Goal: Information Seeking & Learning: Check status

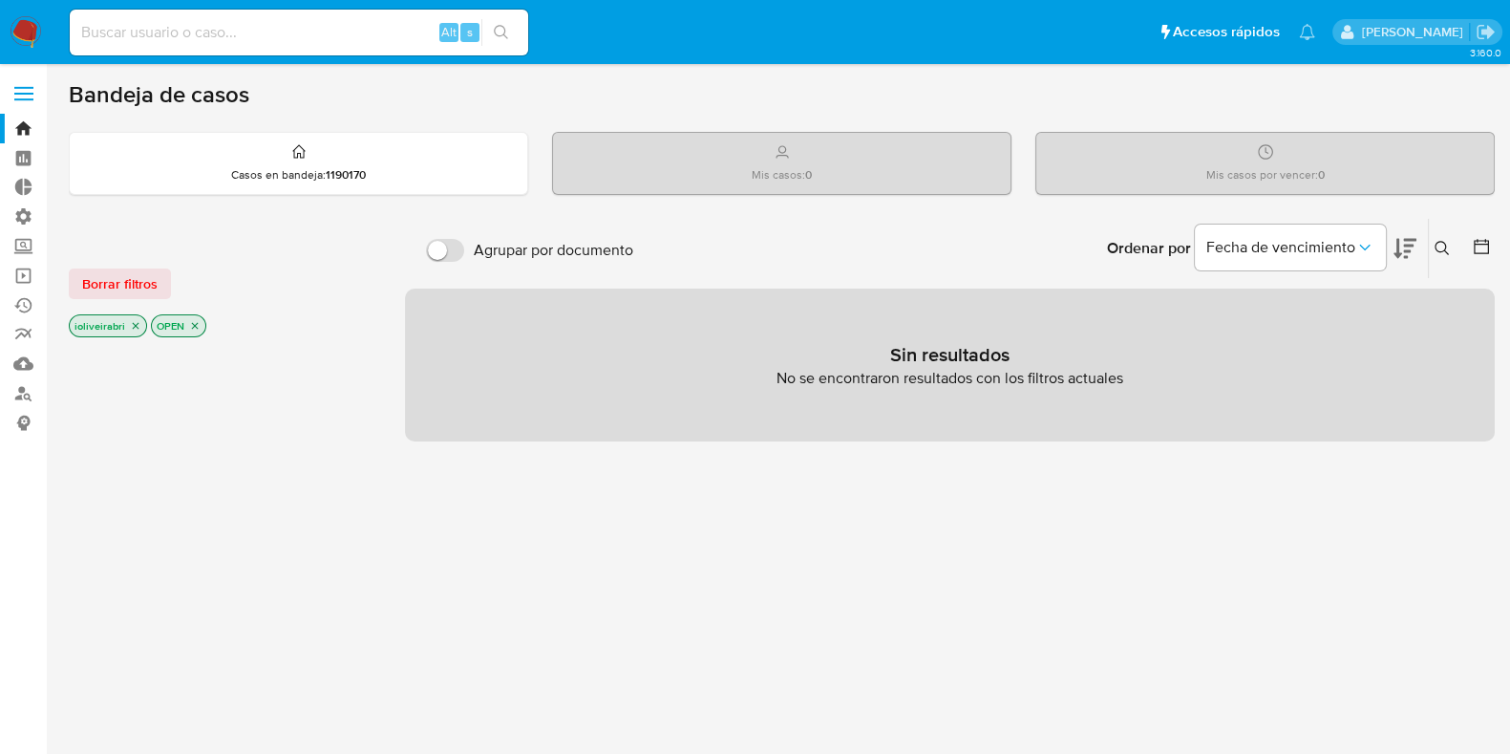
drag, startPoint x: 173, startPoint y: 269, endPoint x: 153, endPoint y: 278, distance: 21.8
click at [166, 274] on div "Borrar filtros" at bounding box center [222, 283] width 306 height 31
click at [141, 275] on span "Borrar filtros" at bounding box center [119, 283] width 75 height 27
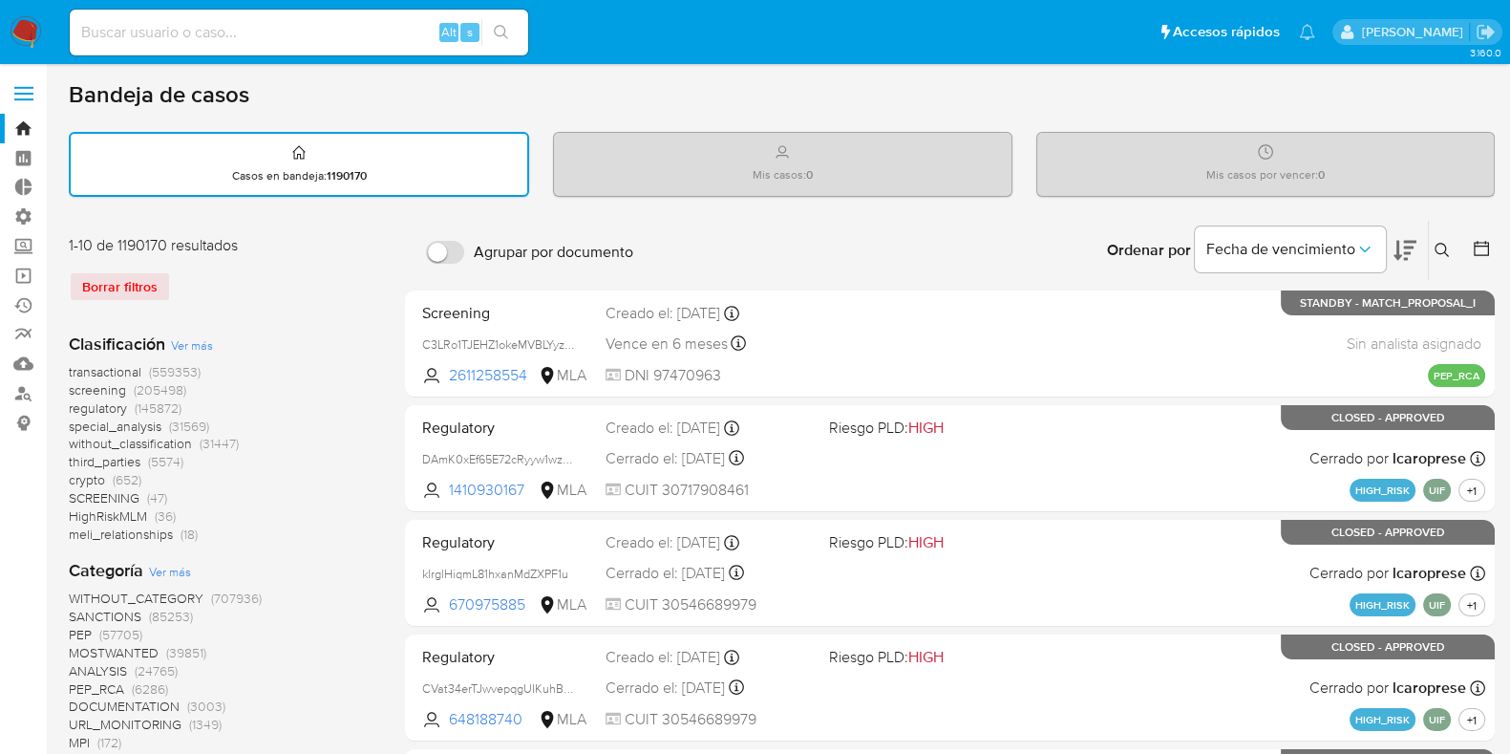
scroll to position [118, 0]
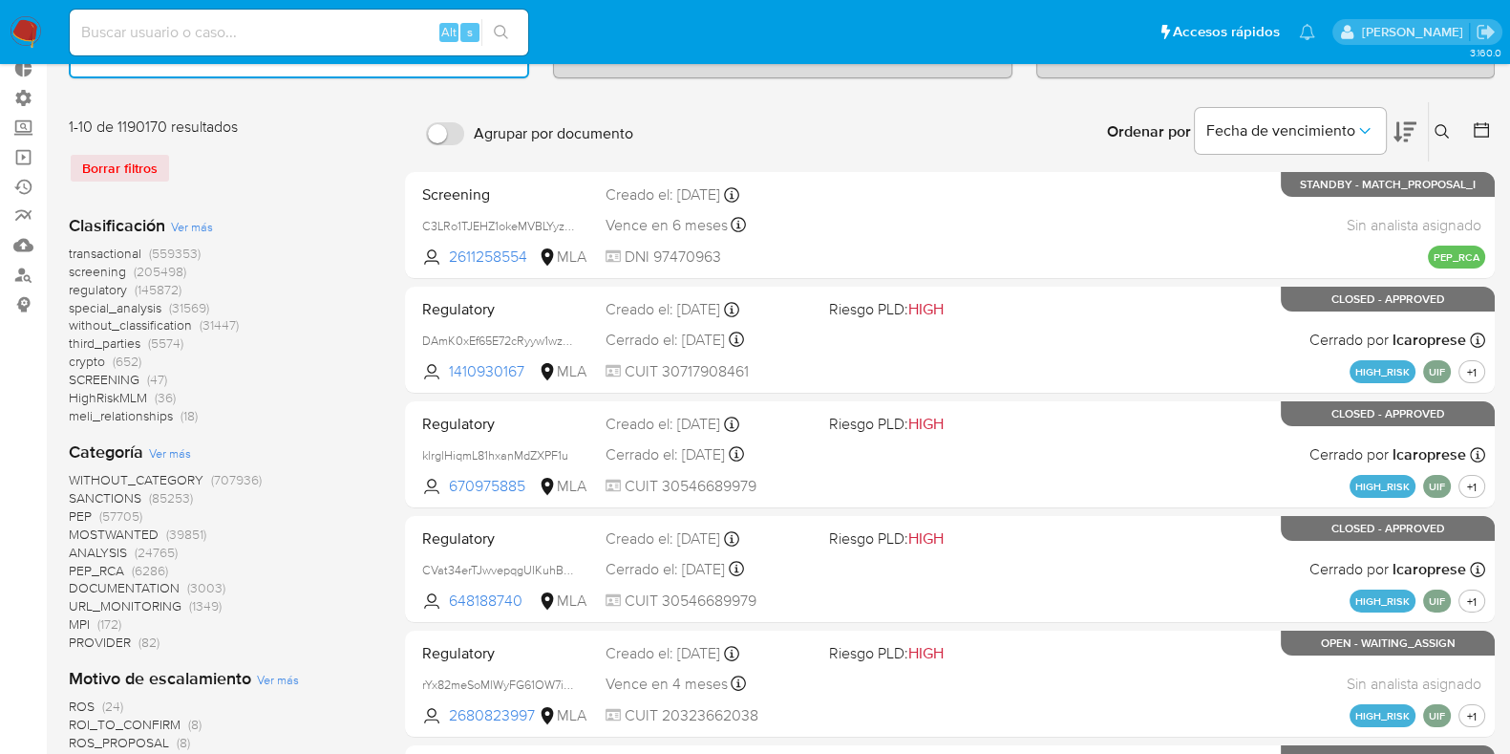
click at [121, 267] on span "screening" at bounding box center [97, 271] width 57 height 19
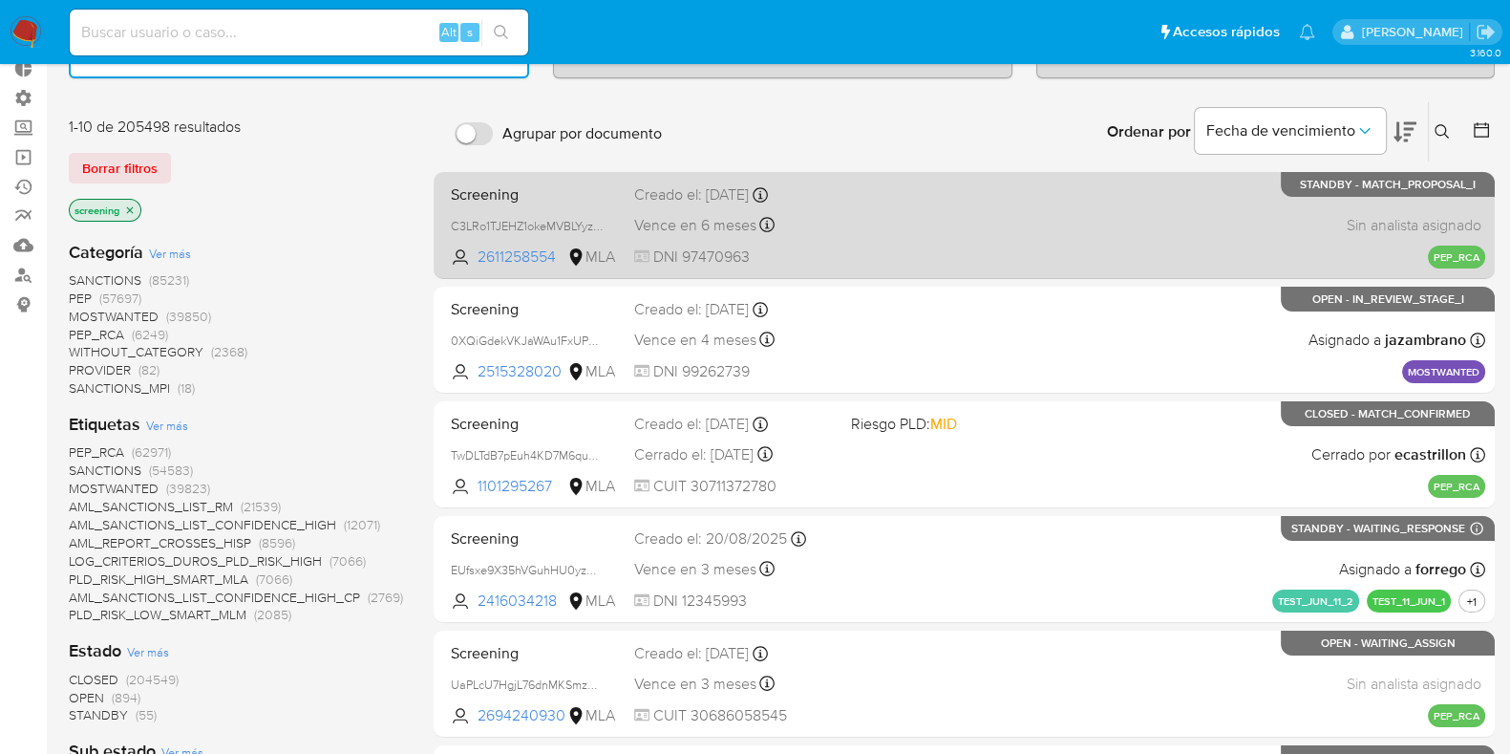
click at [889, 223] on span at bounding box center [952, 225] width 202 height 4
click at [1046, 203] on div "Screening C3LRo1TJEHZ1okeMVBLYyzJL 2611258554 MLA Creado el: 13/08/2025 Creado …" at bounding box center [964, 225] width 1042 height 96
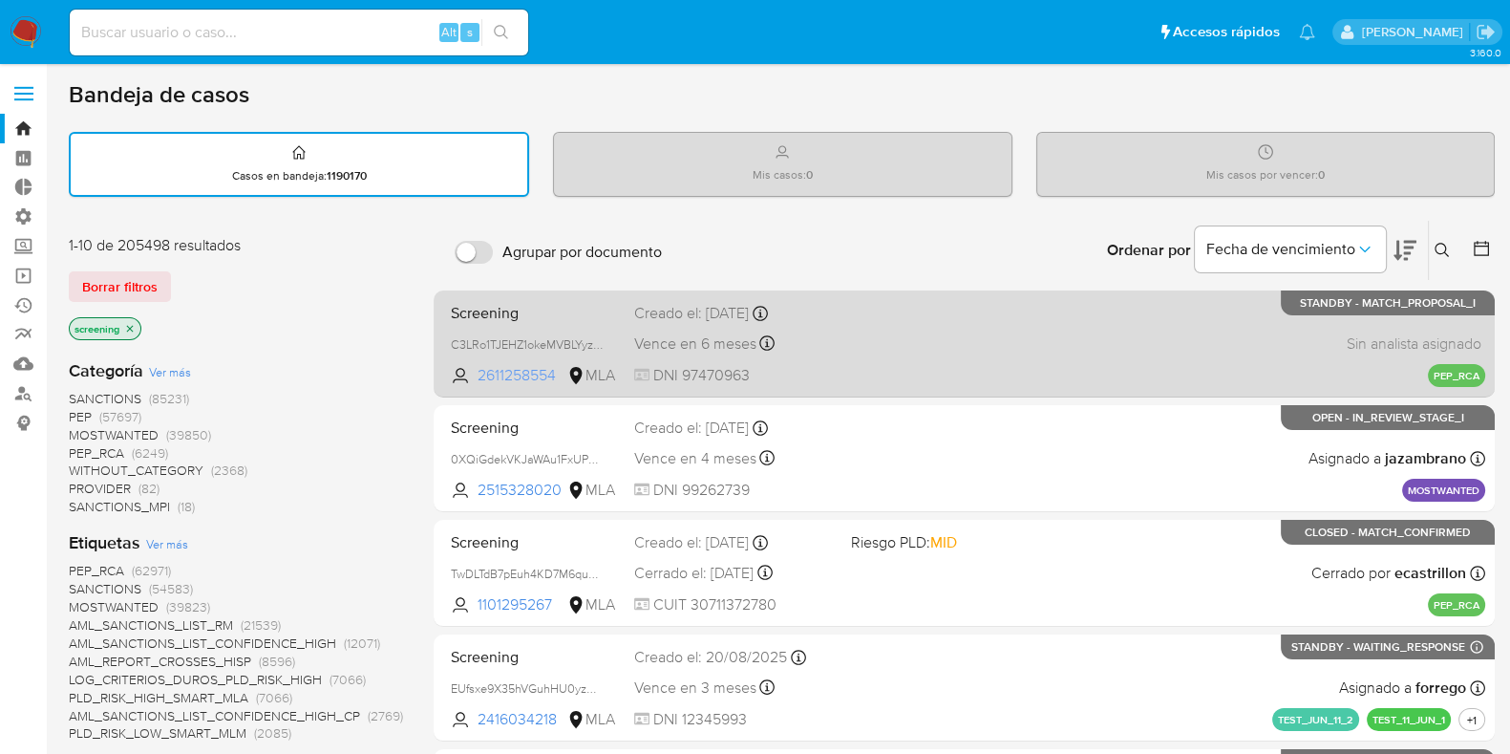
click at [519, 371] on span "2611258554" at bounding box center [521, 375] width 86 height 21
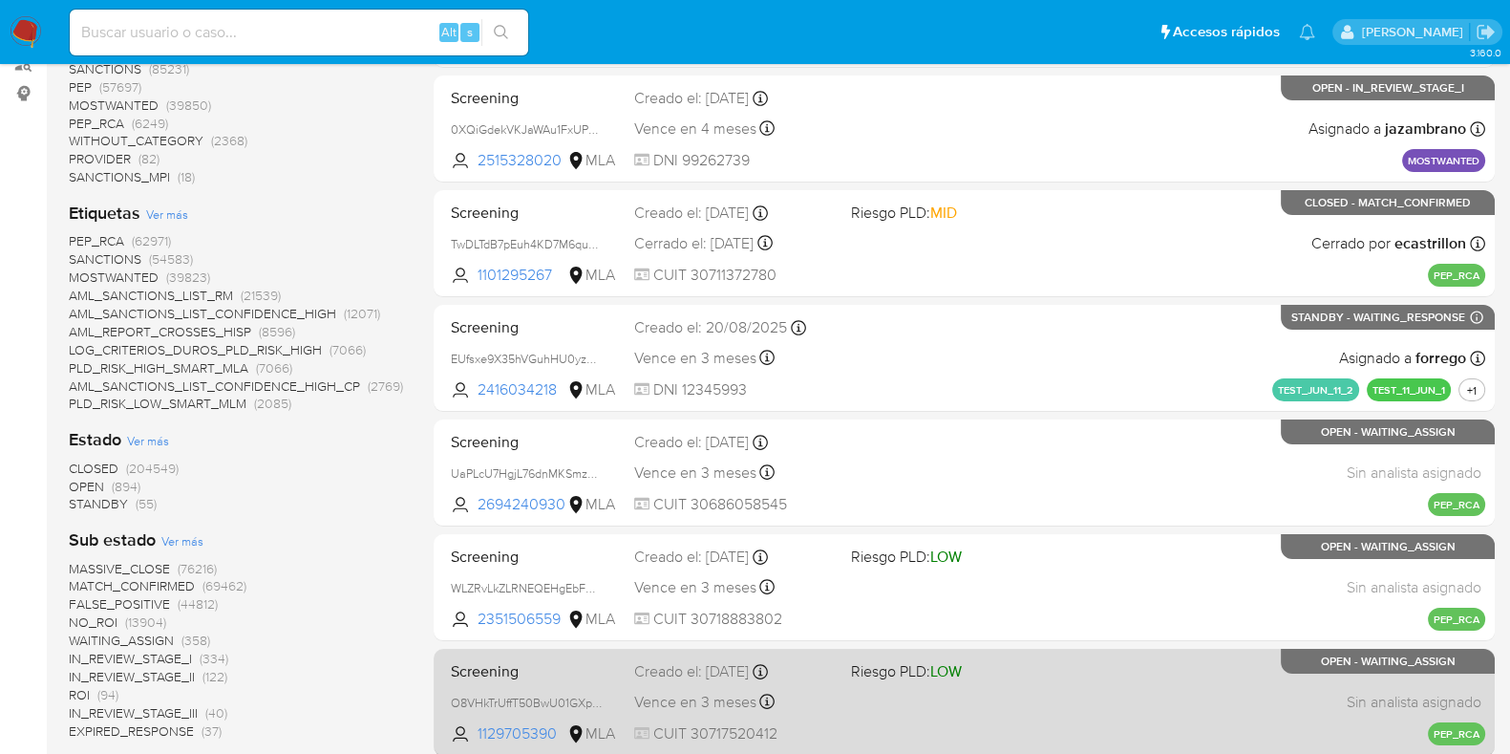
scroll to position [477, 0]
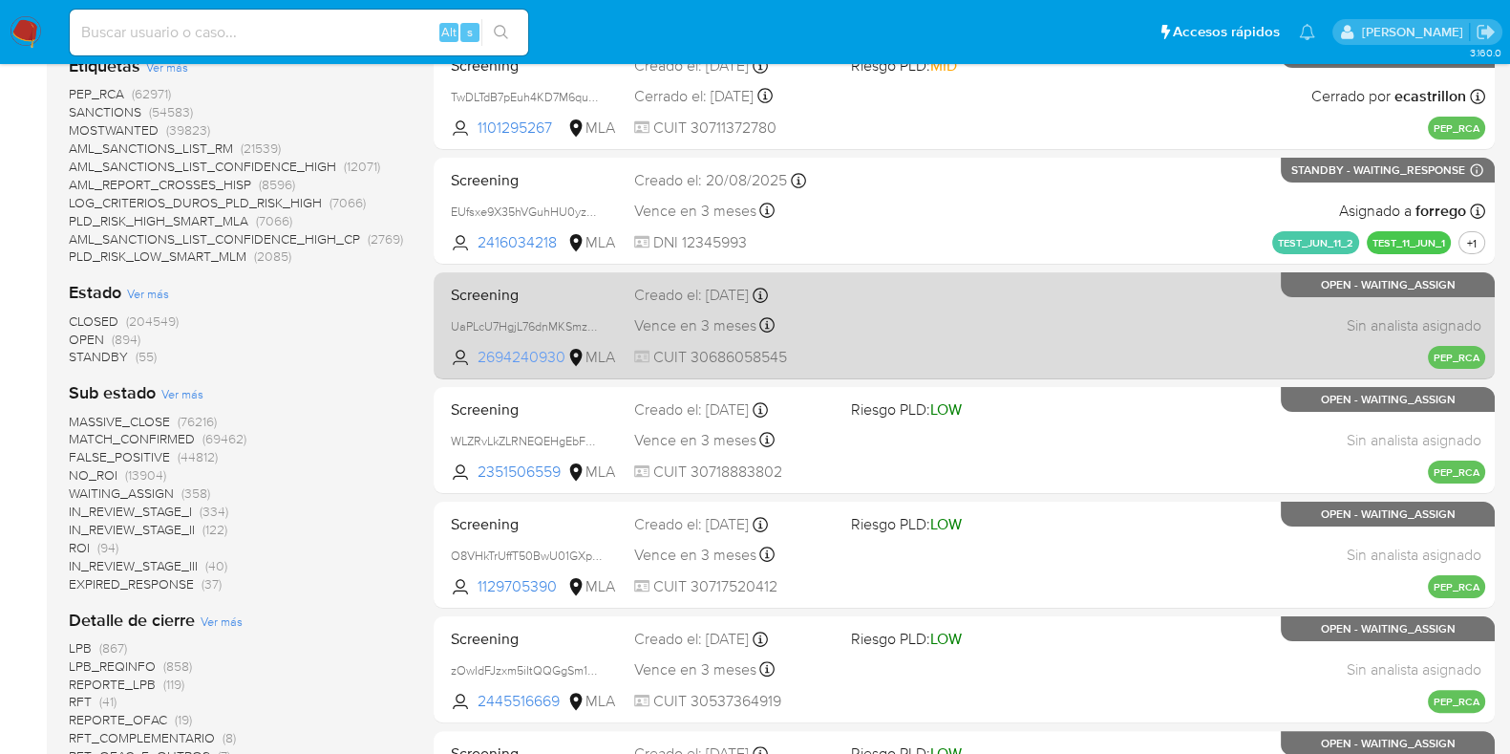
click at [511, 352] on span "2694240930" at bounding box center [521, 357] width 86 height 21
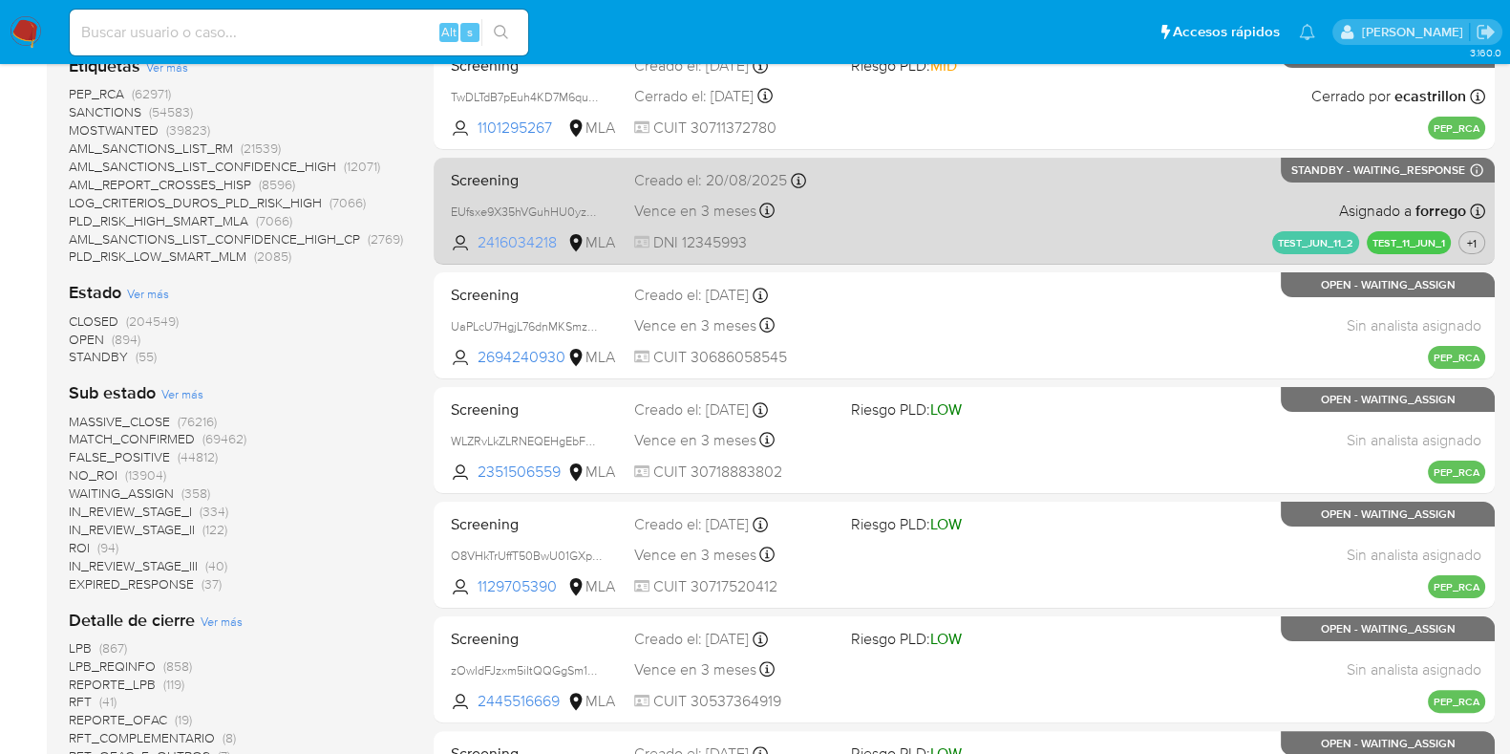
click at [528, 233] on span "2416034218" at bounding box center [521, 242] width 86 height 21
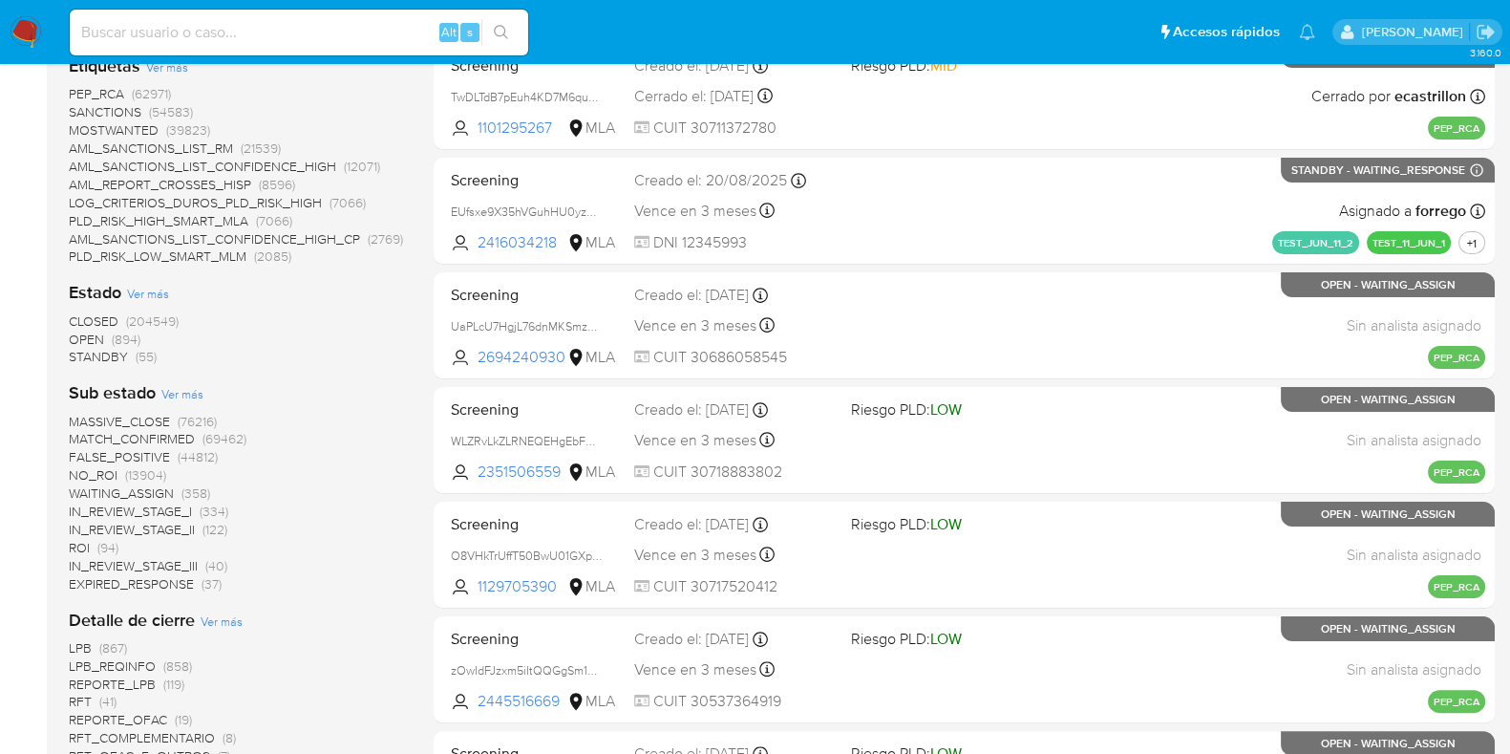
scroll to position [0, 0]
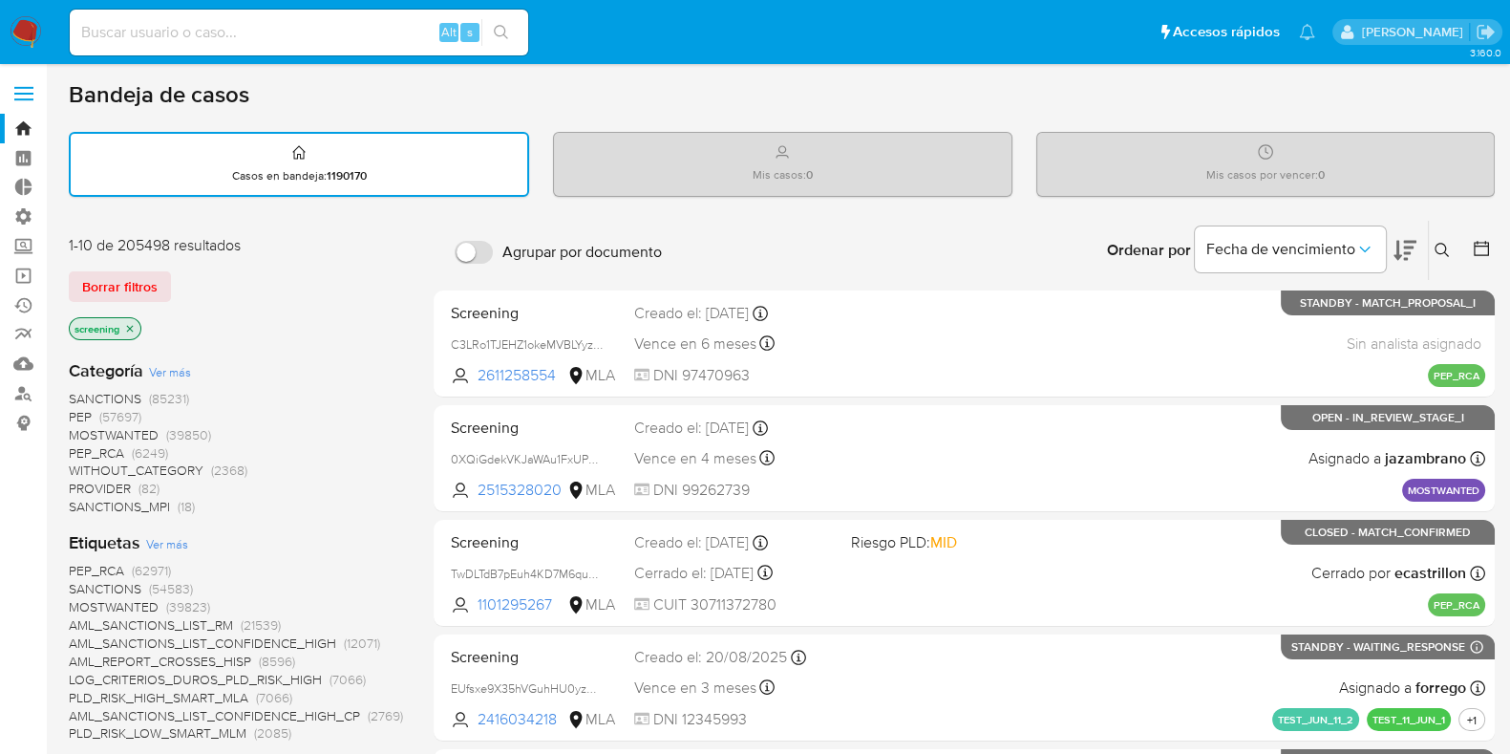
click at [114, 389] on span "SANCTIONS" at bounding box center [105, 398] width 73 height 19
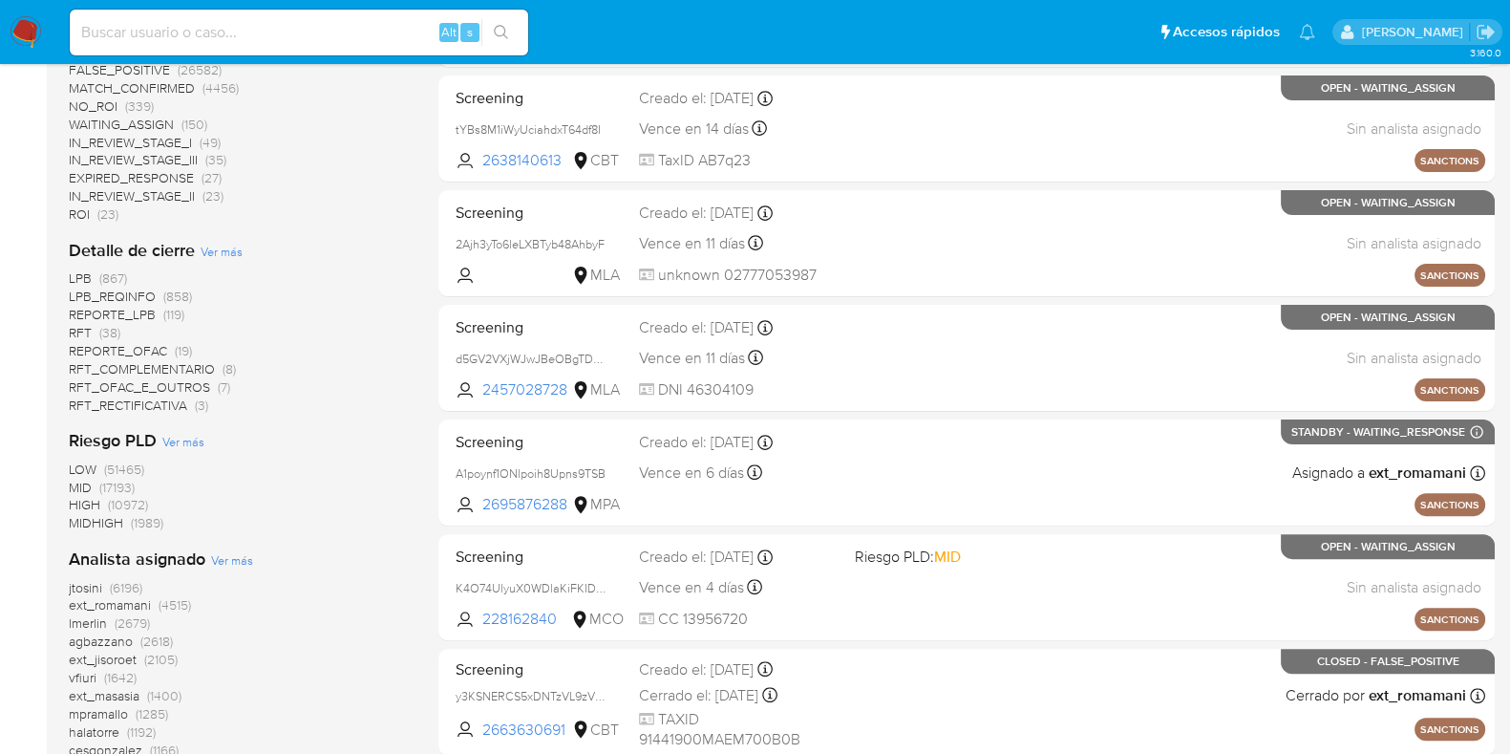
scroll to position [359, 0]
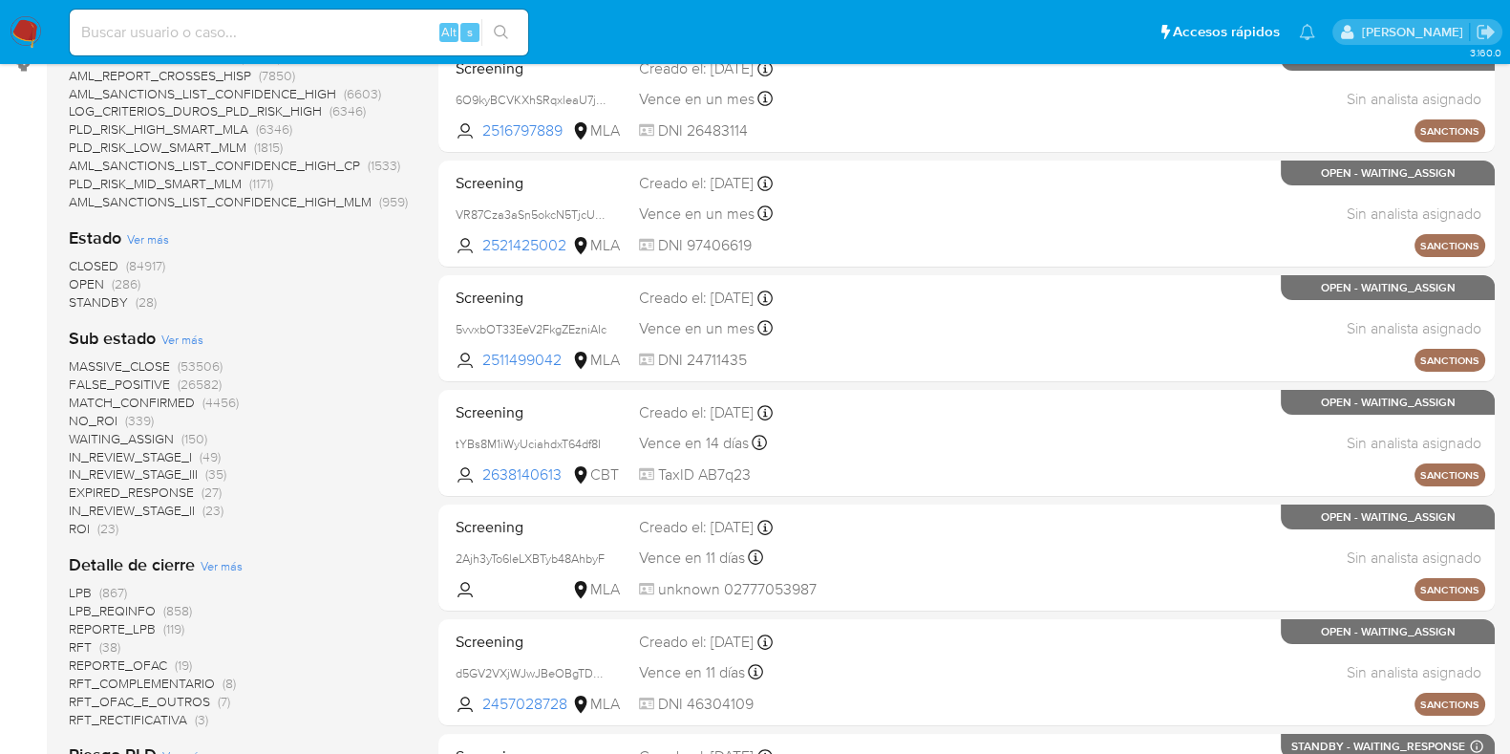
click at [105, 260] on span "CLOSED" at bounding box center [94, 265] width 50 height 19
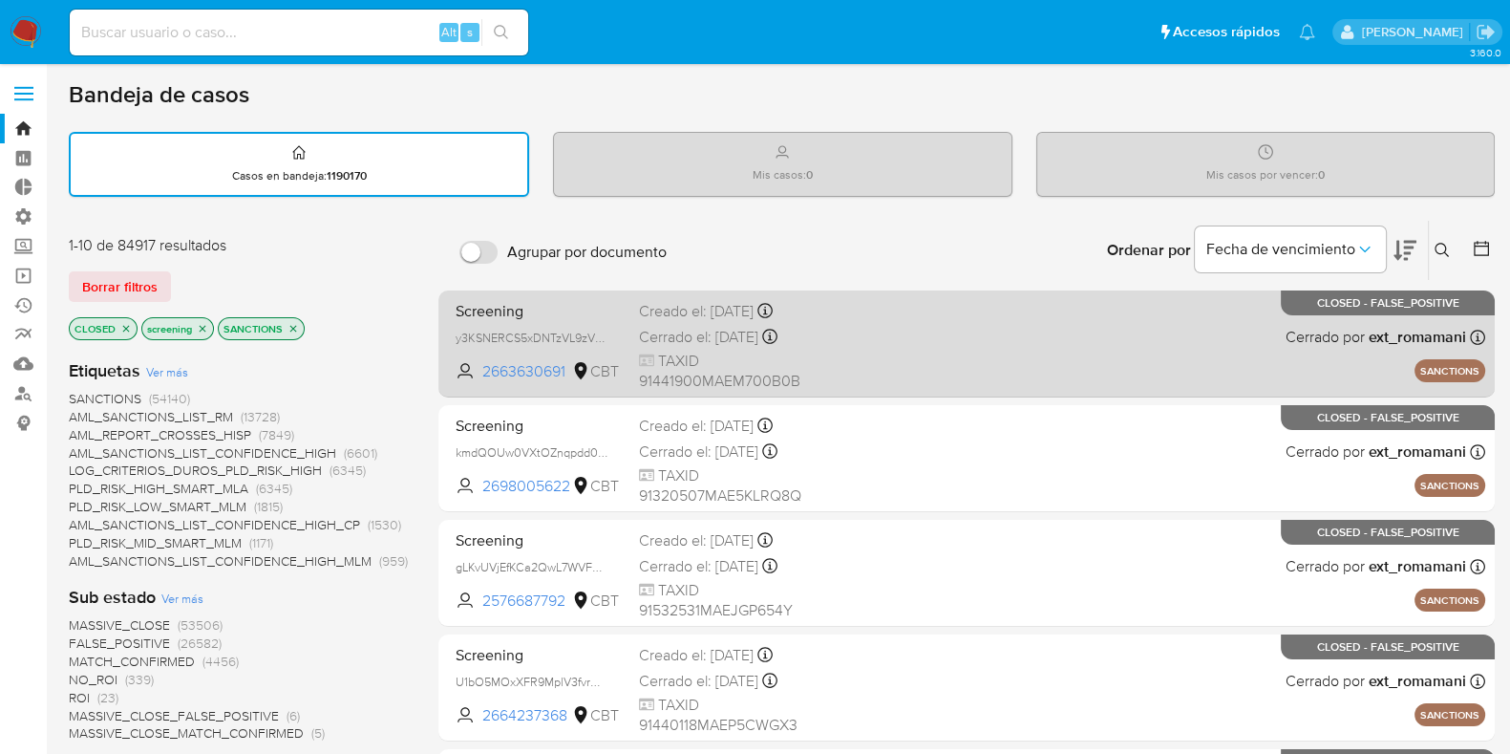
click at [997, 352] on div "Screening y3KSNERCS5xDNTzVL9zV4U0X 2663630691 CBT Creado el: 18/09/2025 Creado …" at bounding box center [966, 343] width 1037 height 96
click at [543, 369] on span "2663630691" at bounding box center [525, 371] width 86 height 21
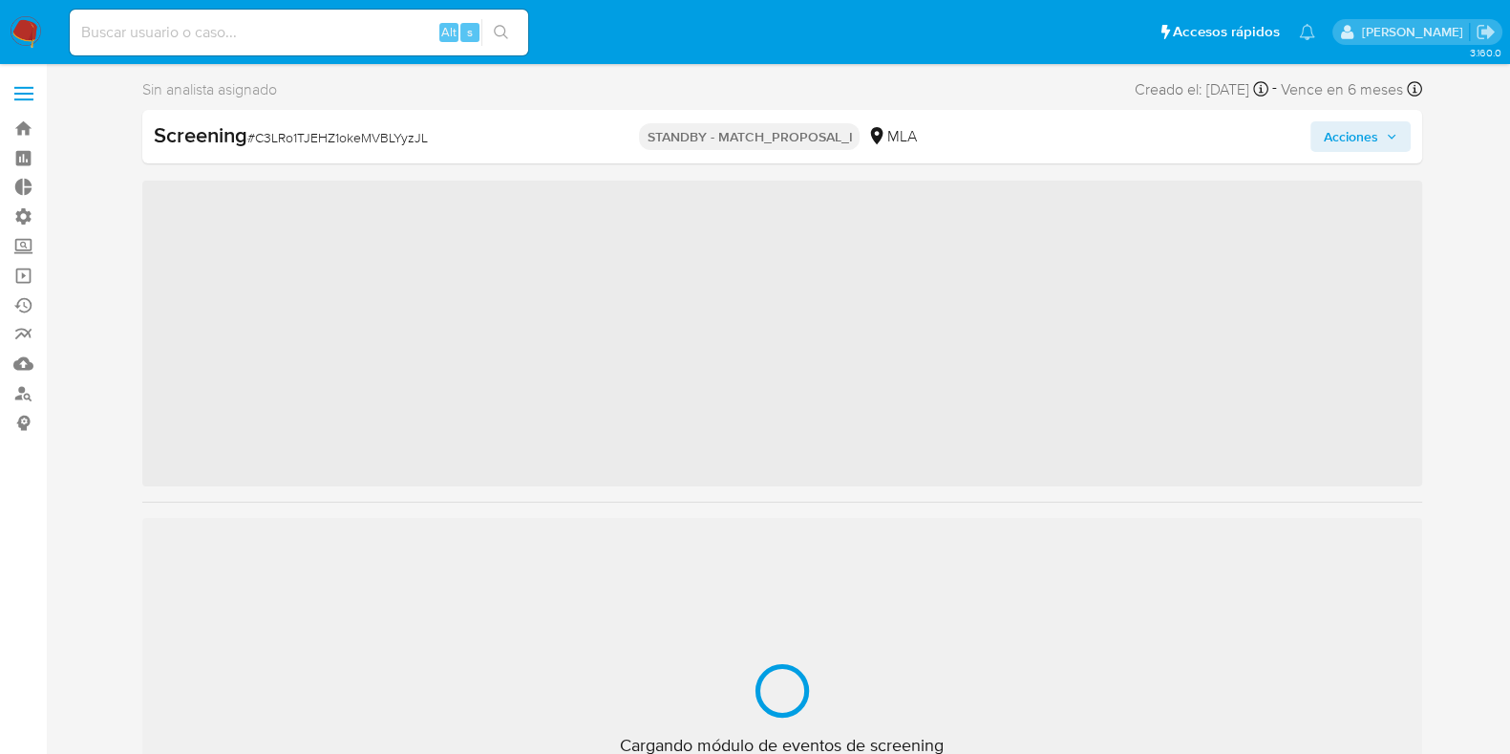
scroll to position [853, 0]
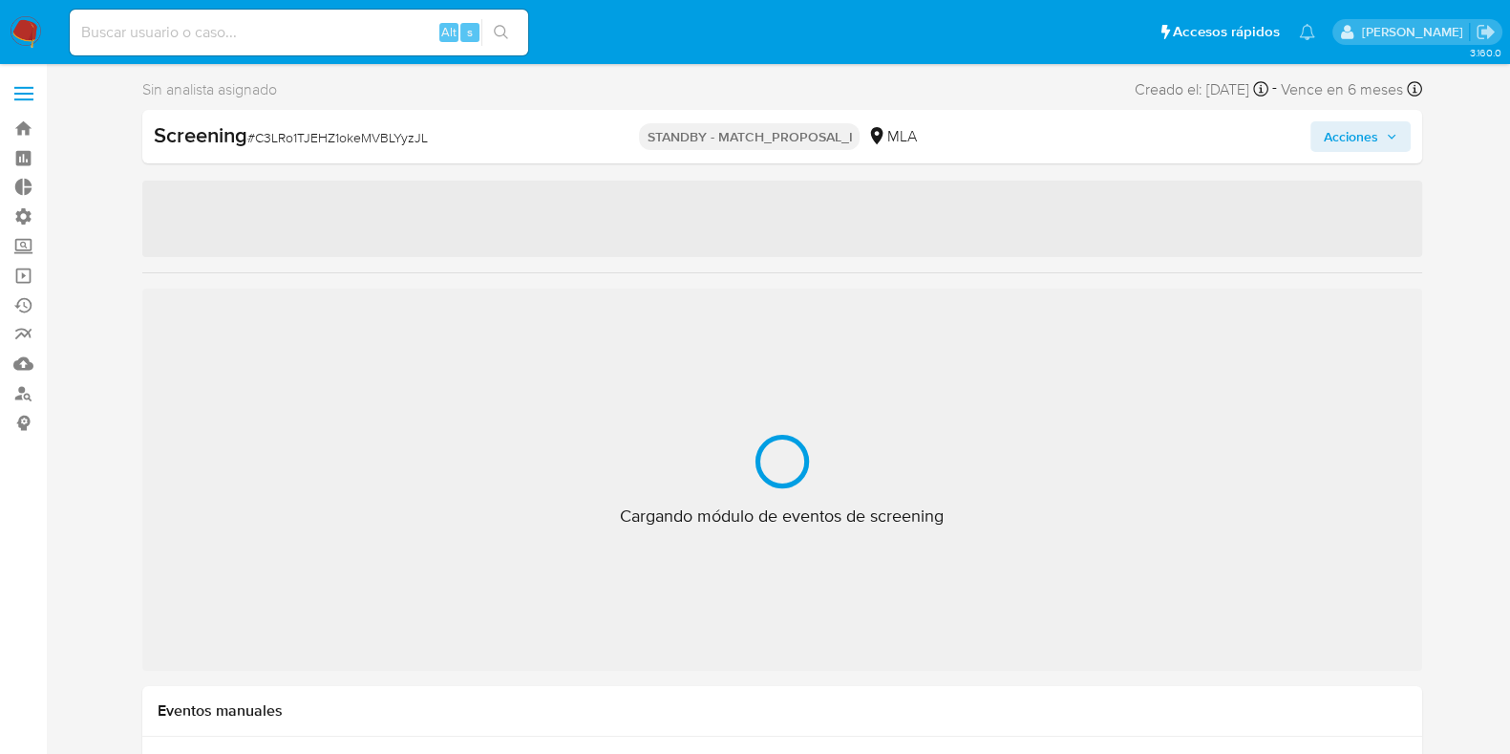
select select "10"
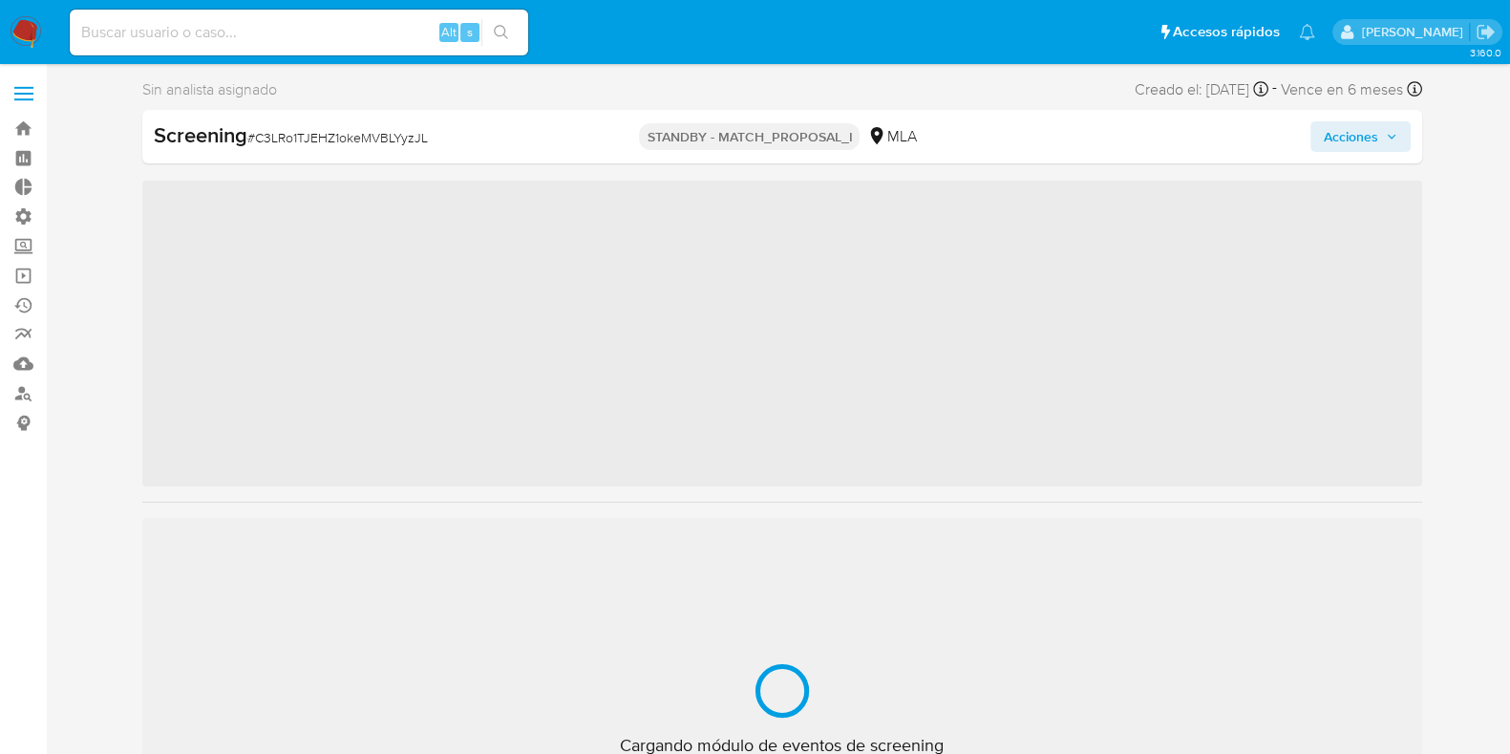
scroll to position [853, 0]
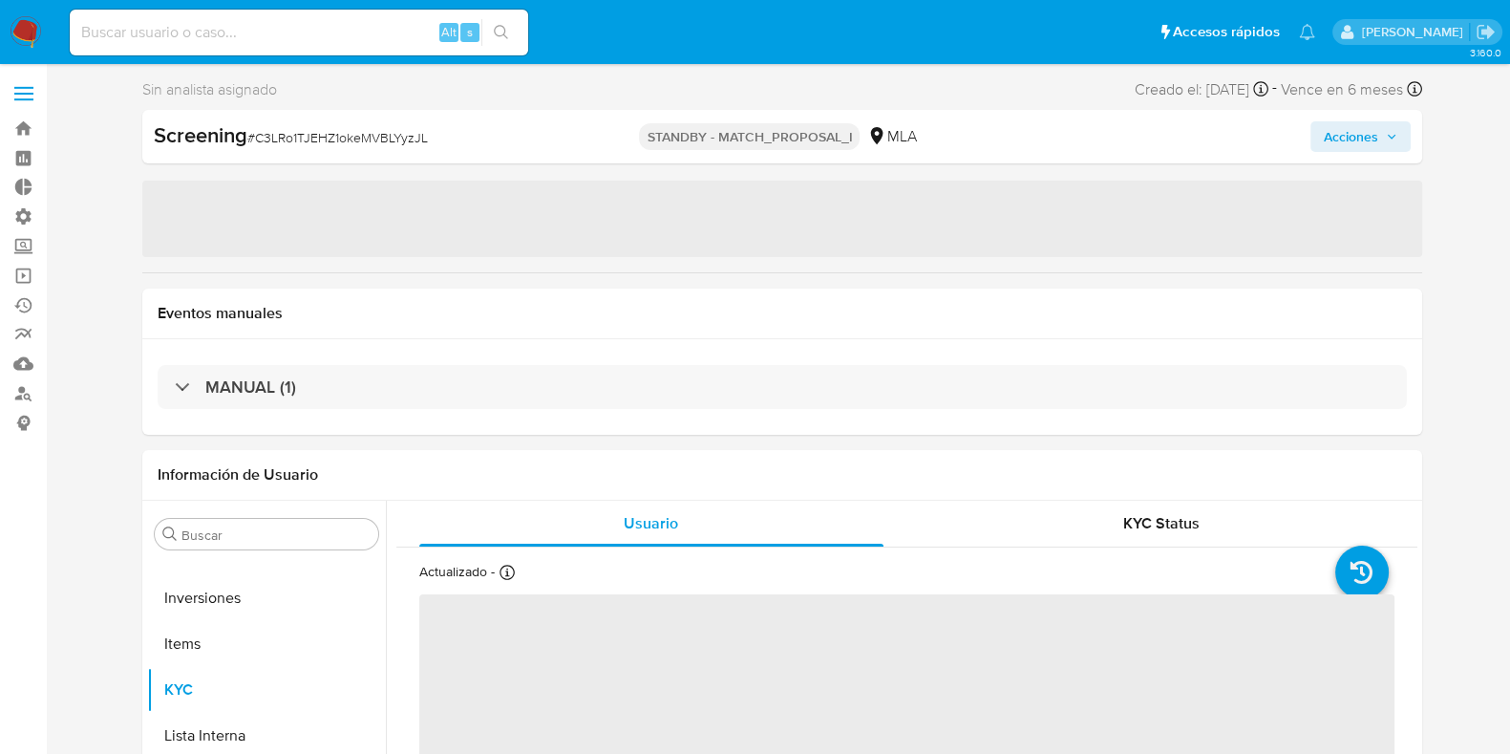
select select "10"
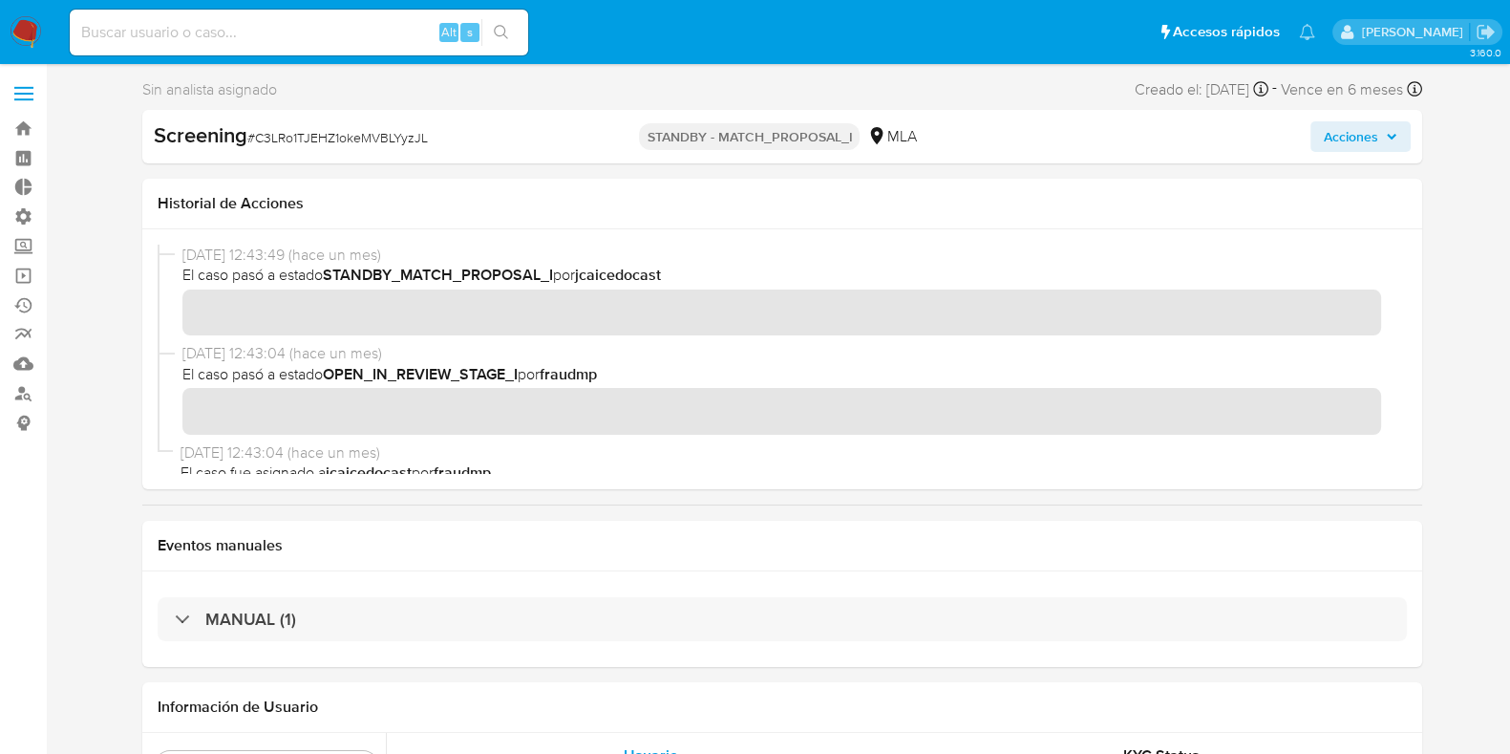
click at [19, 86] on span at bounding box center [23, 87] width 19 height 3
click at [0, 0] on input "checkbox" at bounding box center [0, 0] width 0 height 0
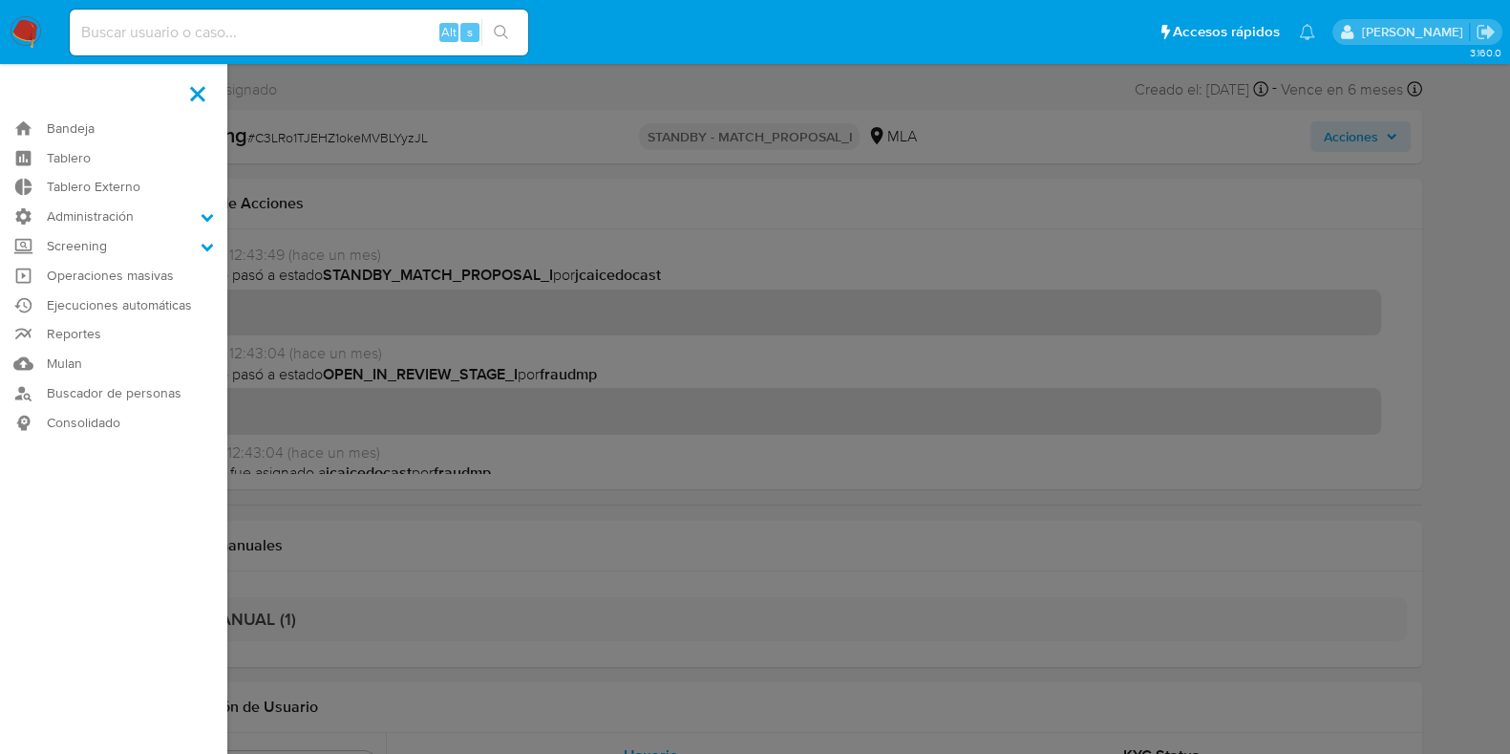
click at [199, 102] on label at bounding box center [198, 94] width 48 height 40
click at [0, 0] on input "checkbox" at bounding box center [0, 0] width 0 height 0
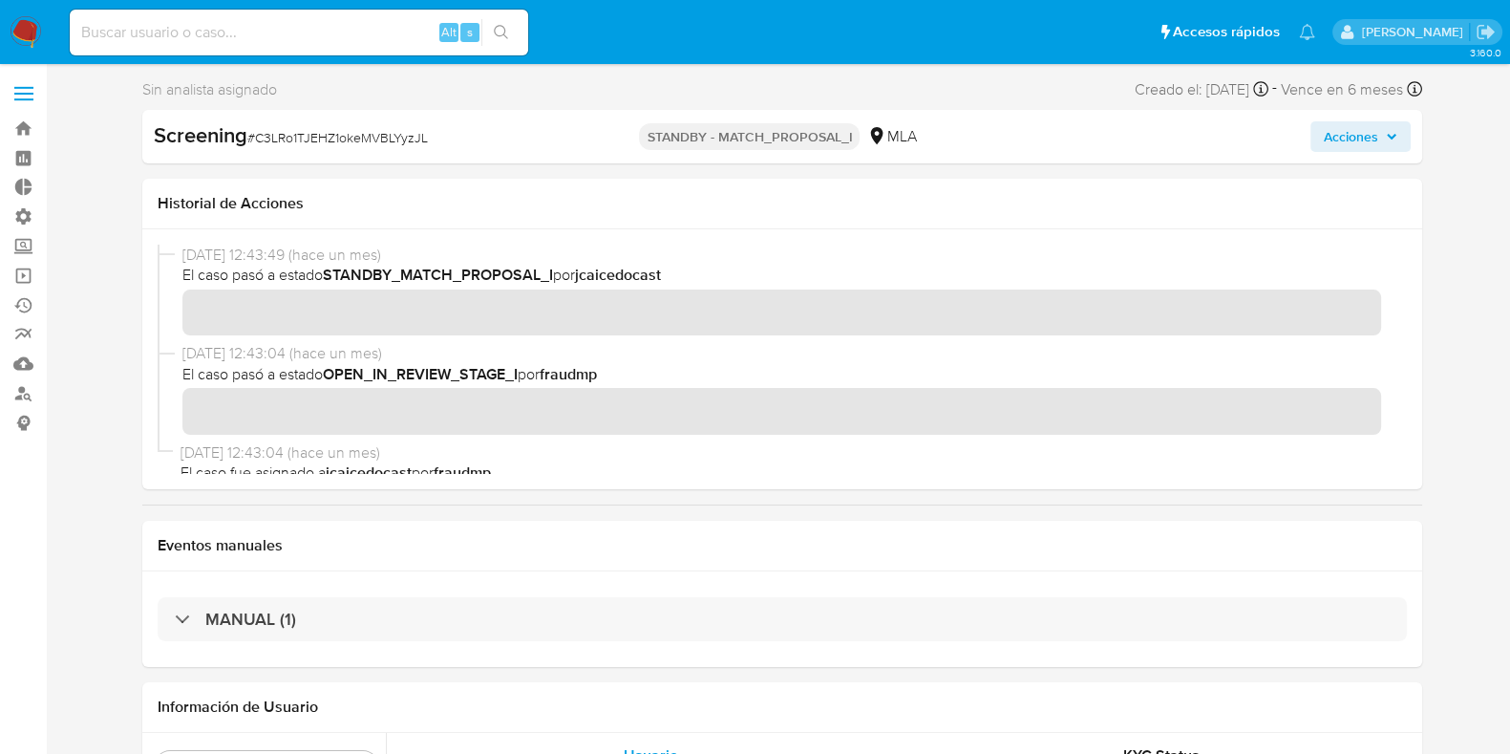
click at [25, 87] on span at bounding box center [23, 87] width 19 height 3
click at [0, 0] on input "checkbox" at bounding box center [0, 0] width 0 height 0
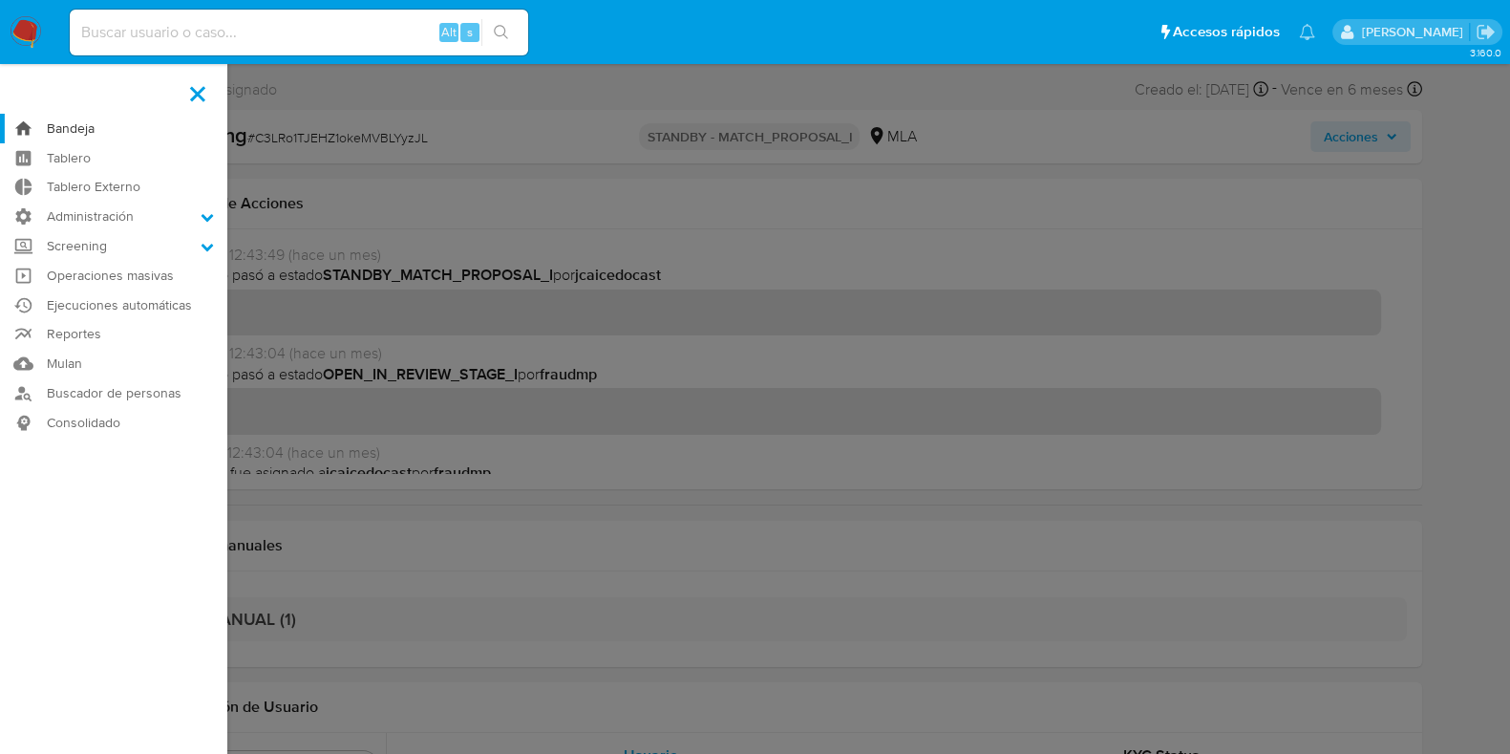
click at [45, 127] on link "Bandeja" at bounding box center [113, 129] width 227 height 30
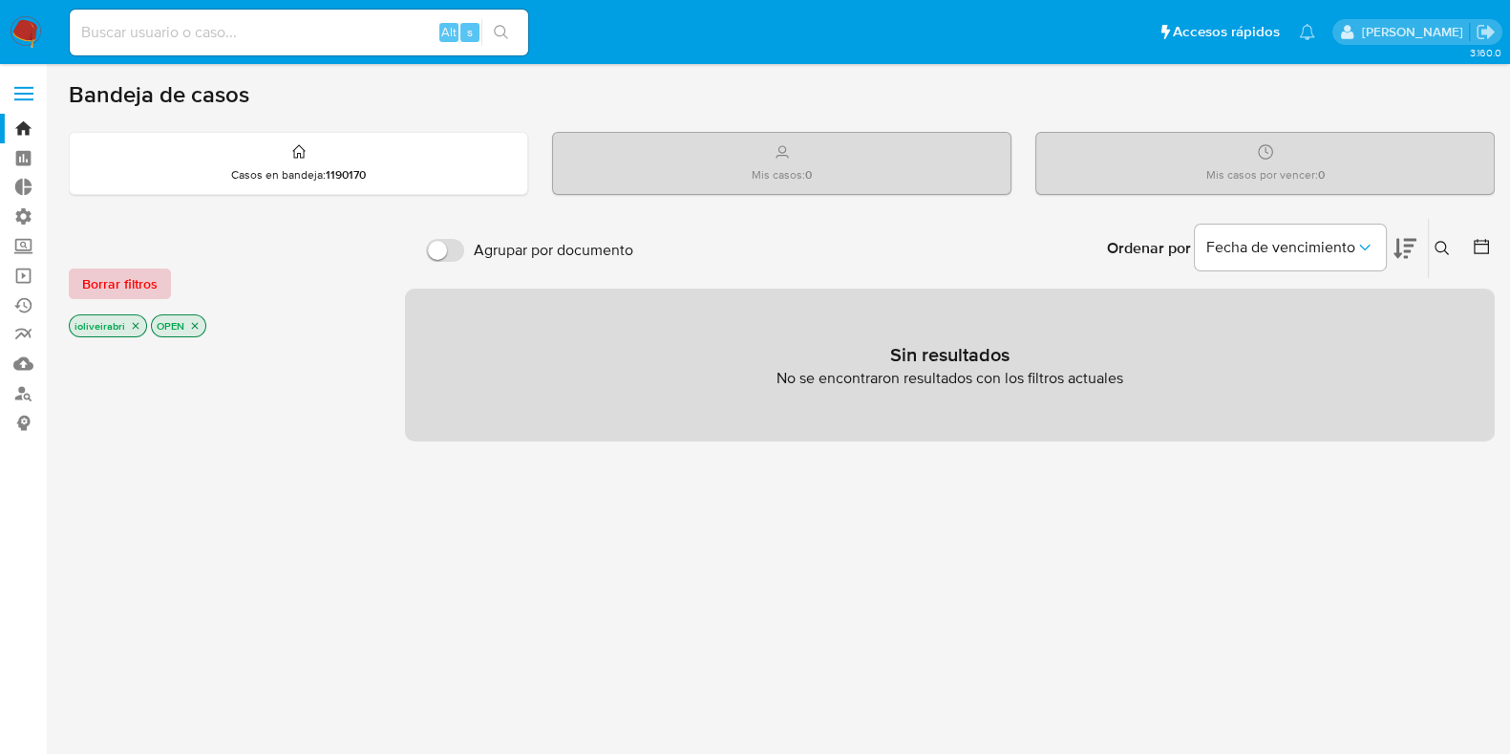
click at [144, 270] on span "Borrar filtros" at bounding box center [119, 283] width 75 height 27
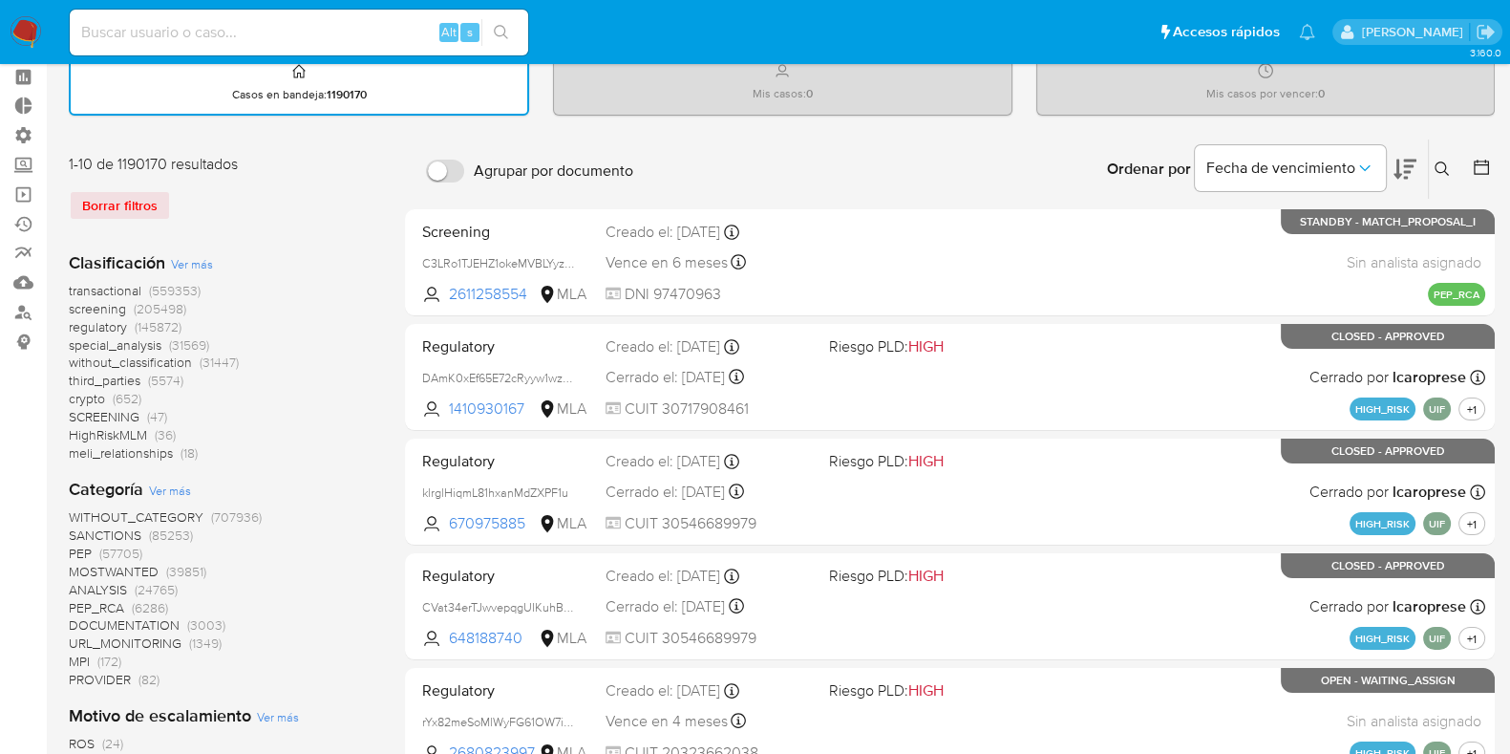
scroll to position [118, 0]
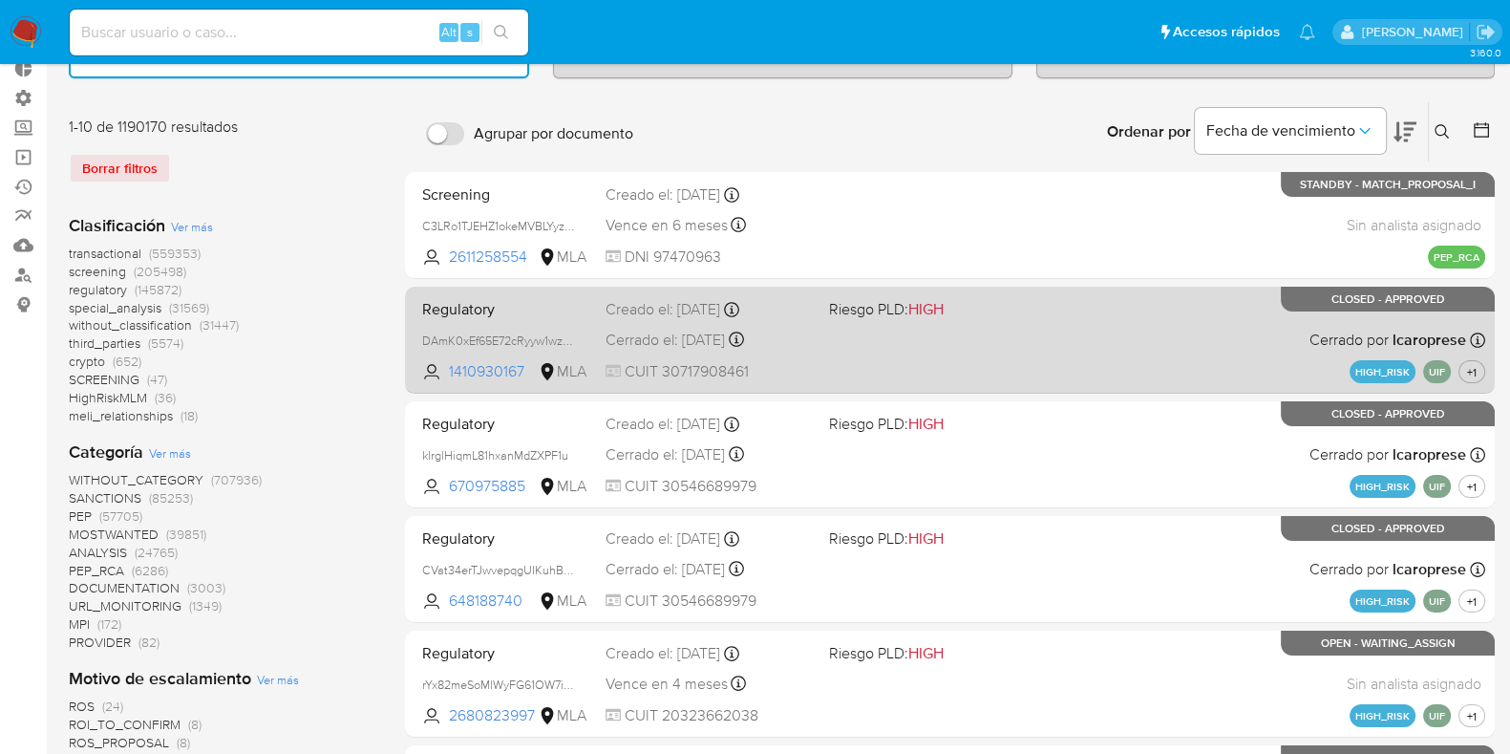
click at [678, 350] on div "Regulatory DAmK0xEf65E72cRyyw1wzIP3 1410930167 MLA Riesgo PLD: HIGH Creado el: …" at bounding box center [950, 339] width 1071 height 96
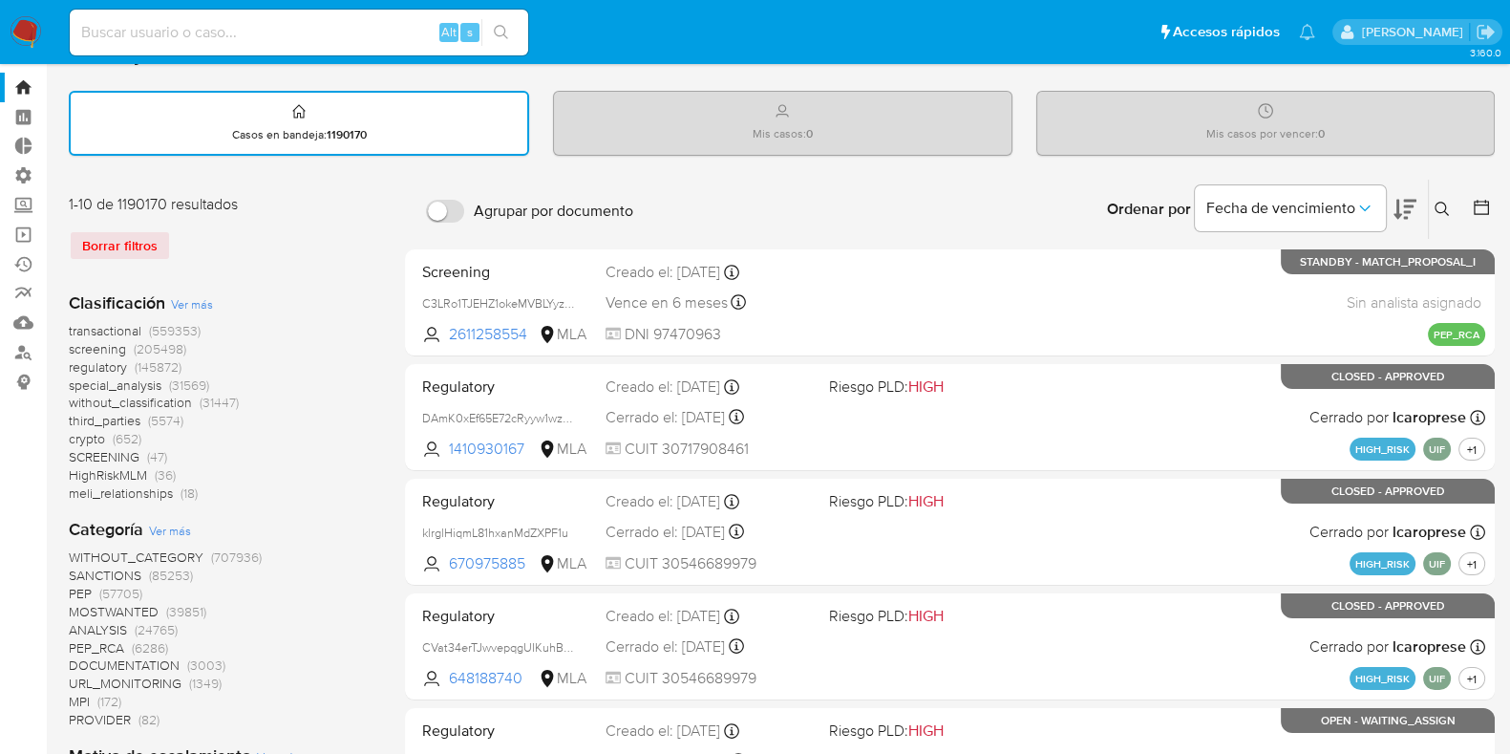
scroll to position [0, 0]
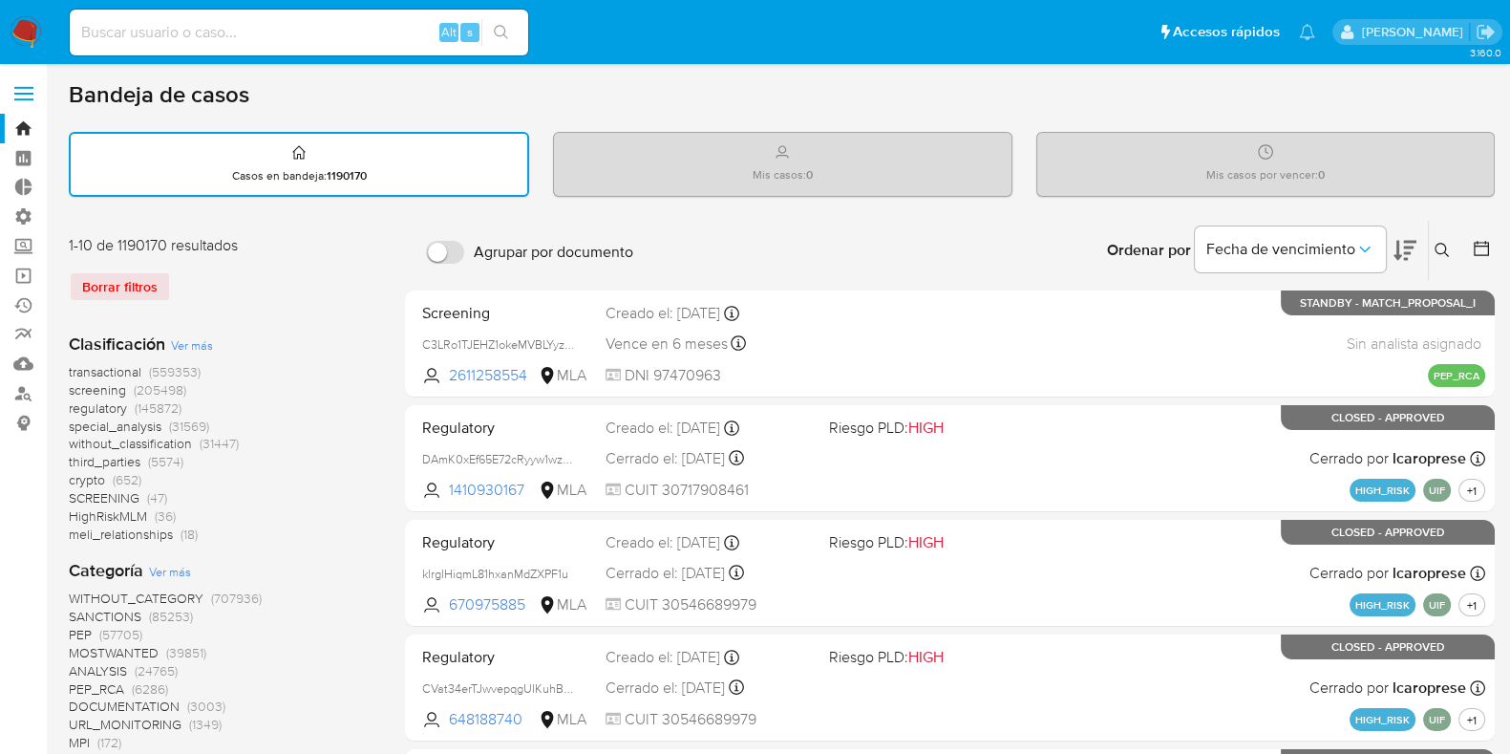
click at [134, 370] on span "transactional" at bounding box center [105, 371] width 73 height 19
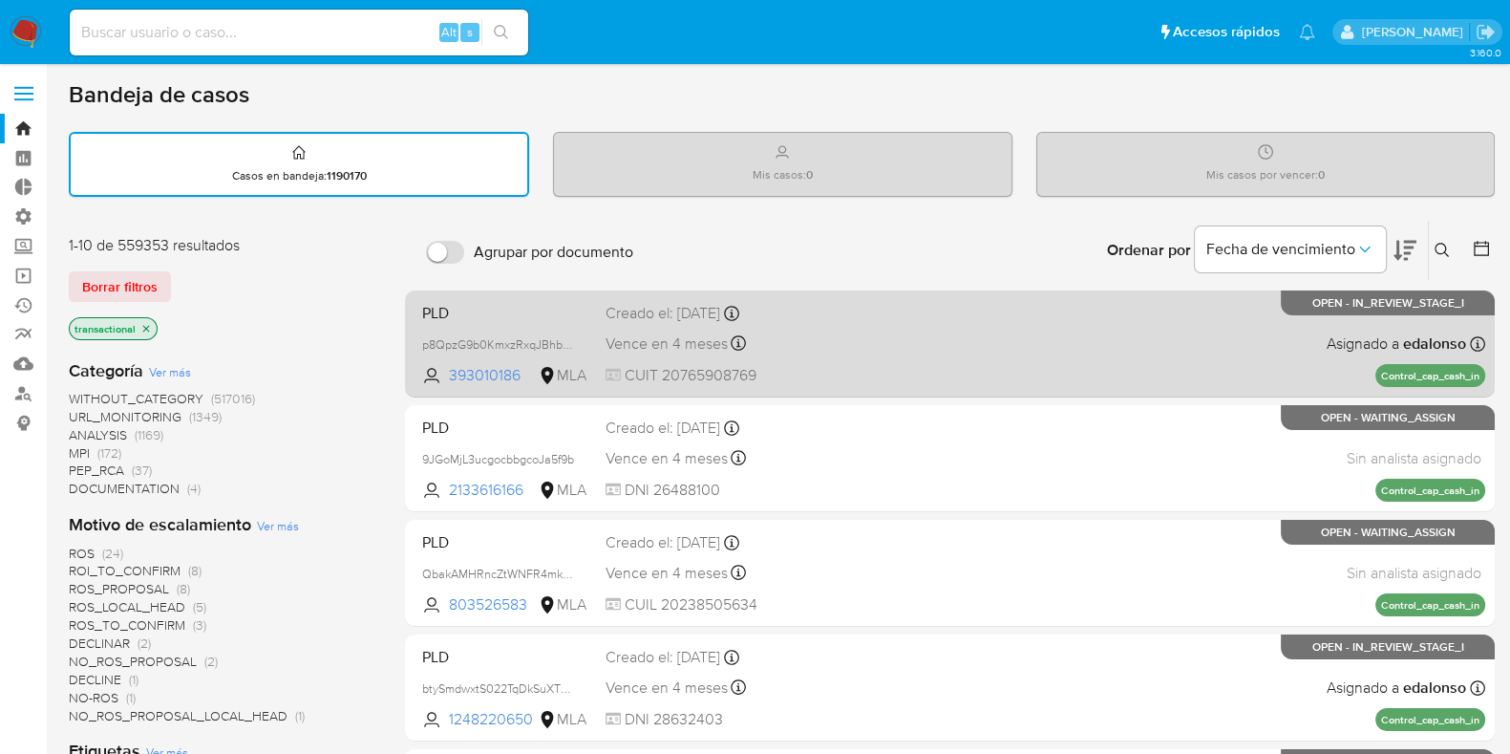
click at [884, 345] on div "PLD p8QpzG9b0KmxzRxqJBhbNdya 393010186 MLA Creado el: 26/06/2025 Creado el: 26/…" at bounding box center [950, 343] width 1071 height 96
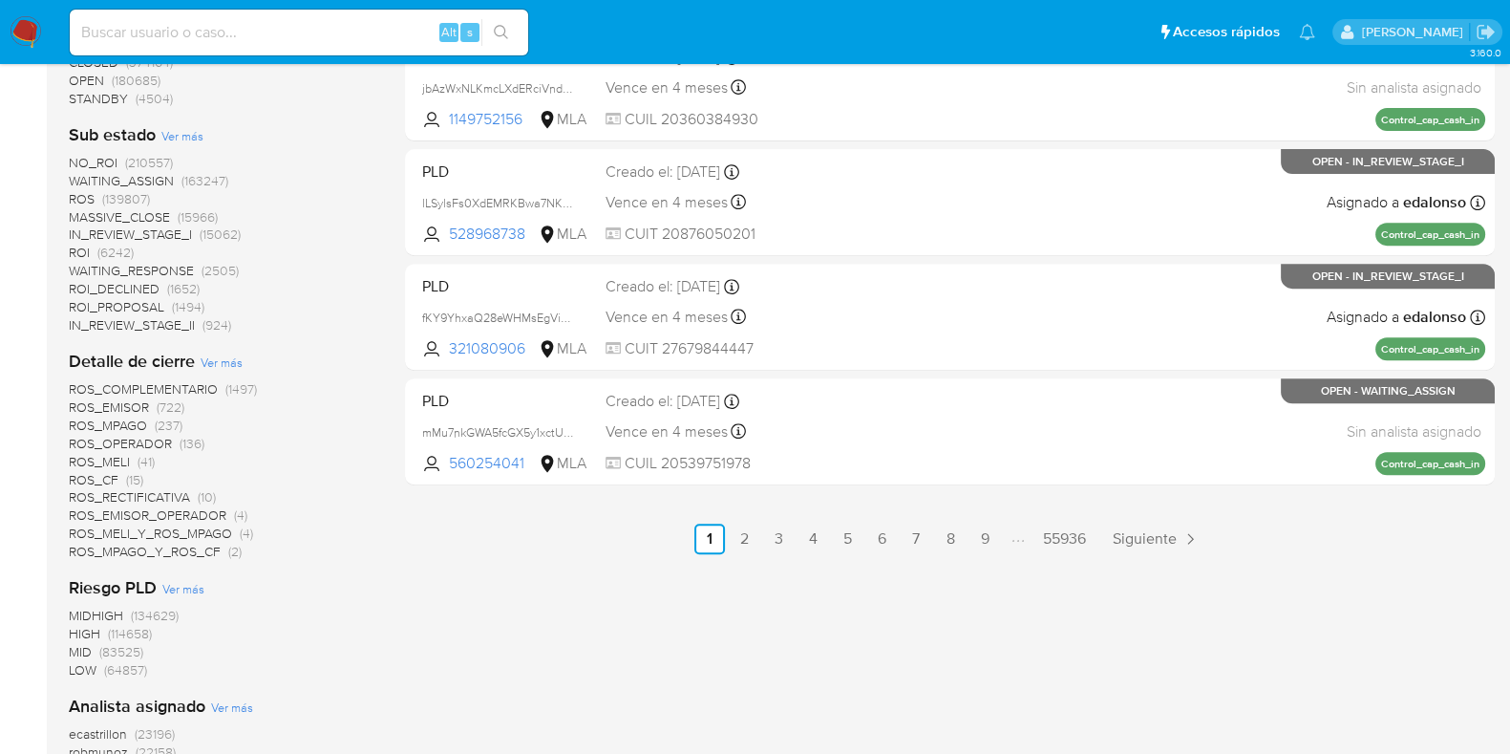
scroll to position [657, 0]
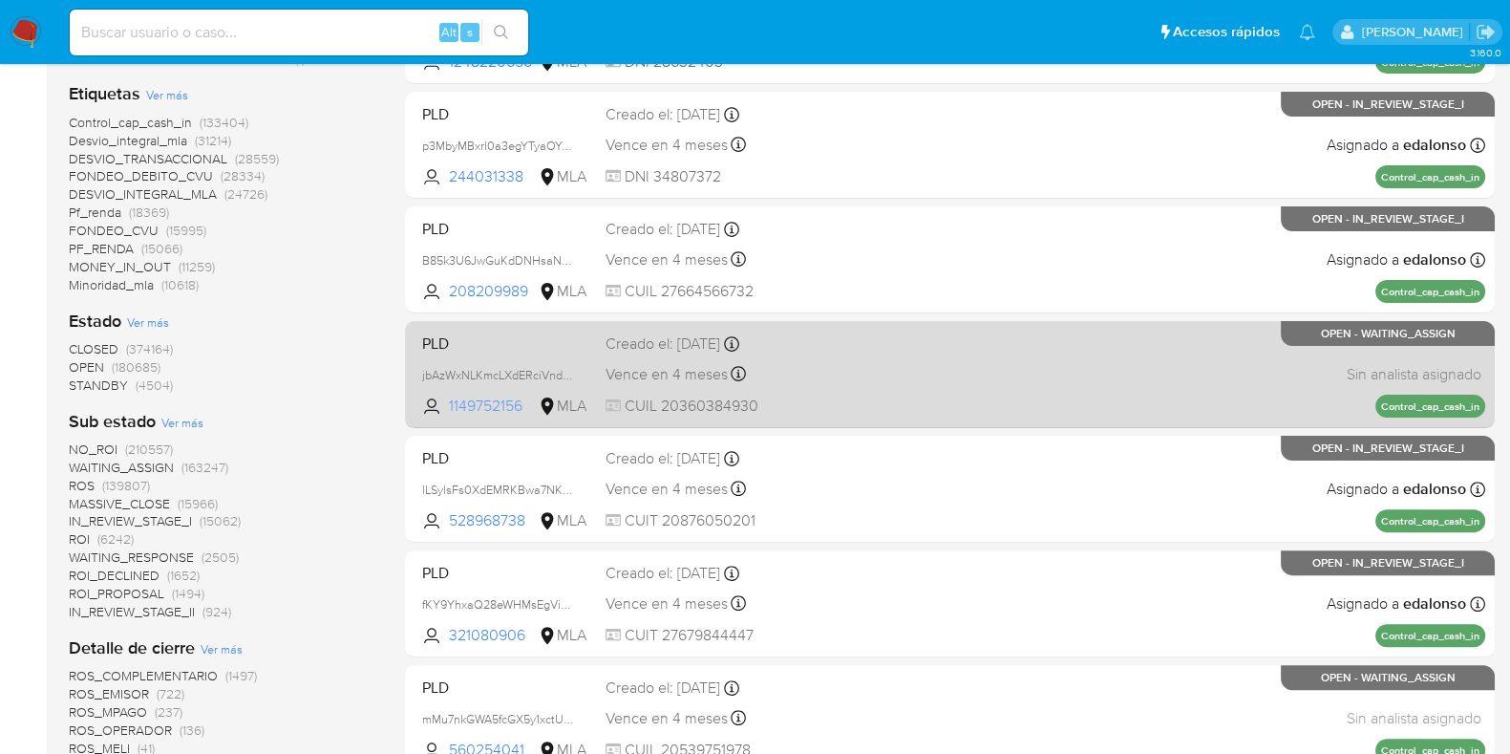
click at [487, 395] on span "1149752156" at bounding box center [492, 405] width 86 height 21
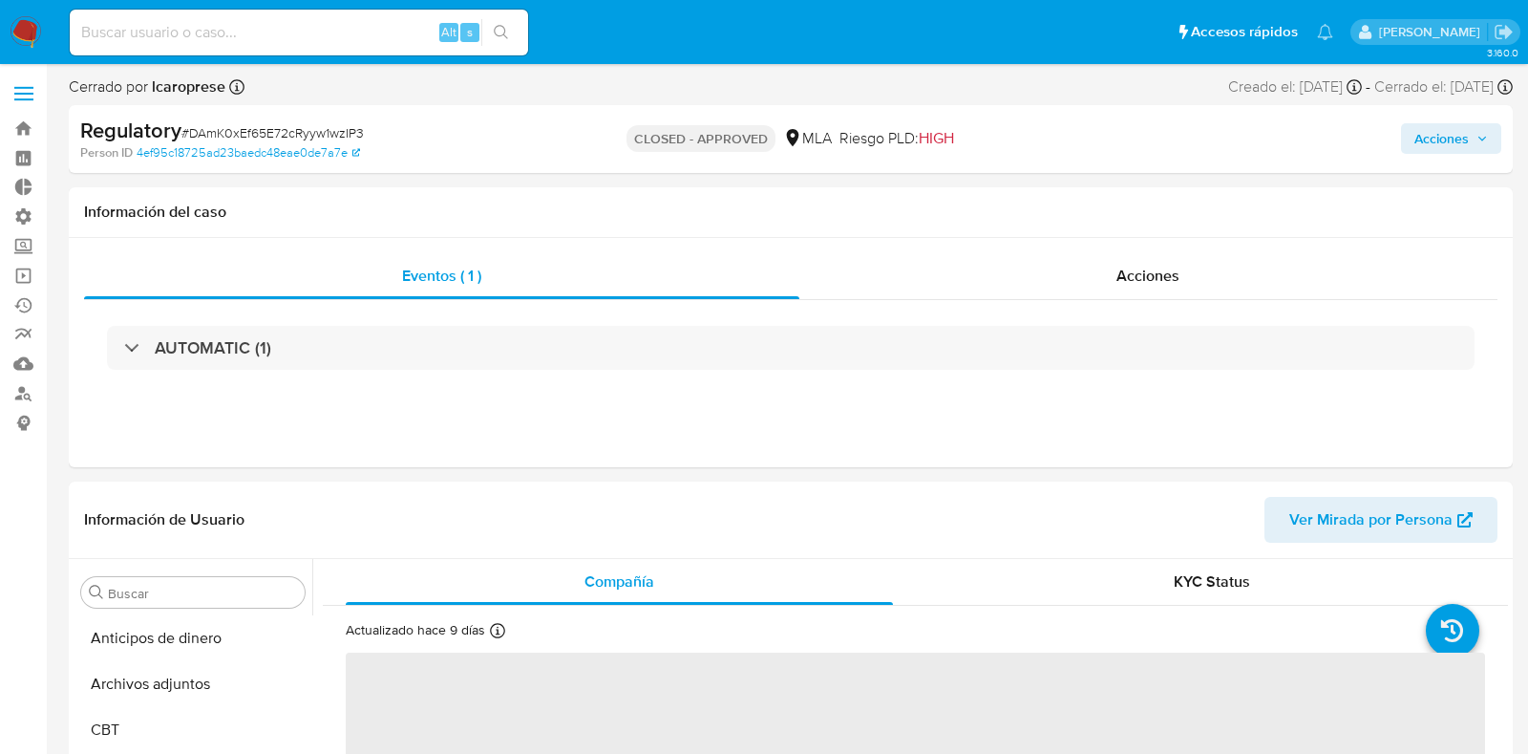
select select "10"
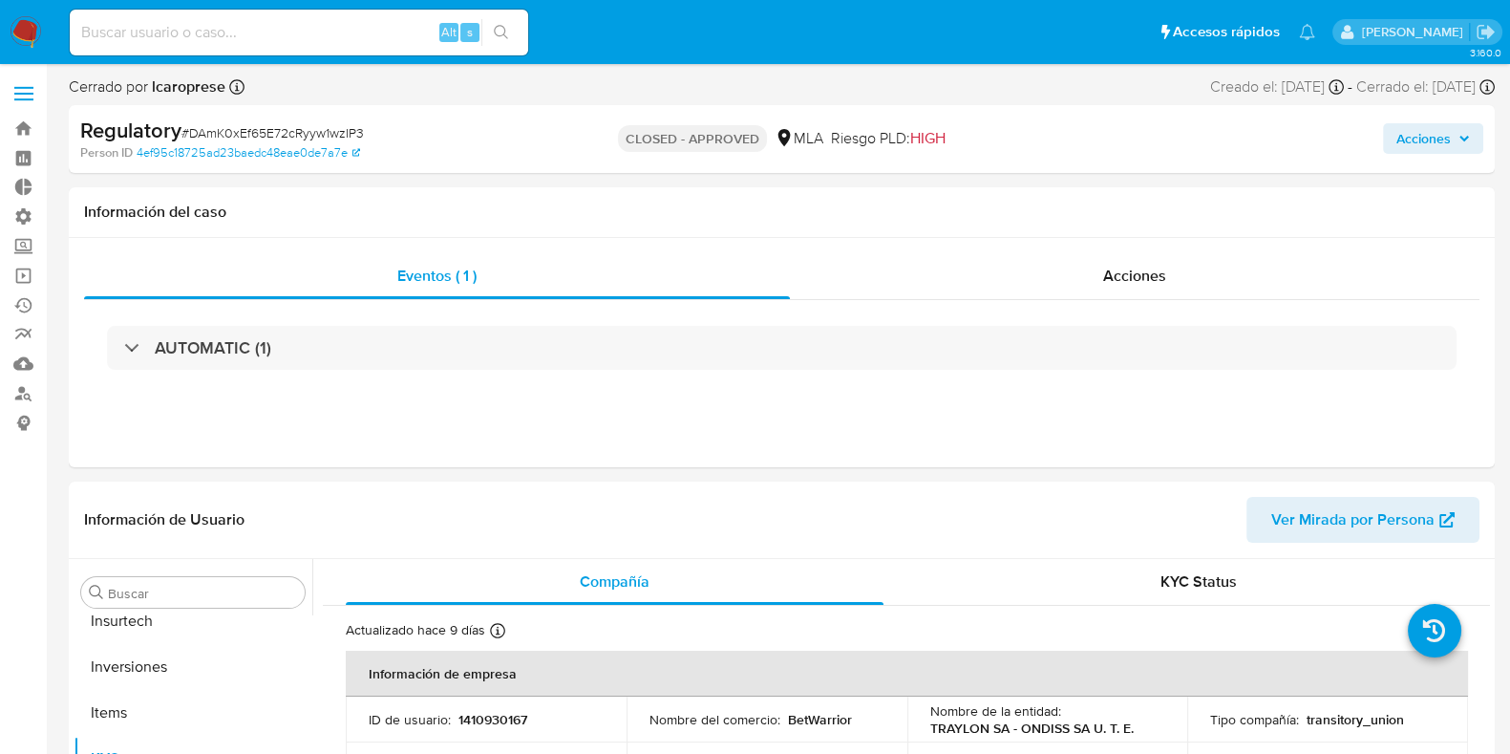
scroll to position [853, 0]
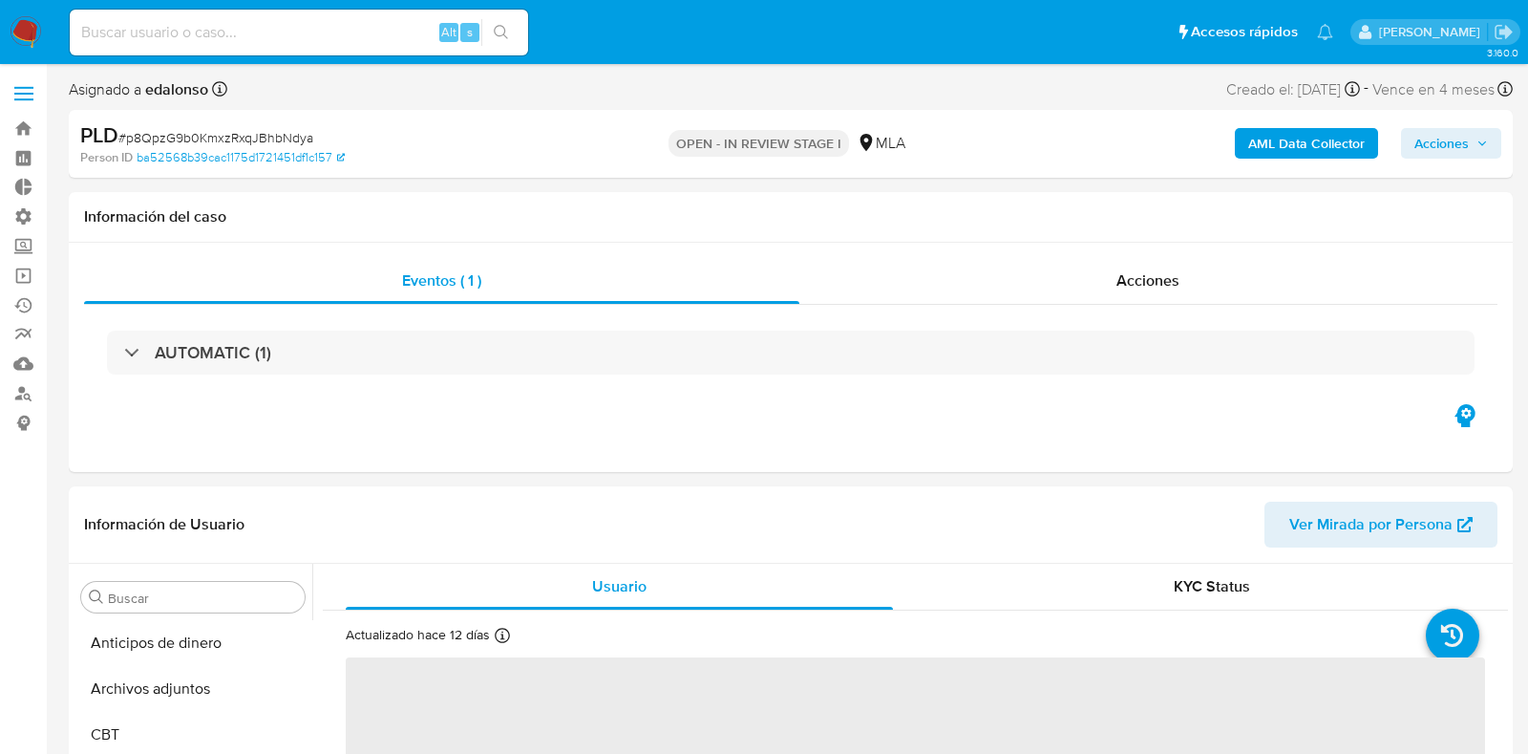
select select "10"
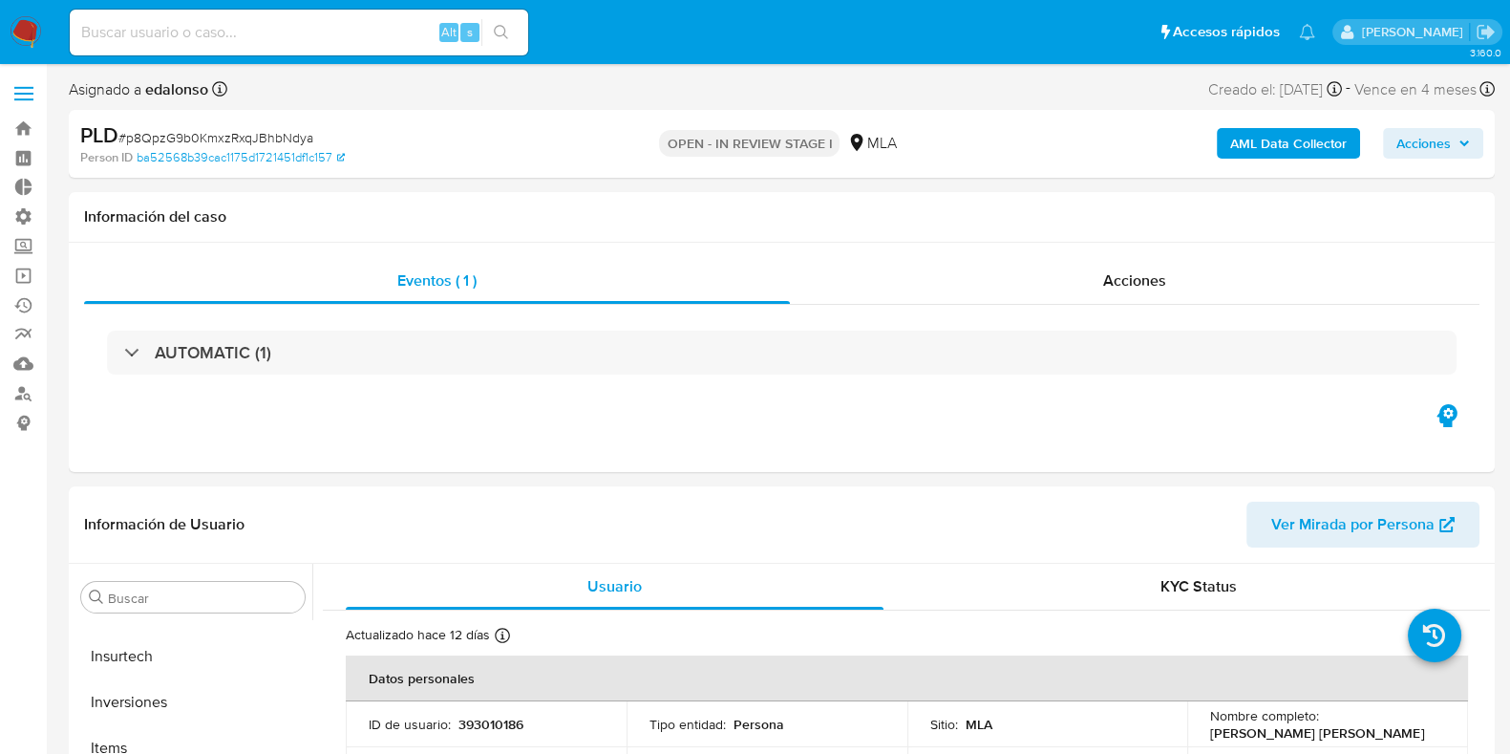
scroll to position [843, 0]
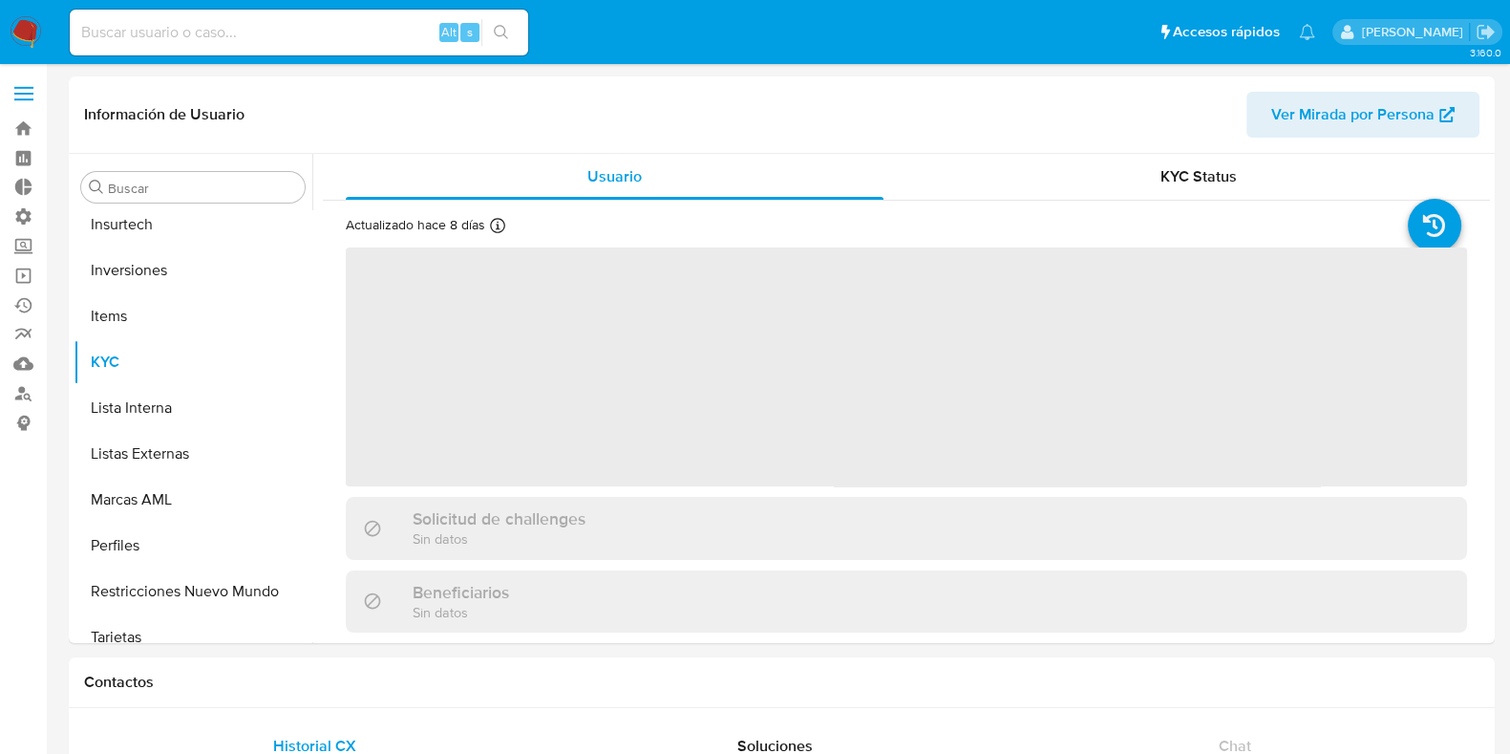
scroll to position [853, 0]
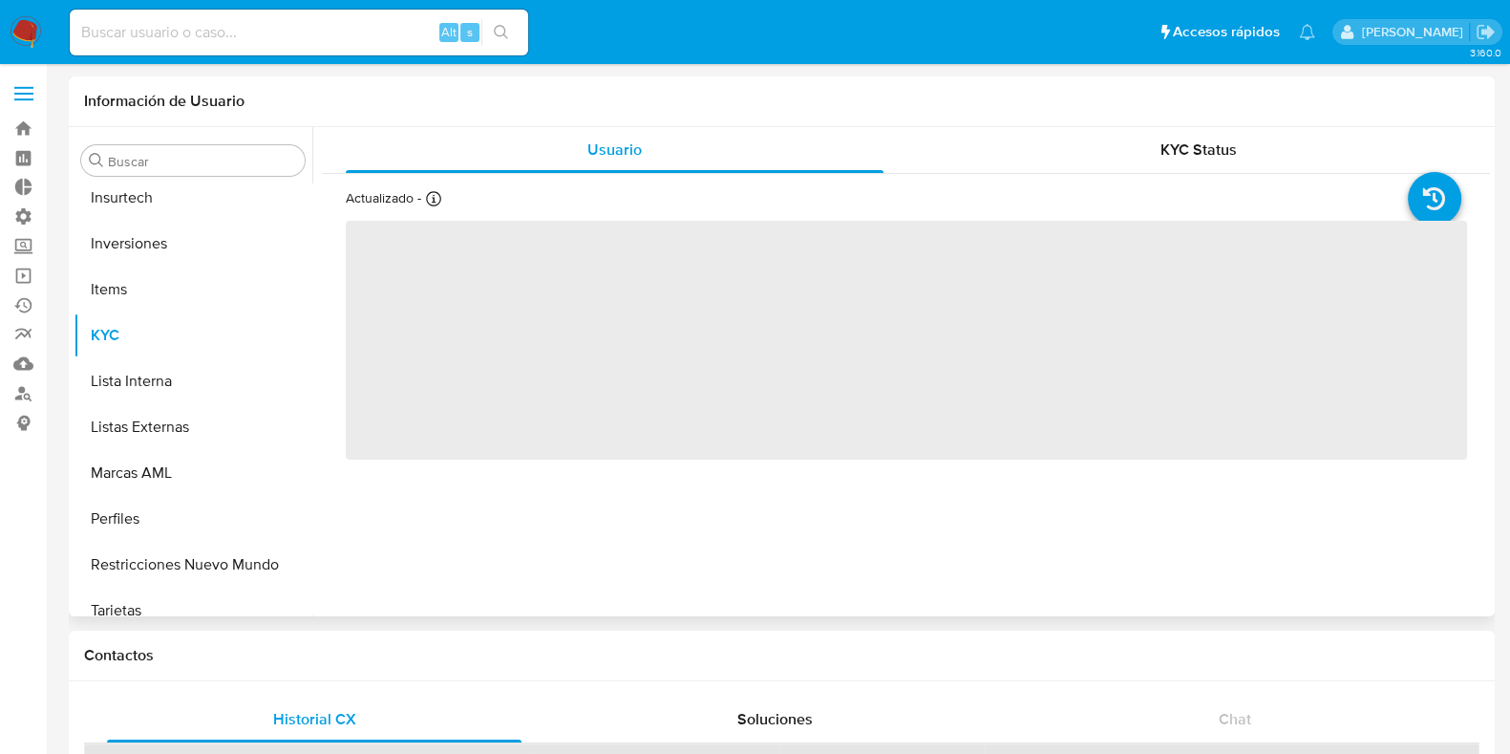
scroll to position [853, 0]
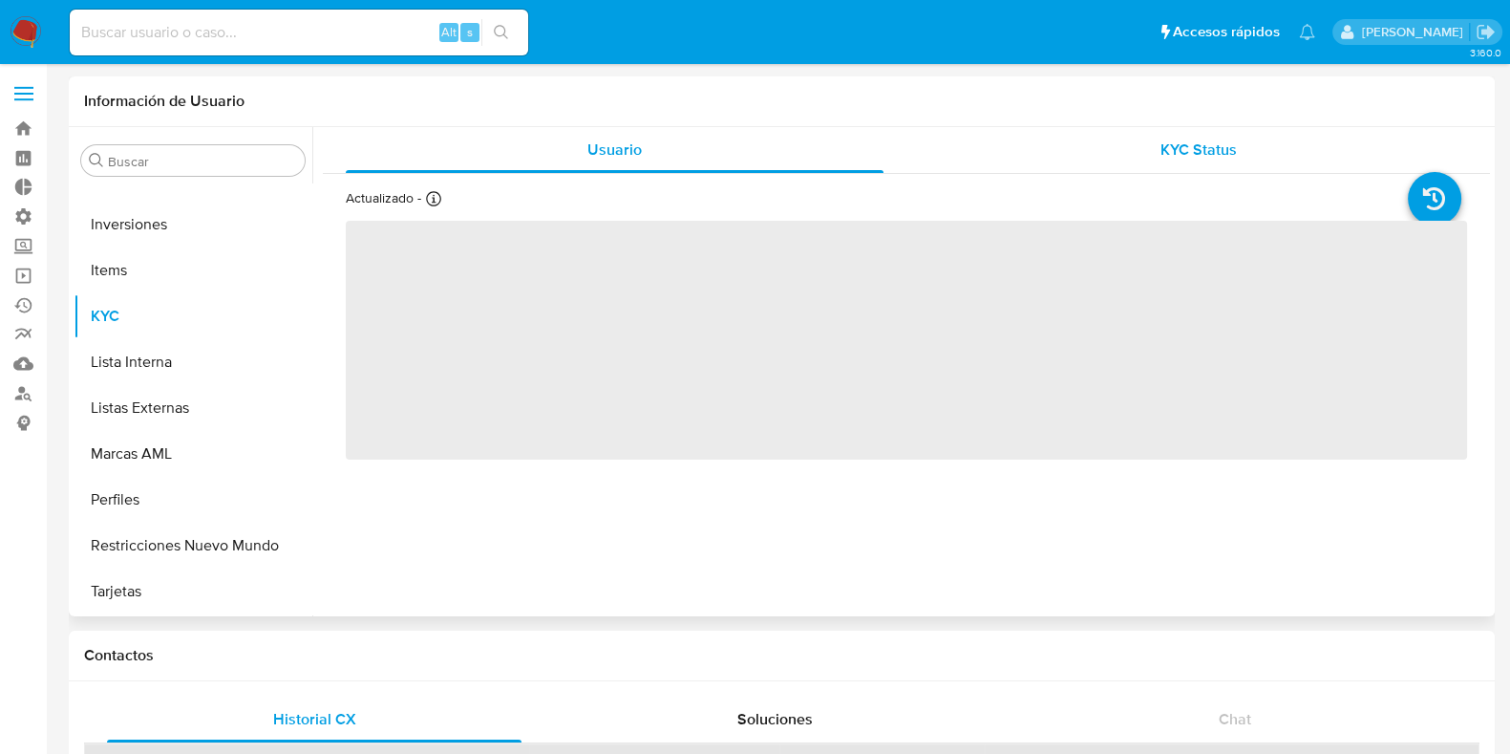
click at [1192, 148] on span "KYC Status" at bounding box center [1199, 150] width 76 height 22
select select "10"
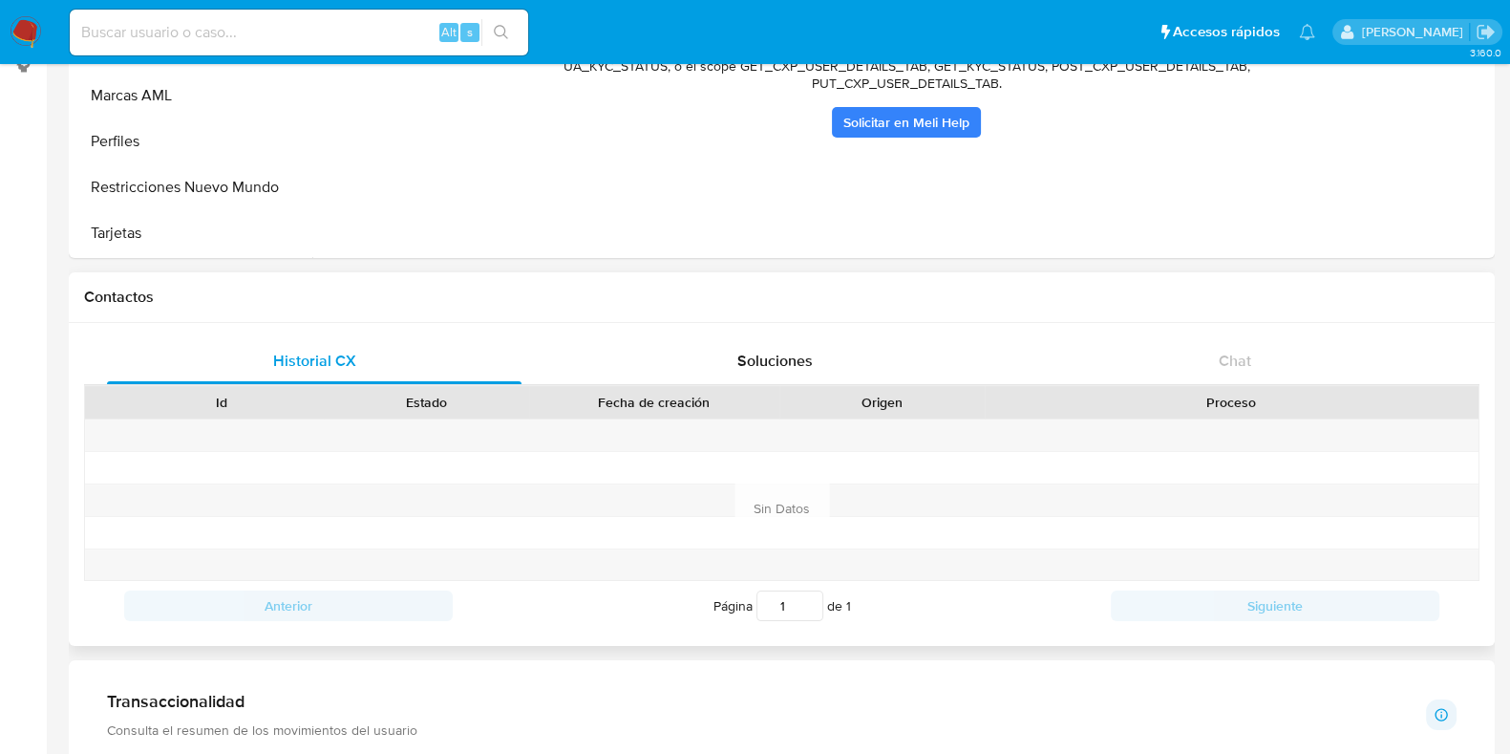
scroll to position [0, 0]
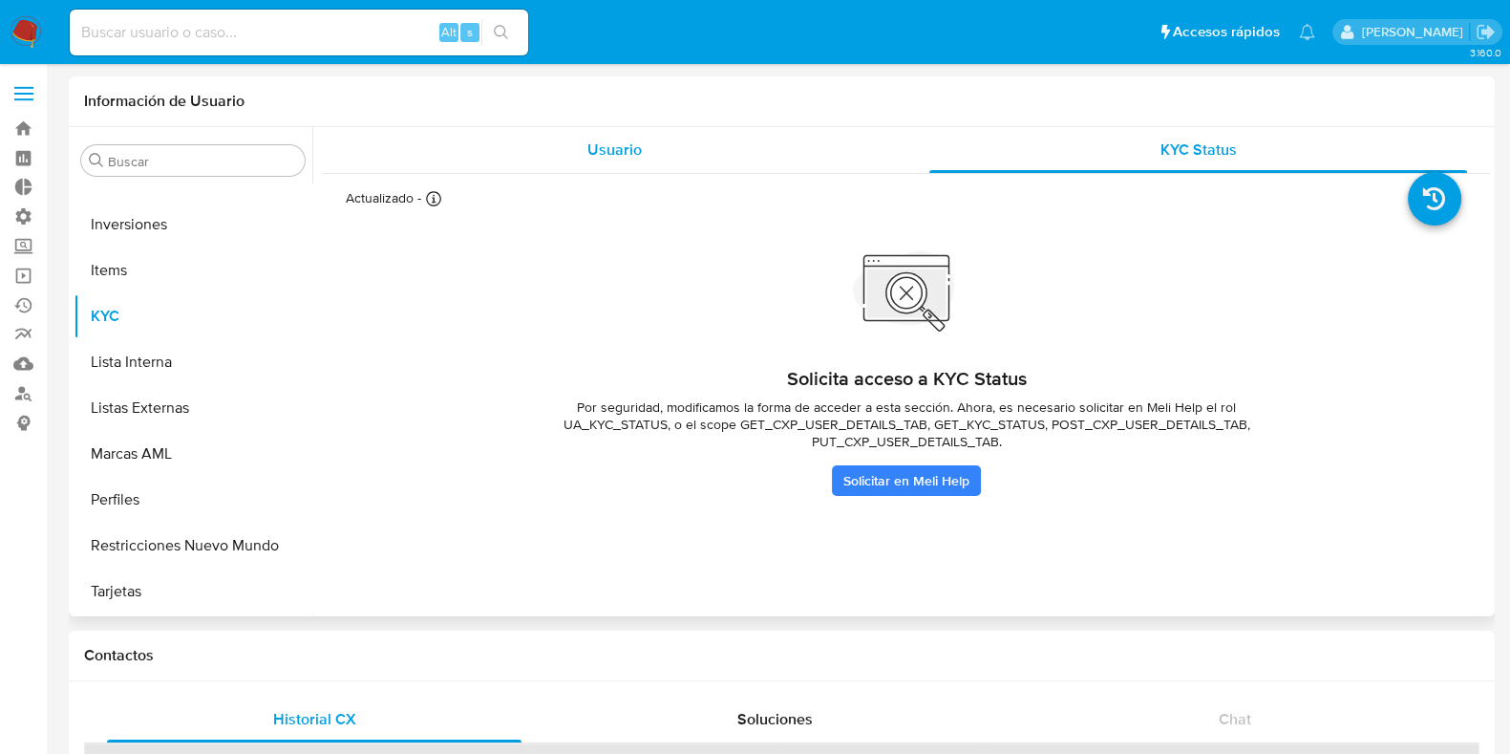
click at [621, 144] on span "Usuario" at bounding box center [614, 150] width 54 height 22
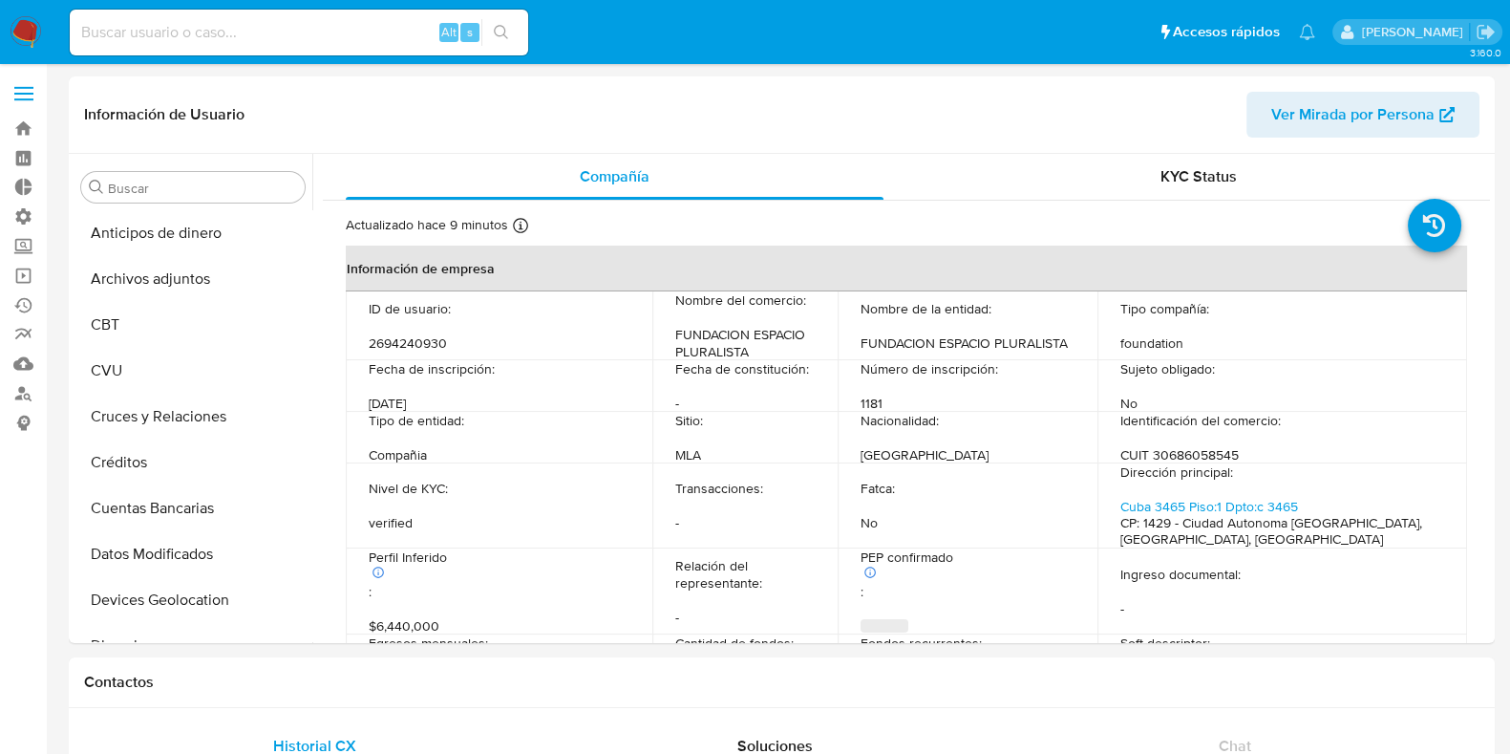
scroll to position [502, 0]
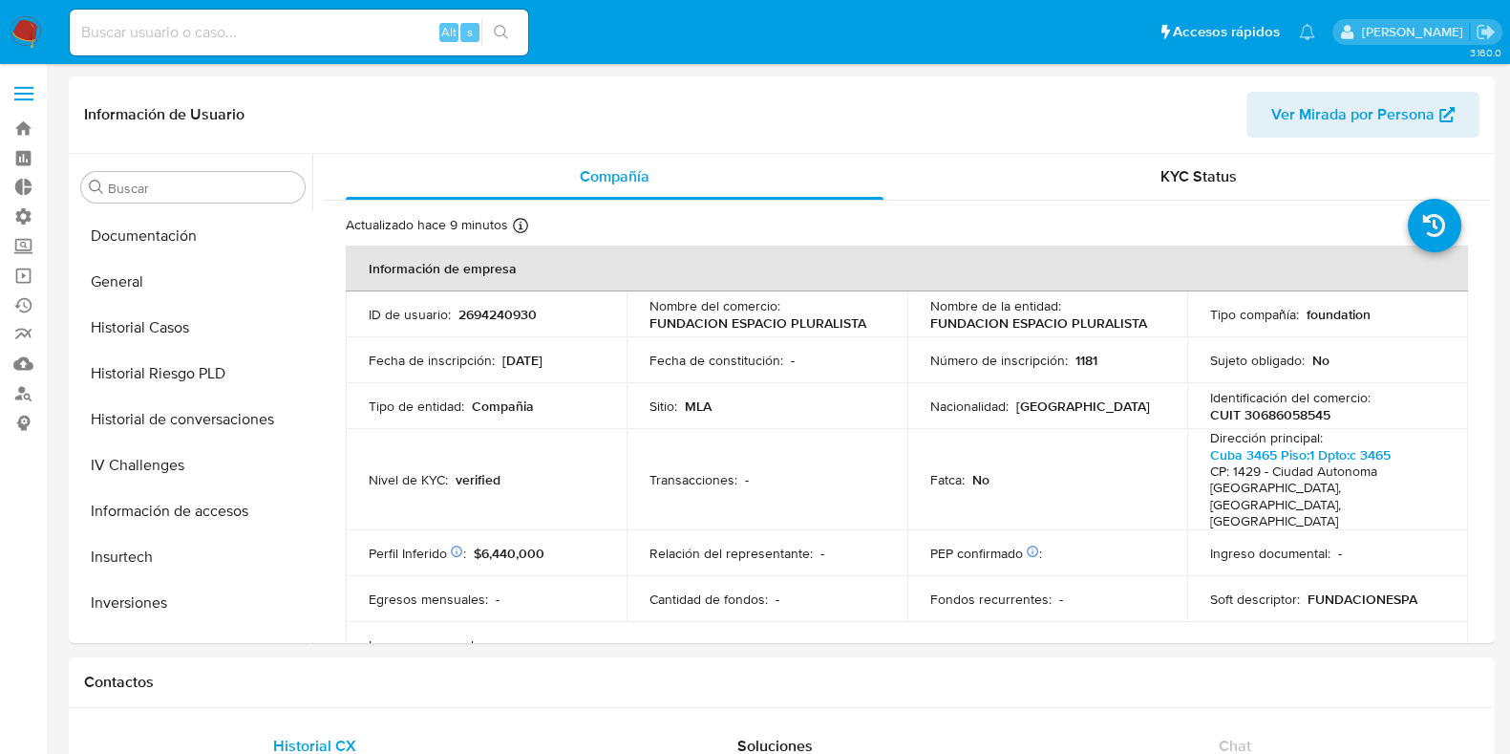
select select "10"
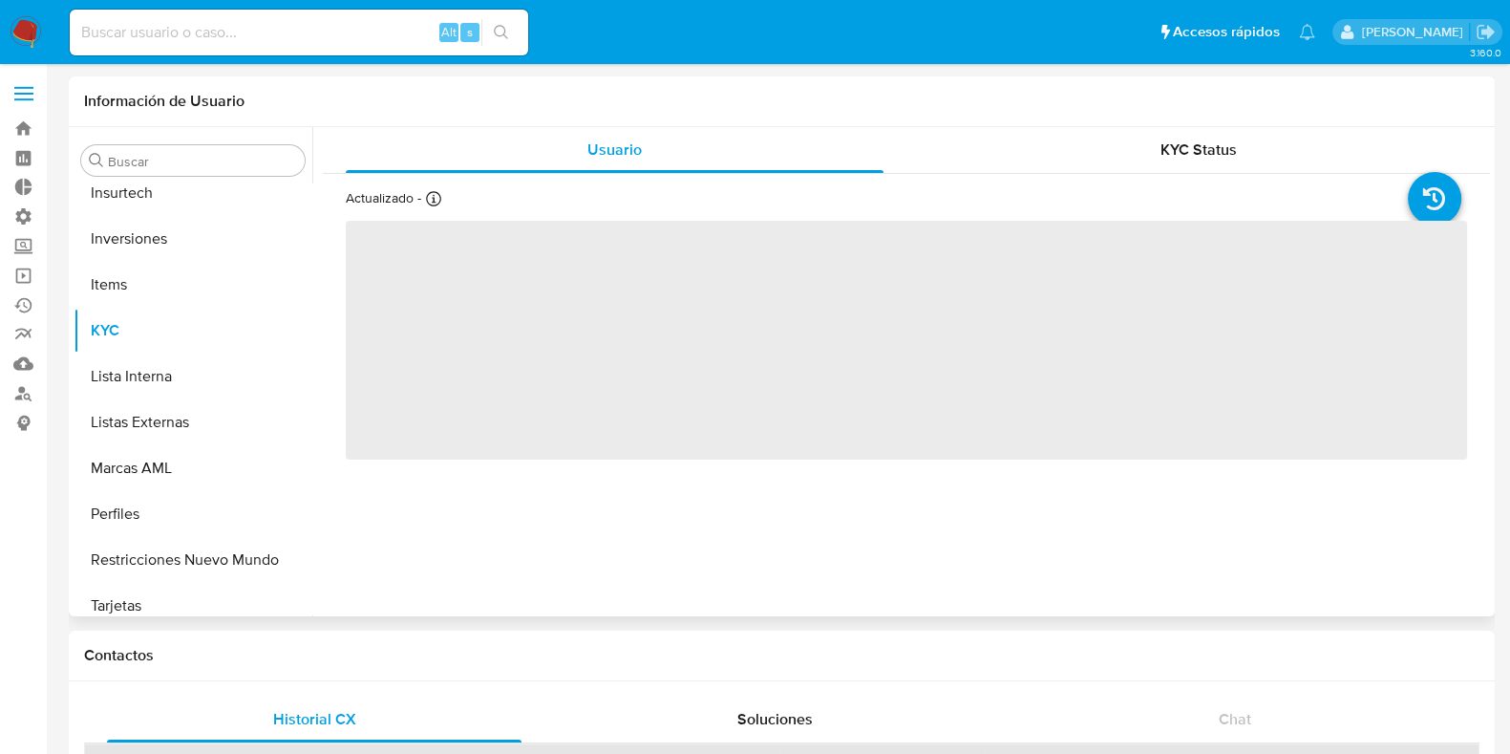
scroll to position [853, 0]
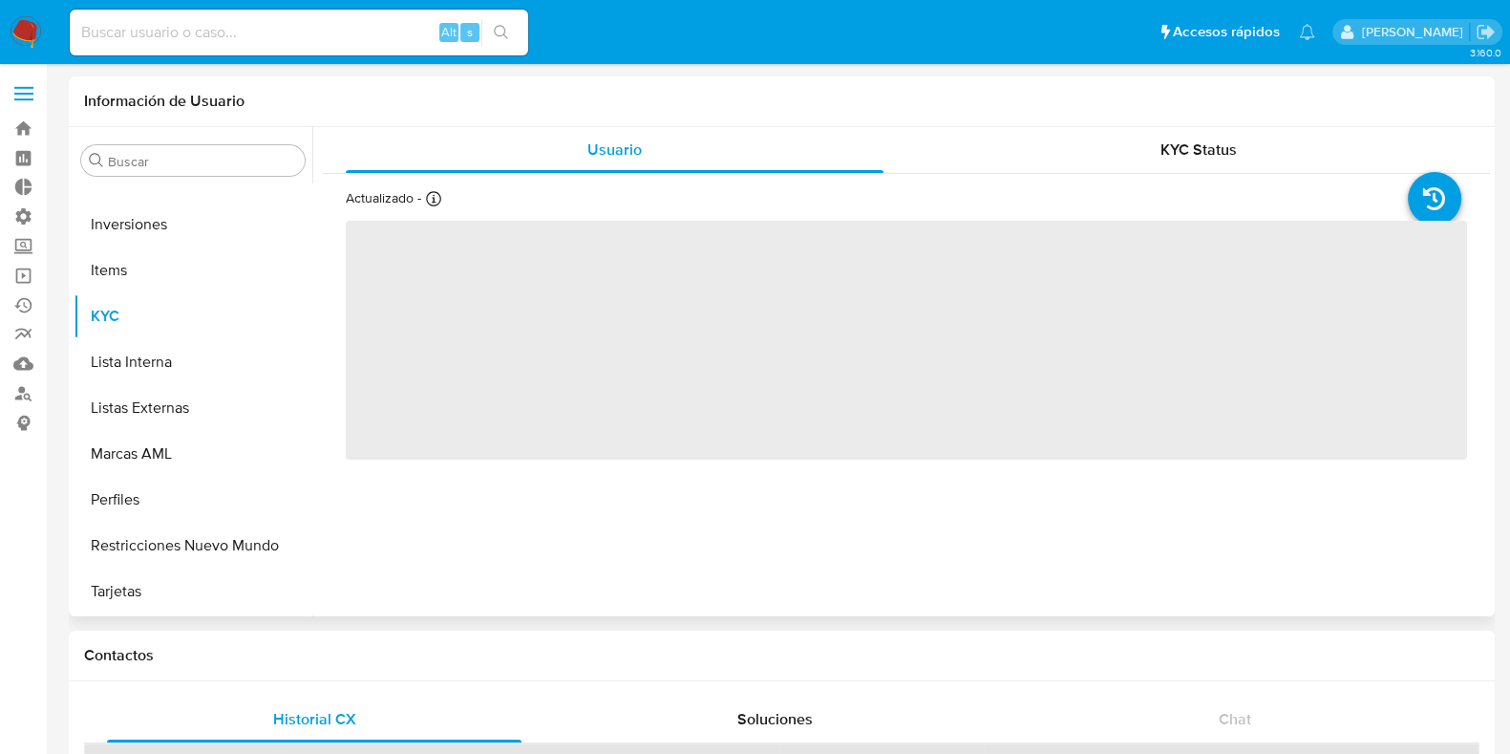
select select "10"
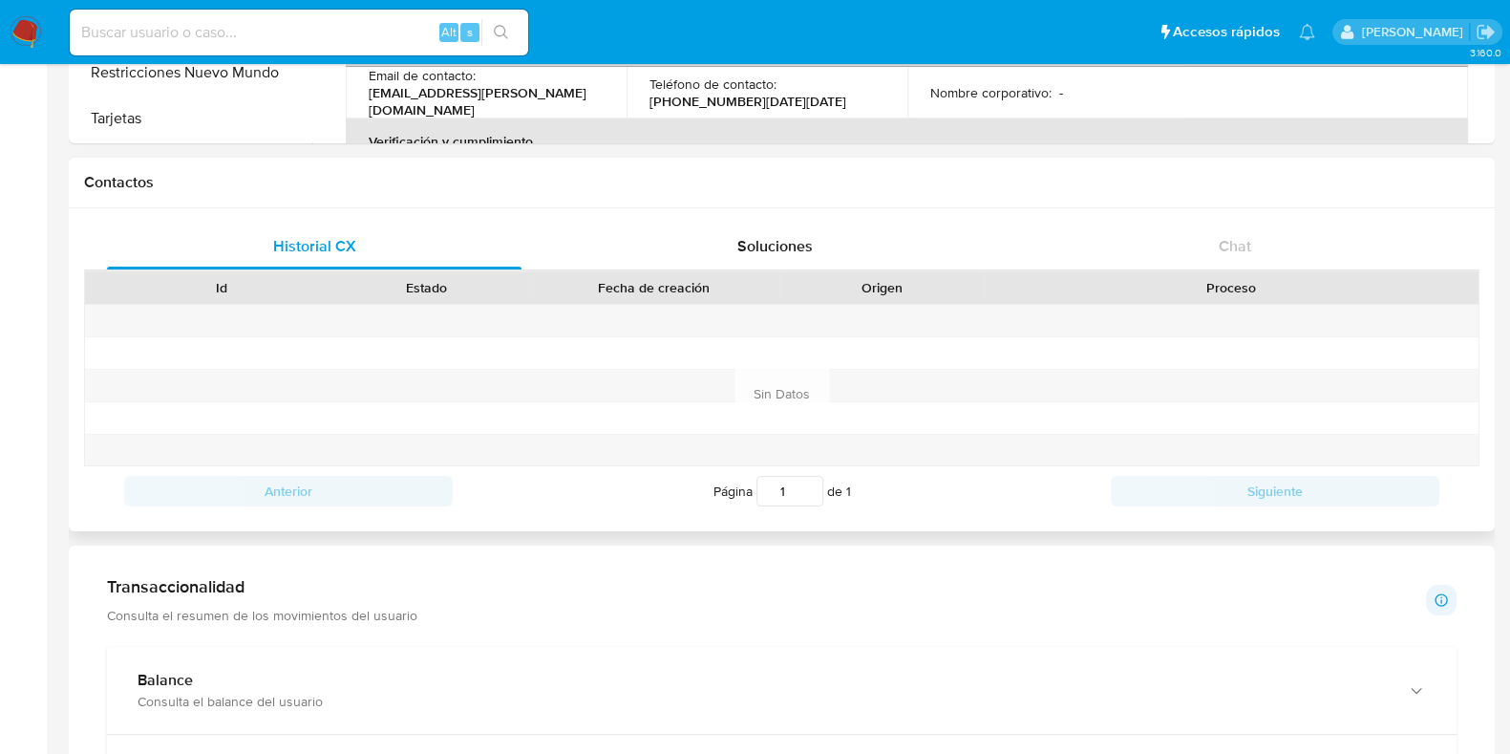
scroll to position [477, 0]
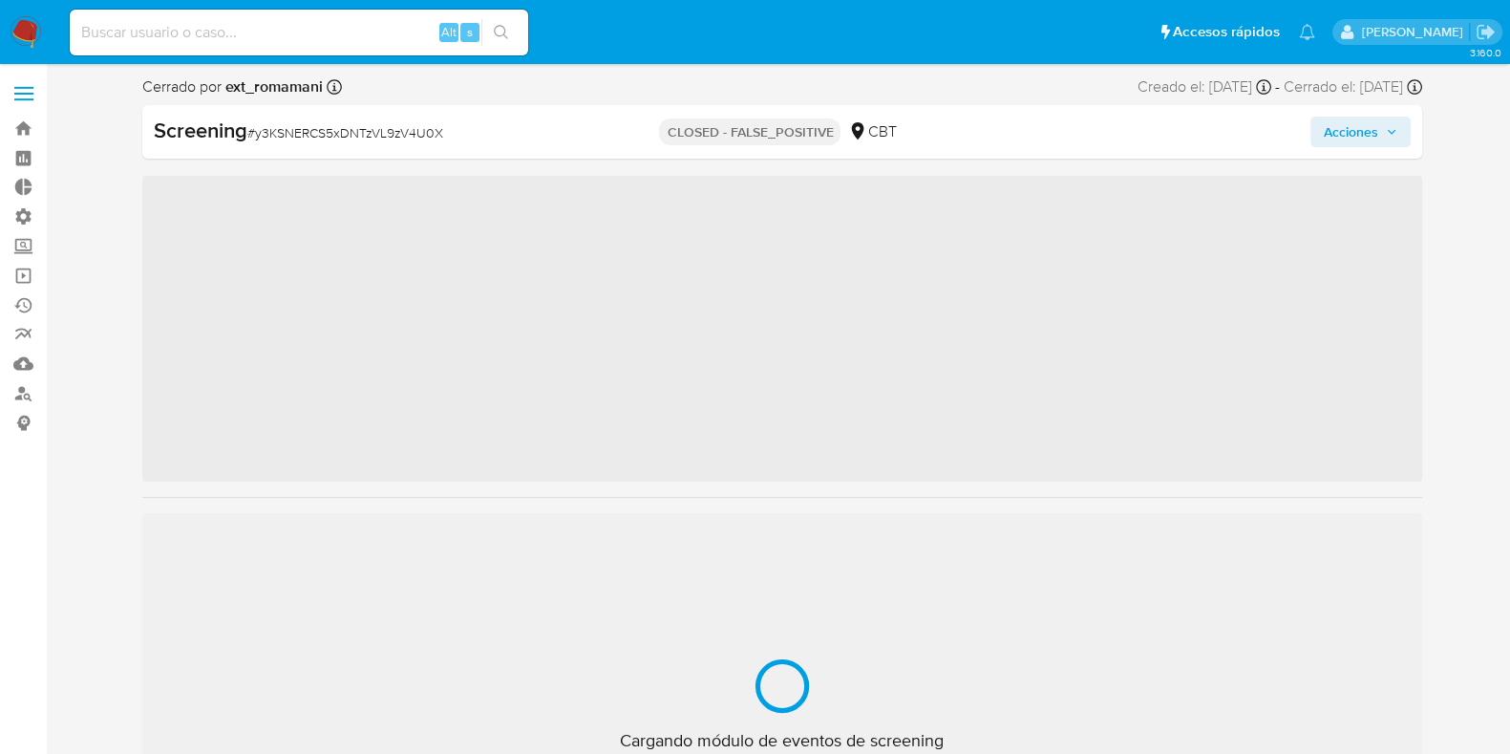
scroll to position [760, 0]
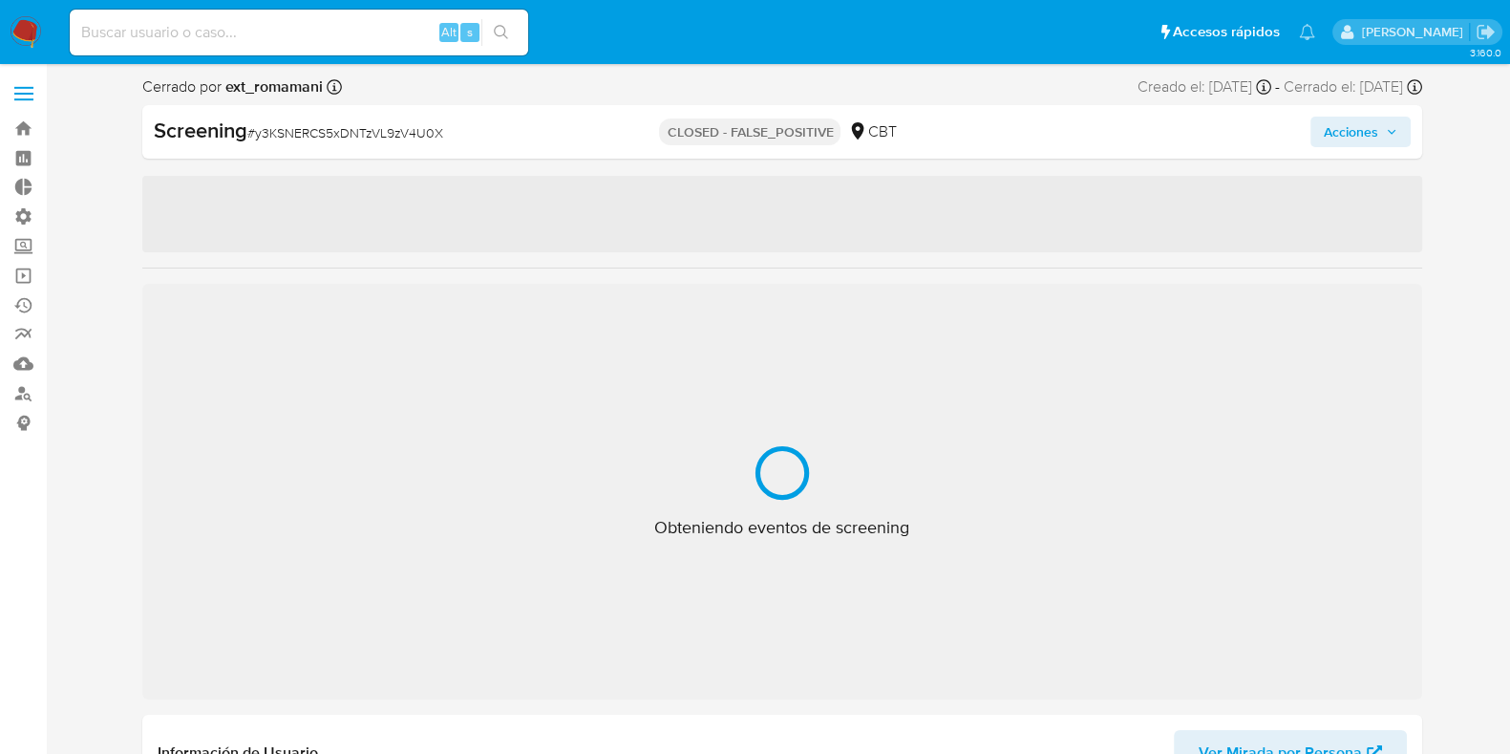
select select "10"
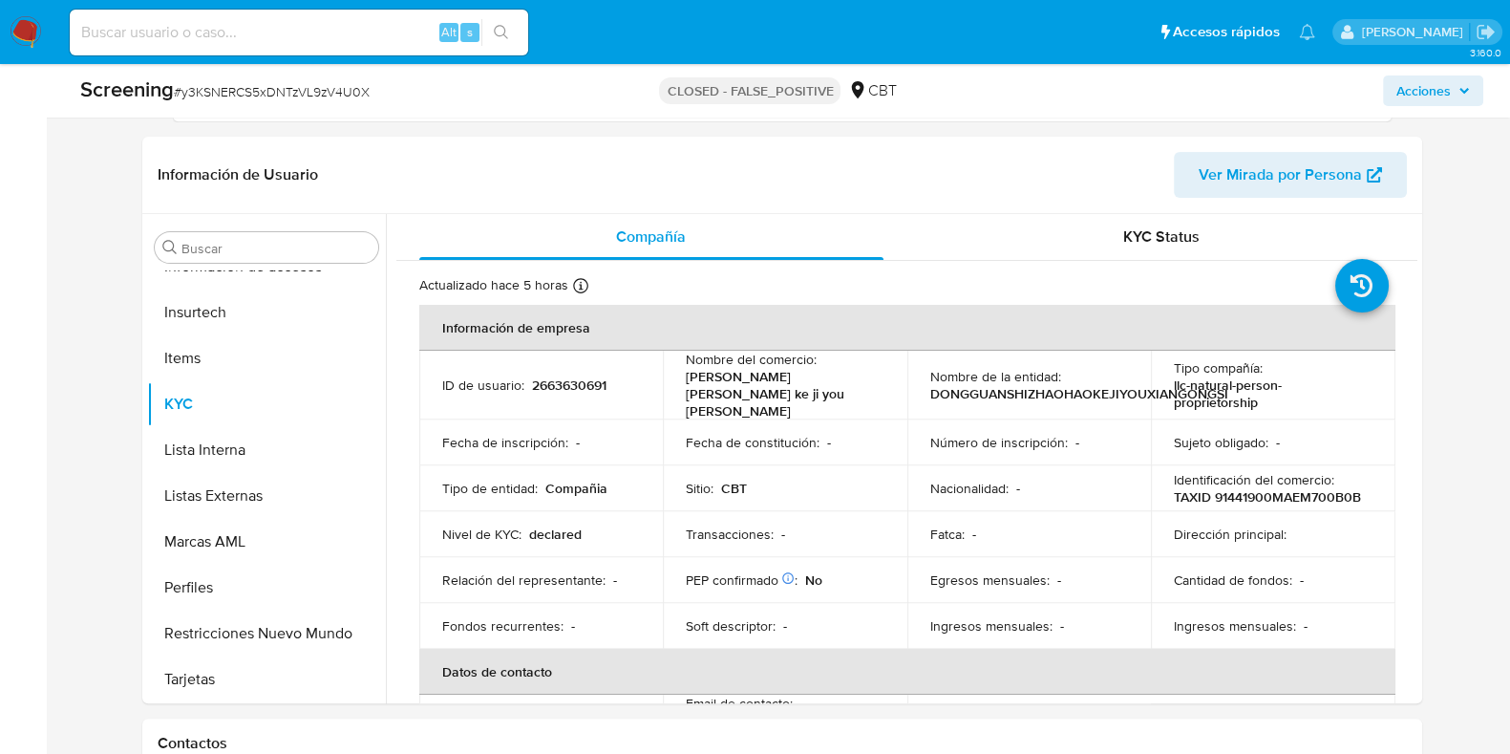
scroll to position [716, 0]
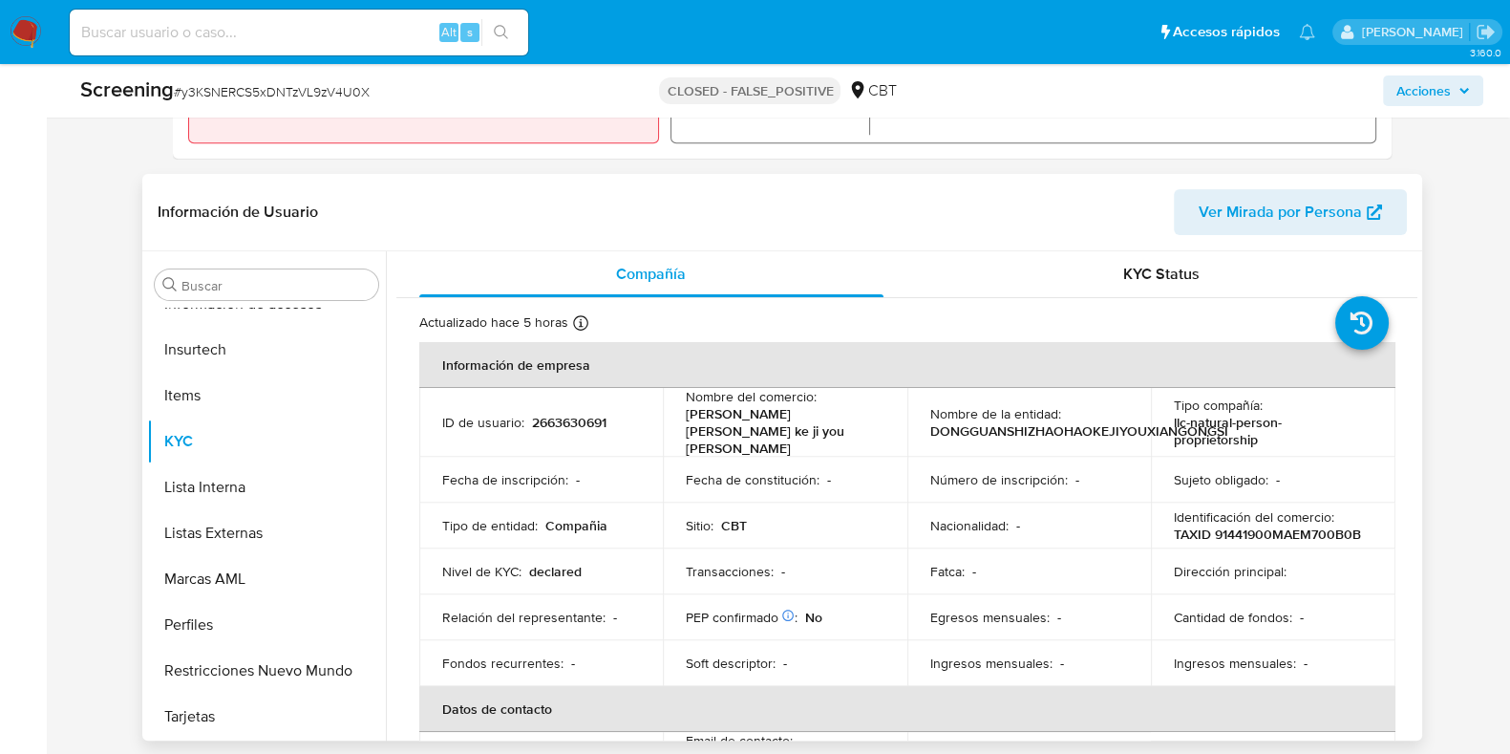
click at [1331, 197] on span "Ver Mirada por Persona" at bounding box center [1280, 212] width 163 height 46
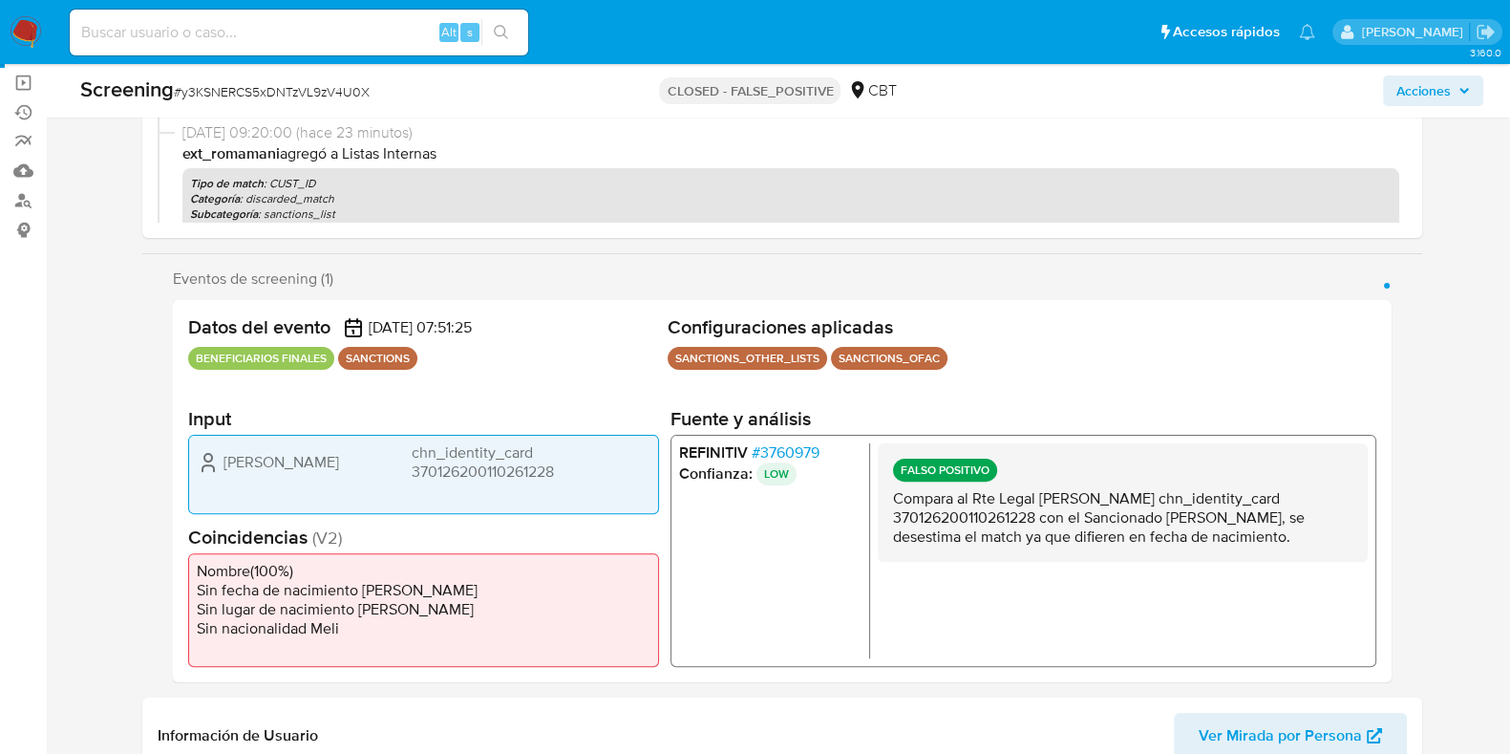
scroll to position [0, 0]
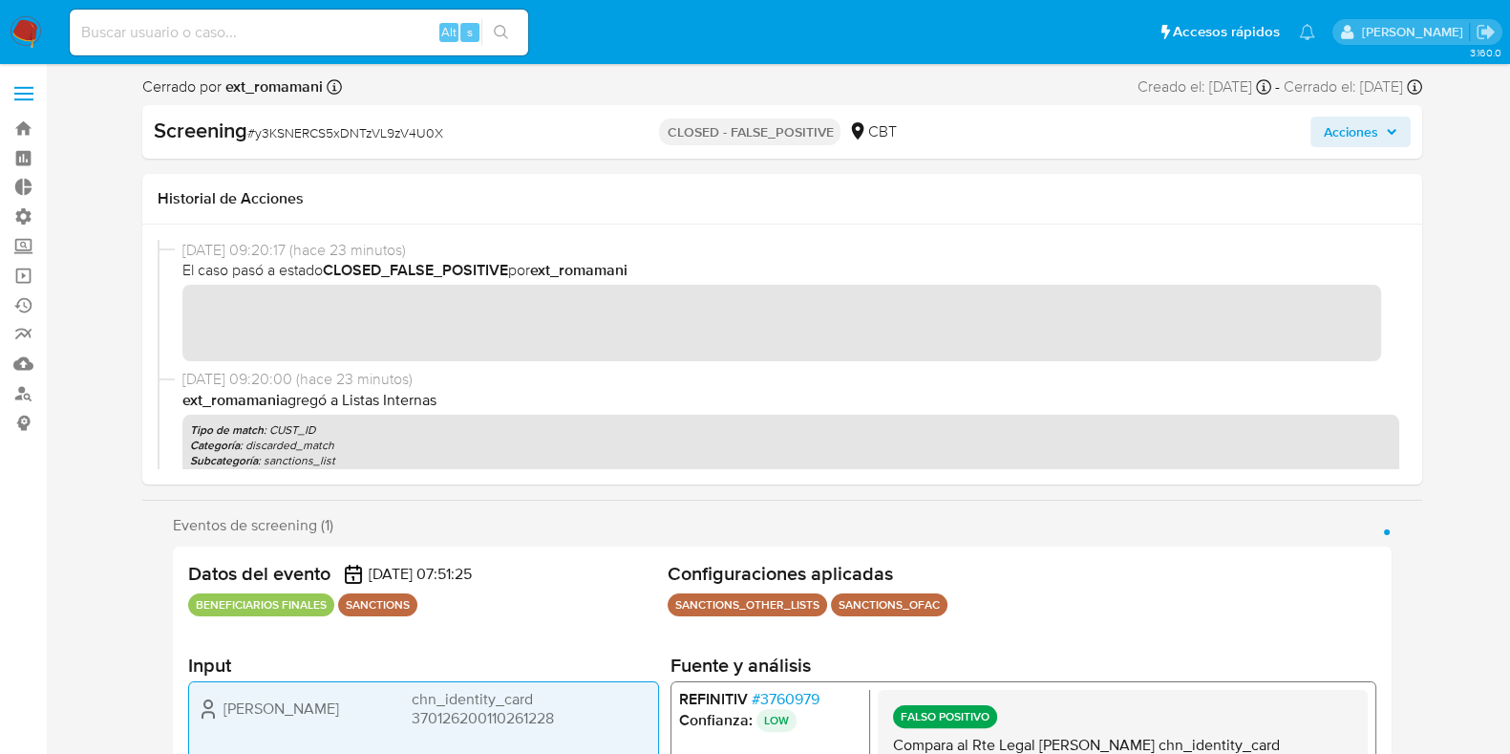
click at [21, 83] on label at bounding box center [24, 94] width 48 height 40
click at [0, 0] on input "checkbox" at bounding box center [0, 0] width 0 height 0
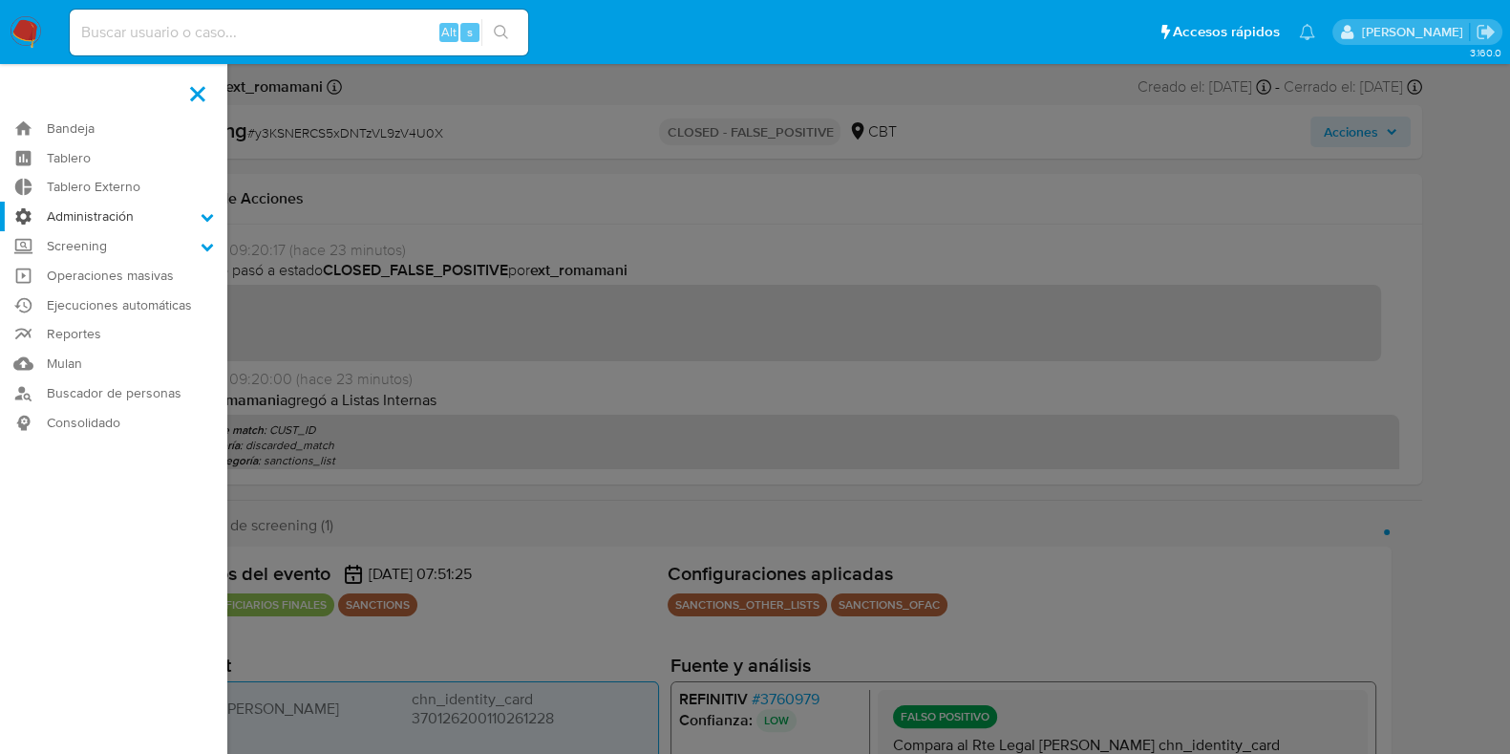
click at [96, 220] on label "Administración" at bounding box center [113, 217] width 227 height 30
click at [0, 0] on input "Administración" at bounding box center [0, 0] width 0 height 0
click at [86, 237] on link "Reglas" at bounding box center [113, 243] width 227 height 24
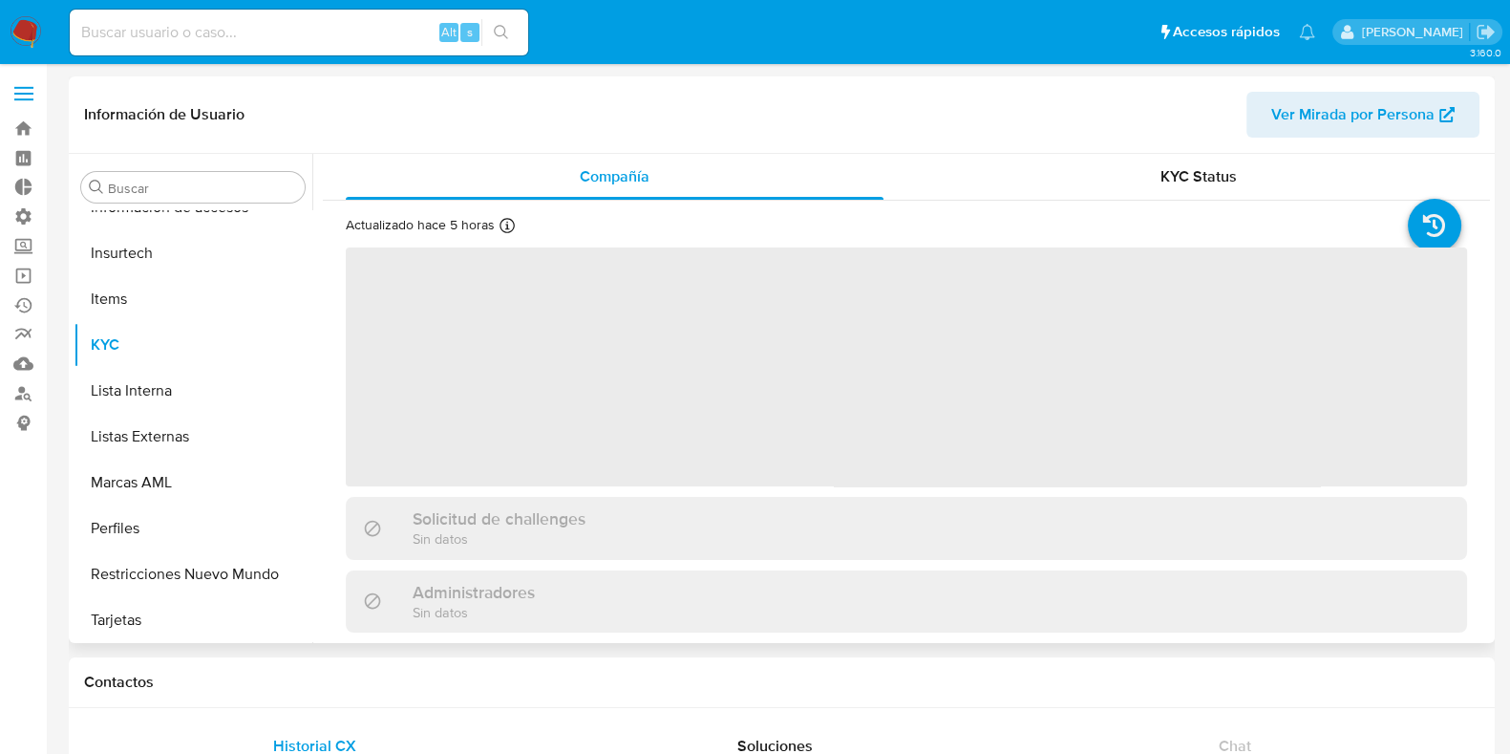
scroll to position [760, 0]
select select "10"
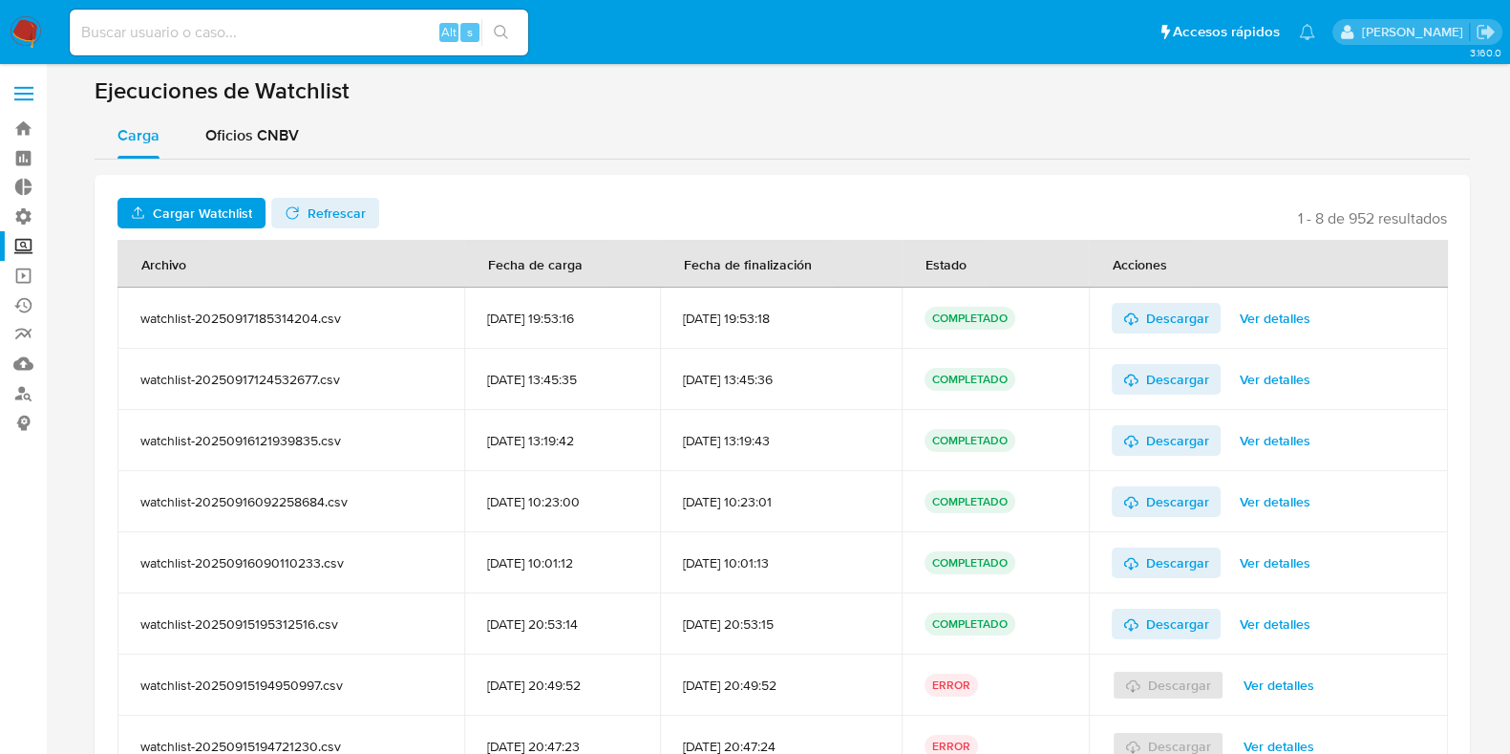
click at [22, 91] on label at bounding box center [24, 94] width 48 height 40
click at [0, 0] on input "checkbox" at bounding box center [0, 0] width 0 height 0
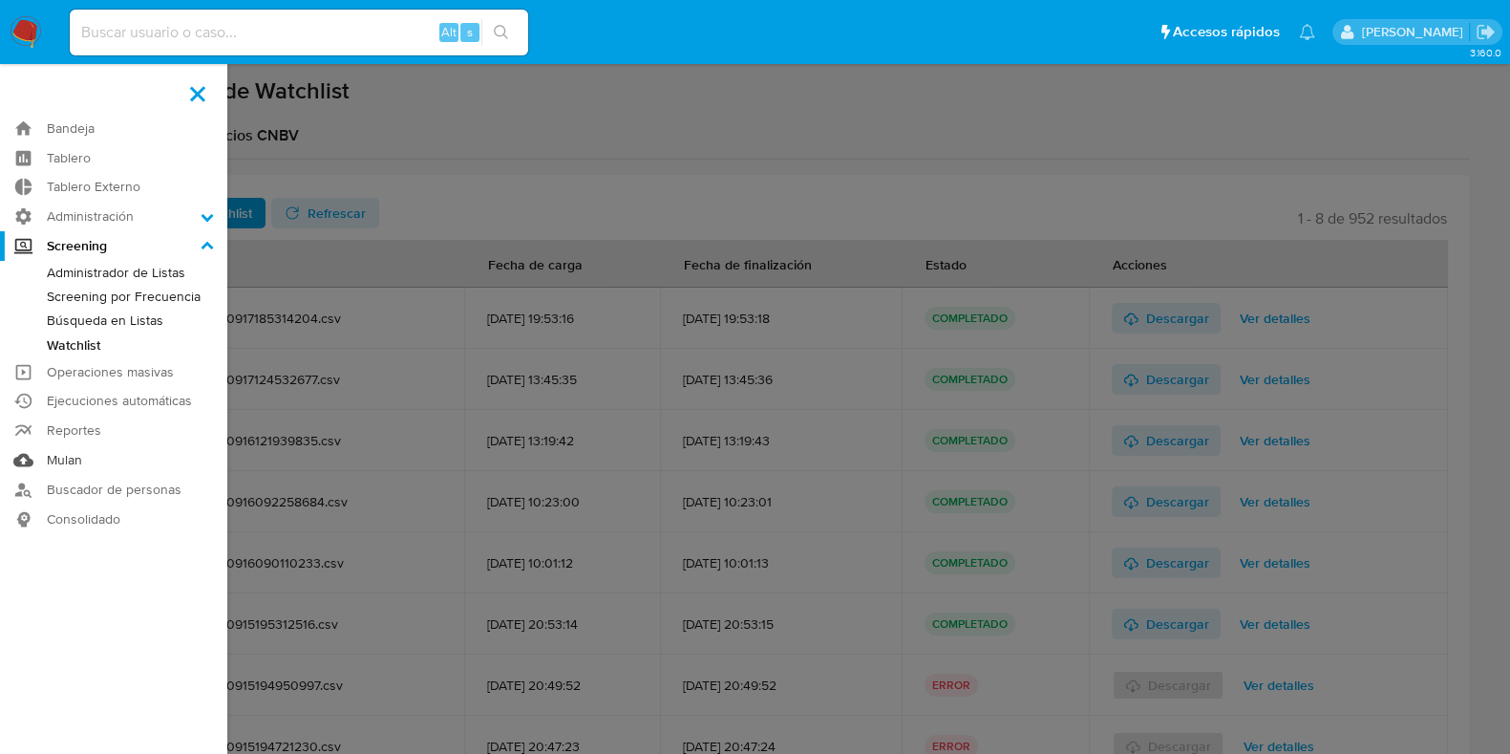
click at [74, 458] on link "Mulan" at bounding box center [113, 460] width 227 height 30
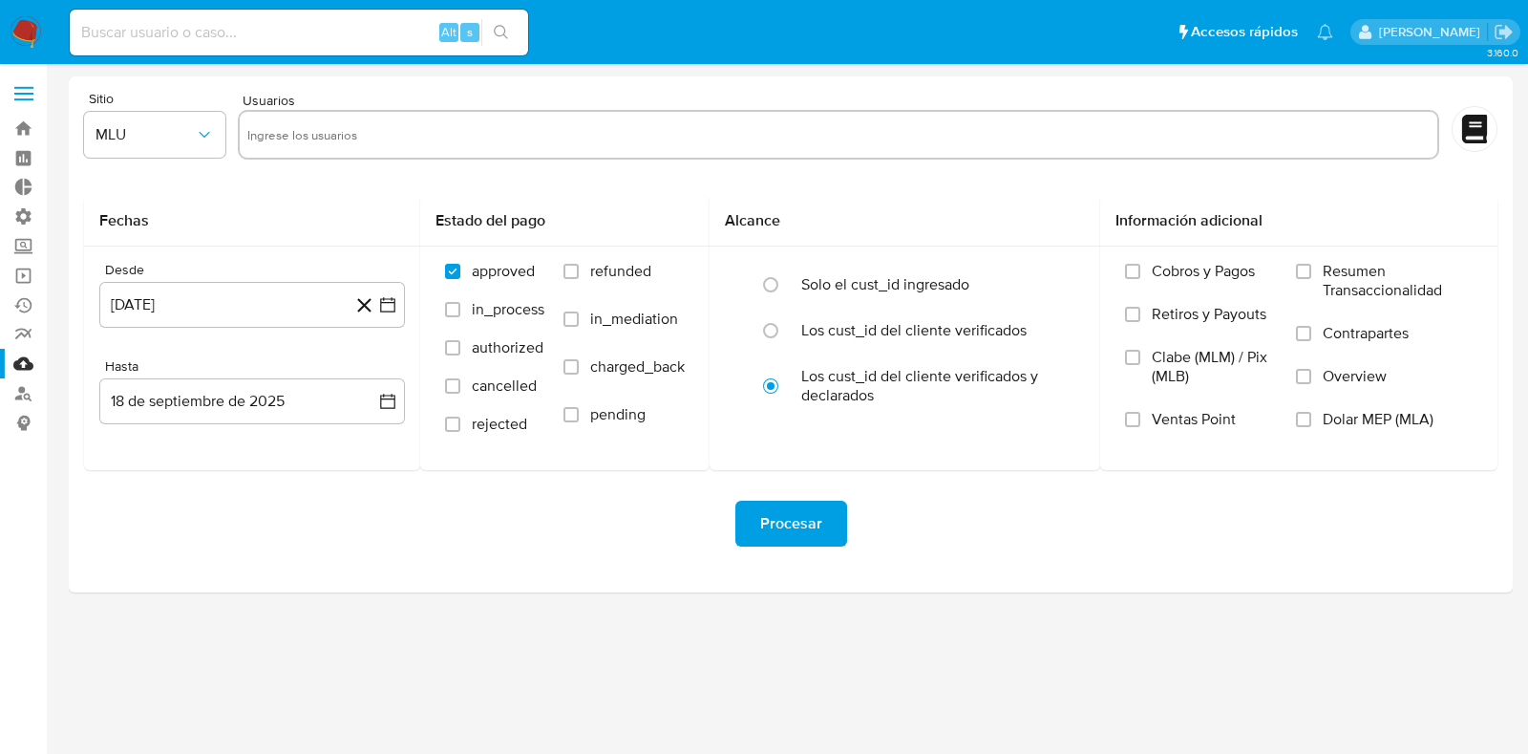
click at [29, 74] on label at bounding box center [24, 94] width 48 height 40
click at [0, 0] on input "checkbox" at bounding box center [0, 0] width 0 height 0
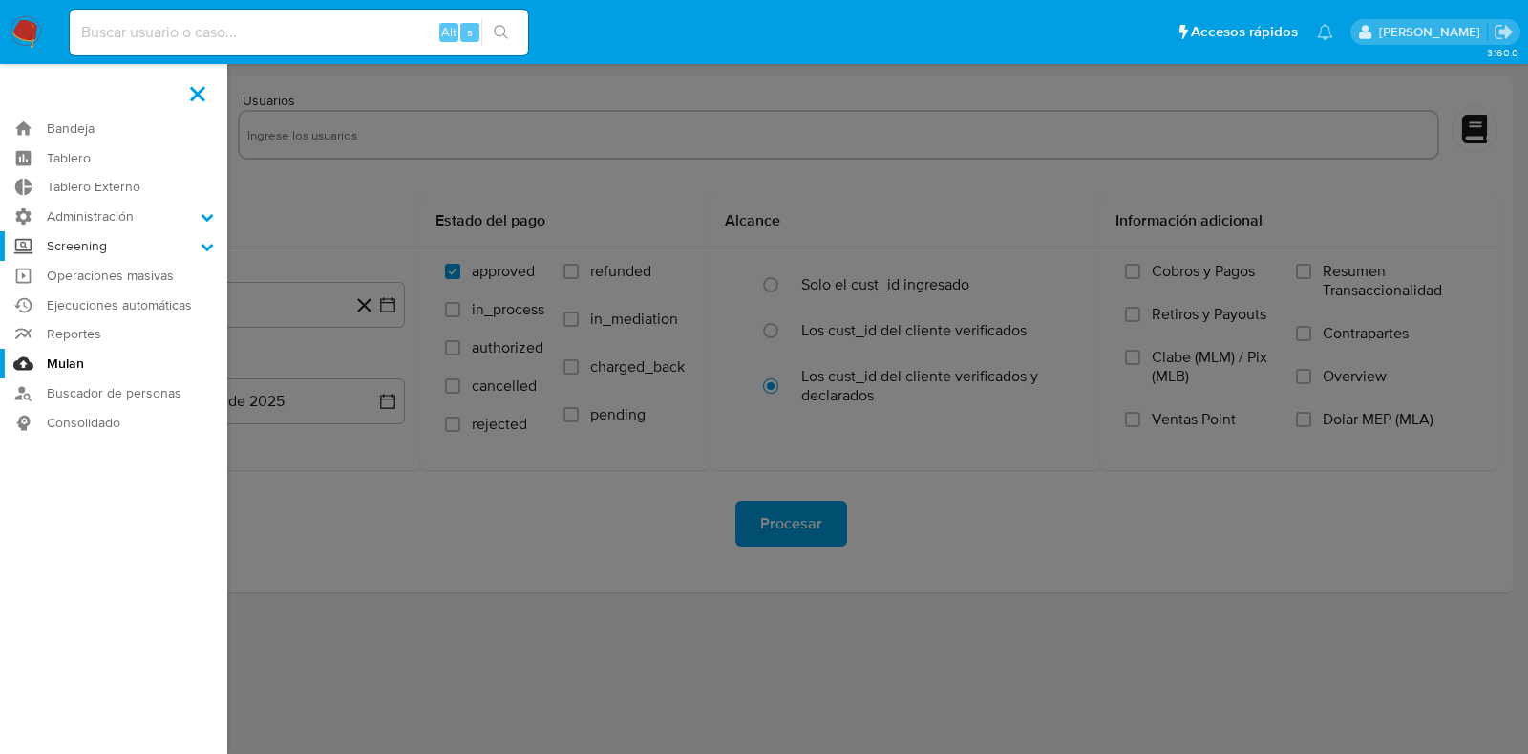
click at [101, 244] on label "Screening" at bounding box center [113, 246] width 227 height 30
click at [0, 0] on input "Screening" at bounding box center [0, 0] width 0 height 0
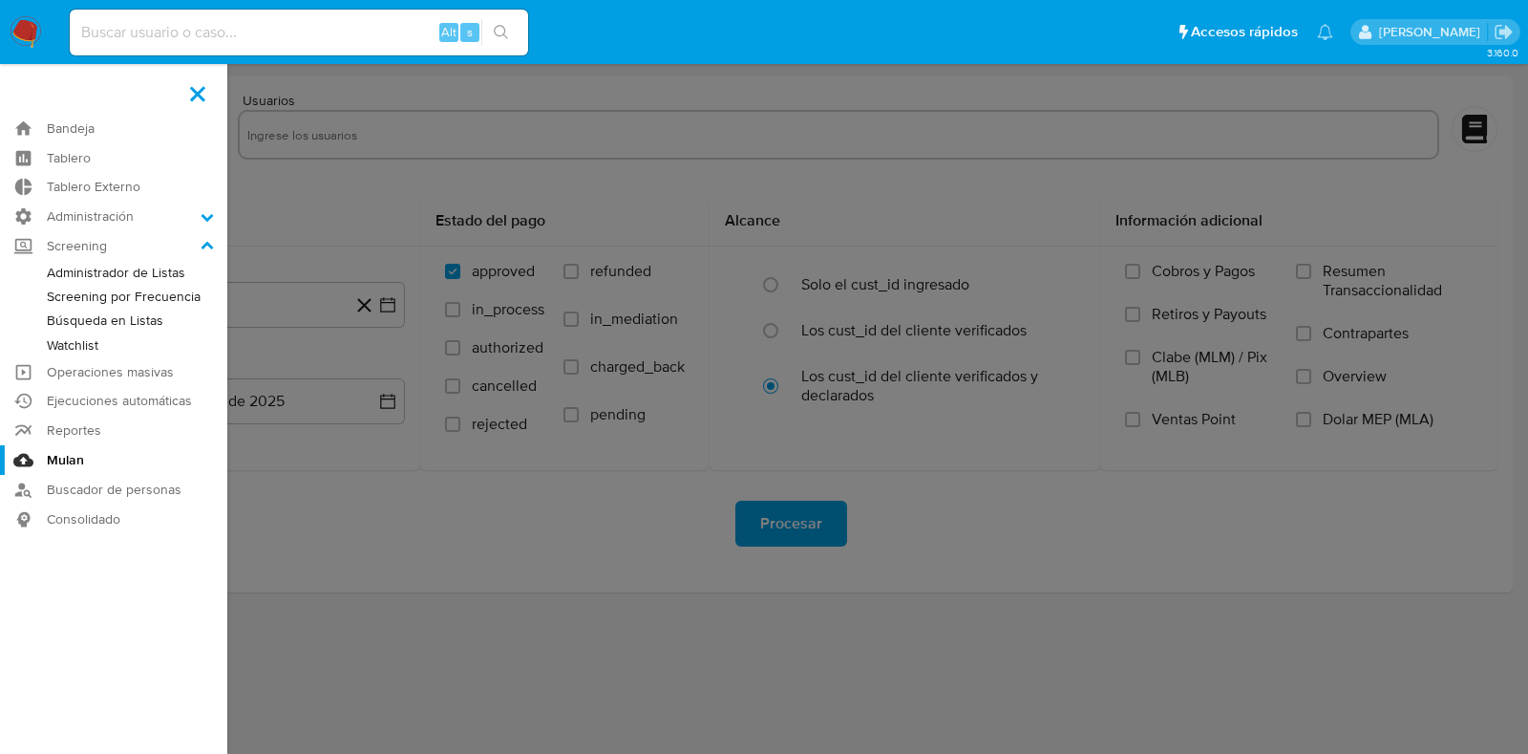
click at [99, 317] on link "Búsqueda en Listas" at bounding box center [113, 321] width 227 height 24
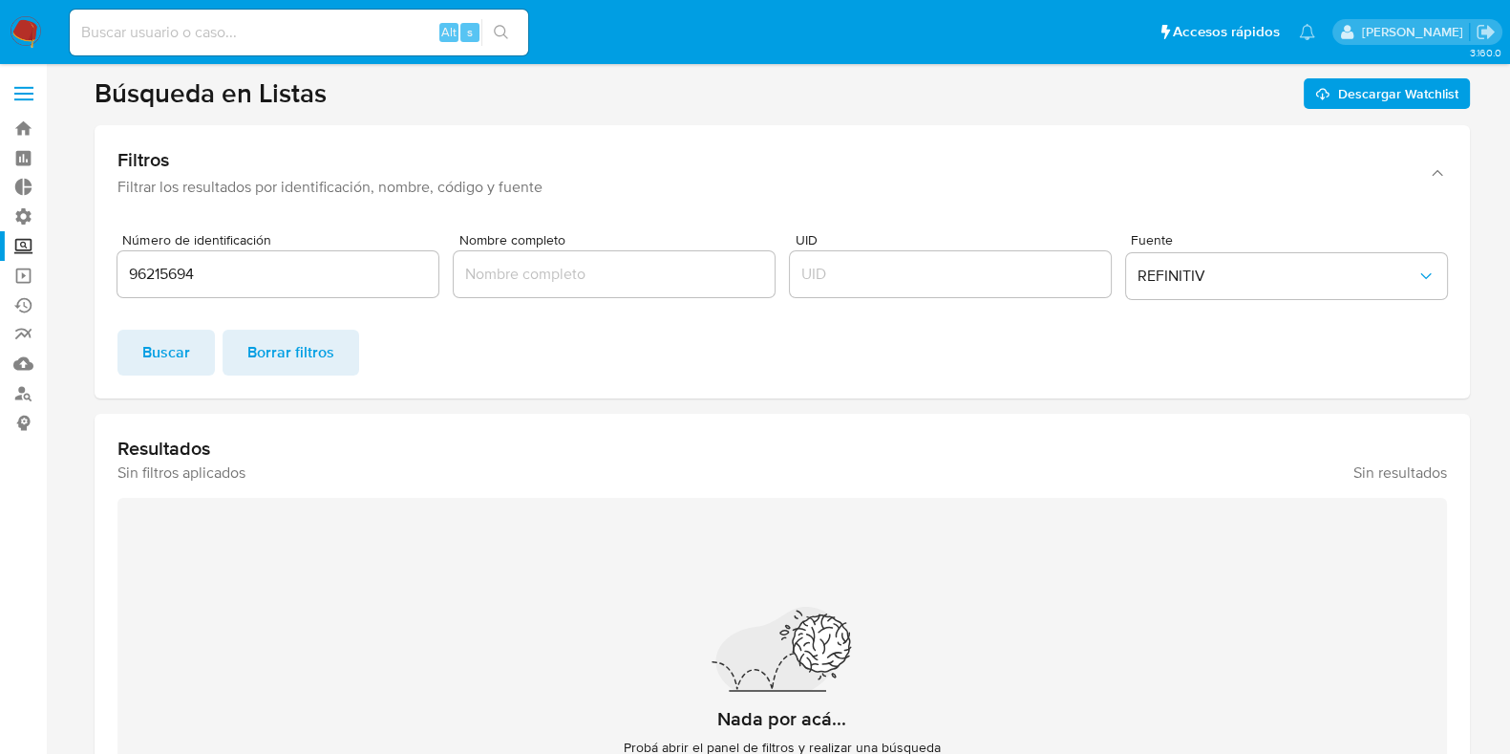
drag, startPoint x: 180, startPoint y: 98, endPoint x: 358, endPoint y: 95, distance: 178.7
click at [358, 95] on header "Búsqueda en Listas Descargar Watchlist" at bounding box center [783, 92] width 1376 height 33
click at [40, 95] on label at bounding box center [24, 94] width 48 height 40
click at [0, 0] on input "checkbox" at bounding box center [0, 0] width 0 height 0
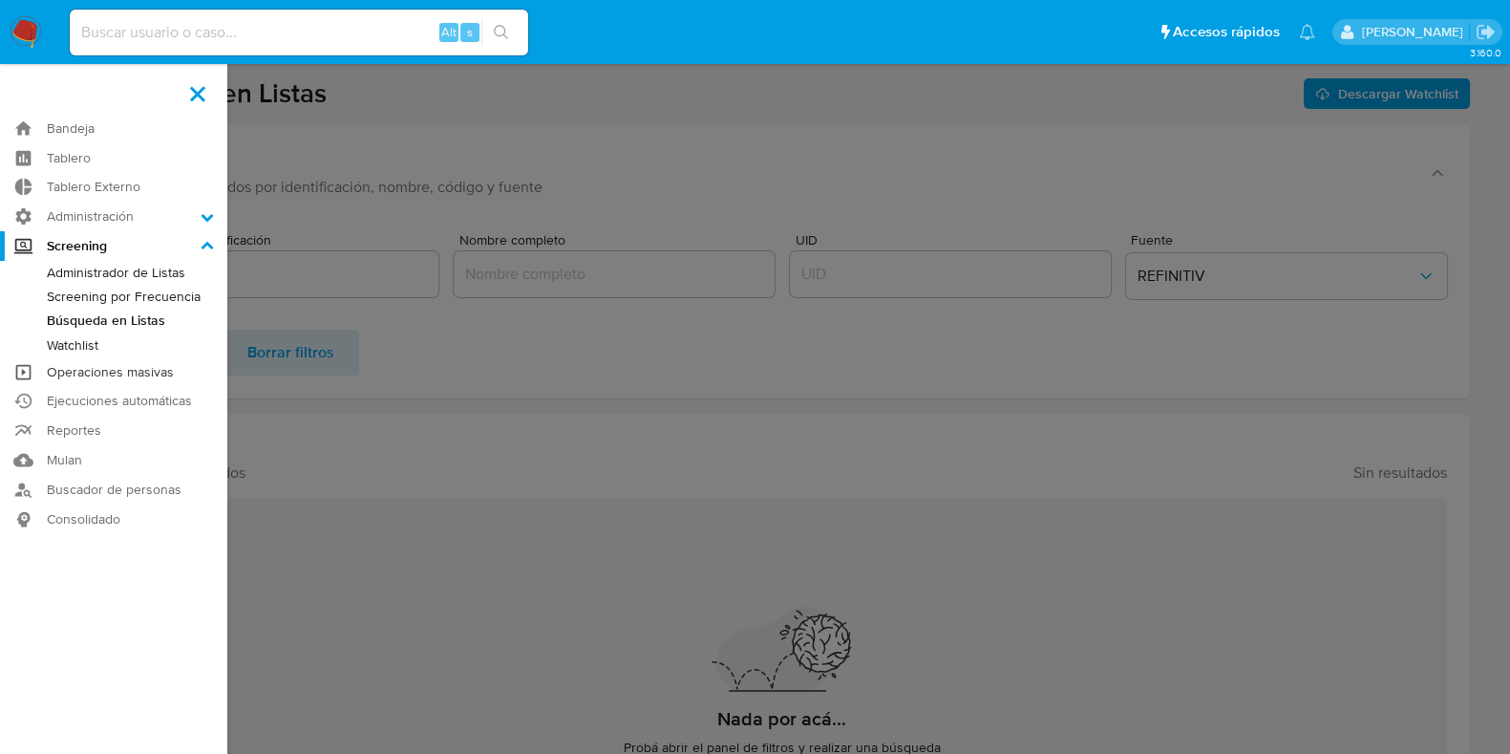
click at [130, 372] on link "Operaciones masivas" at bounding box center [113, 372] width 227 height 30
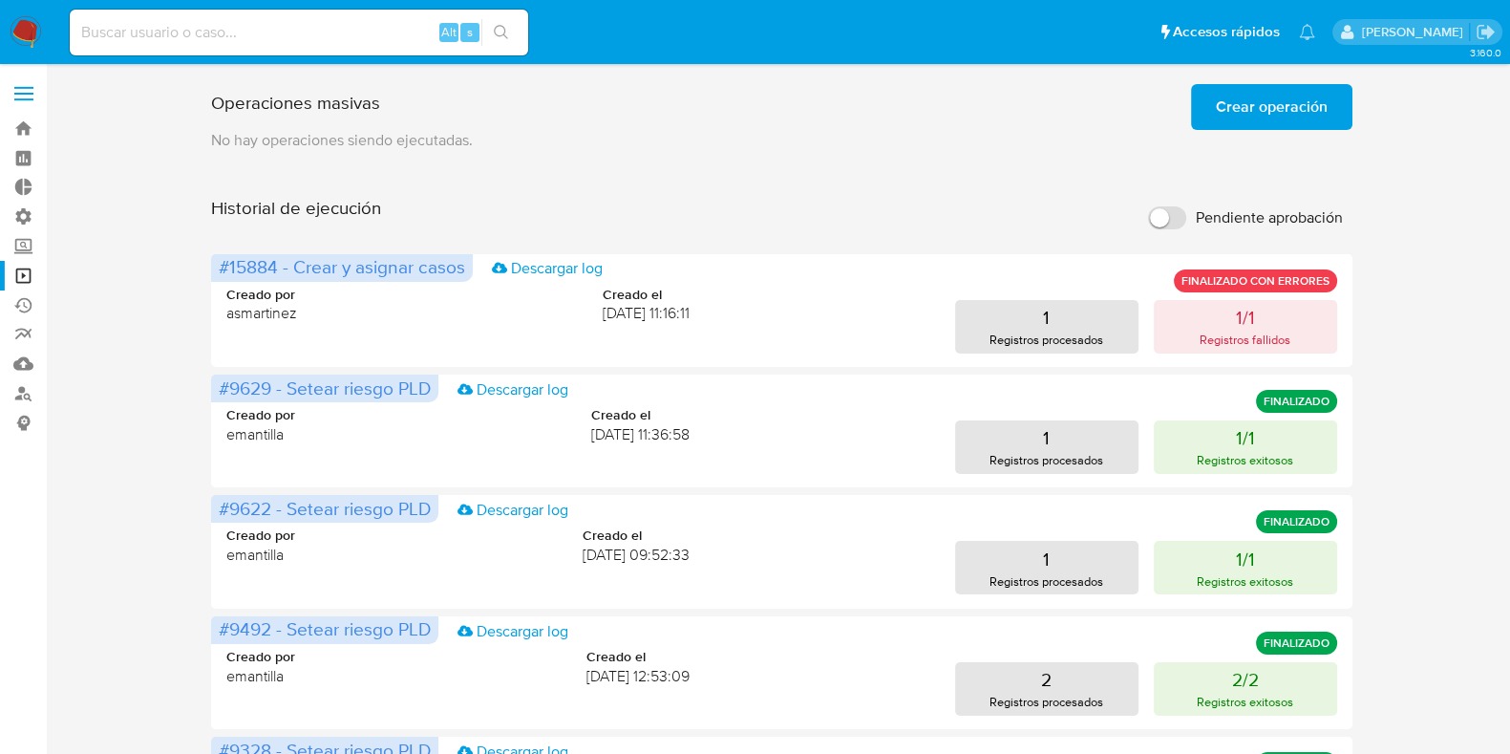
drag, startPoint x: 217, startPoint y: 101, endPoint x: 529, endPoint y: 98, distance: 312.4
click at [521, 76] on div "Operaciones masivas Crear operación Sólo puede haber hasta un máximo de 5 opera…" at bounding box center [781, 102] width 1141 height 53
click at [533, 128] on div "Operaciones masivas Crear operación Sólo puede haber hasta un máximo de 5 opera…" at bounding box center [781, 102] width 1141 height 53
click at [37, 77] on label at bounding box center [24, 94] width 48 height 40
click at [0, 0] on input "checkbox" at bounding box center [0, 0] width 0 height 0
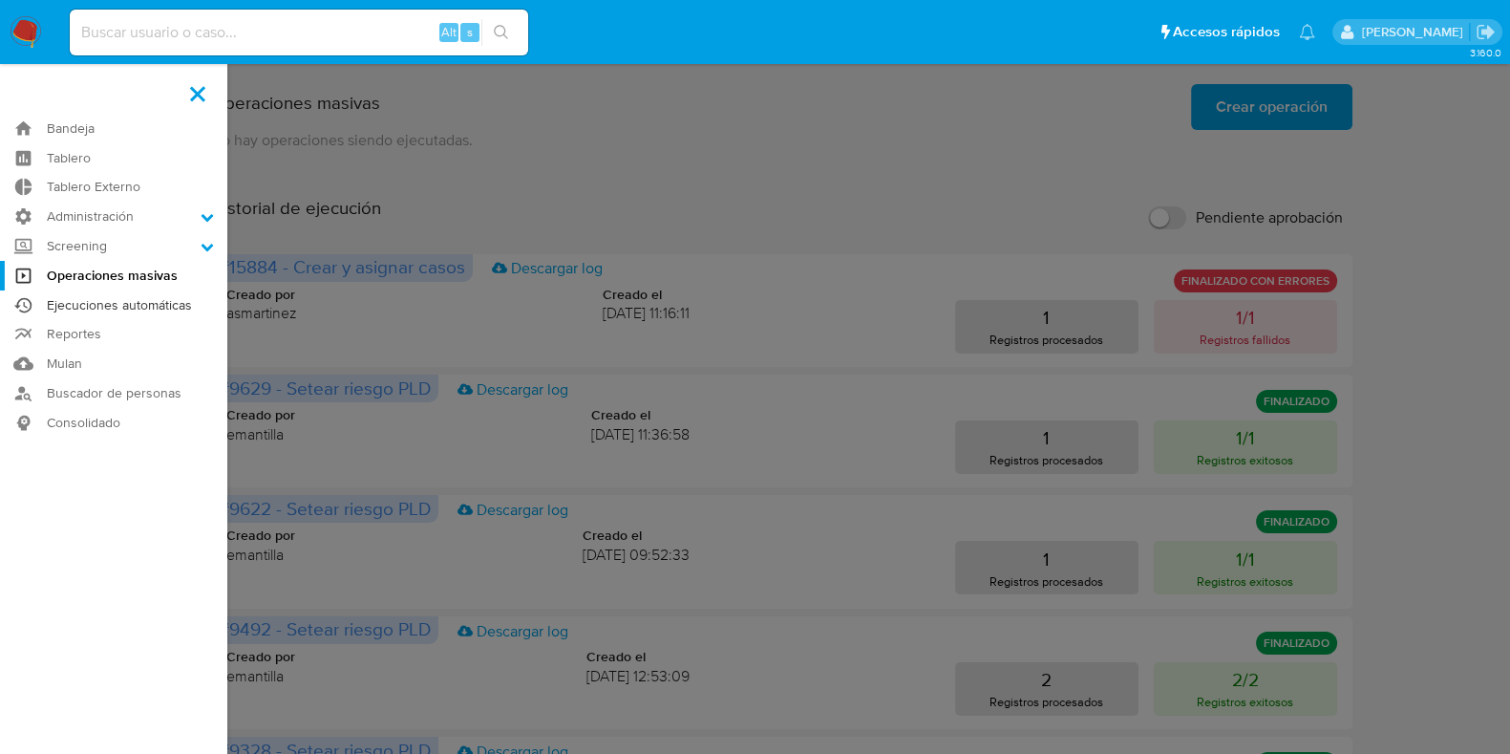
click at [116, 309] on link "Ejecuciones automáticas" at bounding box center [113, 305] width 227 height 30
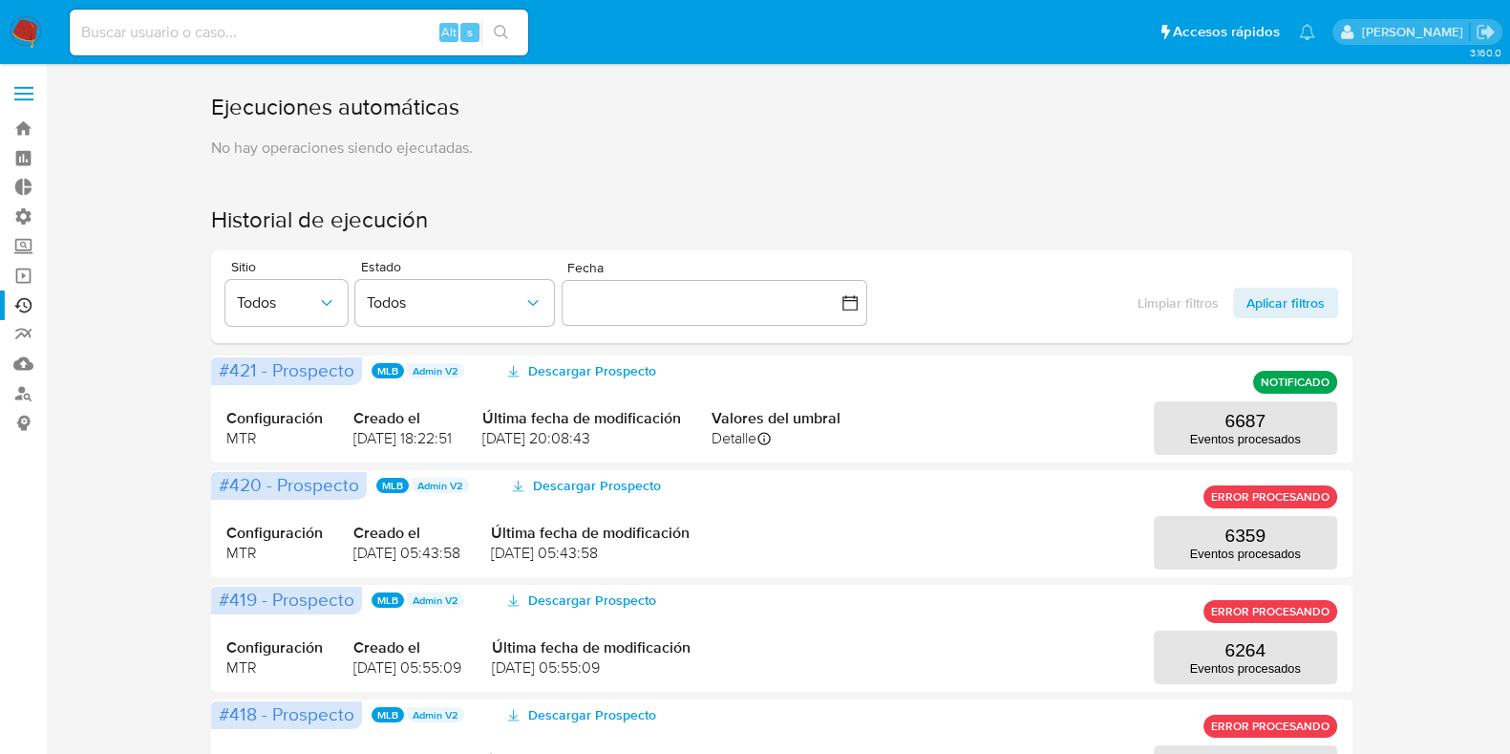
click at [32, 89] on label at bounding box center [24, 94] width 48 height 40
click at [0, 0] on input "checkbox" at bounding box center [0, 0] width 0 height 0
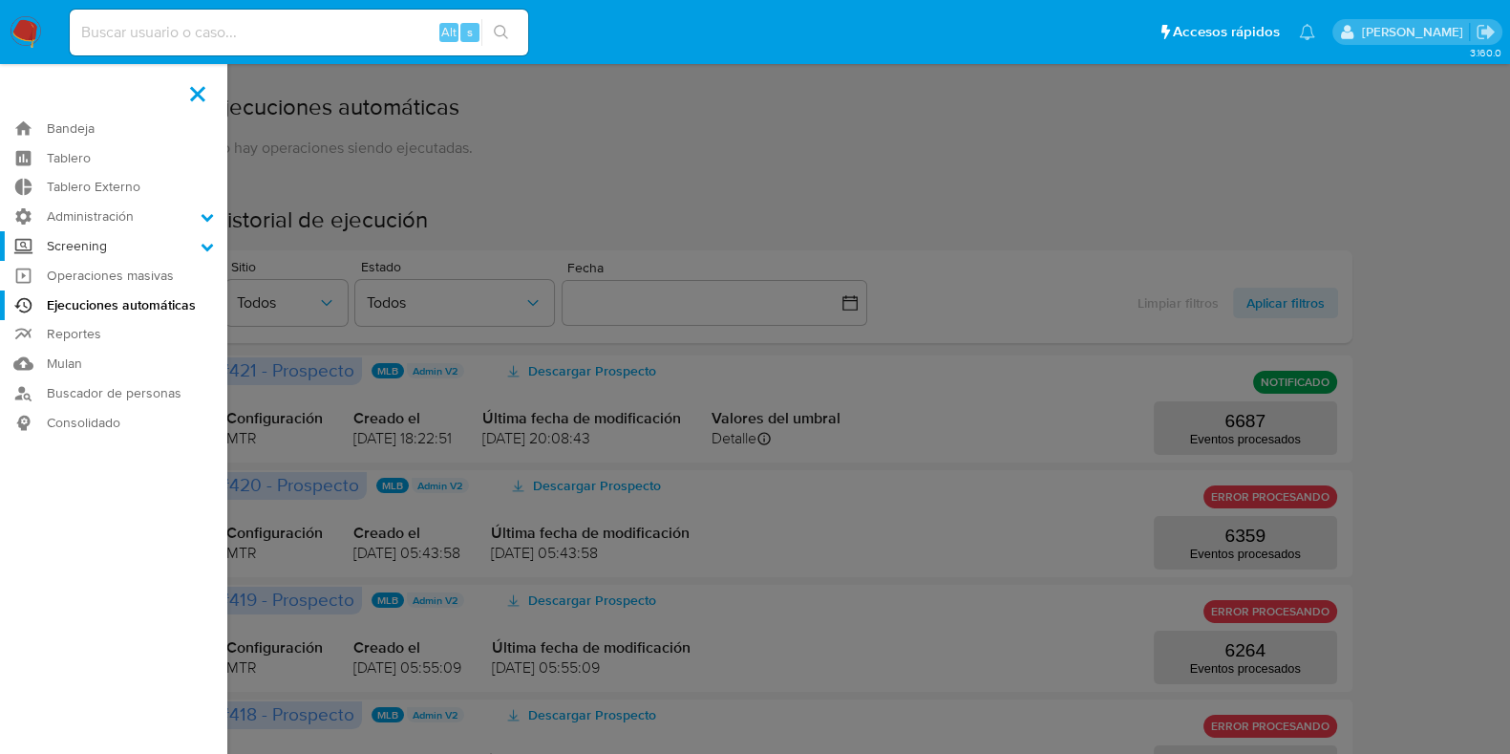
click at [139, 255] on label "Screening" at bounding box center [113, 246] width 227 height 30
click at [0, 0] on input "Screening" at bounding box center [0, 0] width 0 height 0
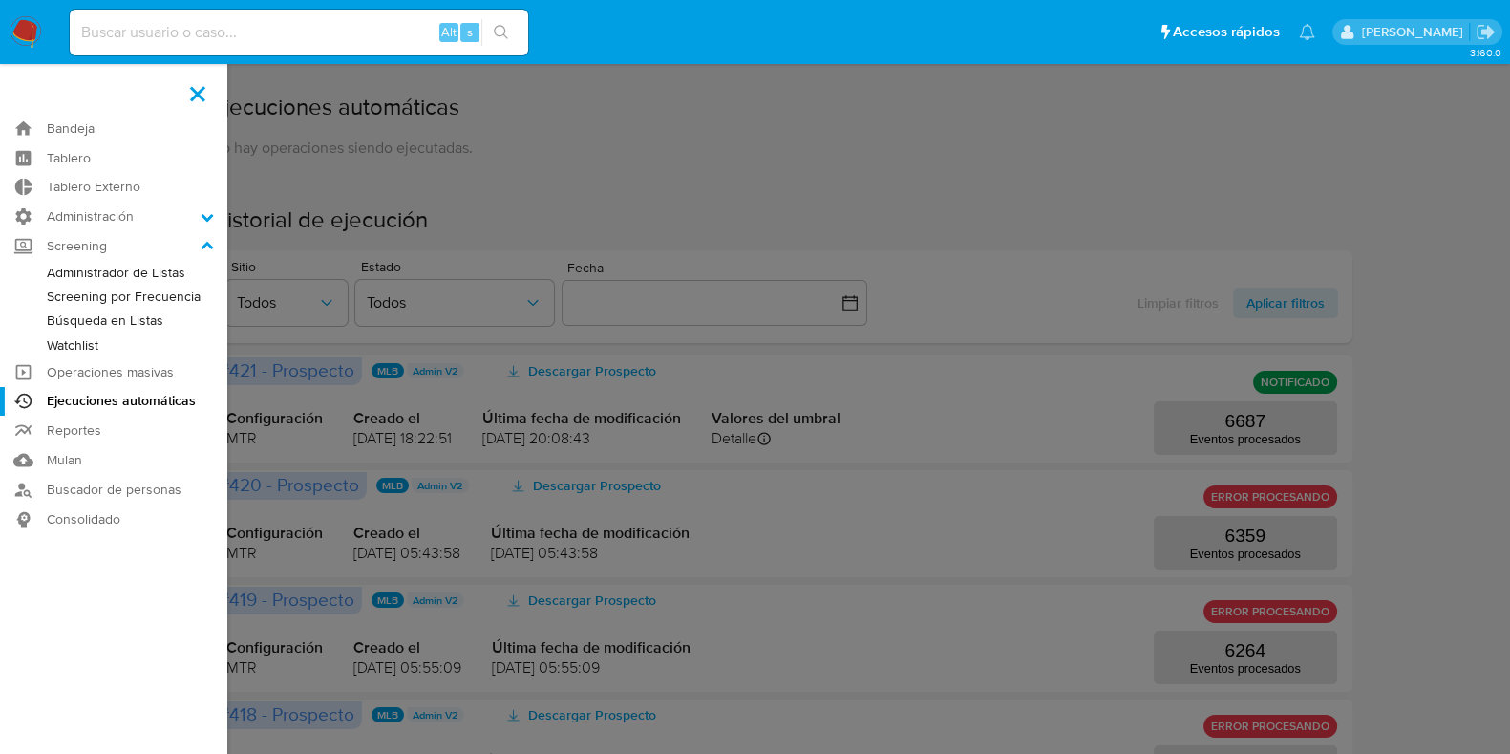
click at [137, 269] on link "Administrador de Listas" at bounding box center [113, 273] width 227 height 24
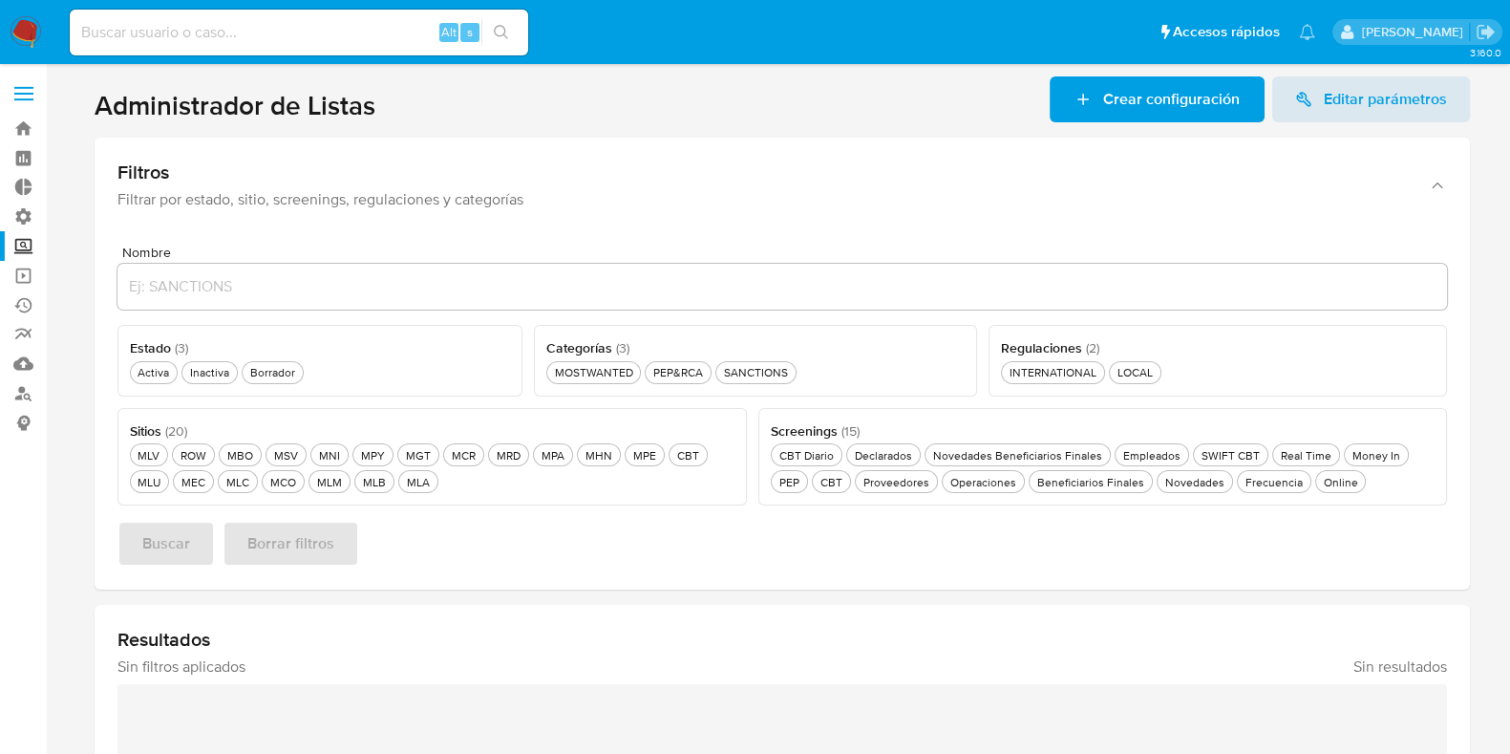
click at [1169, 103] on span "Crear configuración" at bounding box center [1171, 99] width 137 height 46
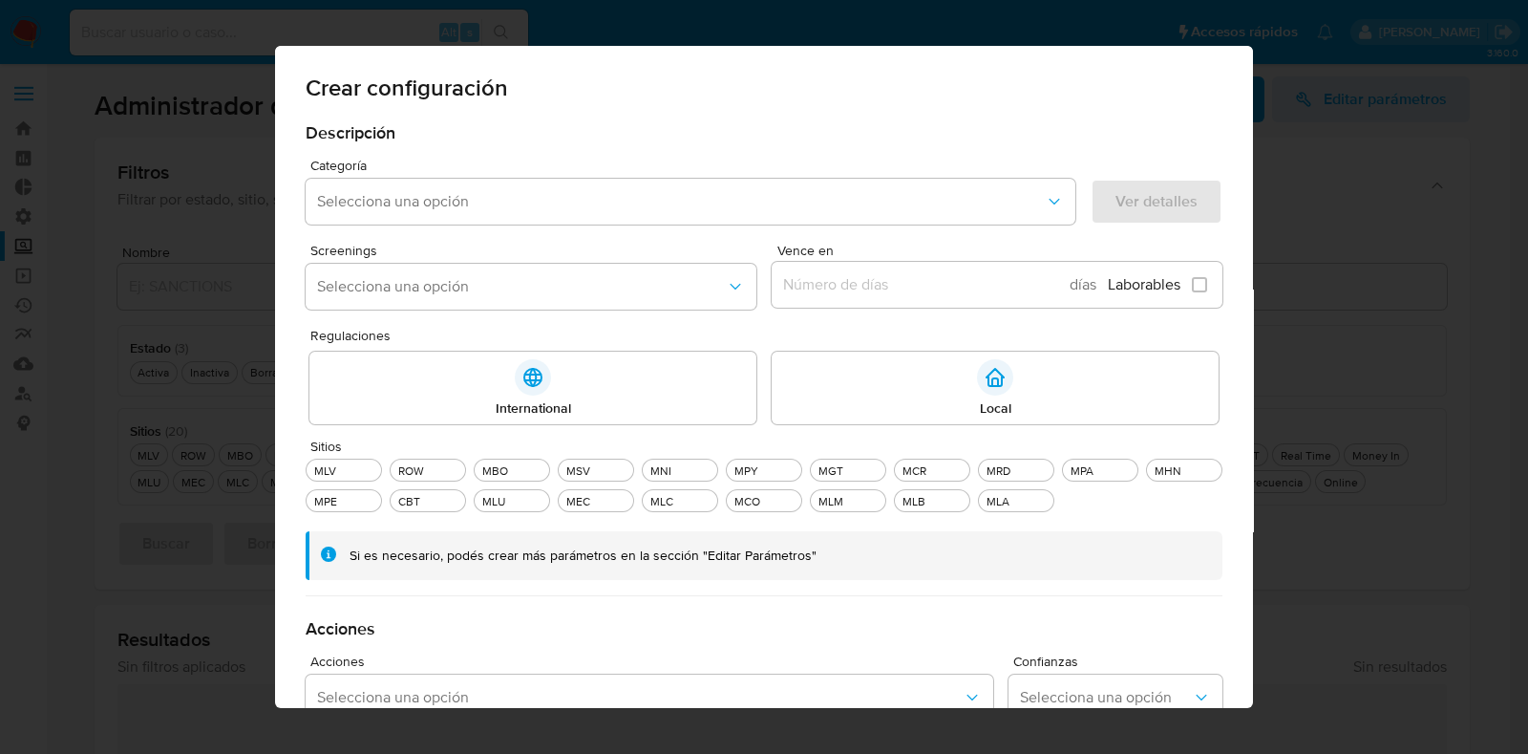
click at [1323, 262] on div "Crear configuración Descripción Categoría Selecciona una opción Ver detalles Pr…" at bounding box center [764, 377] width 1528 height 754
click at [1368, 108] on div "Crear configuración Descripción Categoría Selecciona una opción Ver detalles Pr…" at bounding box center [764, 377] width 1528 height 754
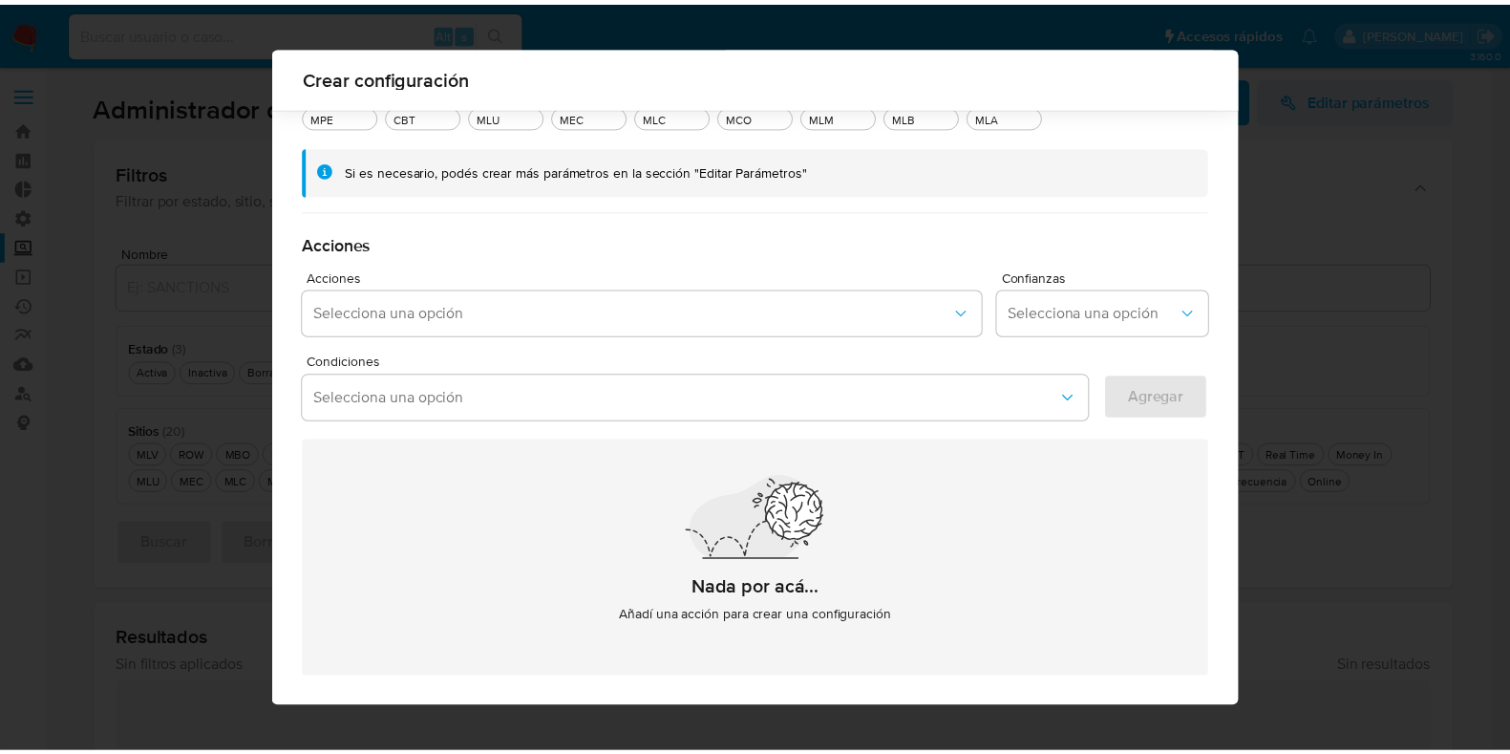
scroll to position [445, 0]
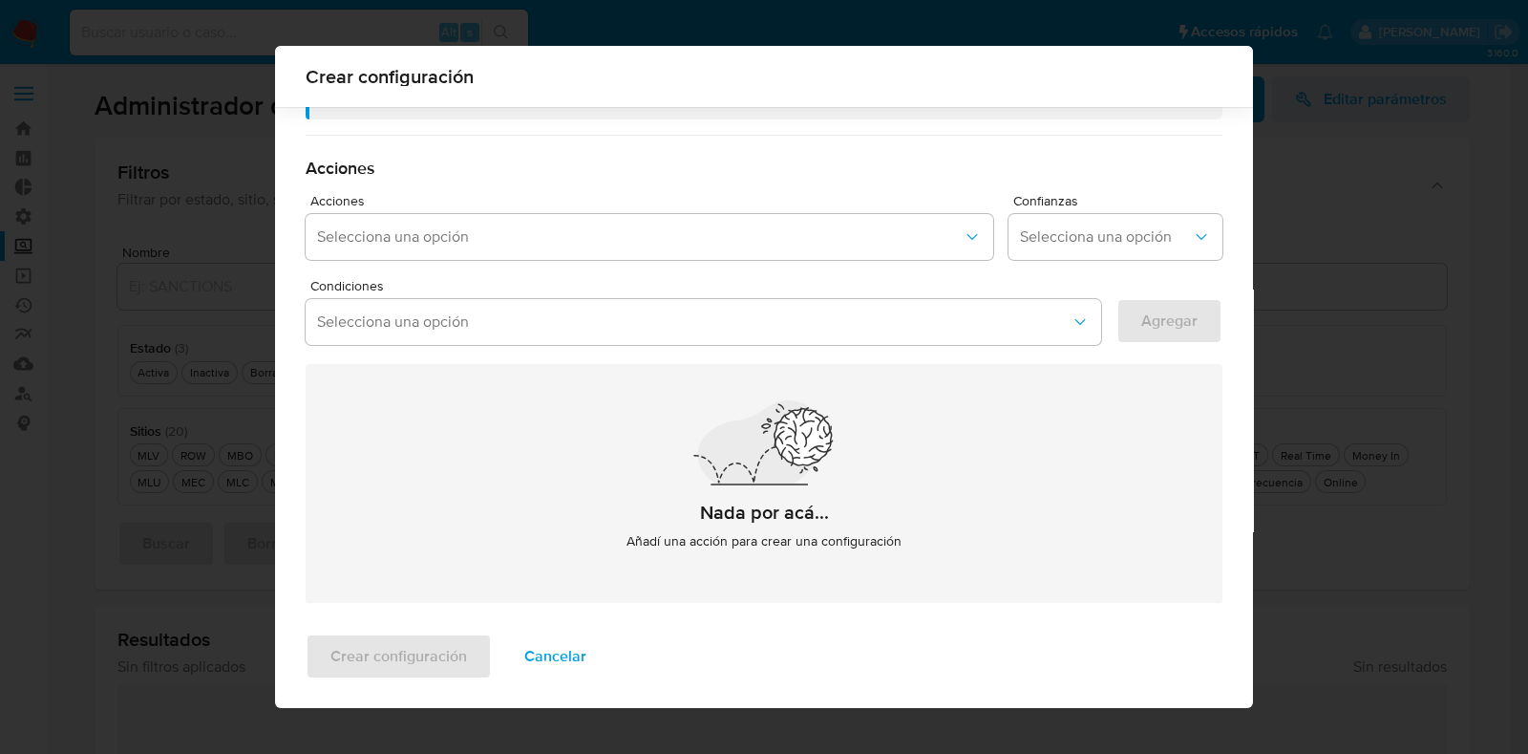
click at [535, 651] on span "Cancelar" at bounding box center [555, 656] width 62 height 42
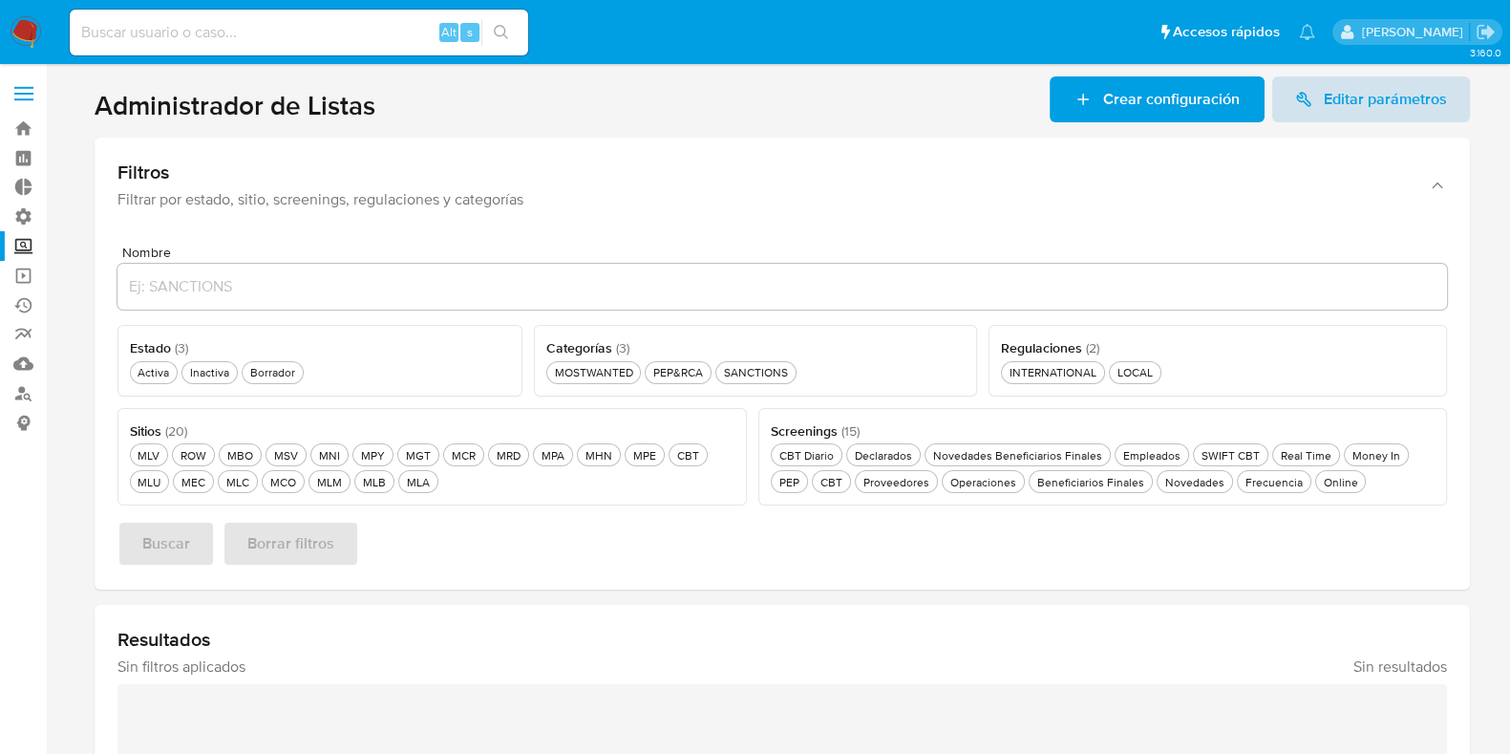
click at [1359, 88] on span "Editar parámetros" at bounding box center [1385, 99] width 123 height 46
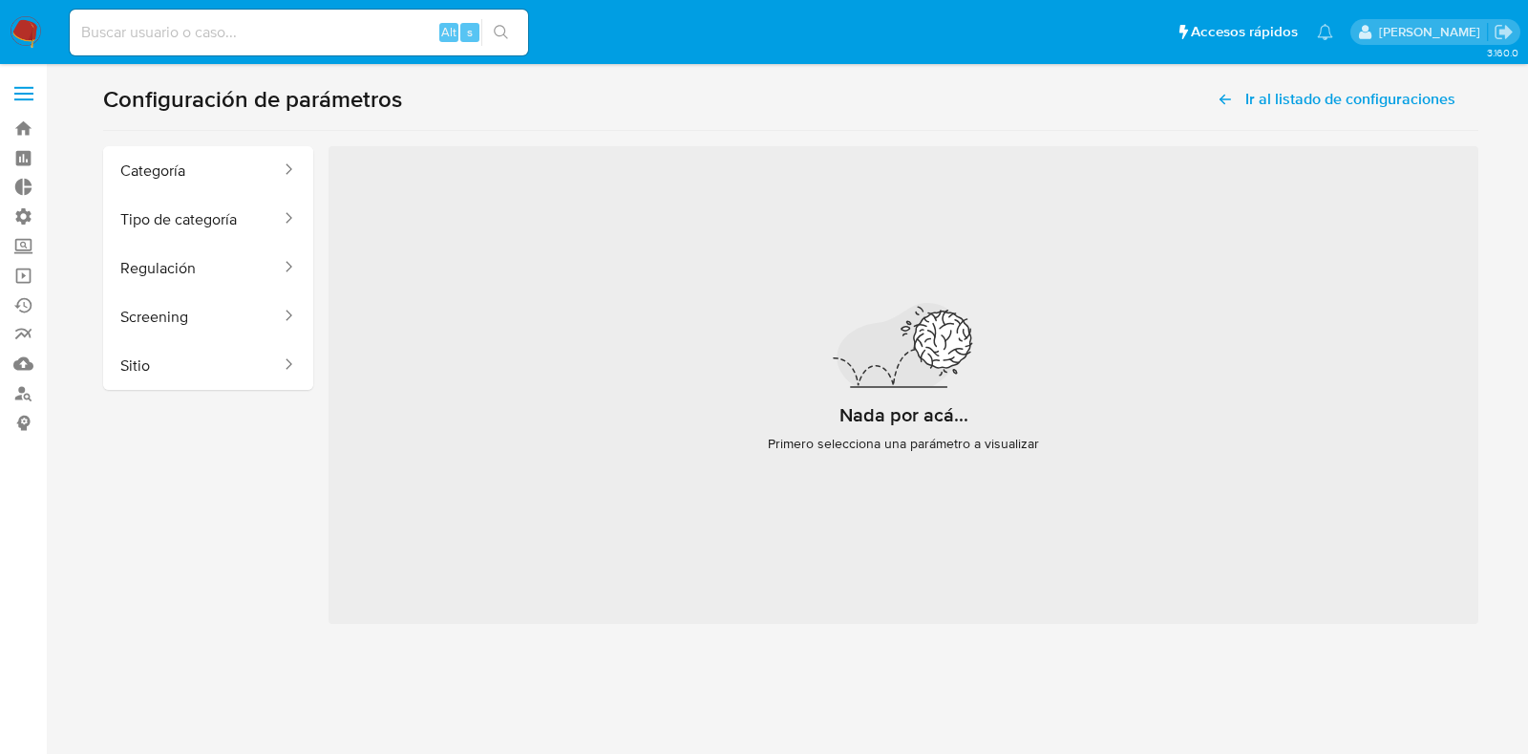
click at [31, 78] on label at bounding box center [24, 94] width 48 height 40
click at [0, 0] on input "checkbox" at bounding box center [0, 0] width 0 height 0
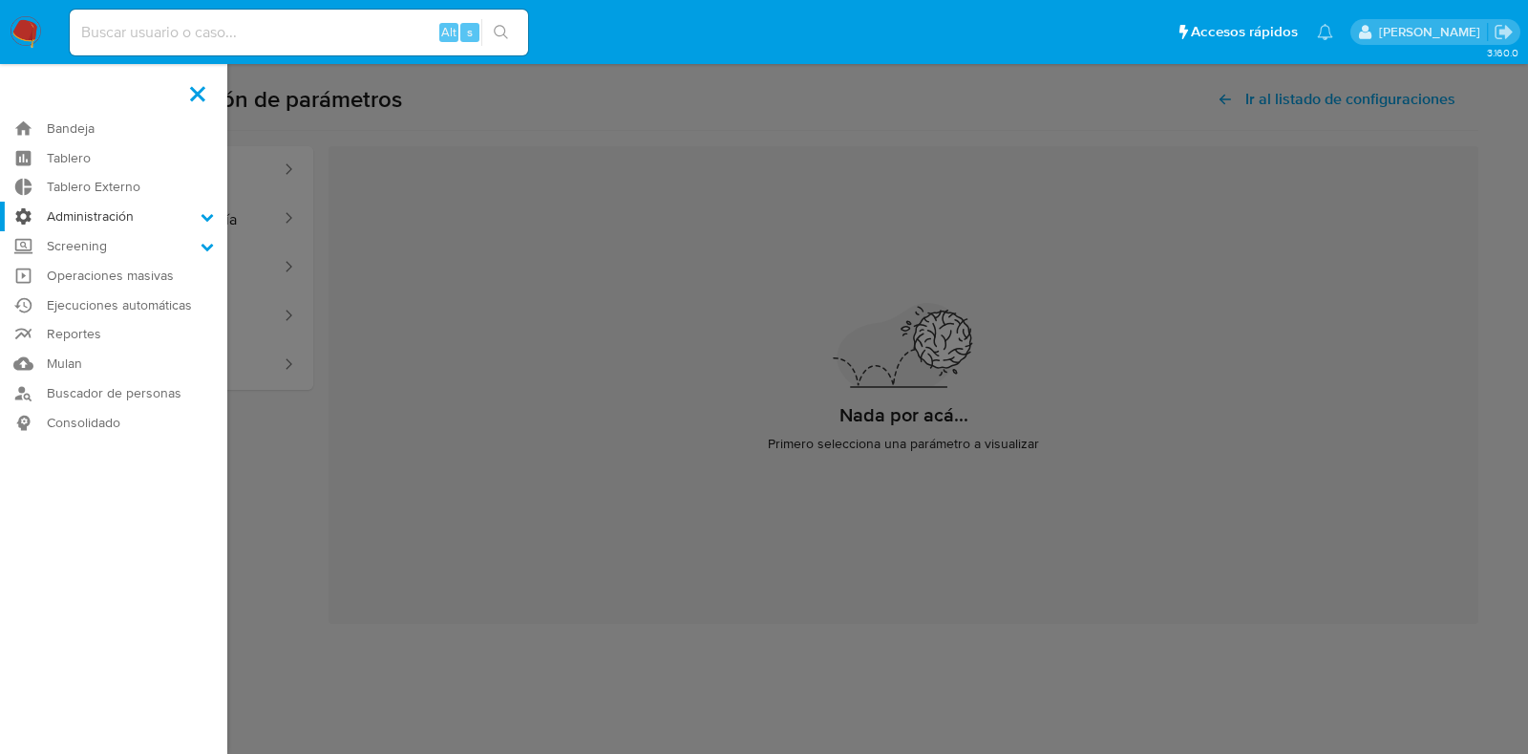
click at [140, 217] on label "Administración" at bounding box center [113, 217] width 227 height 30
click at [0, 0] on input "Administración" at bounding box center [0, 0] width 0 height 0
click at [140, 217] on label "Administración" at bounding box center [113, 217] width 227 height 30
click at [0, 0] on input "Administración" at bounding box center [0, 0] width 0 height 0
click at [94, 264] on label "Screening" at bounding box center [113, 270] width 227 height 30
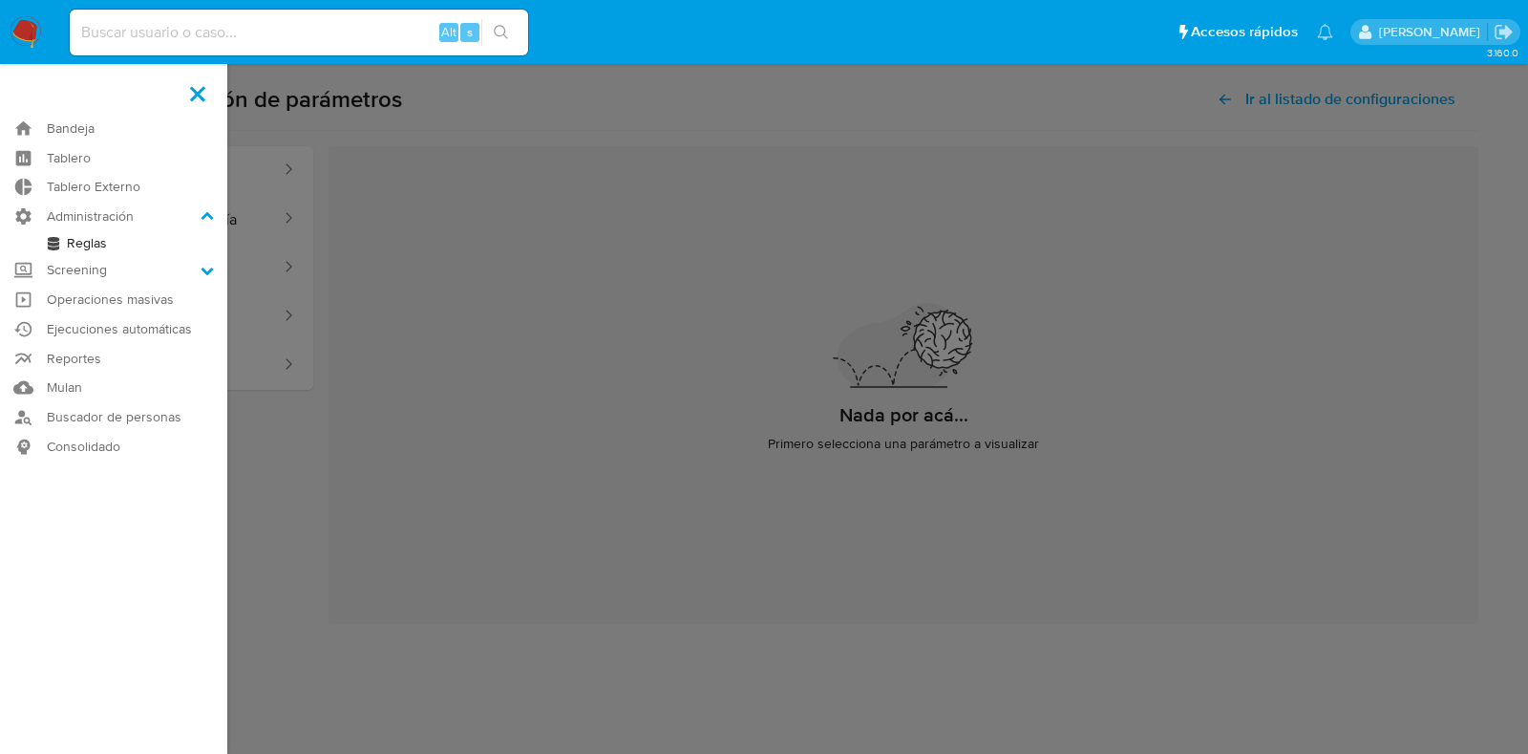
click at [0, 0] on input "Screening" at bounding box center [0, 0] width 0 height 0
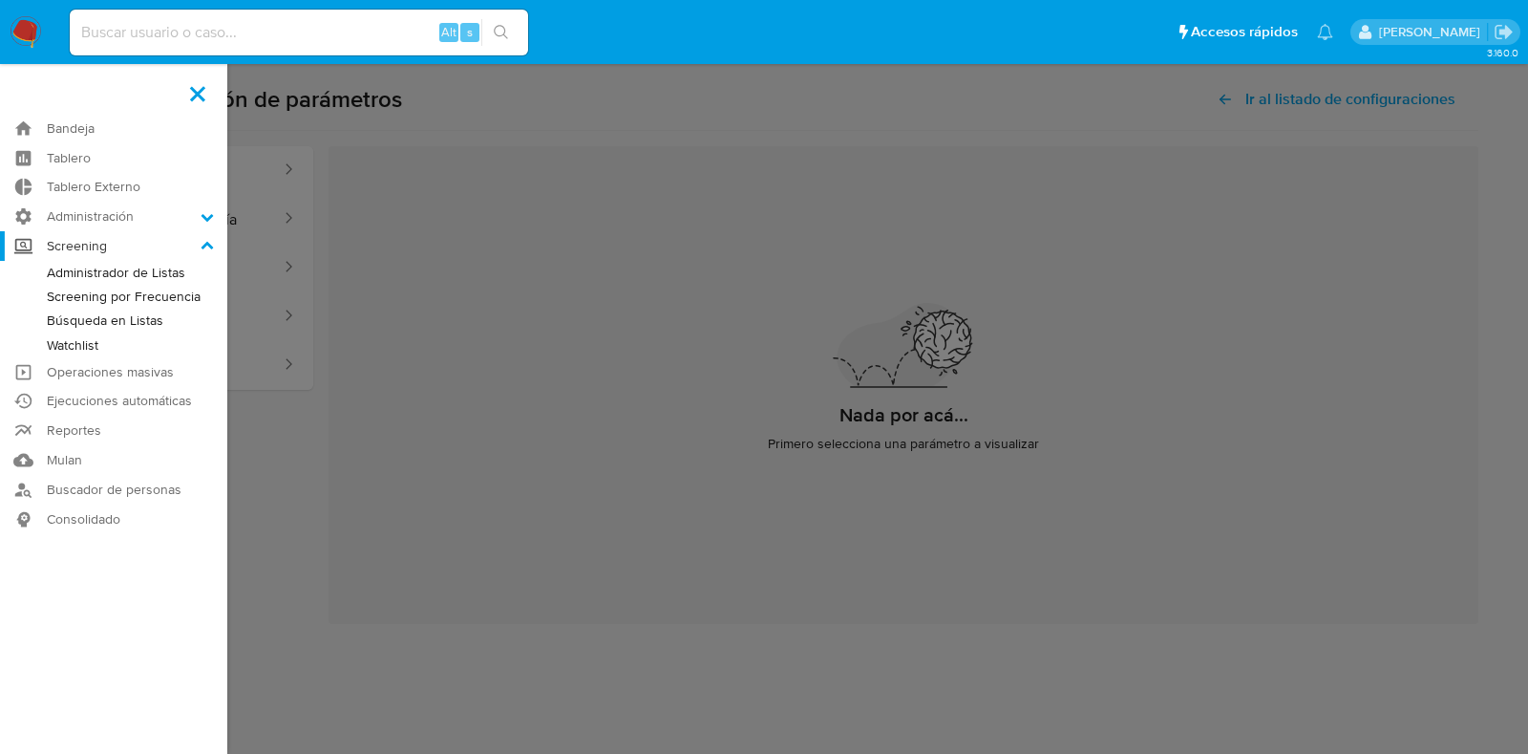
click at [141, 245] on label "Screening" at bounding box center [113, 246] width 227 height 30
click at [0, 0] on input "Screening" at bounding box center [0, 0] width 0 height 0
click at [107, 177] on link "Tablero Externo" at bounding box center [113, 188] width 227 height 30
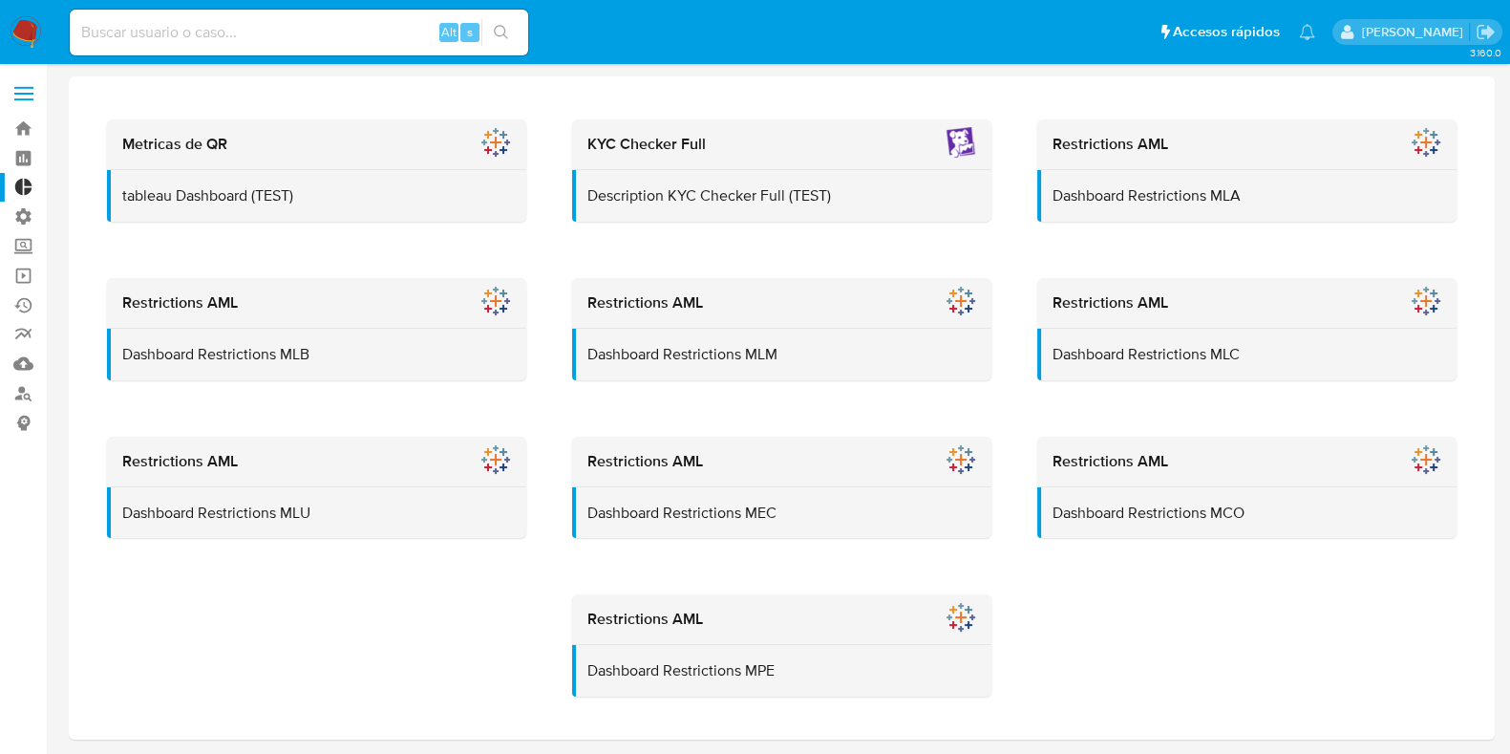
click at [26, 79] on label at bounding box center [24, 94] width 48 height 40
click at [0, 0] on input "checkbox" at bounding box center [0, 0] width 0 height 0
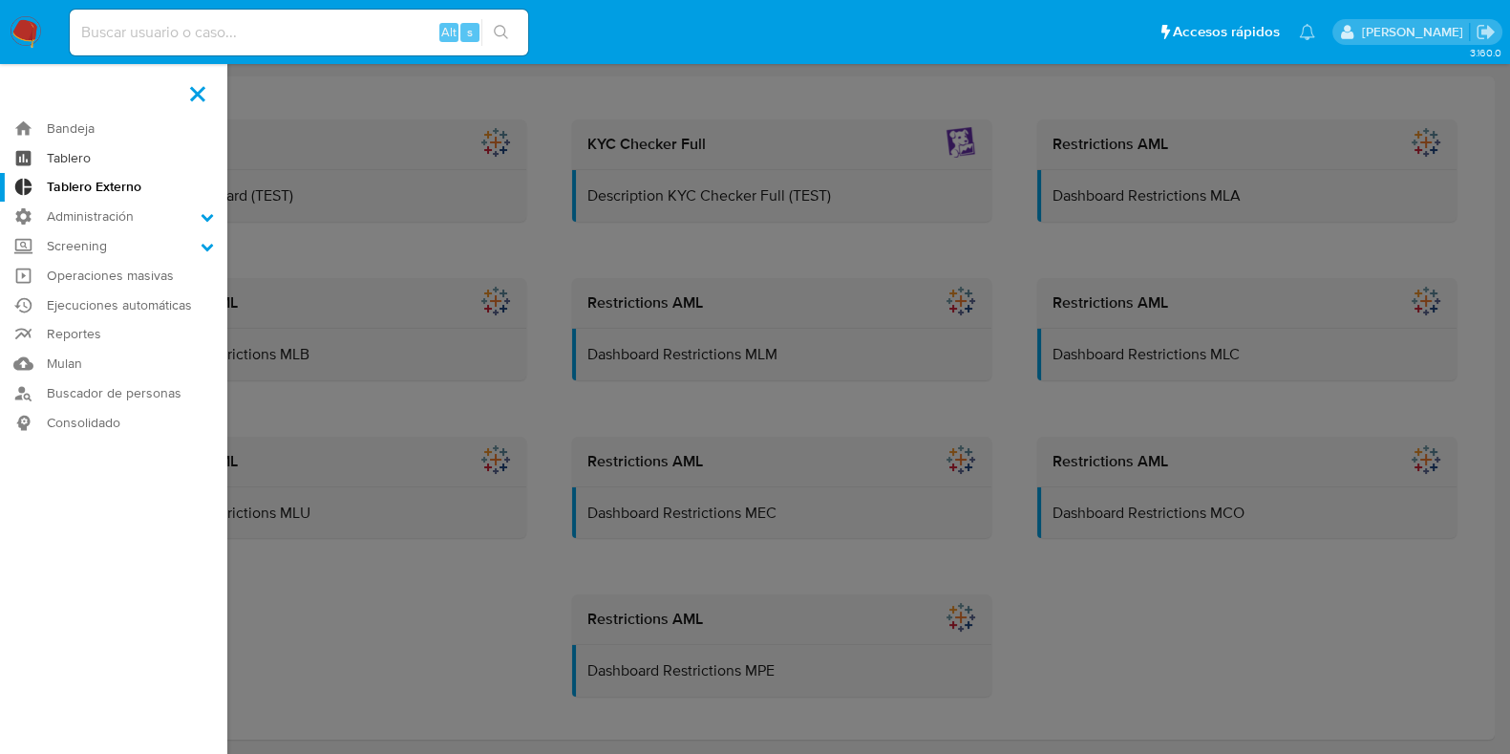
click at [83, 149] on link "Tablero" at bounding box center [113, 158] width 227 height 30
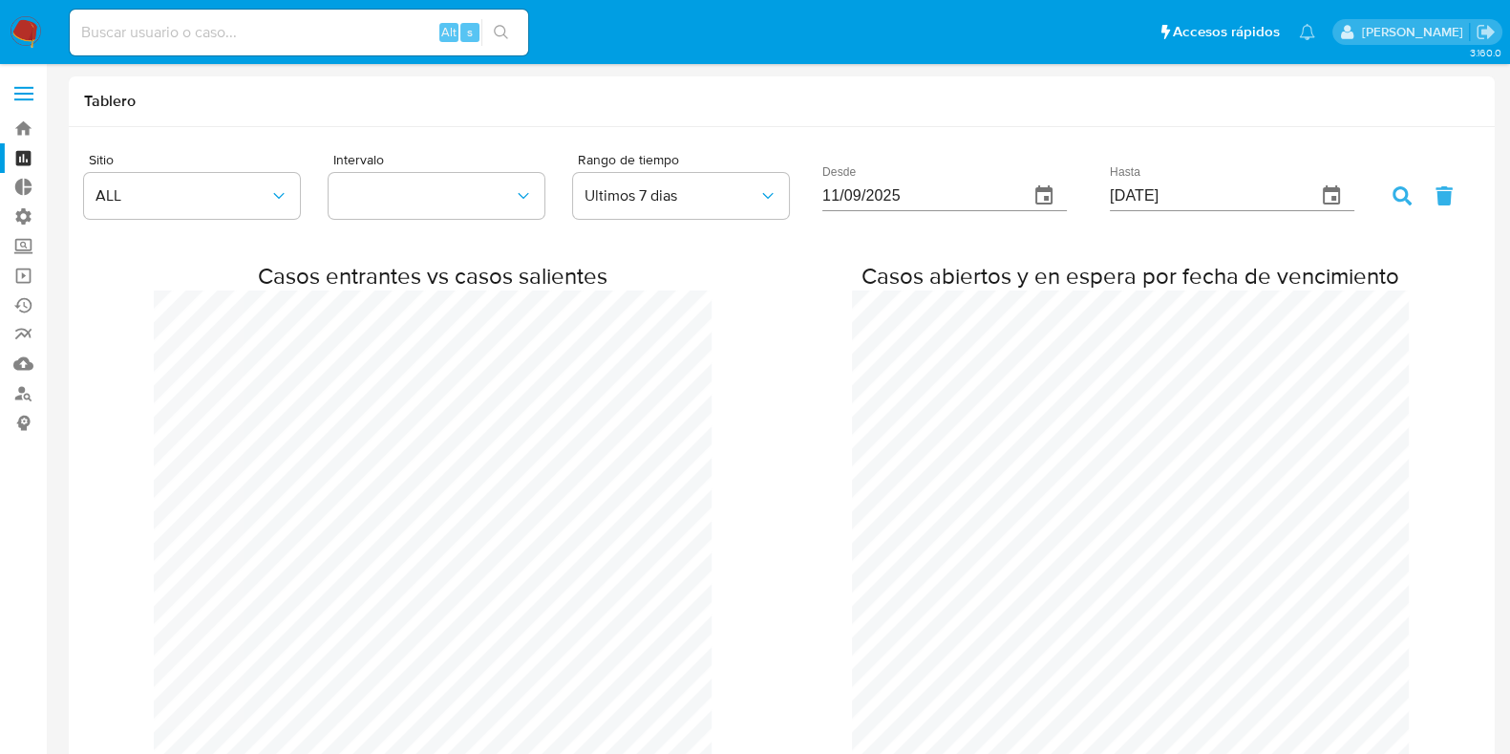
scroll to position [1558, 1509]
click at [32, 81] on label at bounding box center [24, 94] width 48 height 40
click at [0, 0] on input "checkbox" at bounding box center [0, 0] width 0 height 0
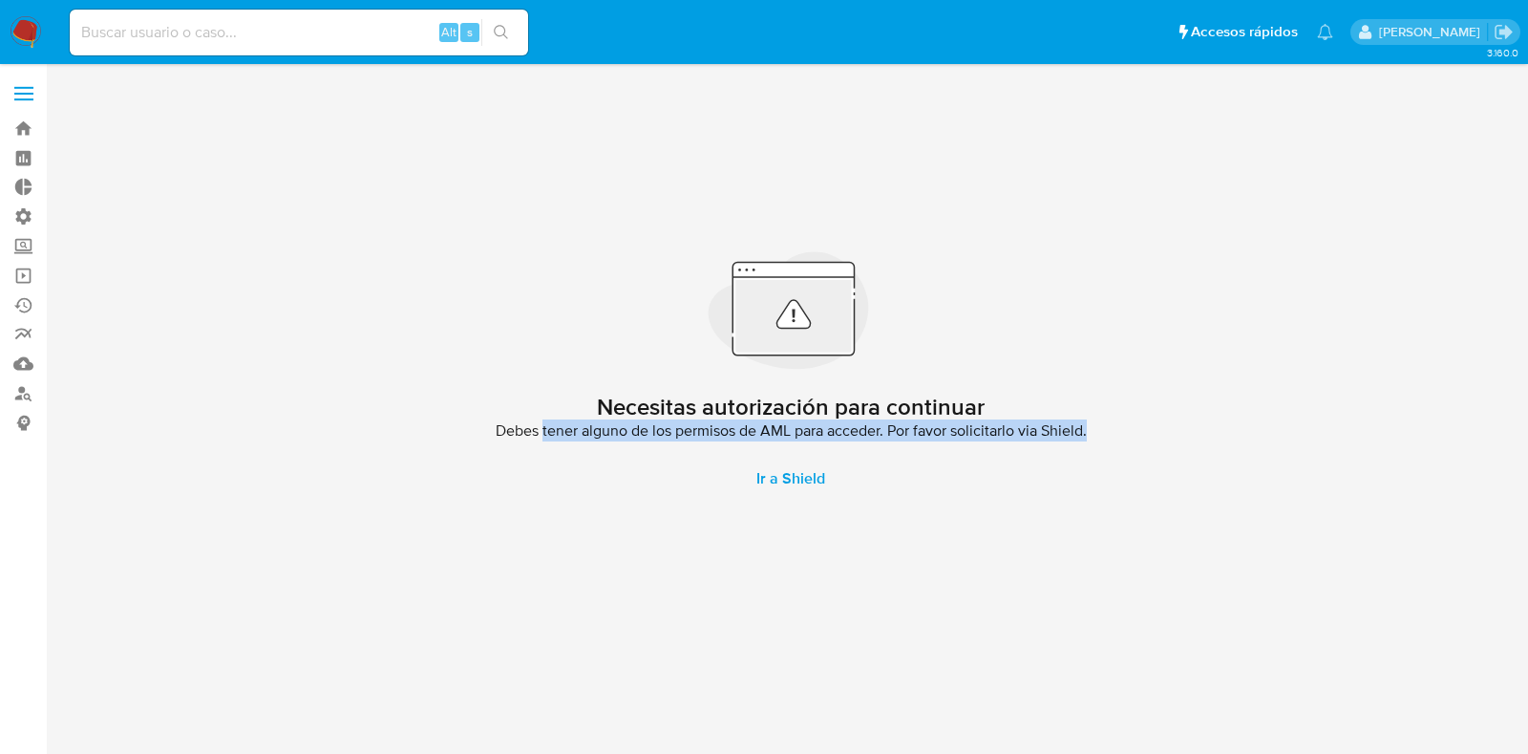
drag, startPoint x: 540, startPoint y: 405, endPoint x: 1197, endPoint y: 430, distance: 657.7
click at [1197, 430] on div "Necesitas autorización para continuar Debes tener alguno de los permisos de AML…" at bounding box center [791, 374] width 1444 height 596
click at [1182, 430] on div "Necesitas autorización para continuar Debes tener alguno de los permisos de AML…" at bounding box center [791, 374] width 1444 height 596
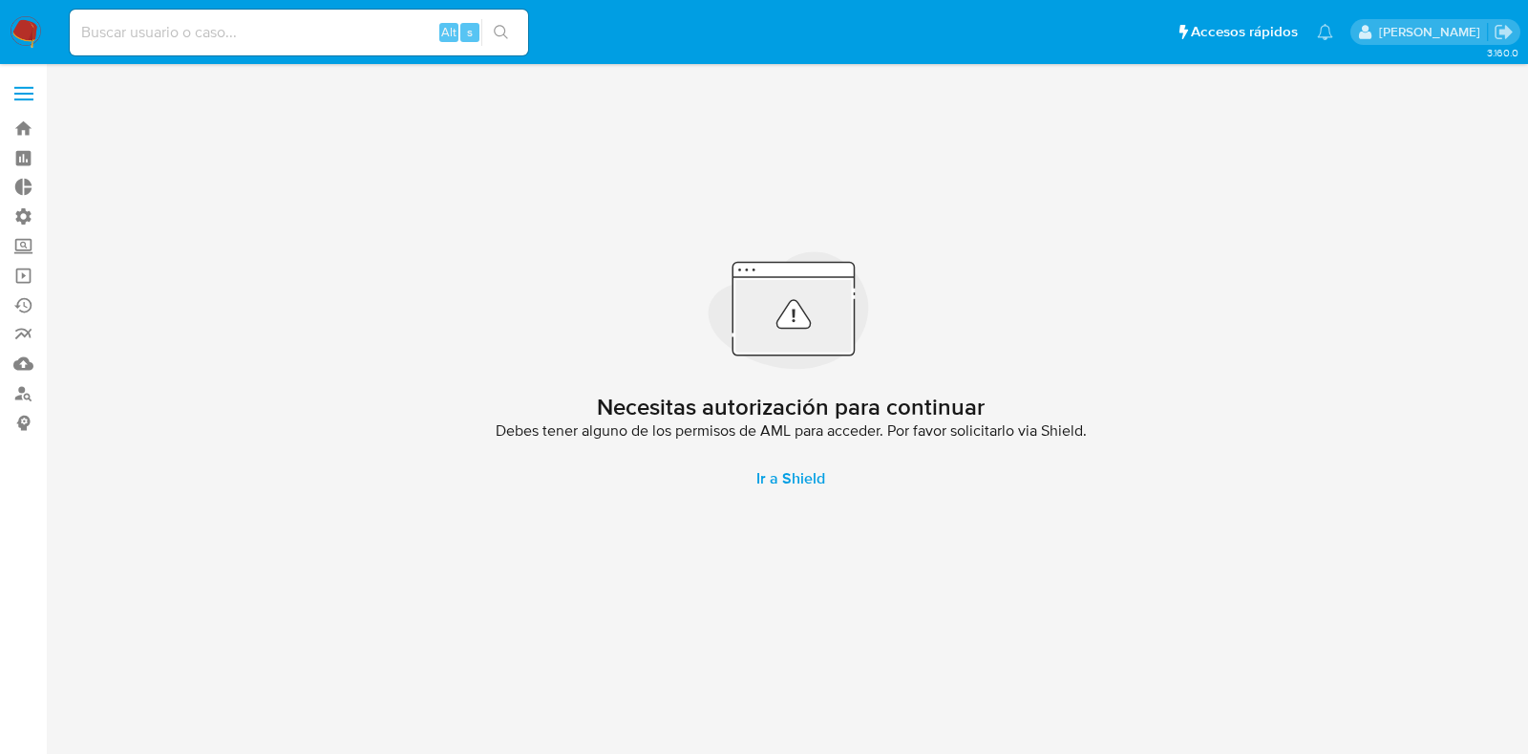
click at [53, 85] on main "3.160.0 Necesitas autorización para continuar Debes tener alguno de los permiso…" at bounding box center [764, 377] width 1528 height 754
click at [34, 86] on label at bounding box center [24, 94] width 48 height 40
click at [0, 0] on input "checkbox" at bounding box center [0, 0] width 0 height 0
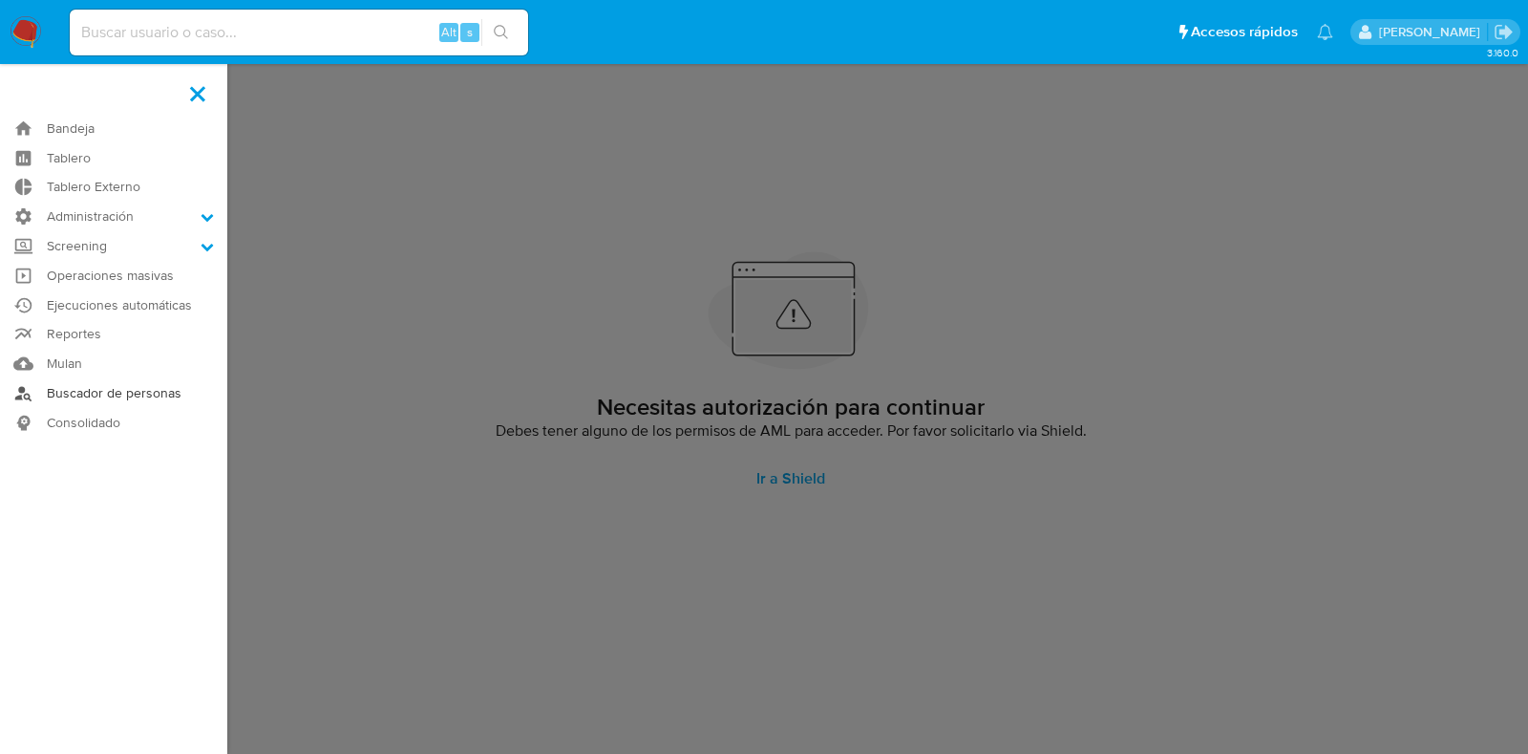
click at [108, 391] on link "Buscador de personas" at bounding box center [113, 393] width 227 height 30
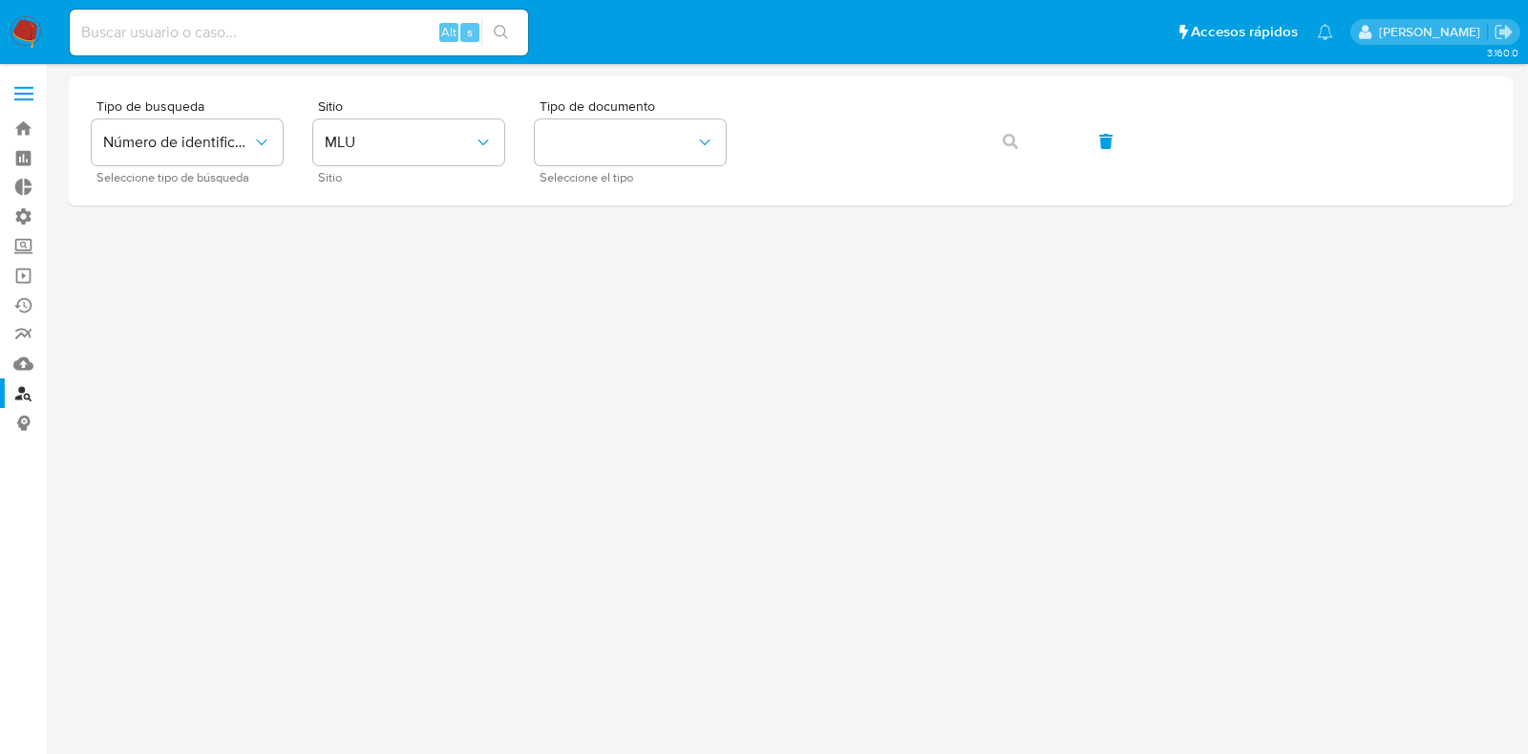
click at [16, 78] on label at bounding box center [24, 94] width 48 height 40
click at [0, 0] on input "checkbox" at bounding box center [0, 0] width 0 height 0
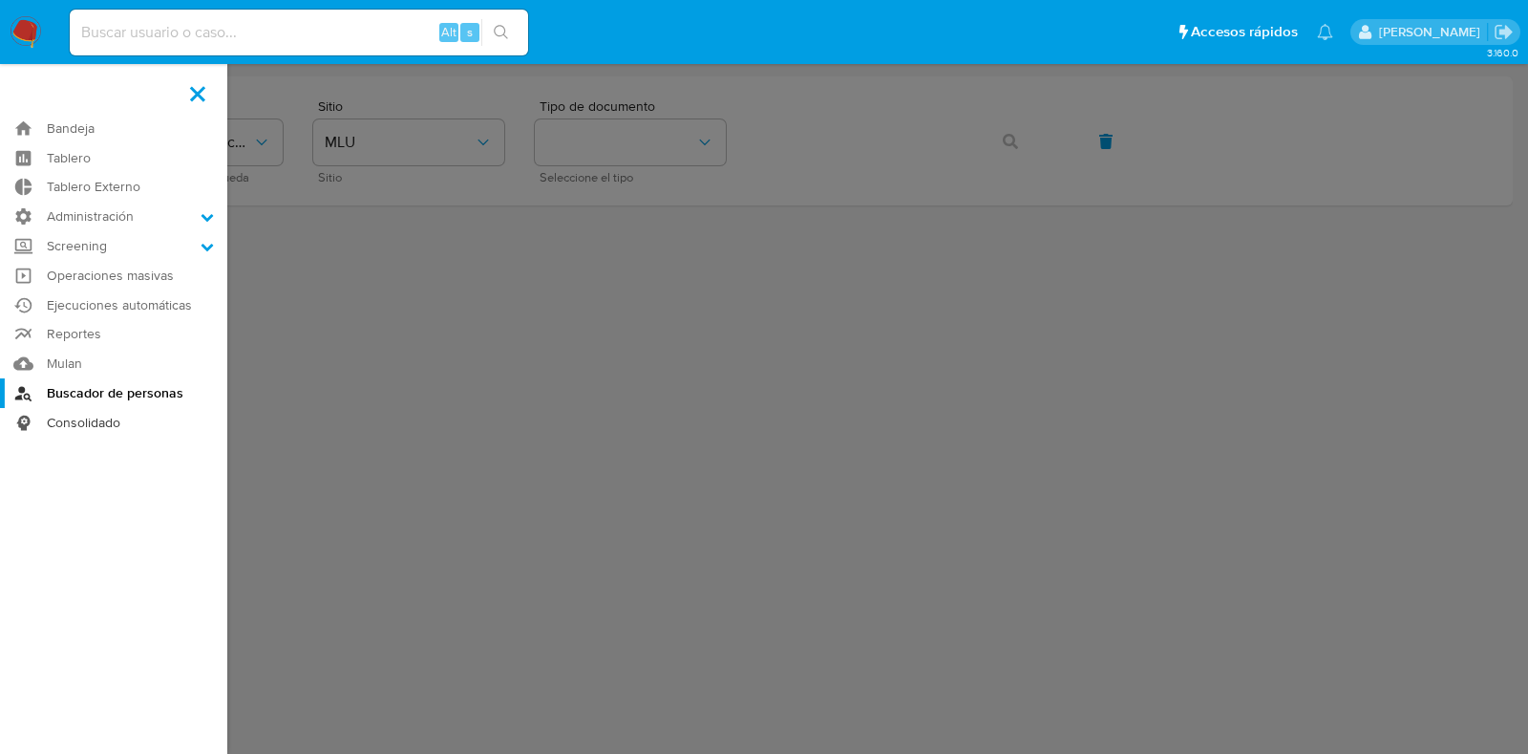
click at [113, 415] on link "Consolidado" at bounding box center [113, 423] width 227 height 30
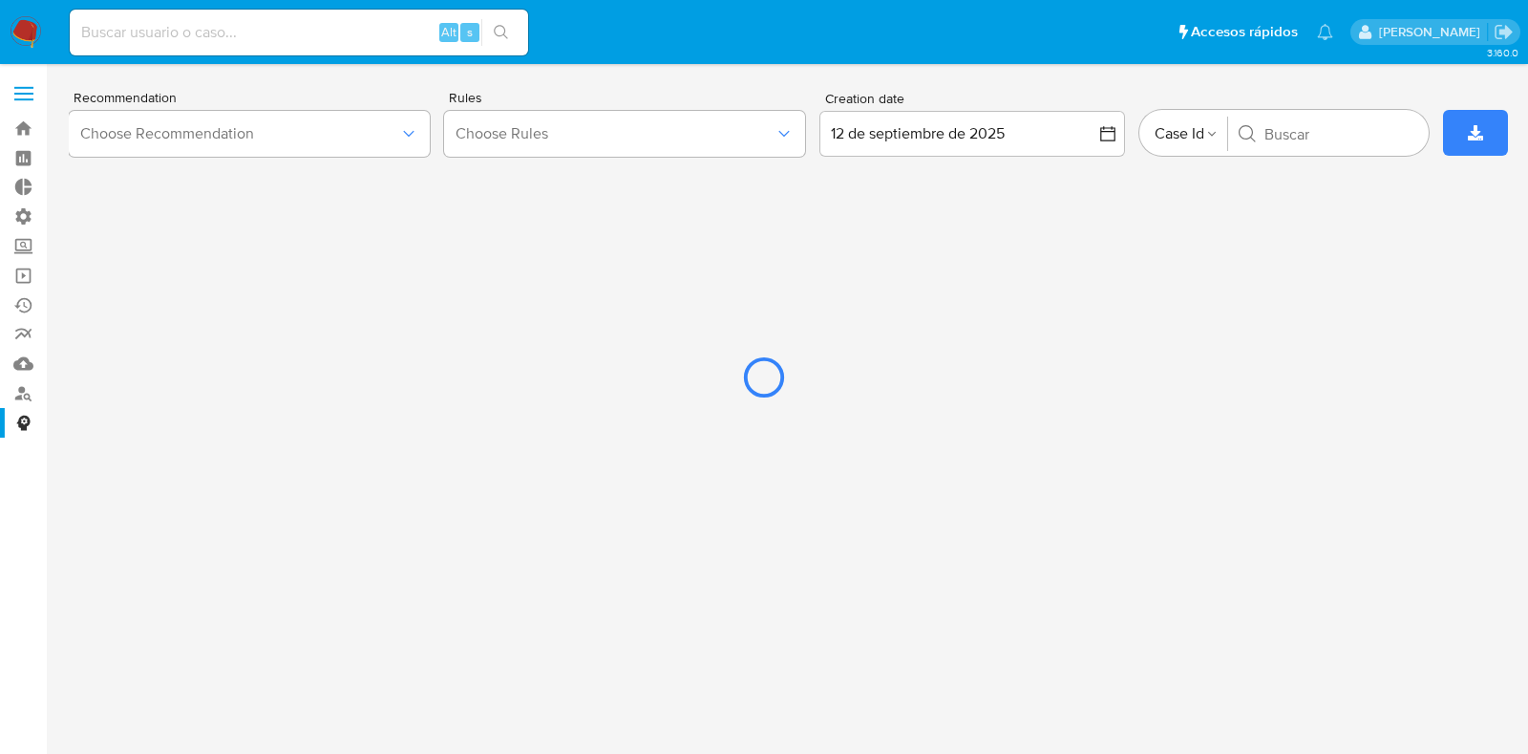
click at [29, 91] on div at bounding box center [764, 377] width 1528 height 754
click at [20, 96] on div at bounding box center [764, 377] width 1528 height 754
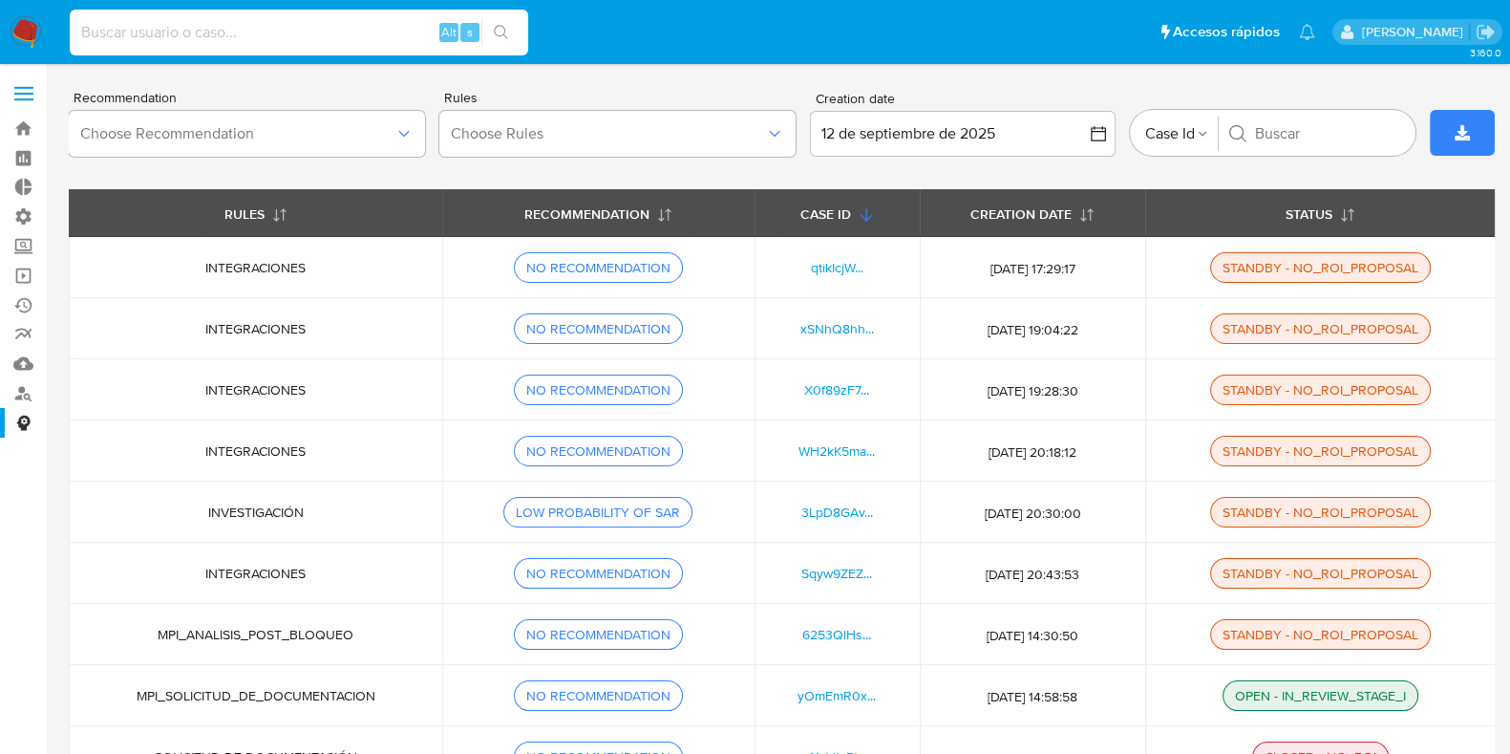
click at [241, 32] on input at bounding box center [299, 32] width 459 height 25
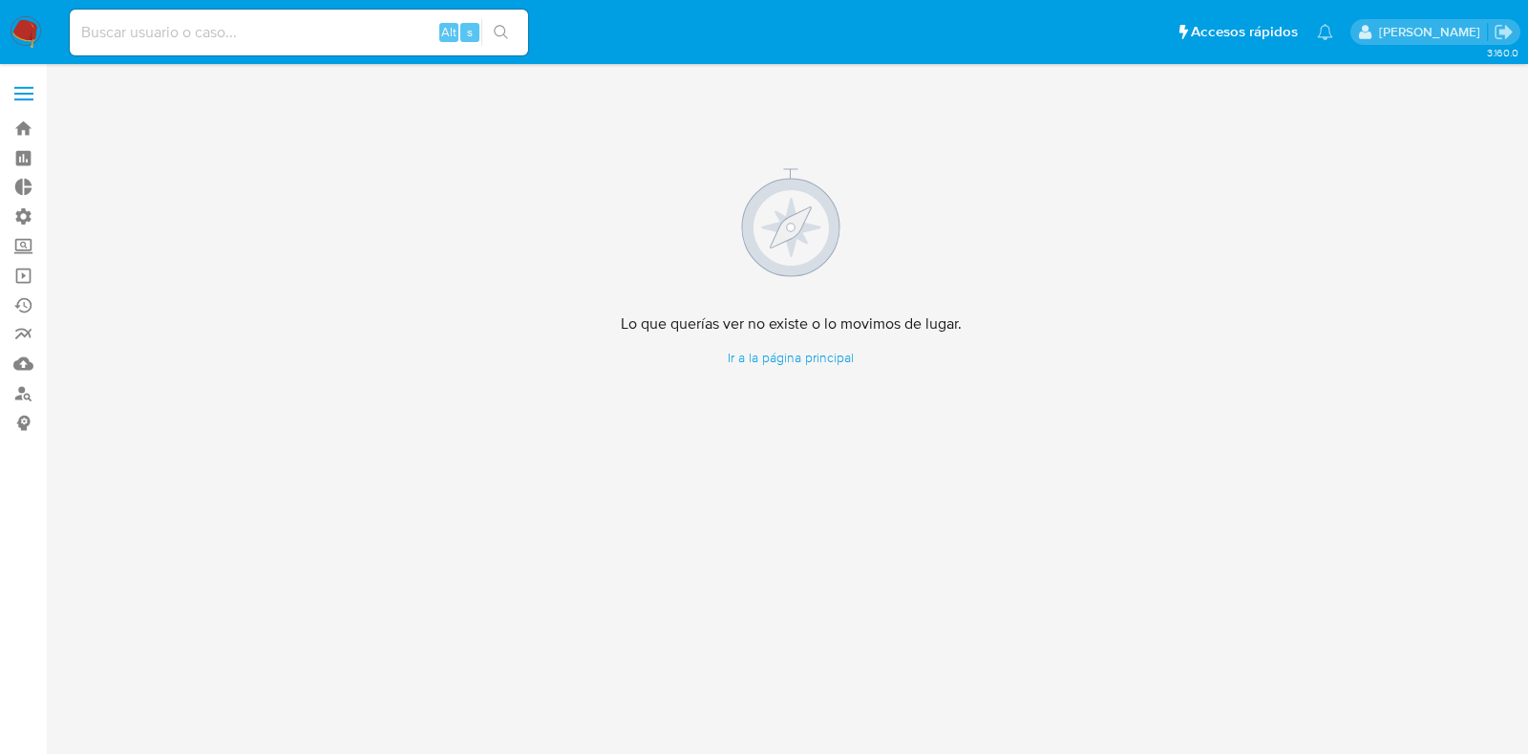
click at [210, 11] on div "Alt s" at bounding box center [299, 33] width 459 height 46
click at [207, 31] on input at bounding box center [299, 32] width 459 height 25
click at [25, 79] on label at bounding box center [24, 94] width 48 height 40
click at [0, 0] on input "checkbox" at bounding box center [0, 0] width 0 height 0
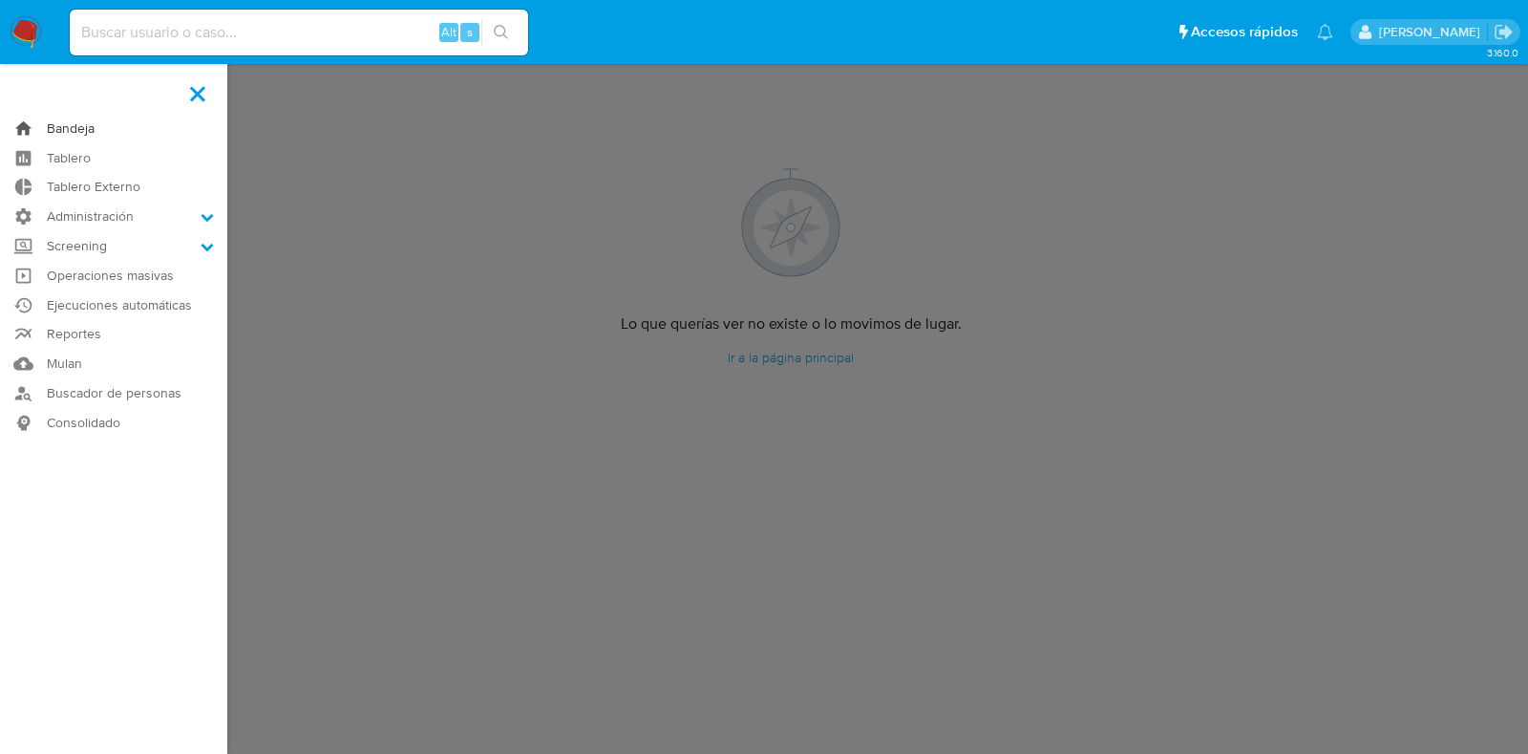
click at [72, 135] on link "Bandeja" at bounding box center [113, 129] width 227 height 30
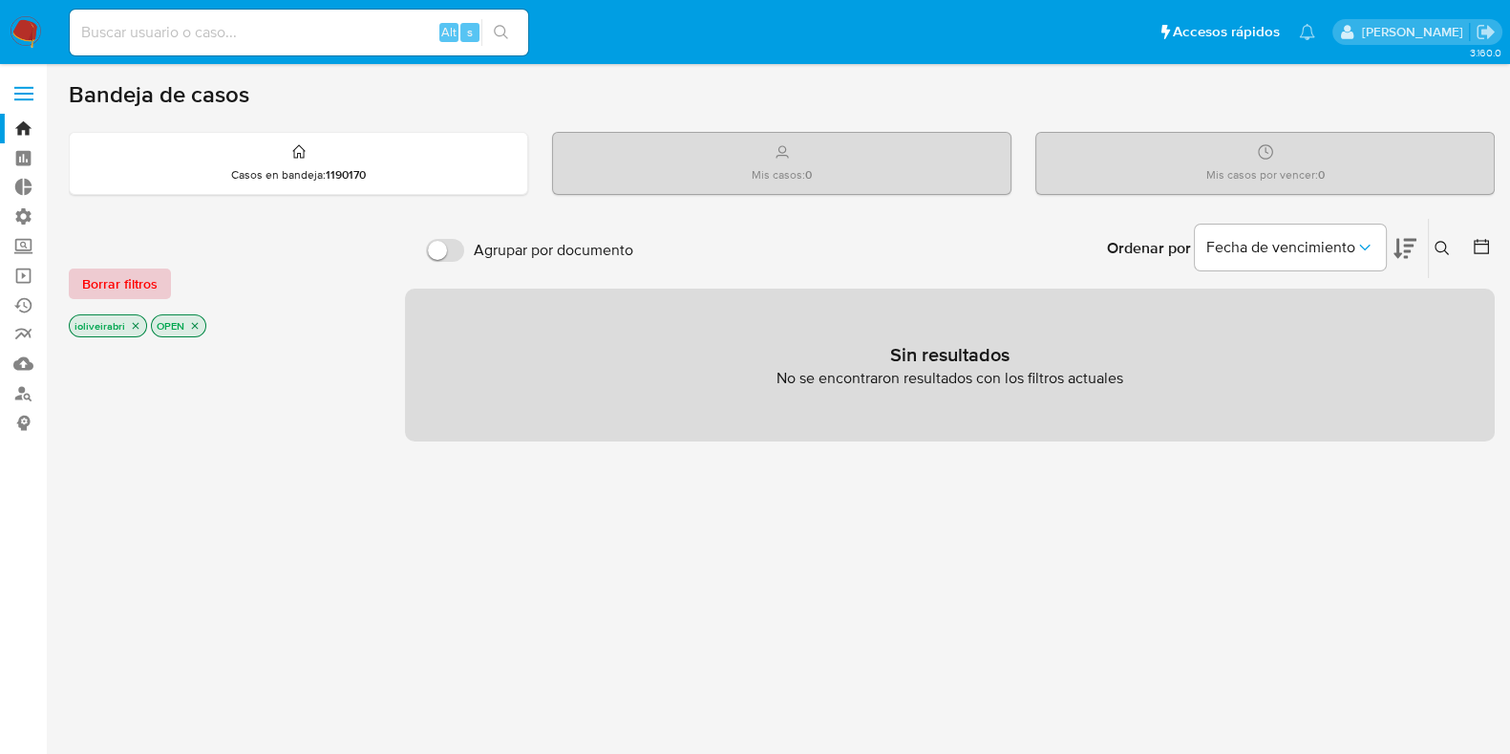
click at [105, 272] on span "Borrar filtros" at bounding box center [119, 283] width 75 height 27
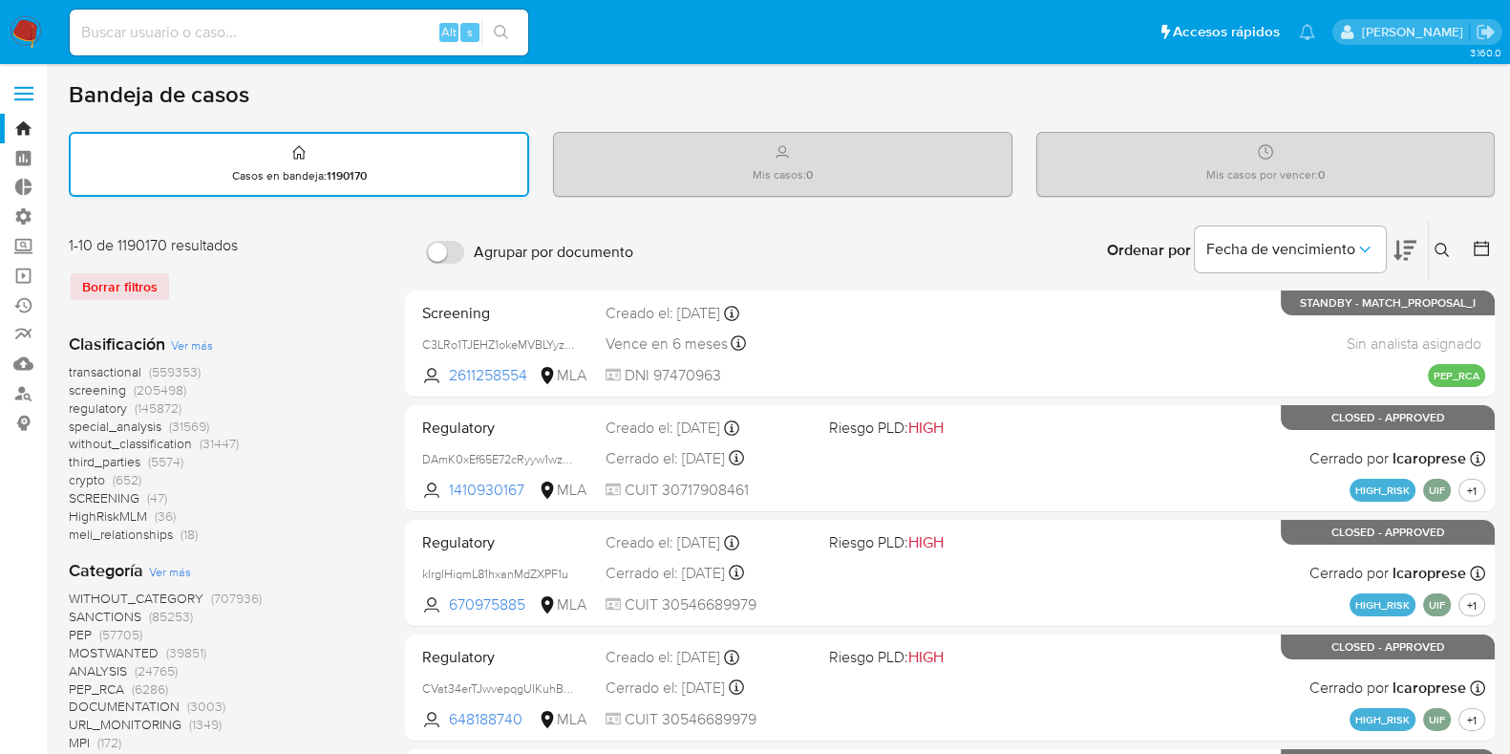
click at [438, 182] on div "Casos en bandeja : 1190170" at bounding box center [299, 164] width 457 height 61
click at [198, 343] on span "Ver más" at bounding box center [192, 344] width 42 height 17
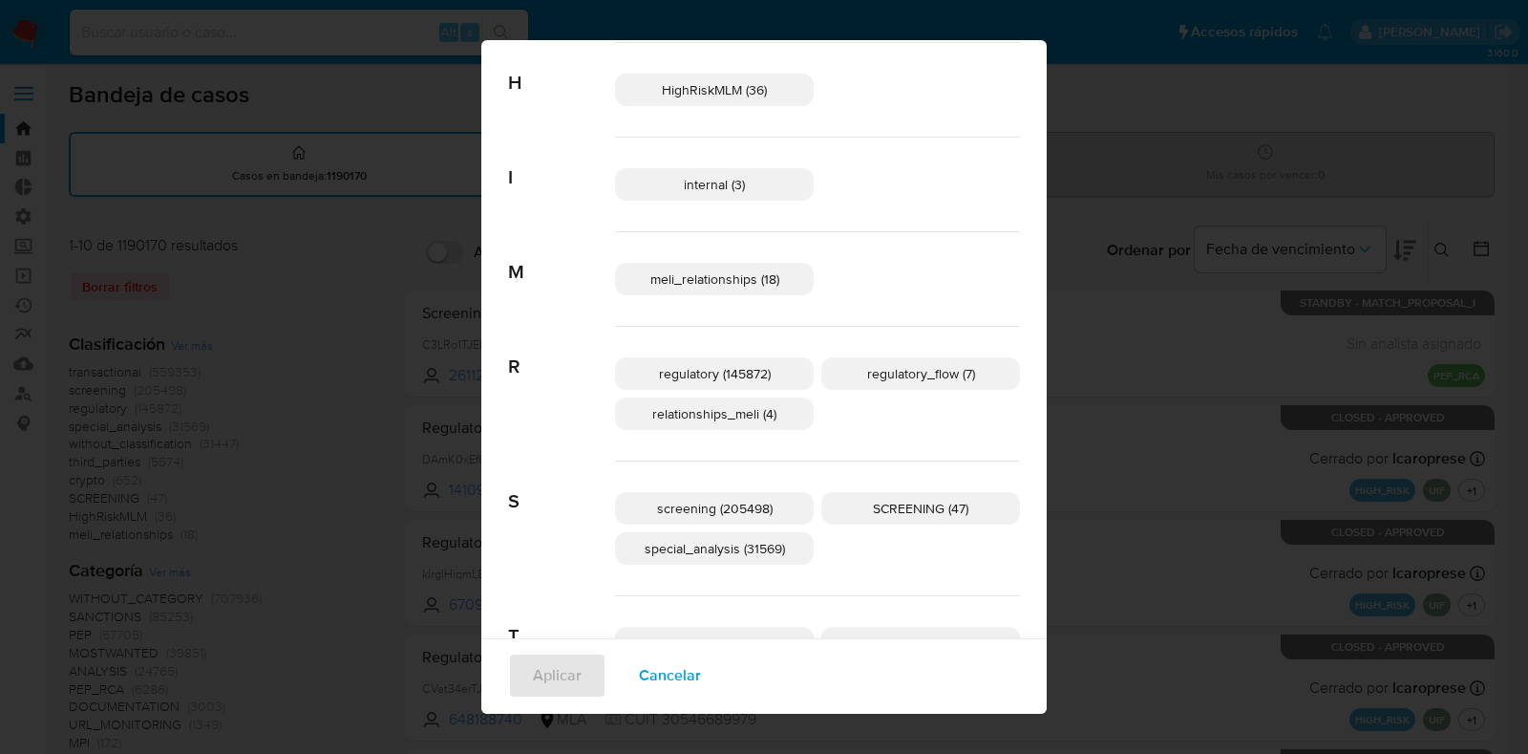
scroll to position [18, 0]
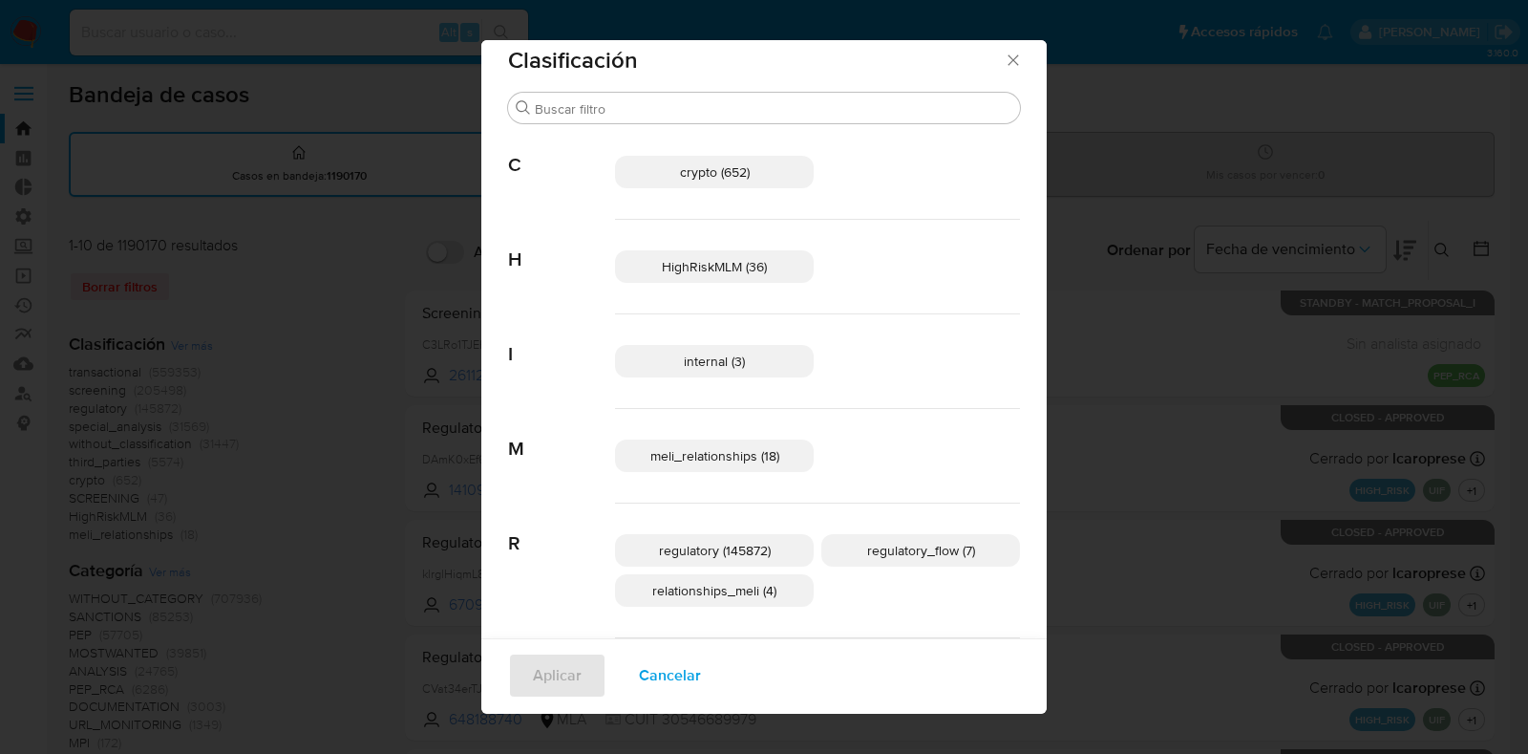
click at [678, 686] on span "Cancelar" at bounding box center [670, 675] width 62 height 42
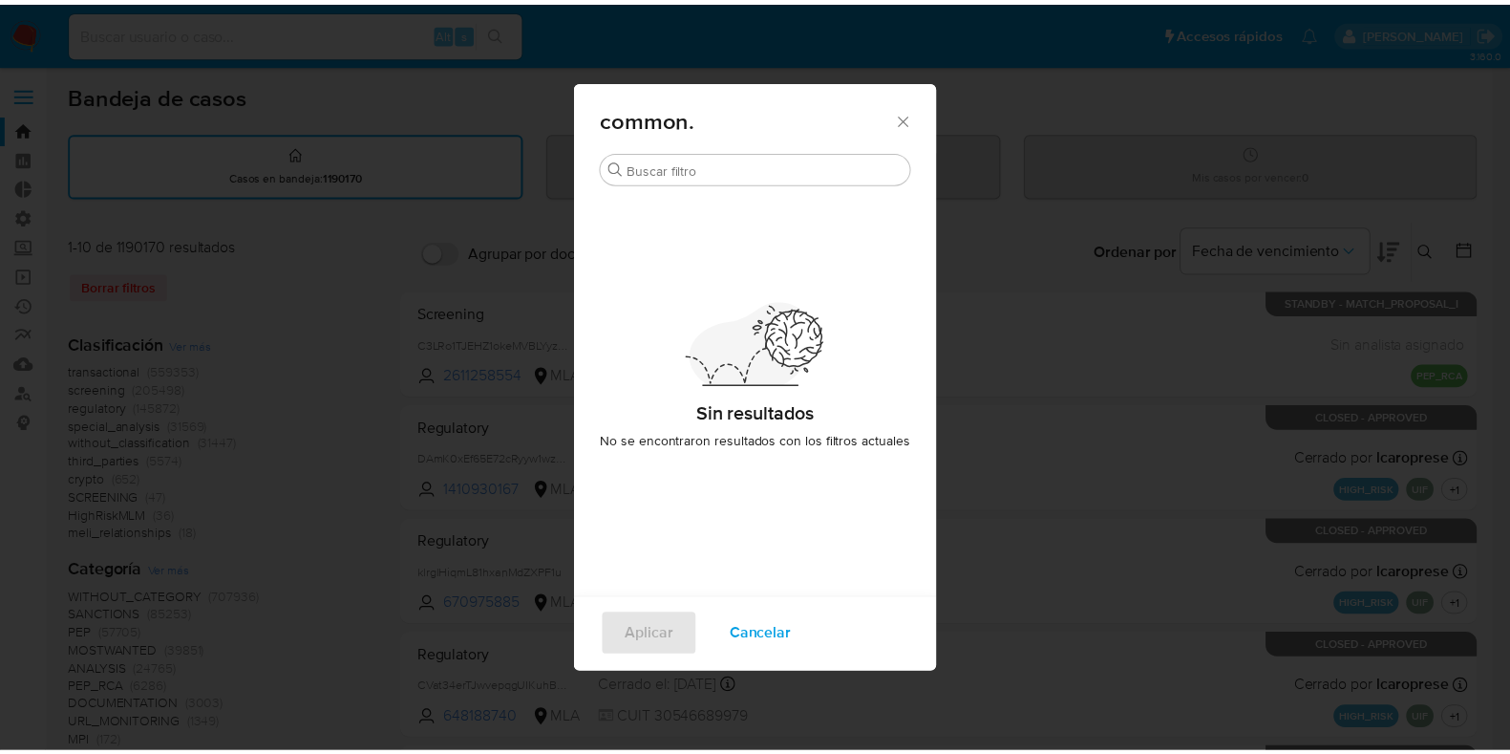
scroll to position [0, 0]
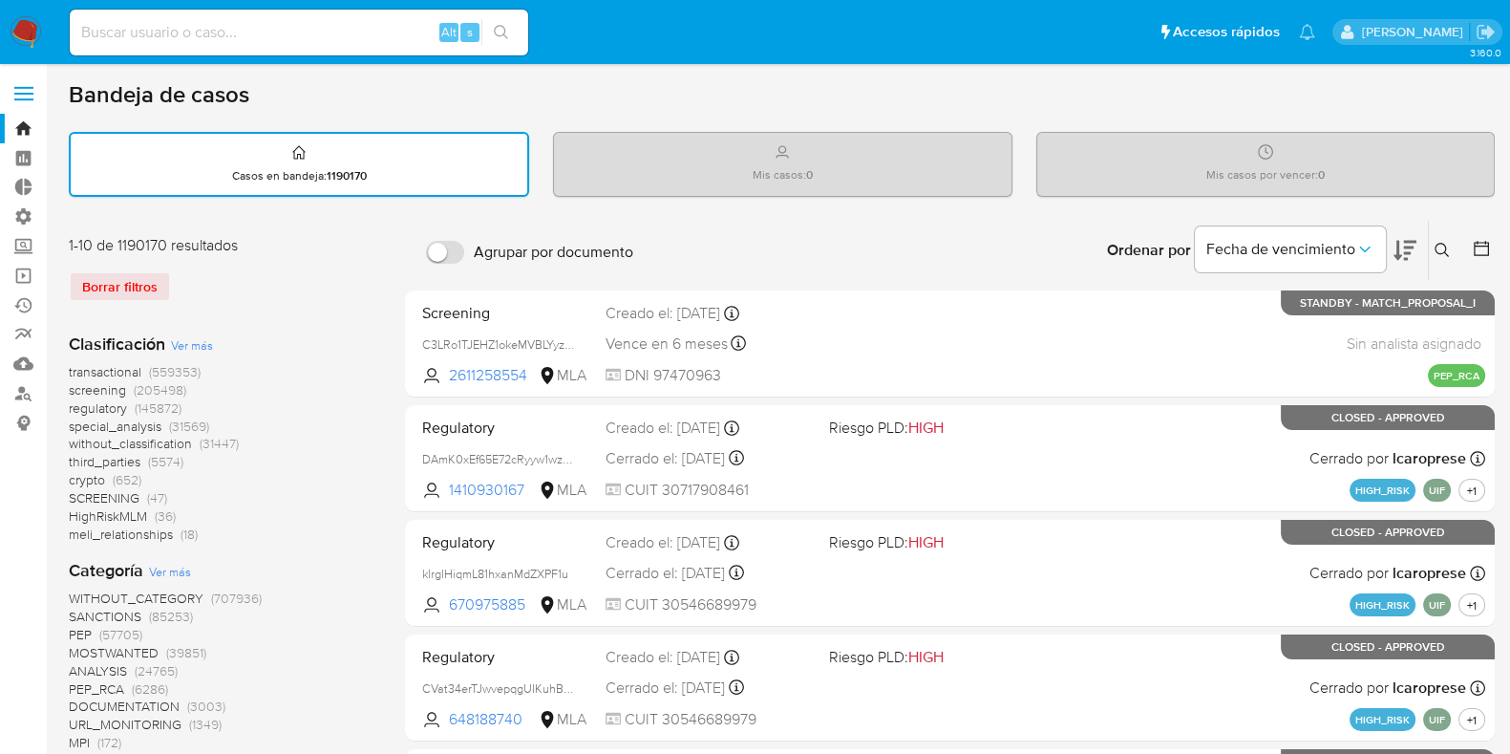
click at [151, 489] on span "(47)" at bounding box center [157, 497] width 20 height 19
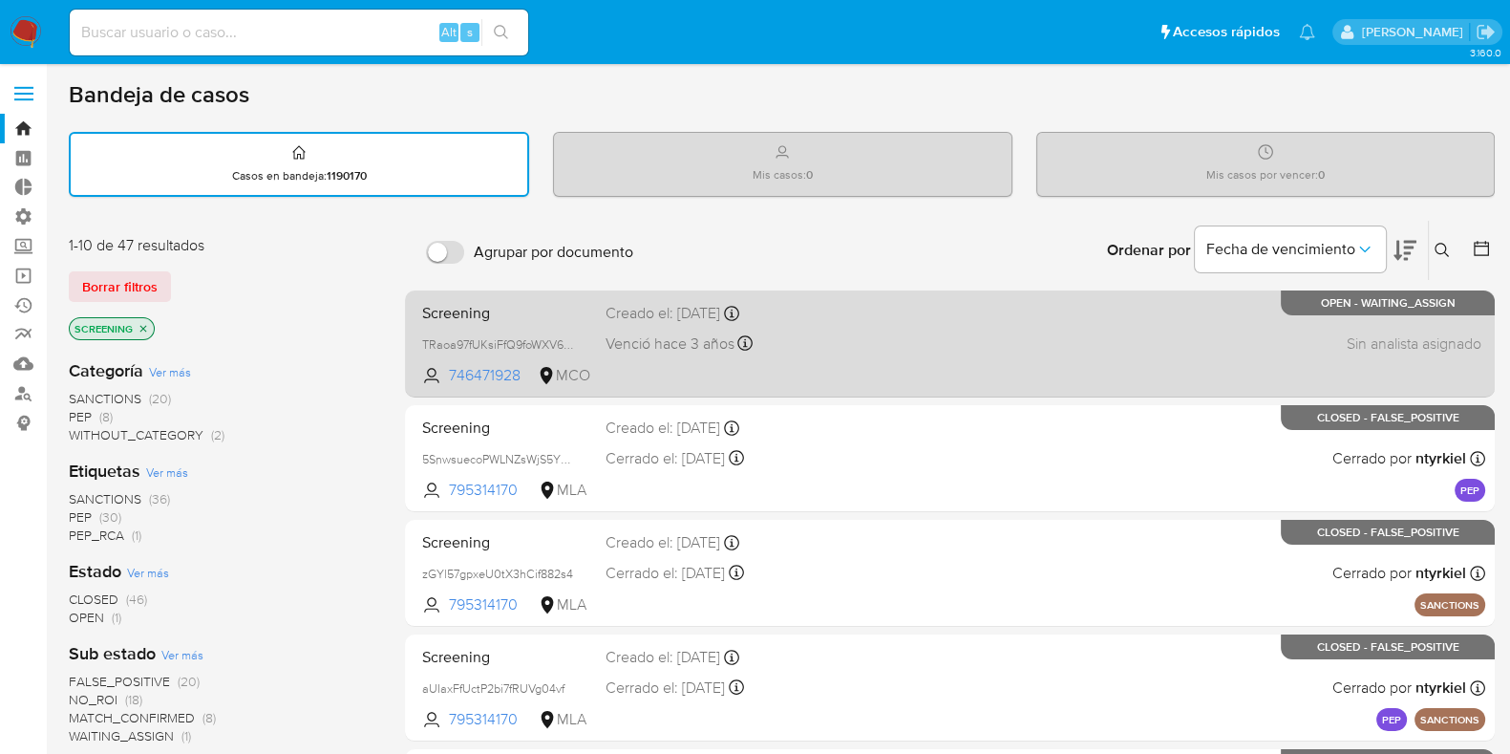
click at [801, 336] on div "Venció hace 3 años Vence el 23/03/2022 18:15:03" at bounding box center [710, 344] width 208 height 26
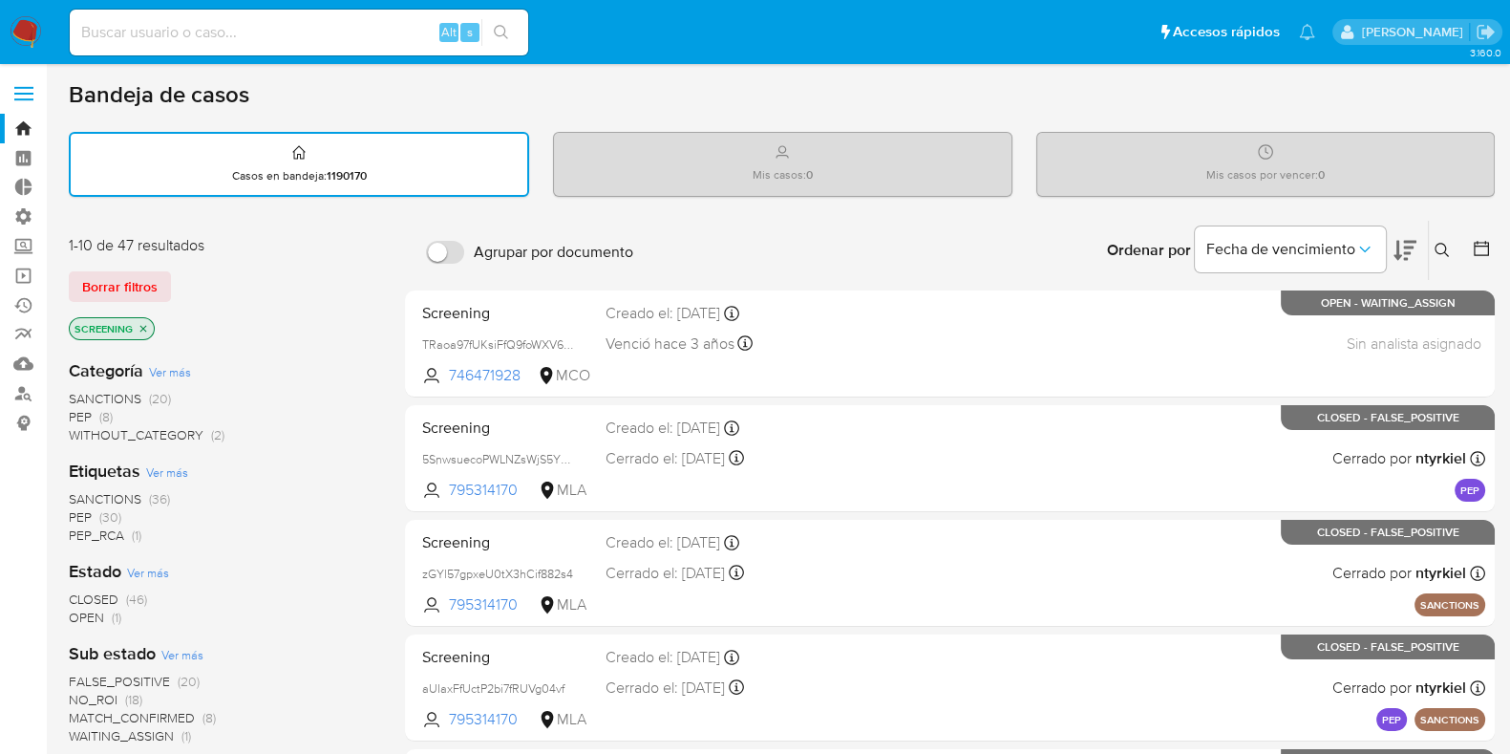
click at [112, 395] on span "SANCTIONS" at bounding box center [105, 398] width 73 height 19
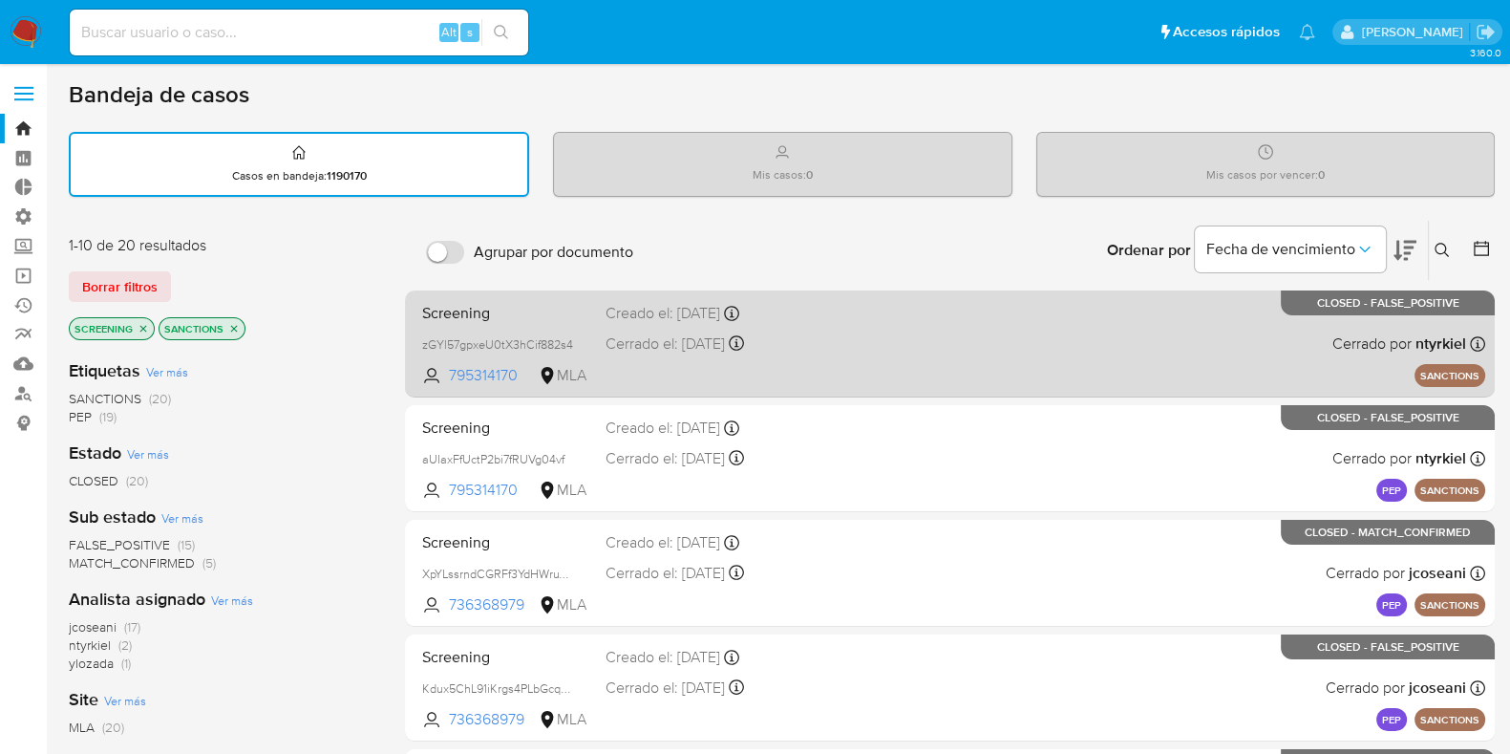
click at [836, 342] on span at bounding box center [933, 343] width 208 height 4
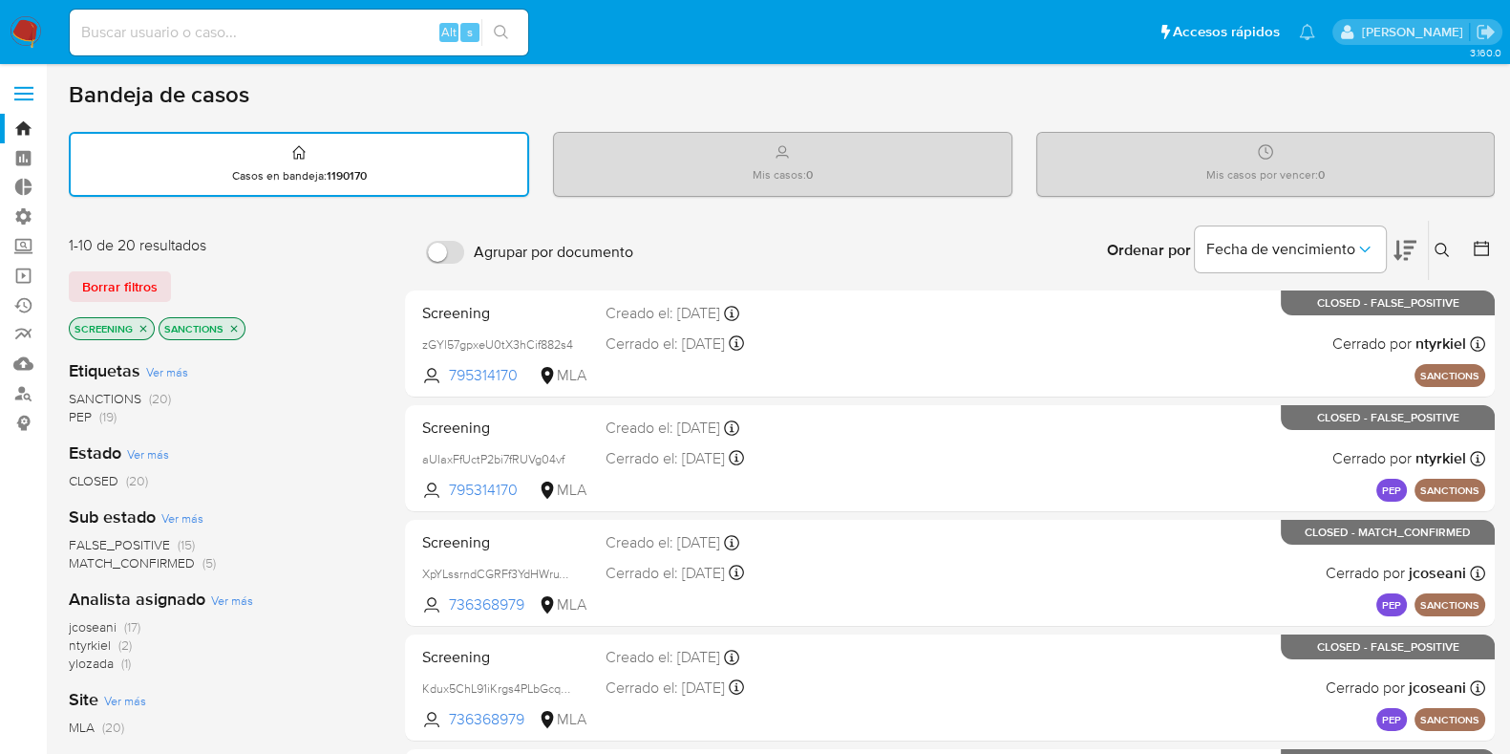
click at [18, 84] on label at bounding box center [24, 94] width 48 height 40
click at [0, 0] on input "checkbox" at bounding box center [0, 0] width 0 height 0
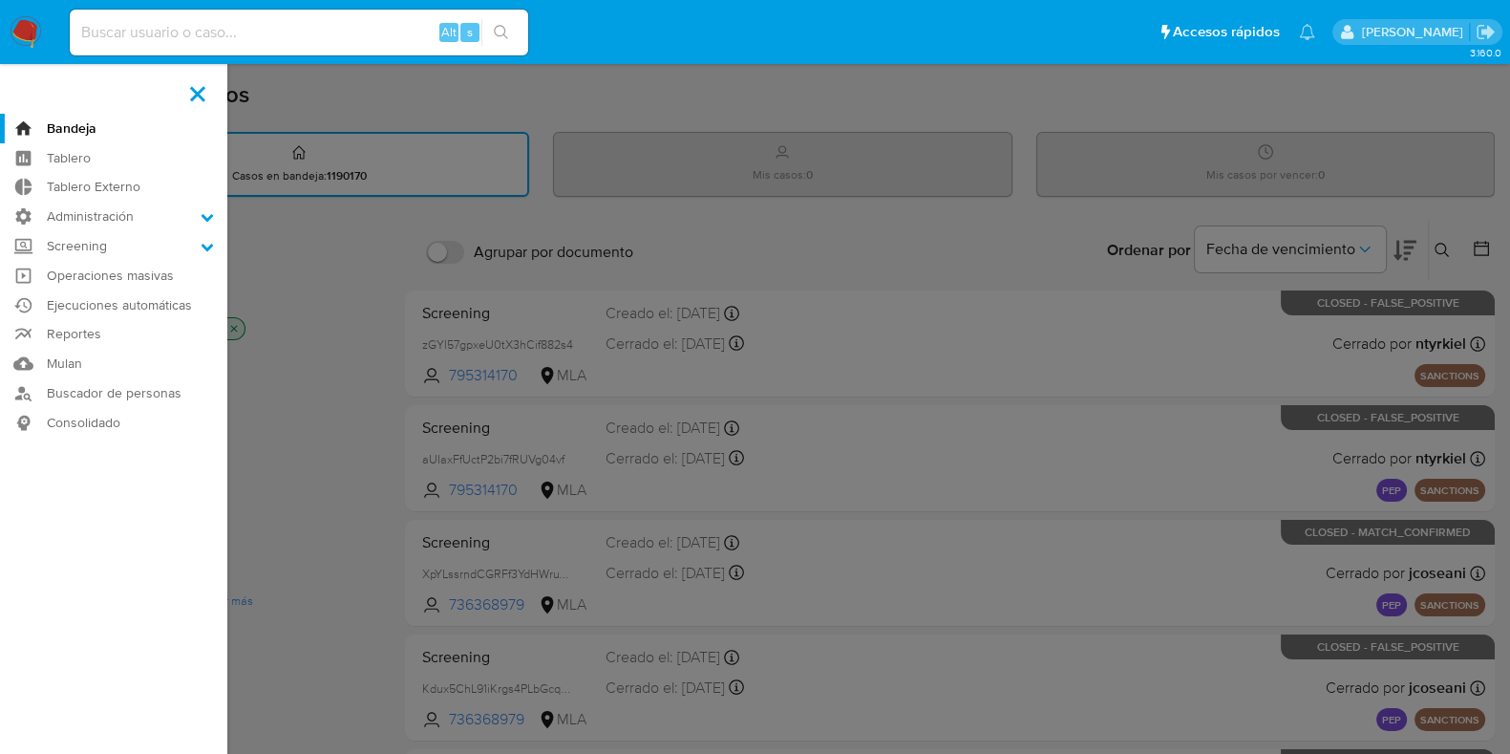
click at [327, 335] on label at bounding box center [755, 377] width 1510 height 754
click at [0, 0] on input "checkbox" at bounding box center [0, 0] width 0 height 0
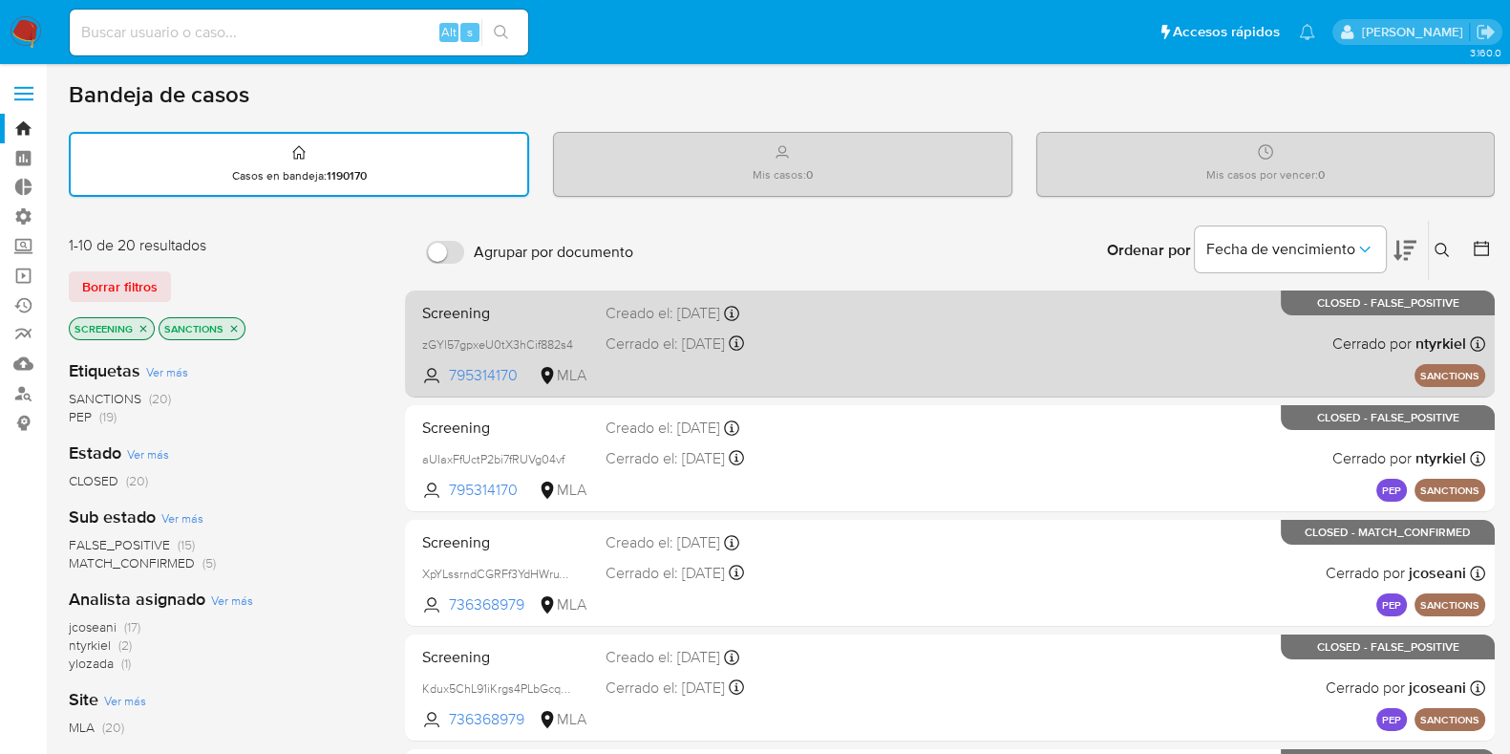
click at [783, 338] on div "Cerrado el: 16/11/2021 Cerrado el: 16/11/2021 15:28:04" at bounding box center [710, 343] width 208 height 21
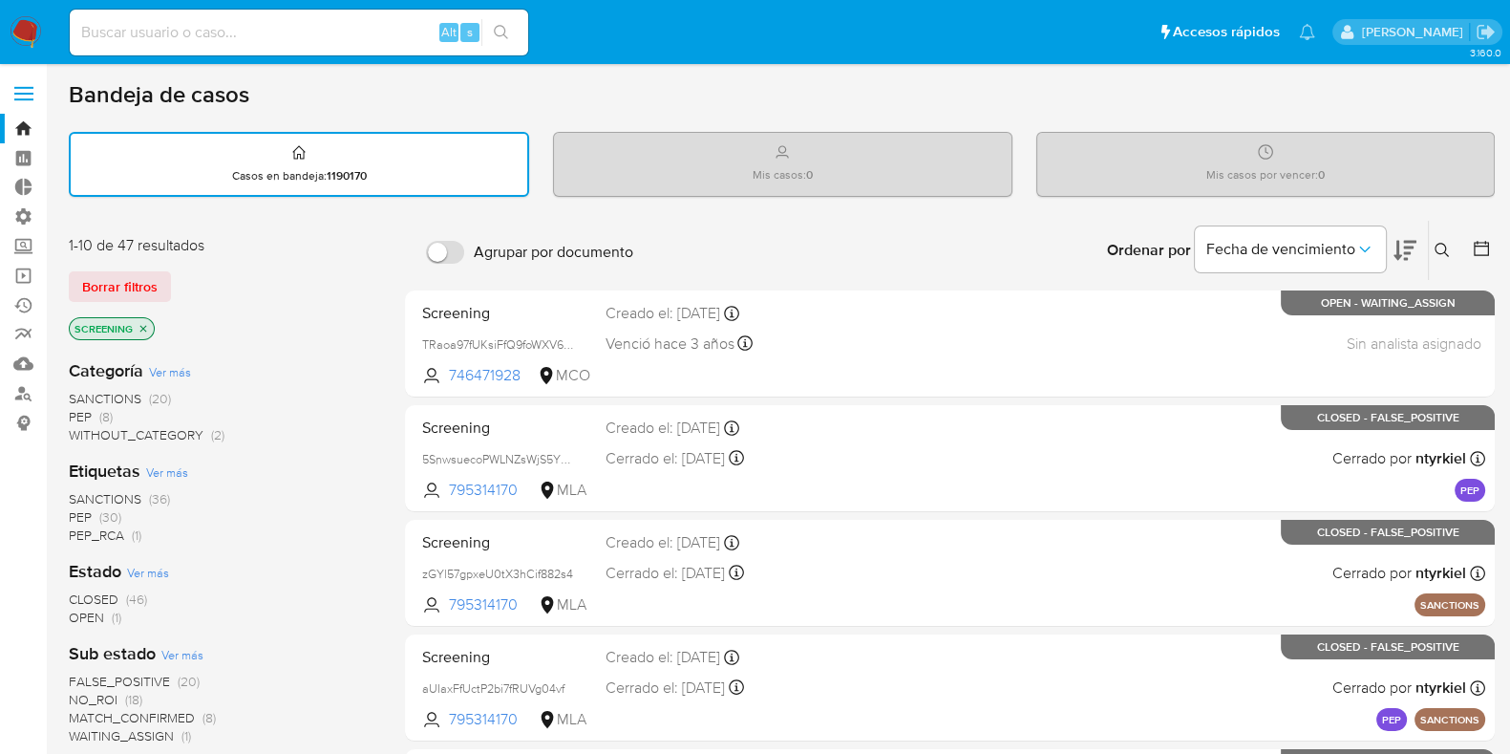
click at [91, 295] on span "Borrar filtros" at bounding box center [119, 286] width 75 height 27
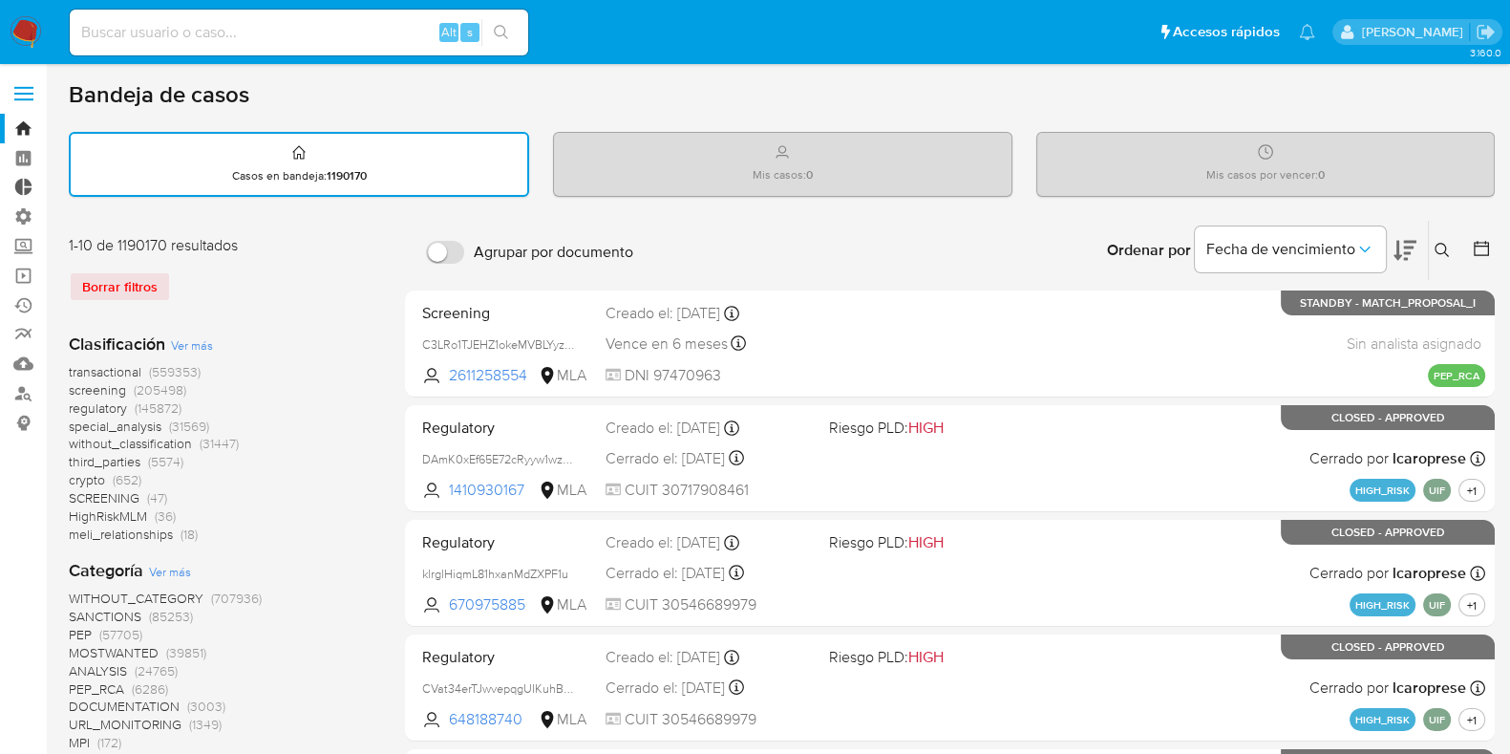
click at [29, 188] on link "Tablero Externo" at bounding box center [113, 188] width 227 height 30
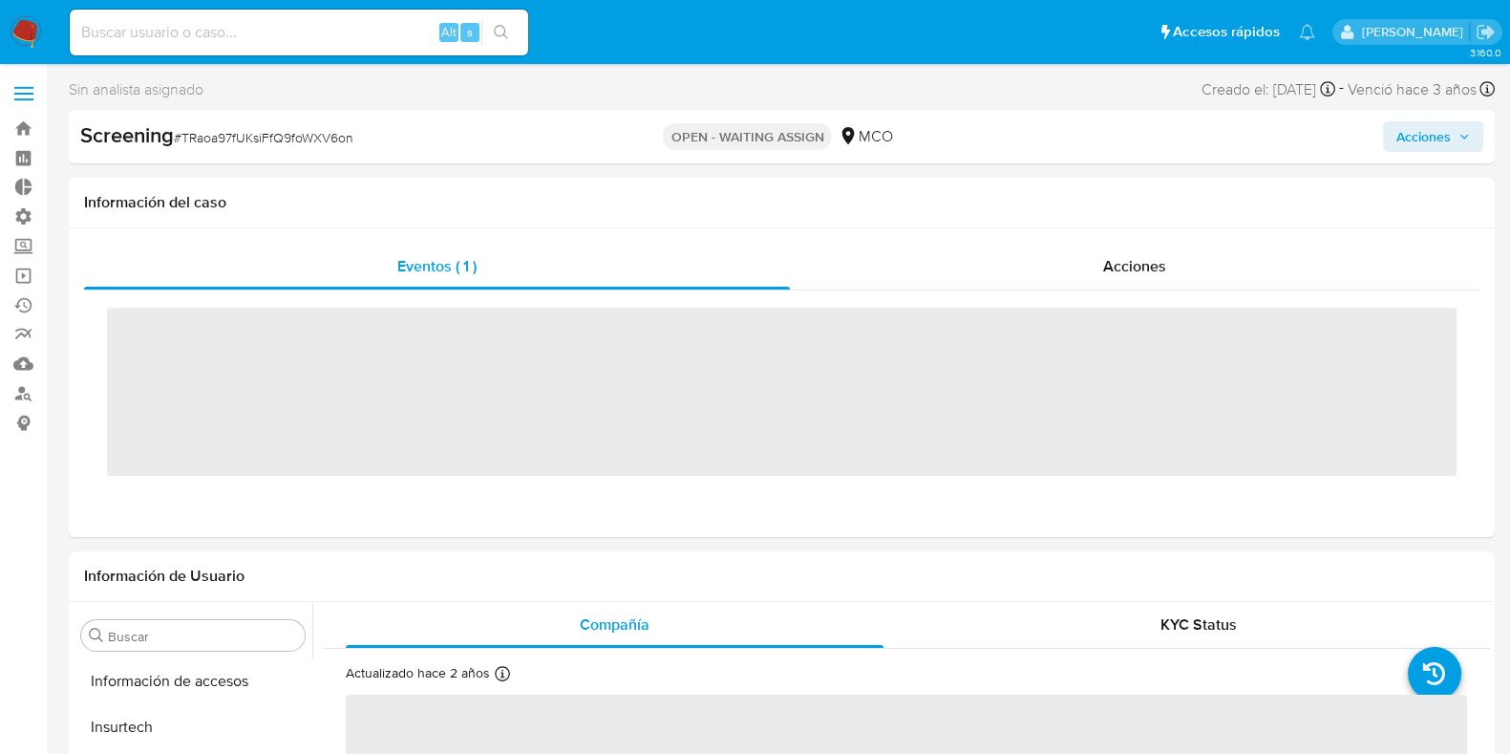
scroll to position [760, 0]
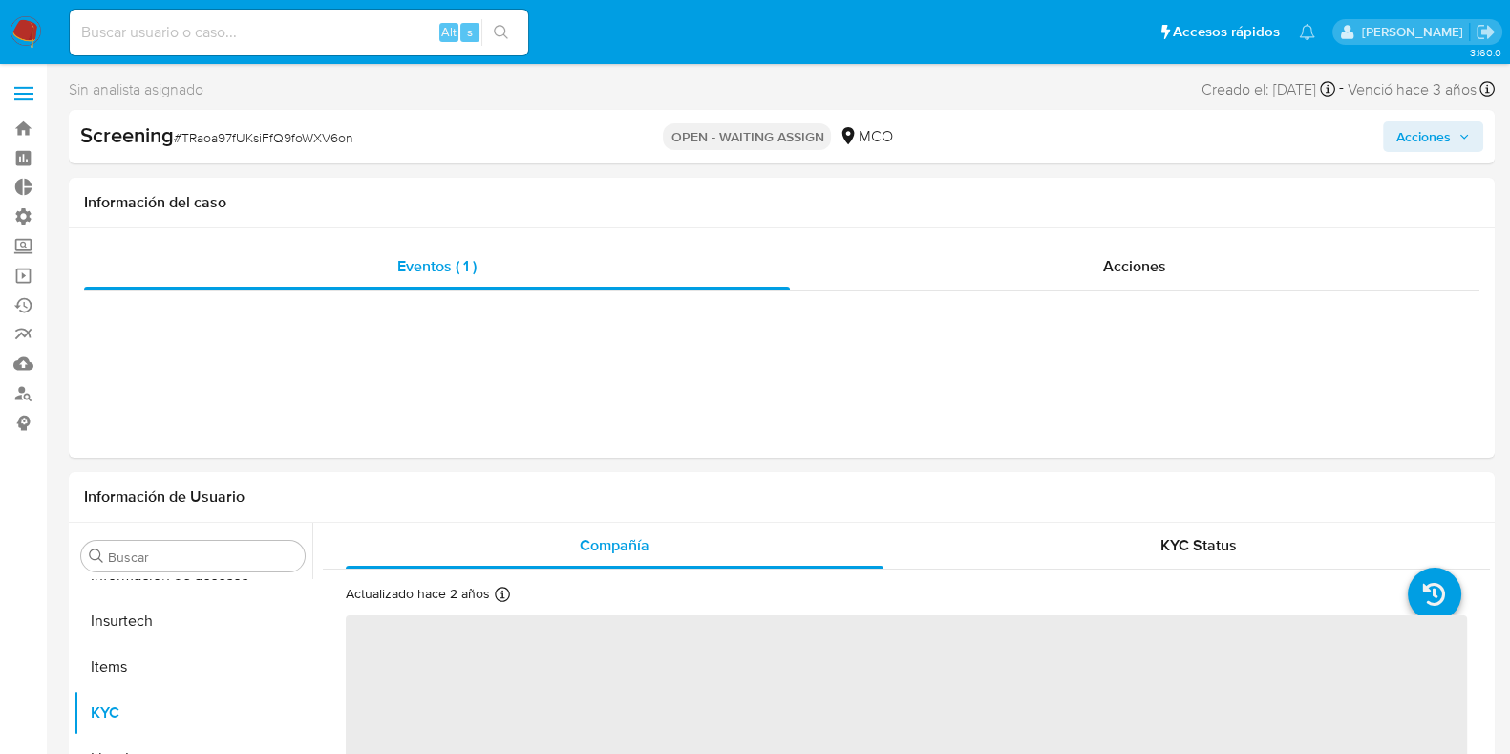
select select "10"
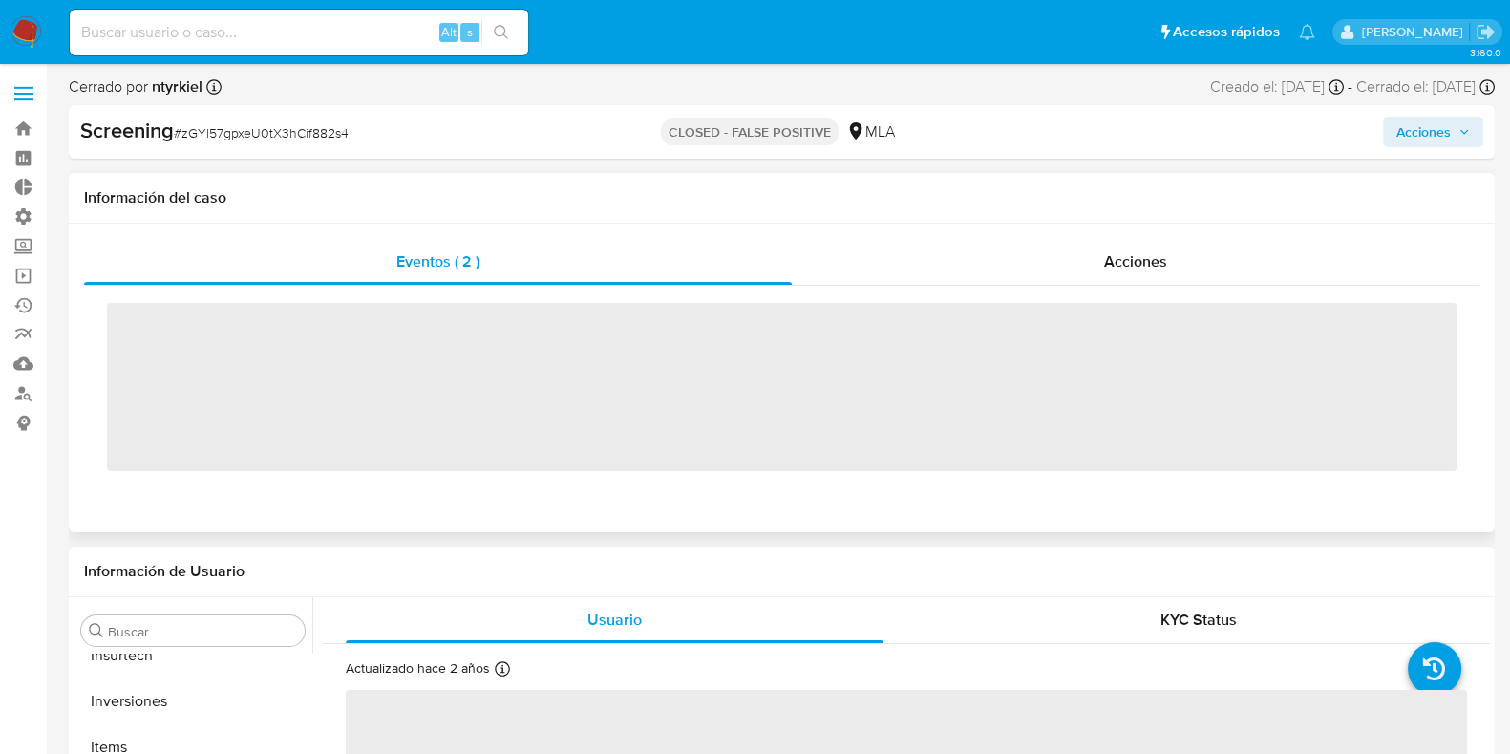
scroll to position [853, 0]
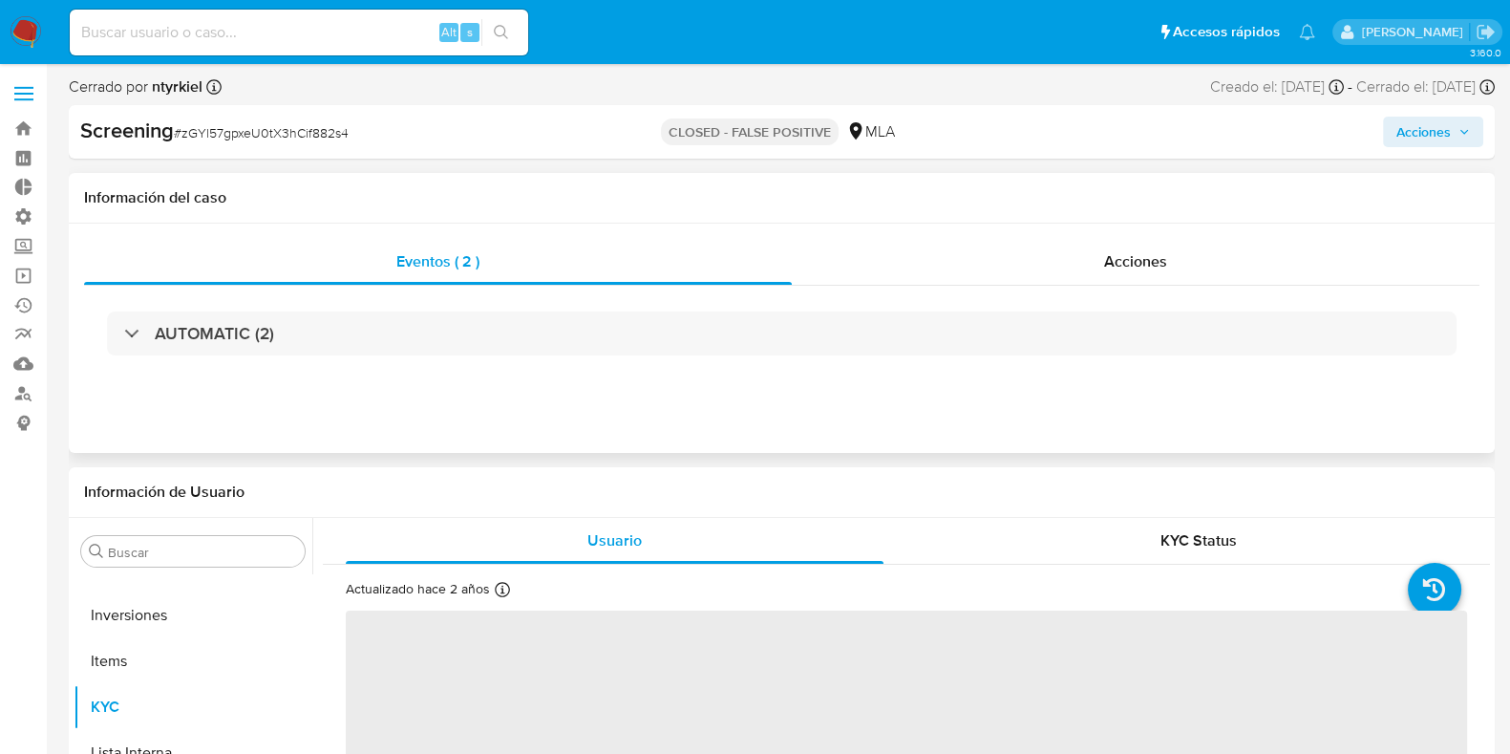
select select "10"
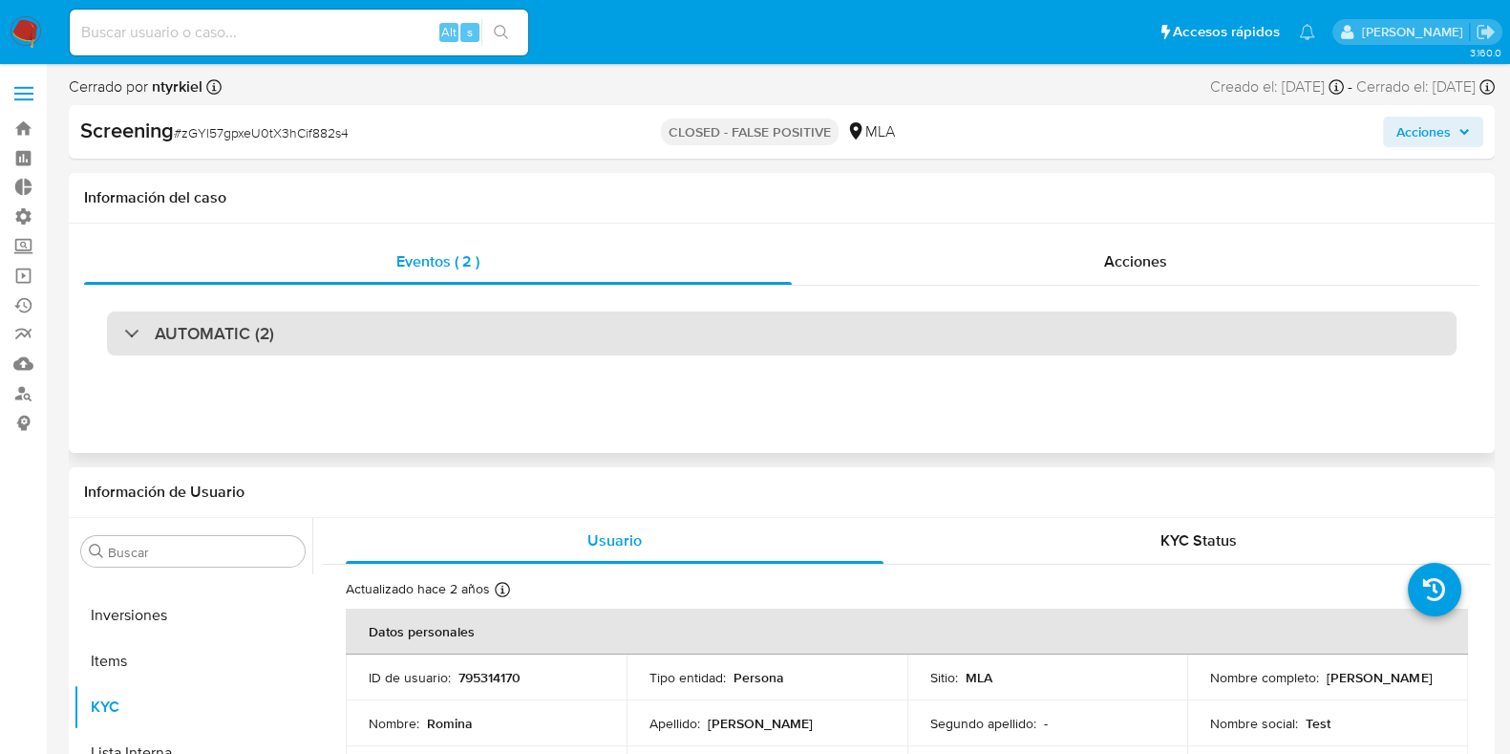
click at [400, 325] on div "AUTOMATIC (2)" at bounding box center [782, 333] width 1350 height 44
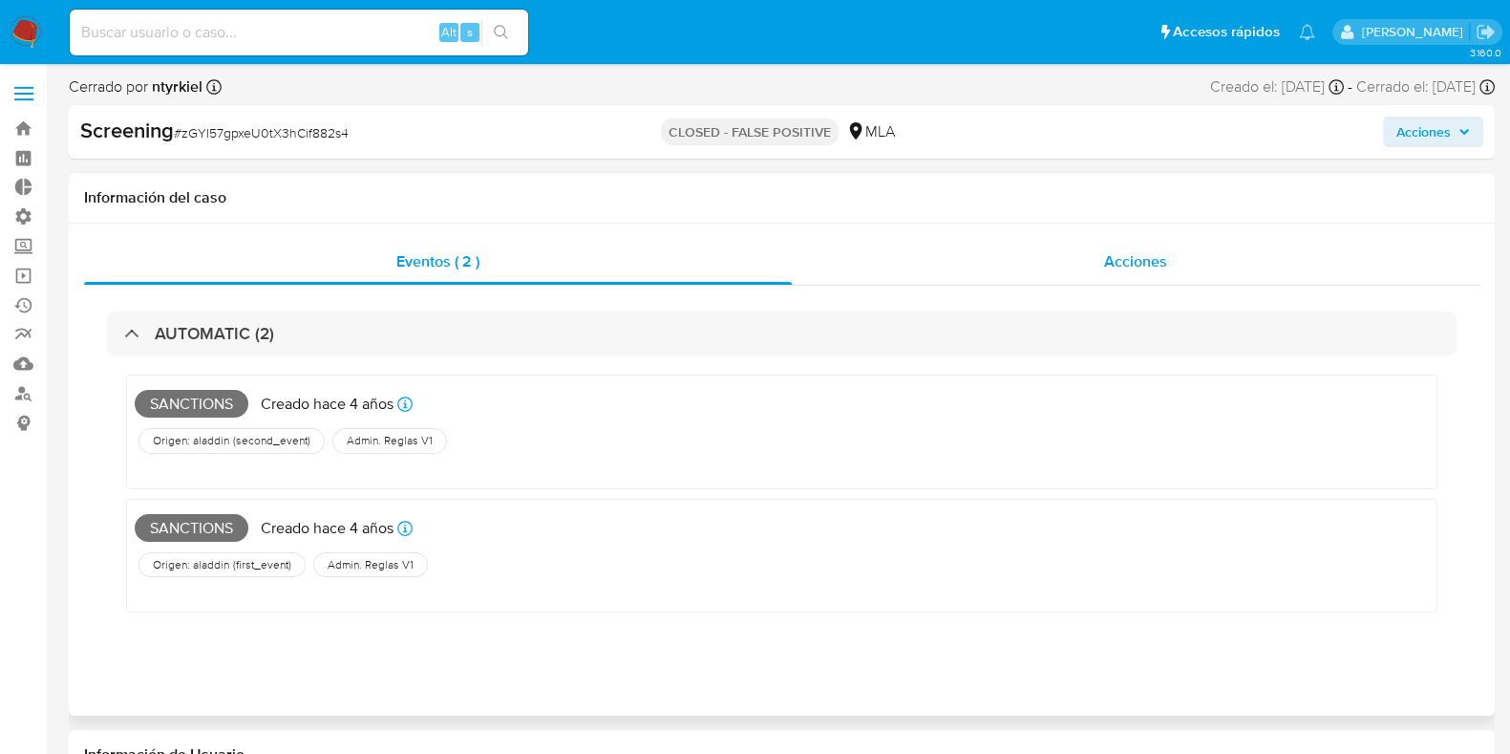
click at [1137, 265] on span "Acciones" at bounding box center [1135, 261] width 63 height 22
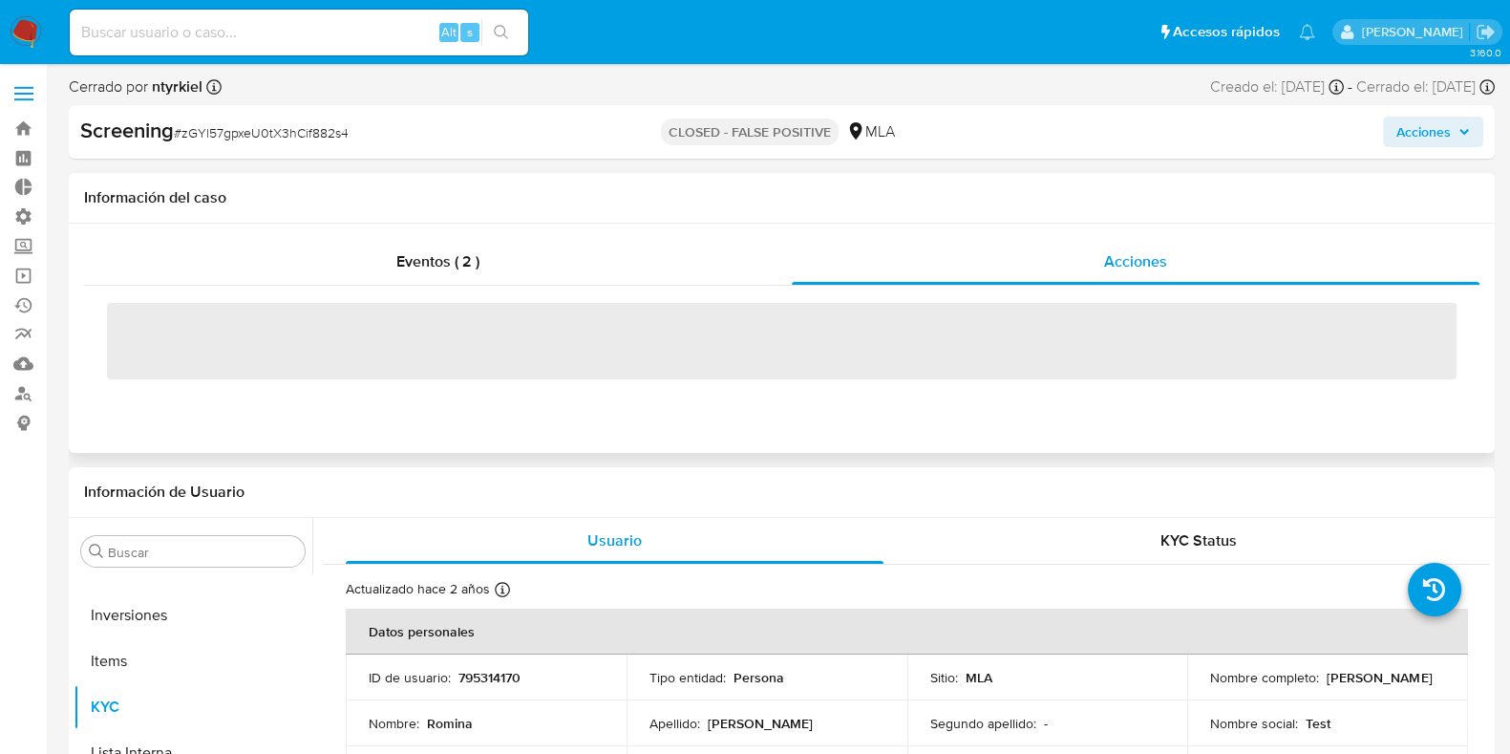
click at [546, 227] on div "Eventos ( 2 ) Acciones ‌" at bounding box center [782, 338] width 1426 height 229
click at [545, 252] on div "Eventos ( 2 )" at bounding box center [438, 262] width 708 height 46
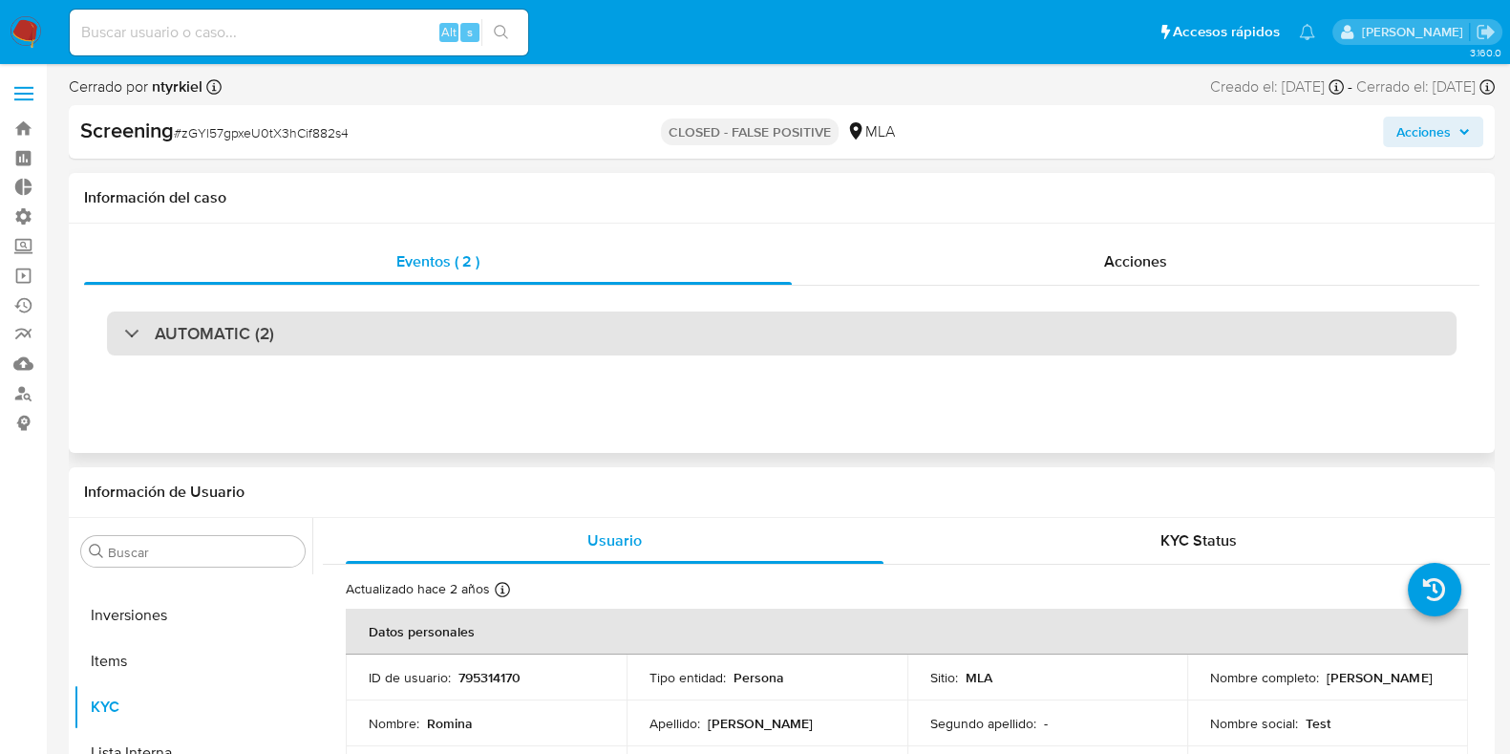
click at [325, 319] on div "AUTOMATIC (2)" at bounding box center [782, 333] width 1350 height 44
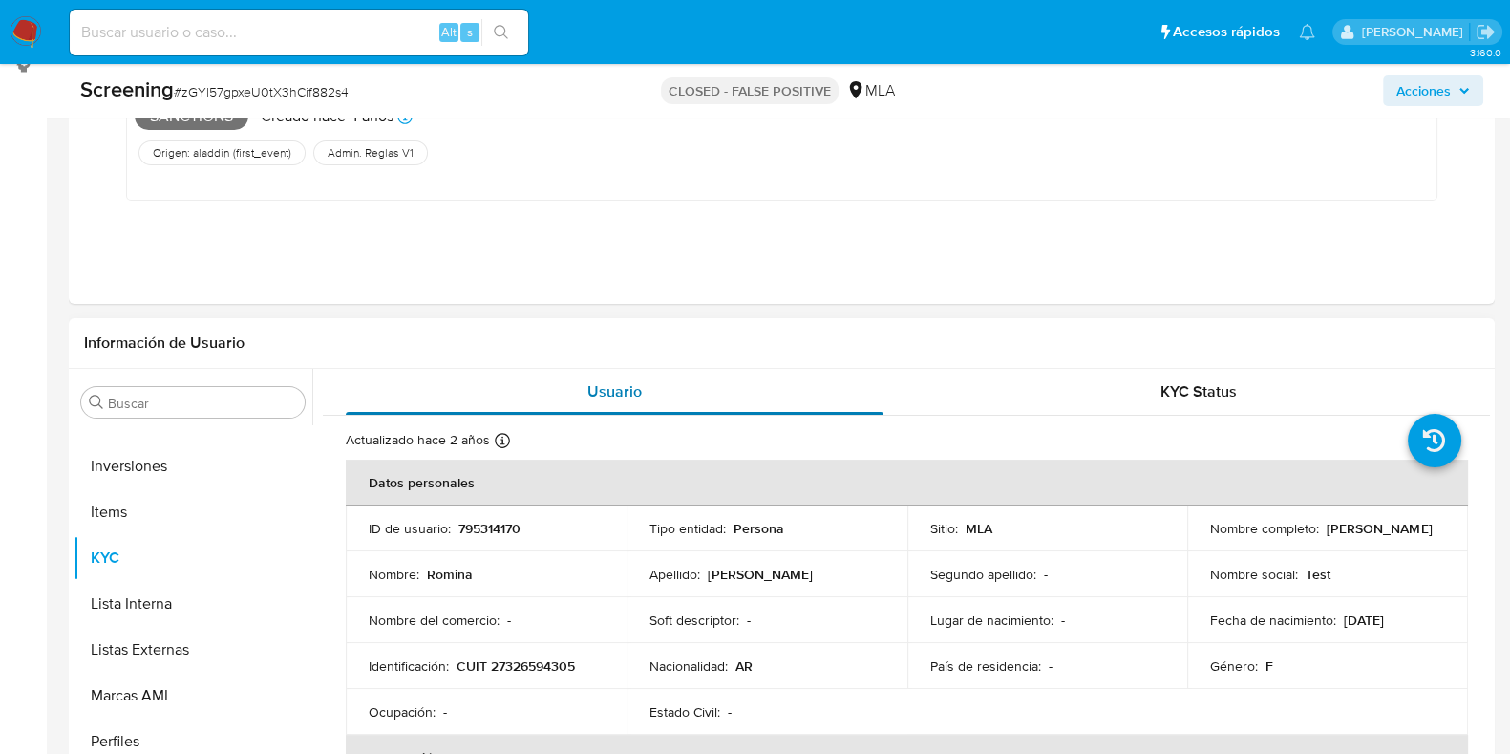
scroll to position [0, 0]
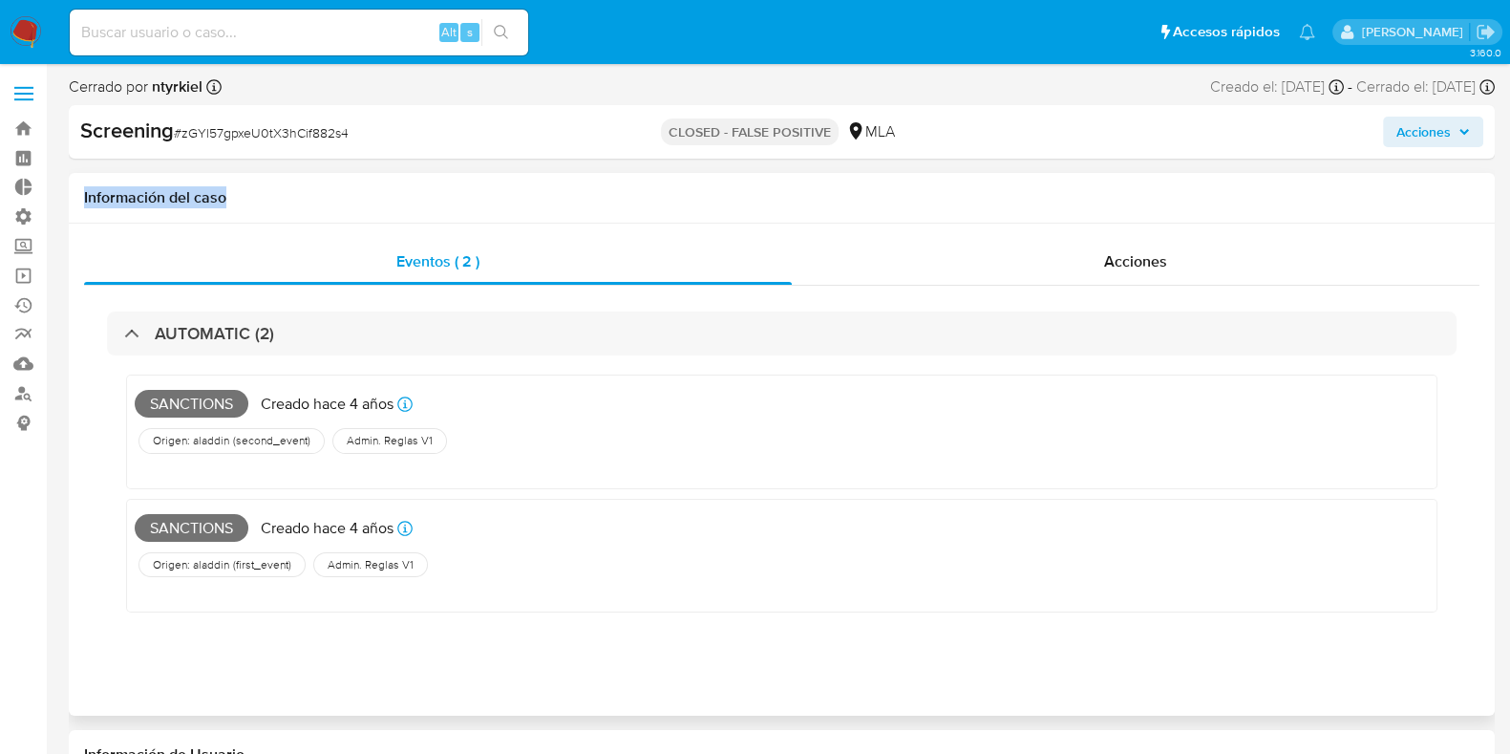
drag, startPoint x: 76, startPoint y: 195, endPoint x: 263, endPoint y: 192, distance: 186.3
click at [263, 192] on div "Información del caso" at bounding box center [782, 198] width 1426 height 51
click at [239, 199] on h1 "Información del caso" at bounding box center [782, 197] width 1396 height 19
click at [225, 207] on div "Información del caso" at bounding box center [782, 198] width 1426 height 51
click at [223, 196] on h1 "Información del caso" at bounding box center [782, 197] width 1396 height 19
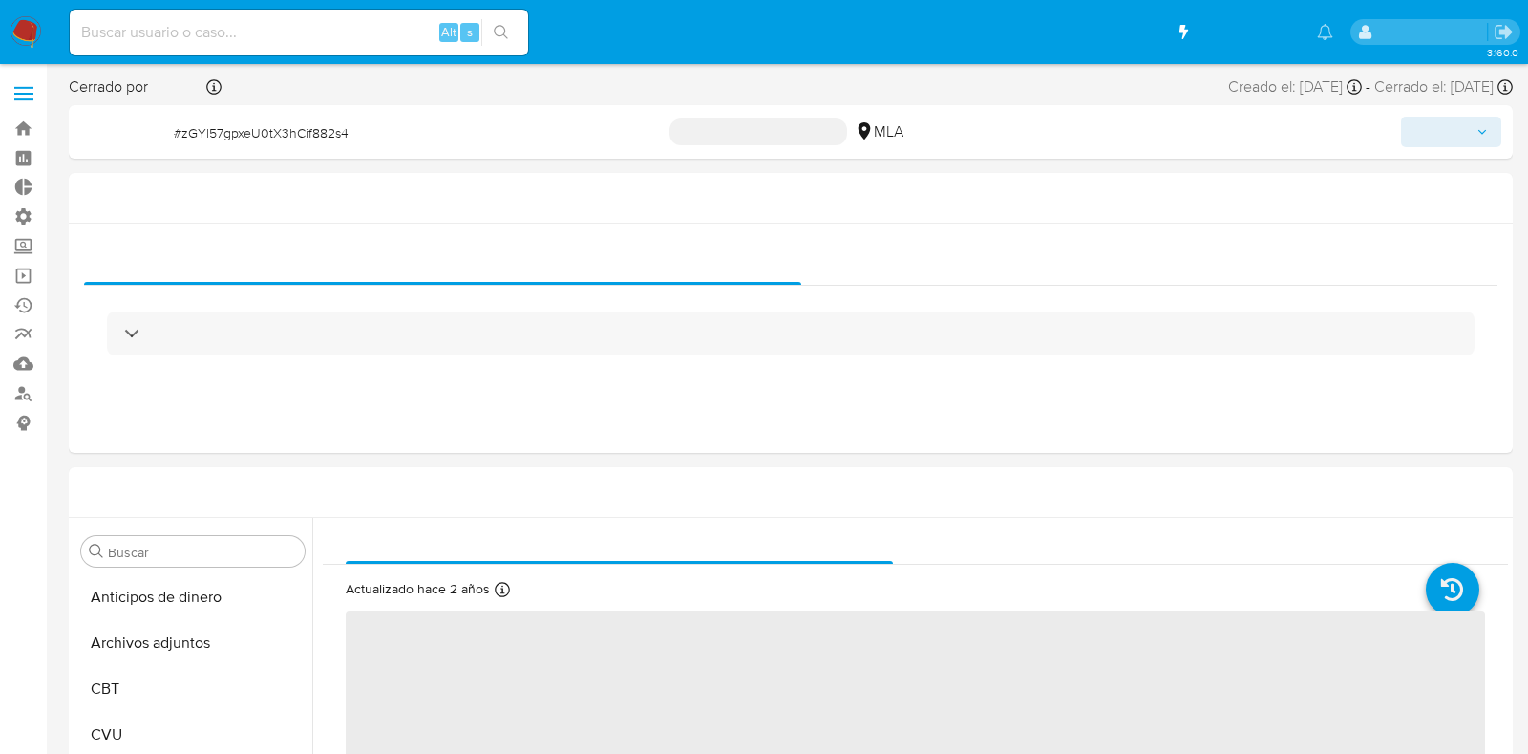
select select "10"
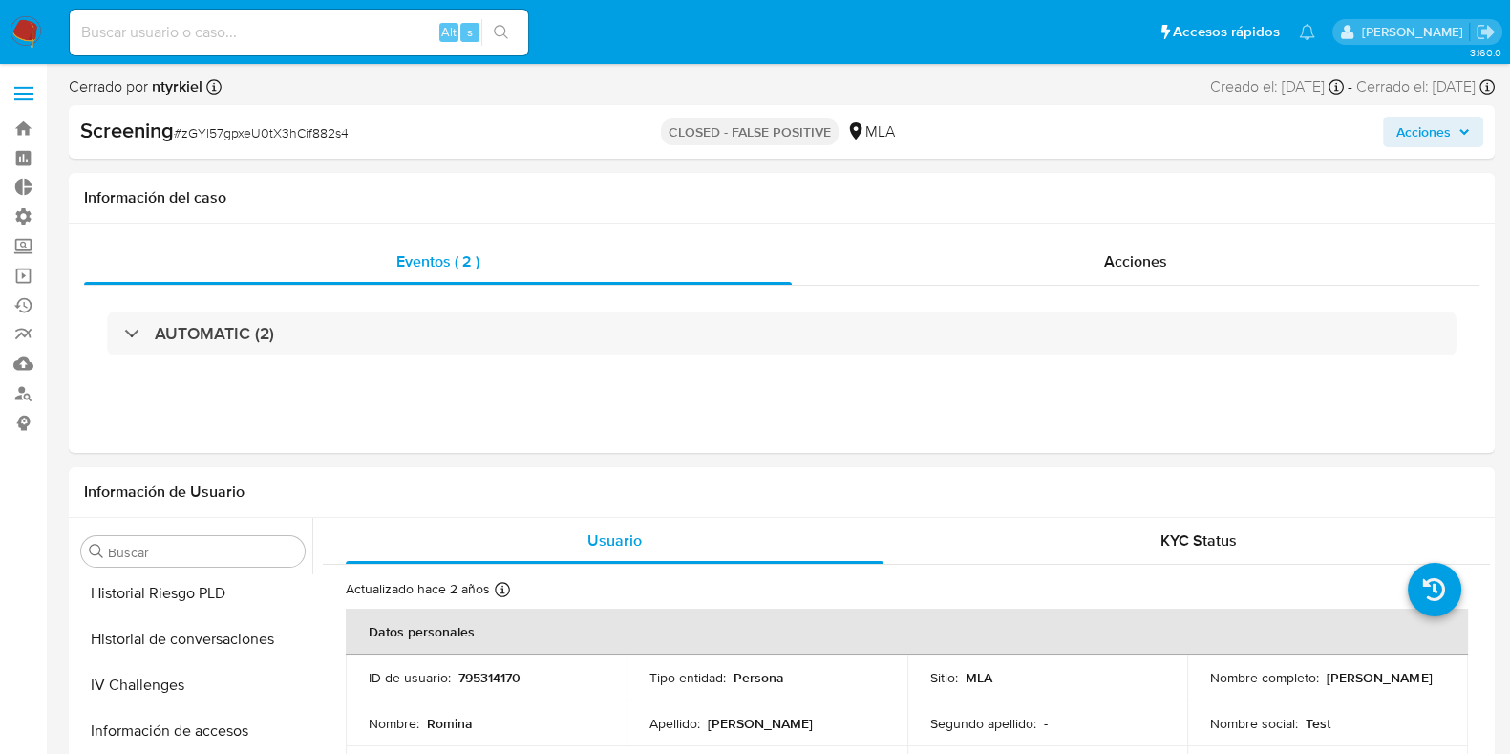
scroll to position [792, 0]
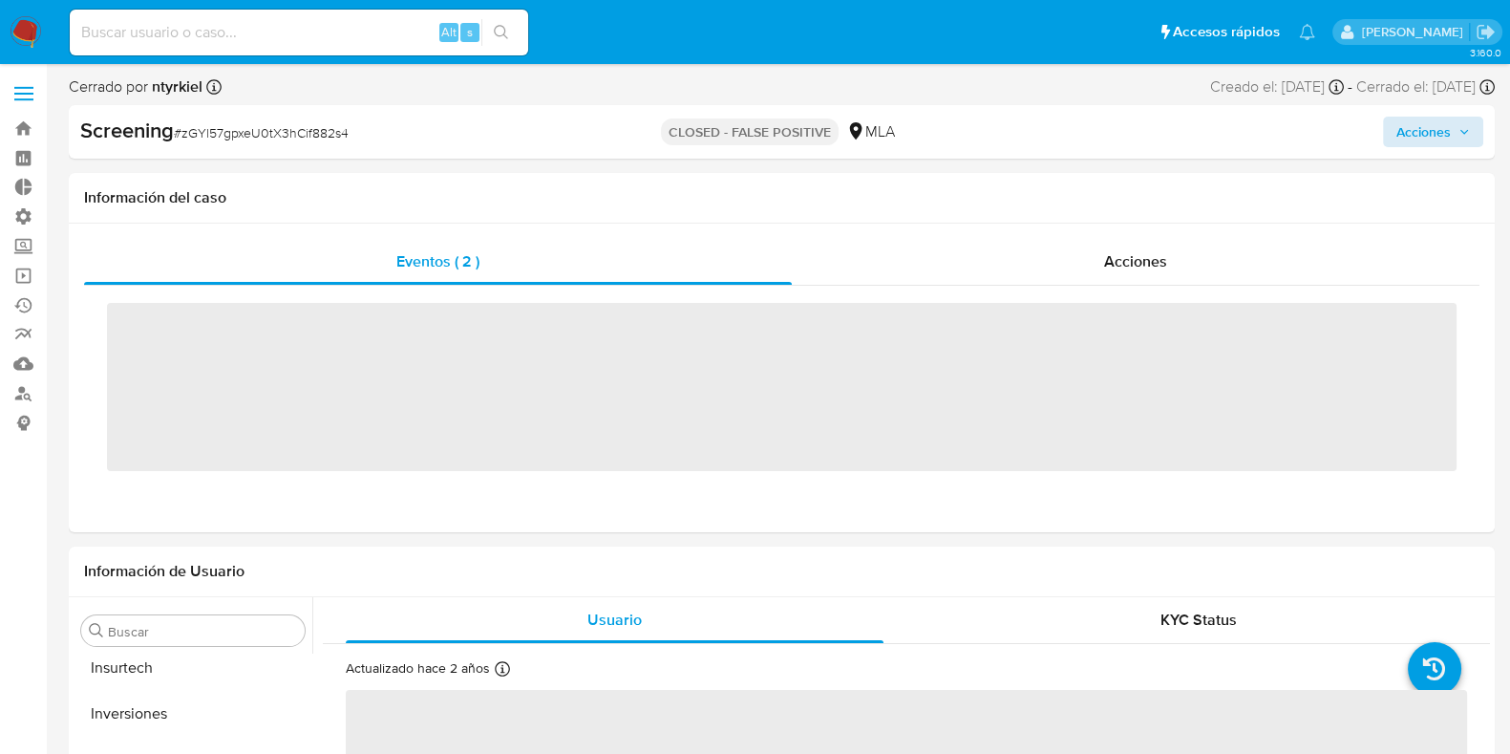
scroll to position [853, 0]
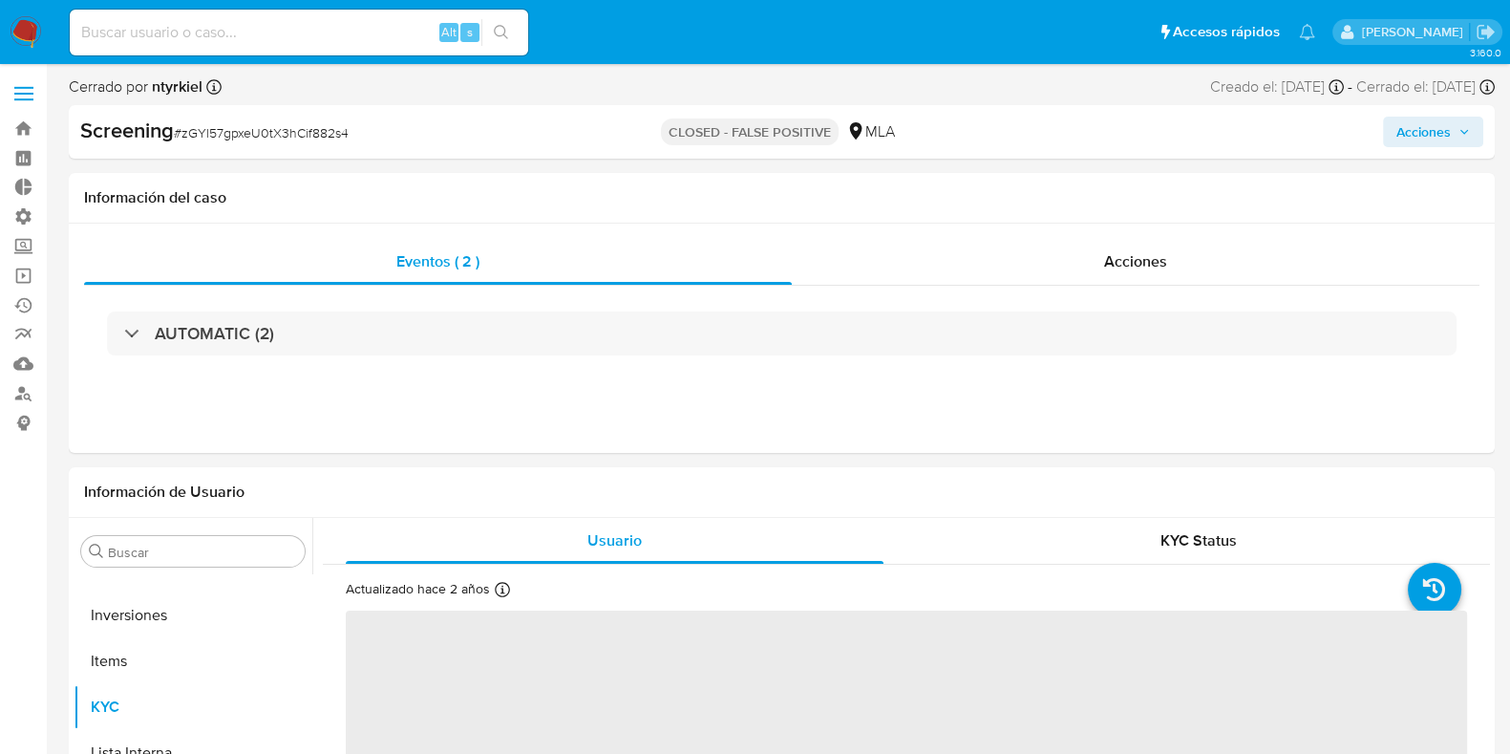
click at [1417, 136] on span "Acciones" at bounding box center [1424, 132] width 54 height 31
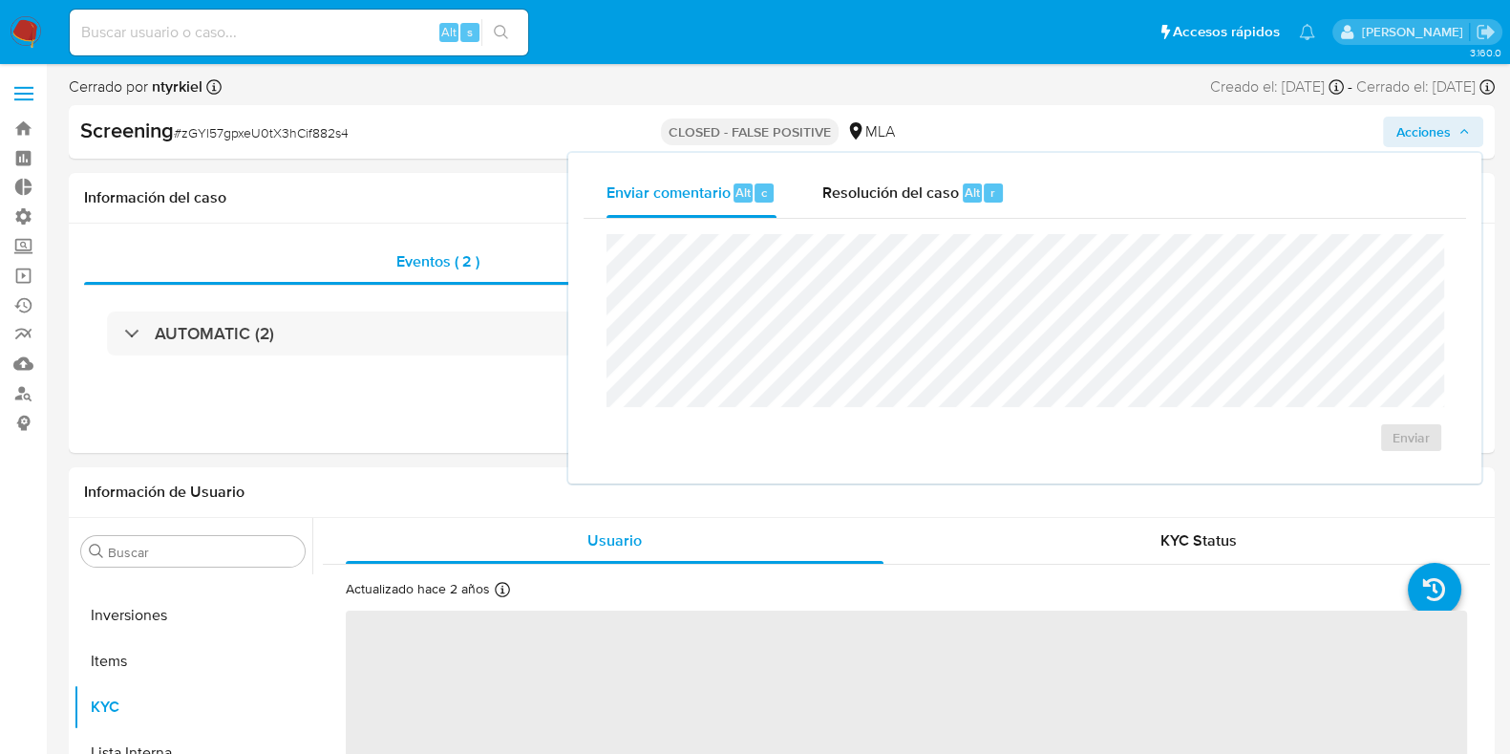
select select "10"
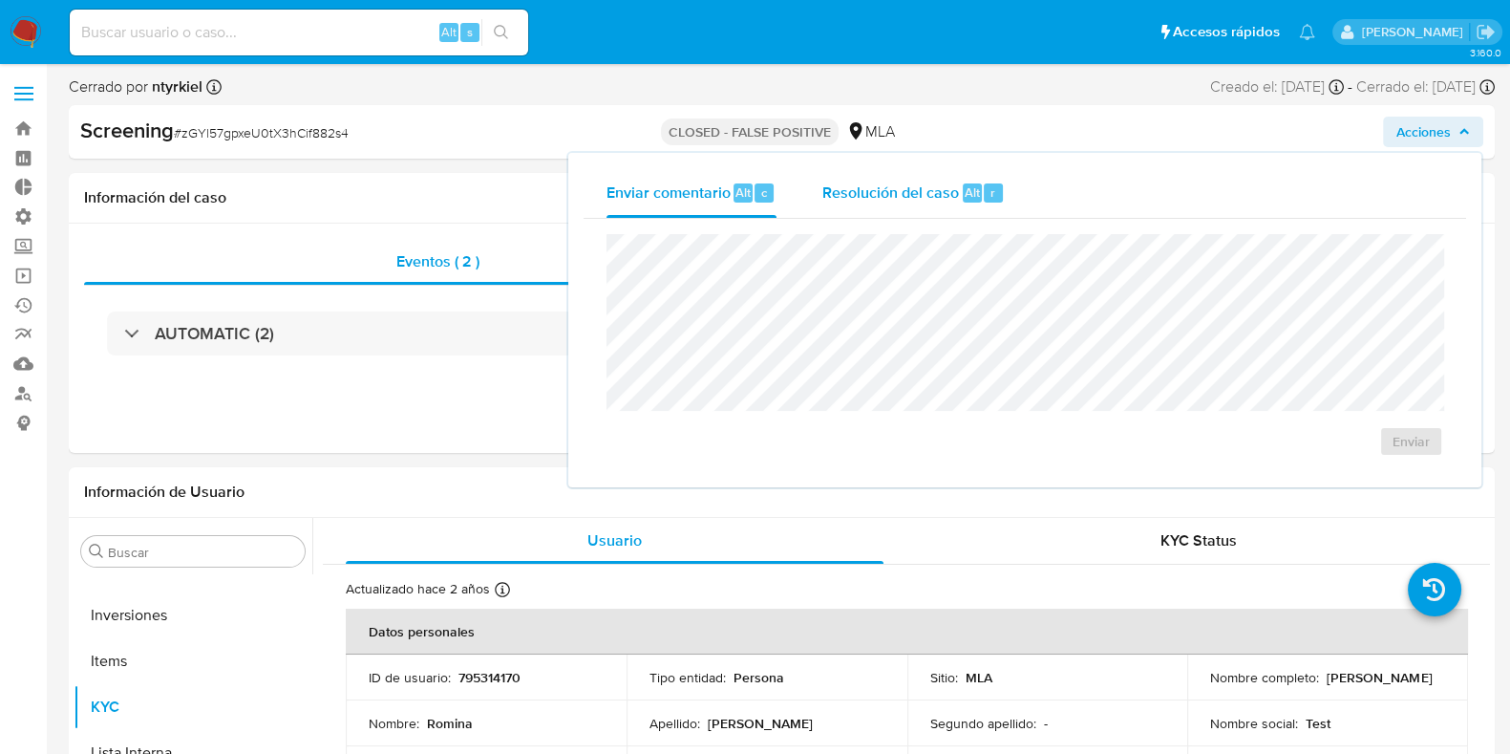
click at [832, 189] on span "Resolución del caso" at bounding box center [890, 192] width 137 height 22
click at [687, 207] on div "Enviar comentario Alt c" at bounding box center [692, 193] width 170 height 50
click at [1085, 94] on div "Cerrado por ntyrkiel Asignado el: 16/11/2021 15:12:19 Creado el: 16/11/2021 Cre…" at bounding box center [782, 90] width 1426 height 29
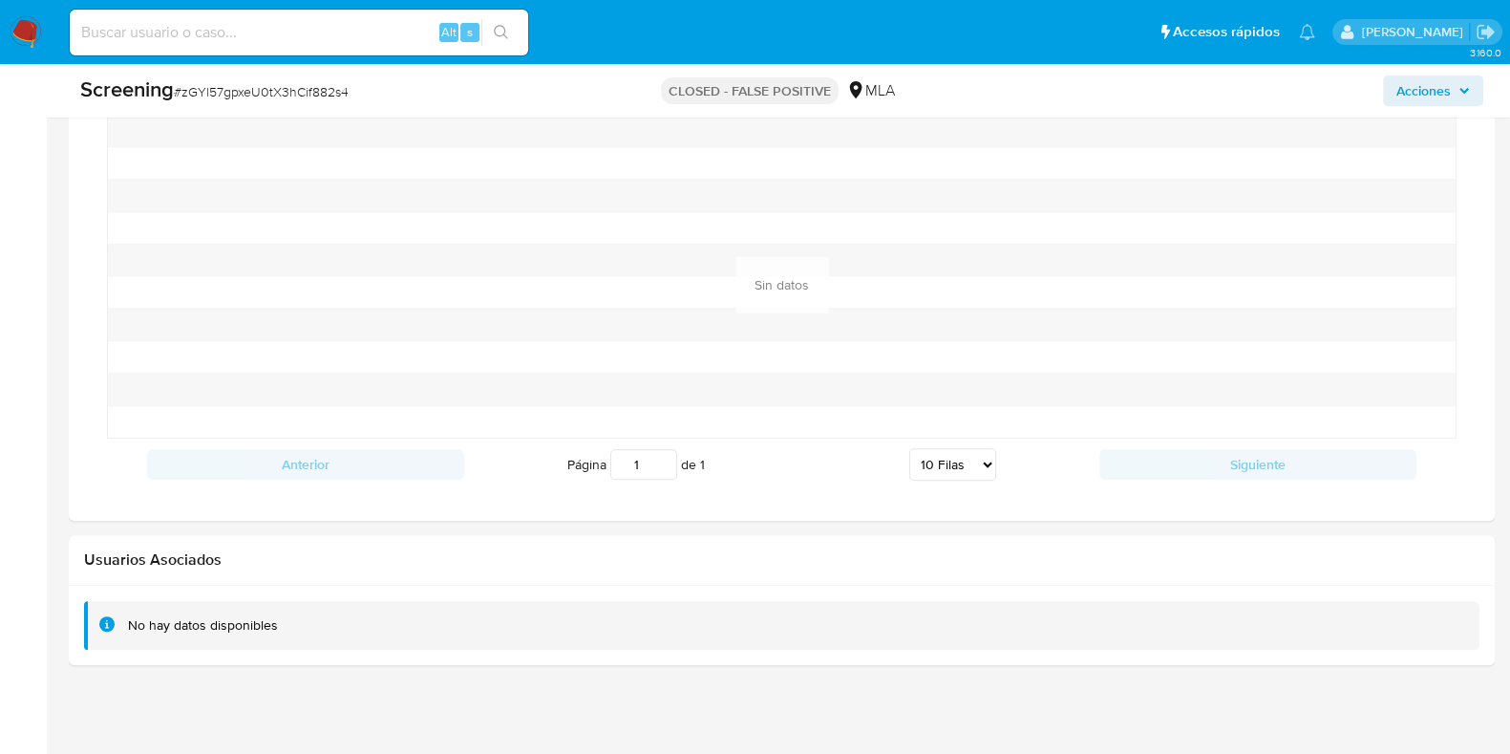
scroll to position [1138, 0]
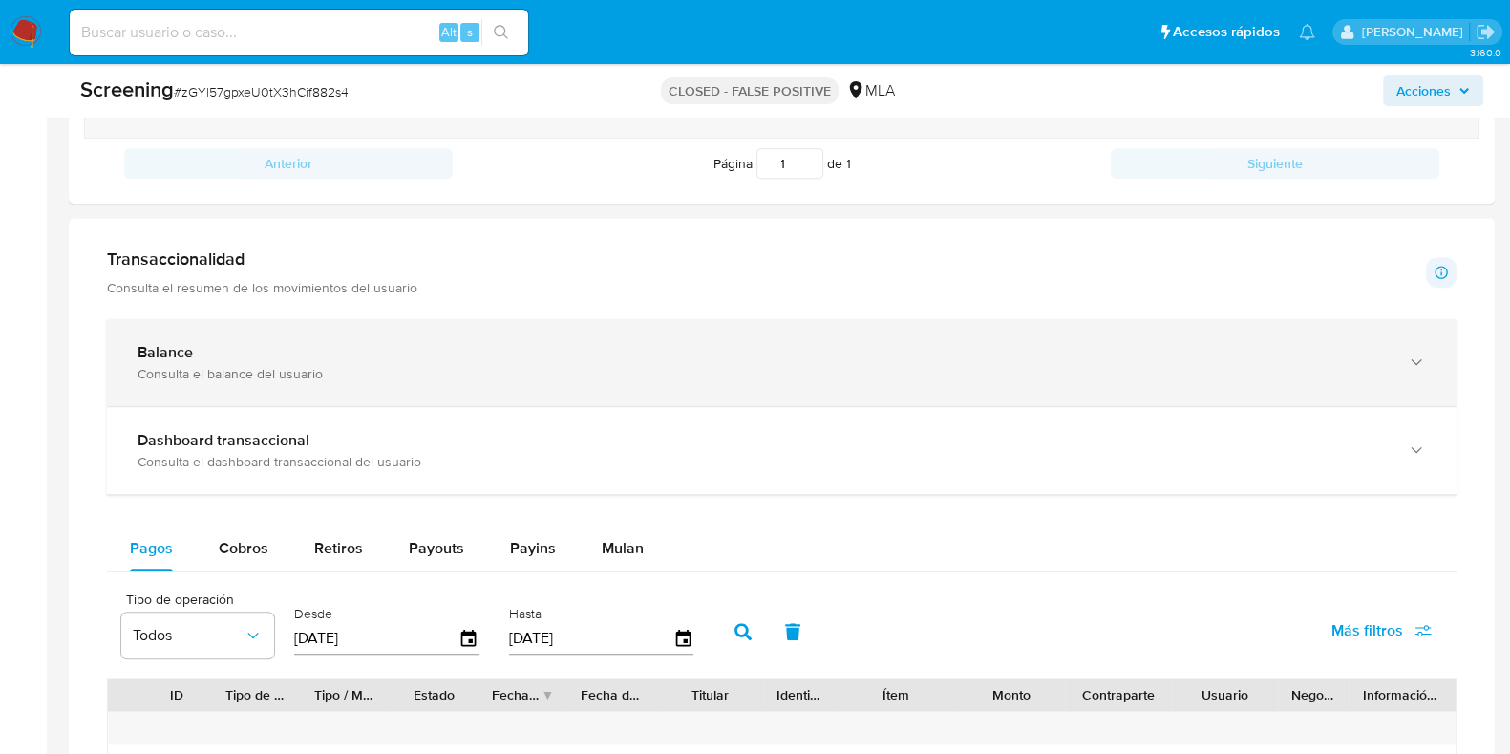
click at [370, 384] on div "Balance Consulta el balance del usuario" at bounding box center [782, 362] width 1350 height 87
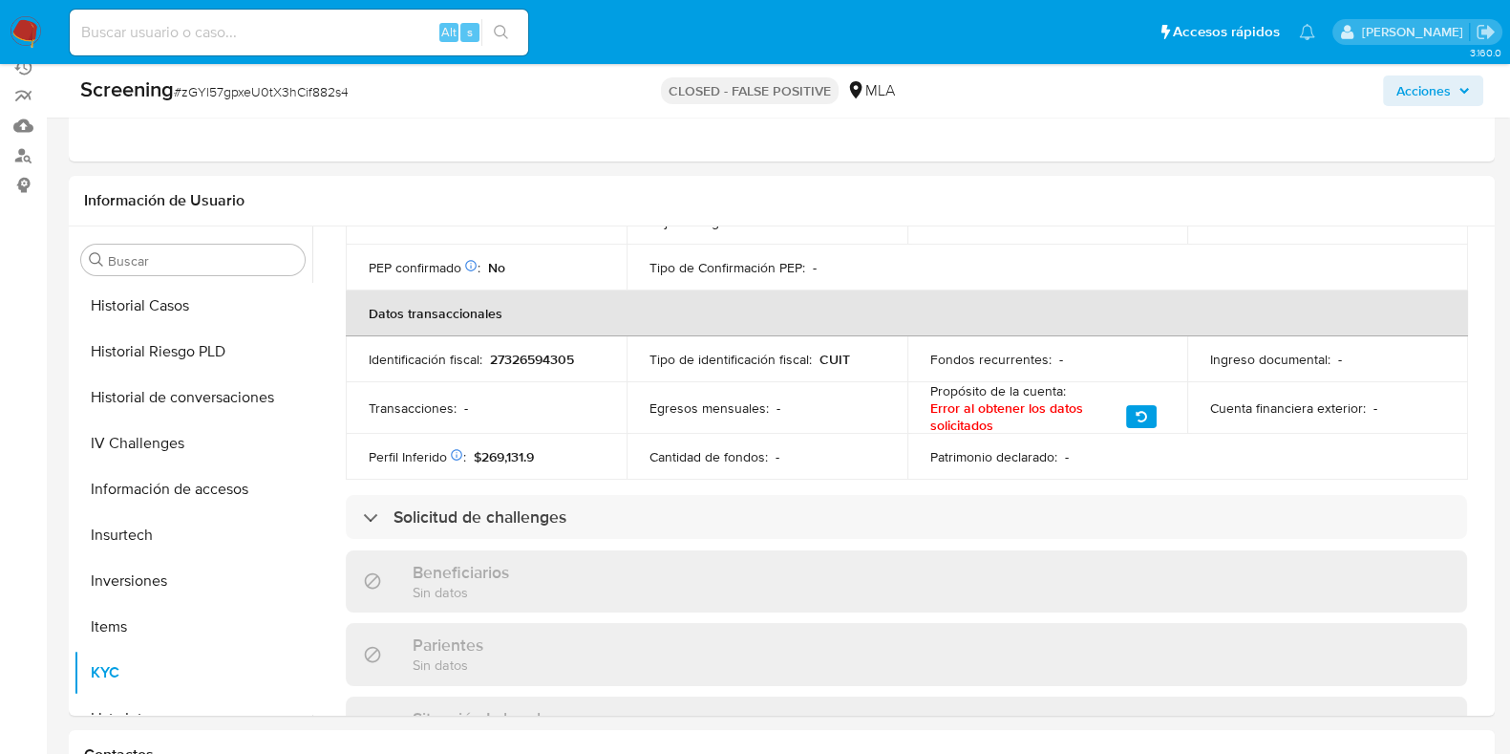
scroll to position [0, 0]
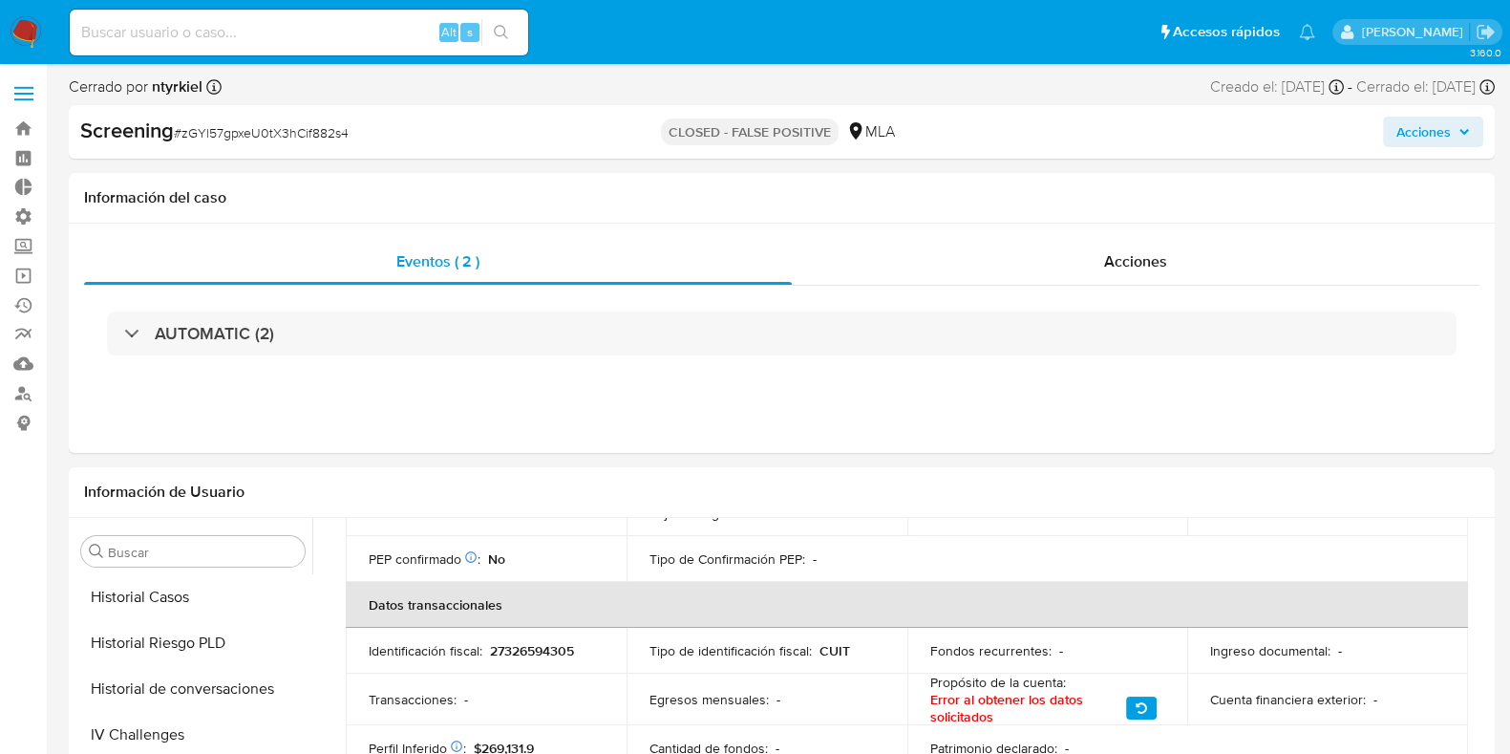
click at [1435, 130] on span "Acciones" at bounding box center [1424, 132] width 54 height 31
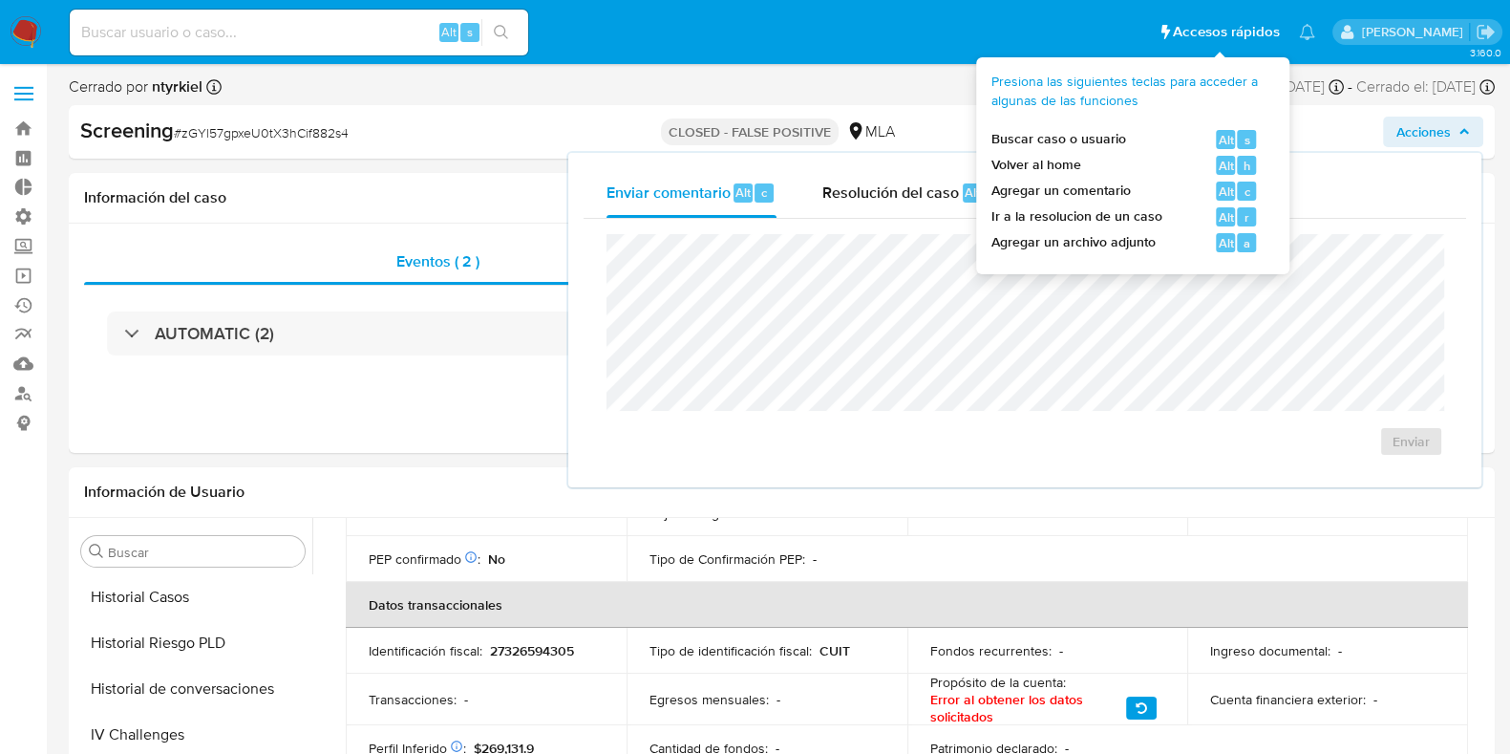
click at [1268, 26] on span "Accesos rápidos" at bounding box center [1226, 32] width 107 height 20
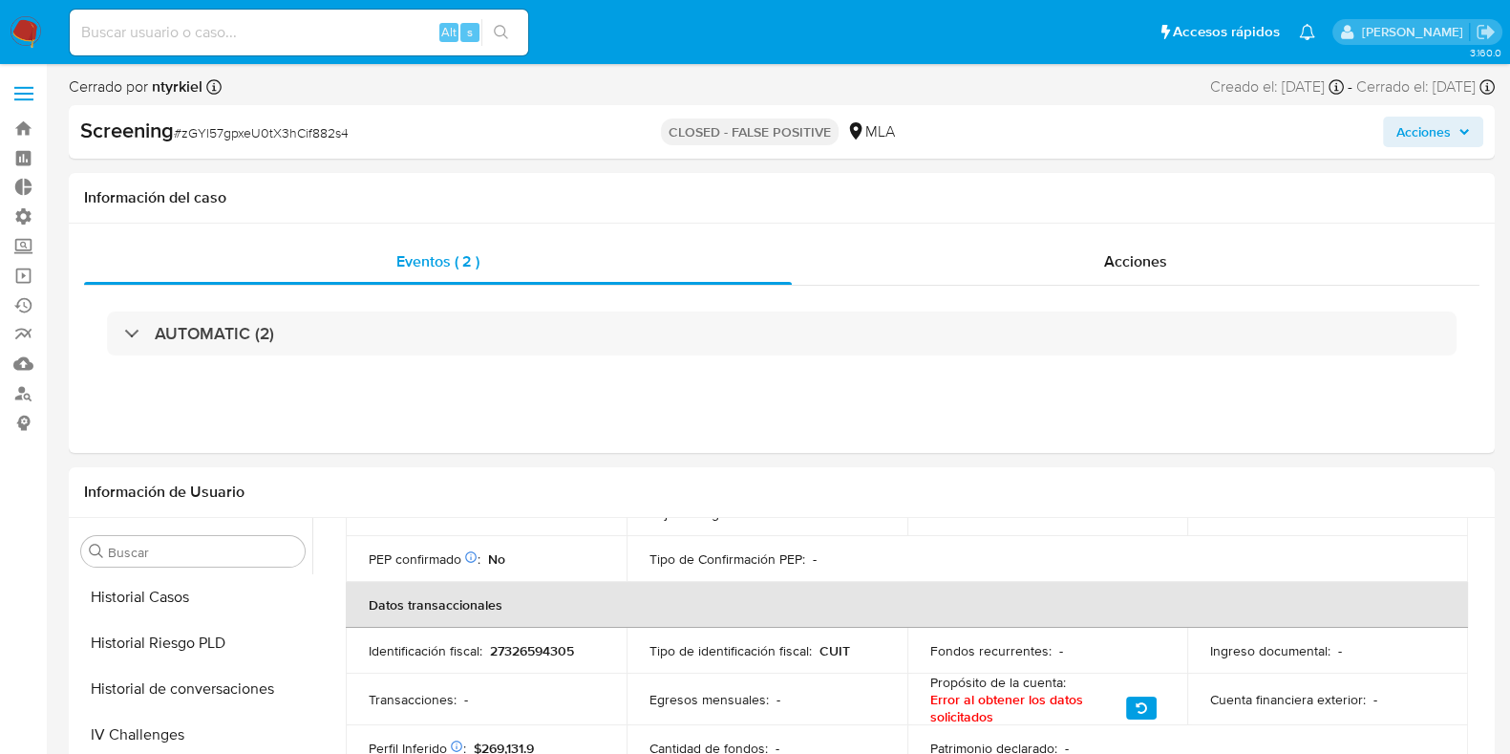
click at [1304, 36] on icon "Notificaciones" at bounding box center [1307, 32] width 15 height 16
click at [1301, 32] on div "Pausado Ver notificaciones" at bounding box center [1221, 32] width 187 height 23
click at [1375, 21] on div "[PERSON_NAME]" at bounding box center [1417, 32] width 169 height 26
click at [1361, 32] on div "[PERSON_NAME]" at bounding box center [1417, 32] width 169 height 26
click at [1343, 32] on icon at bounding box center [1347, 31] width 12 height 13
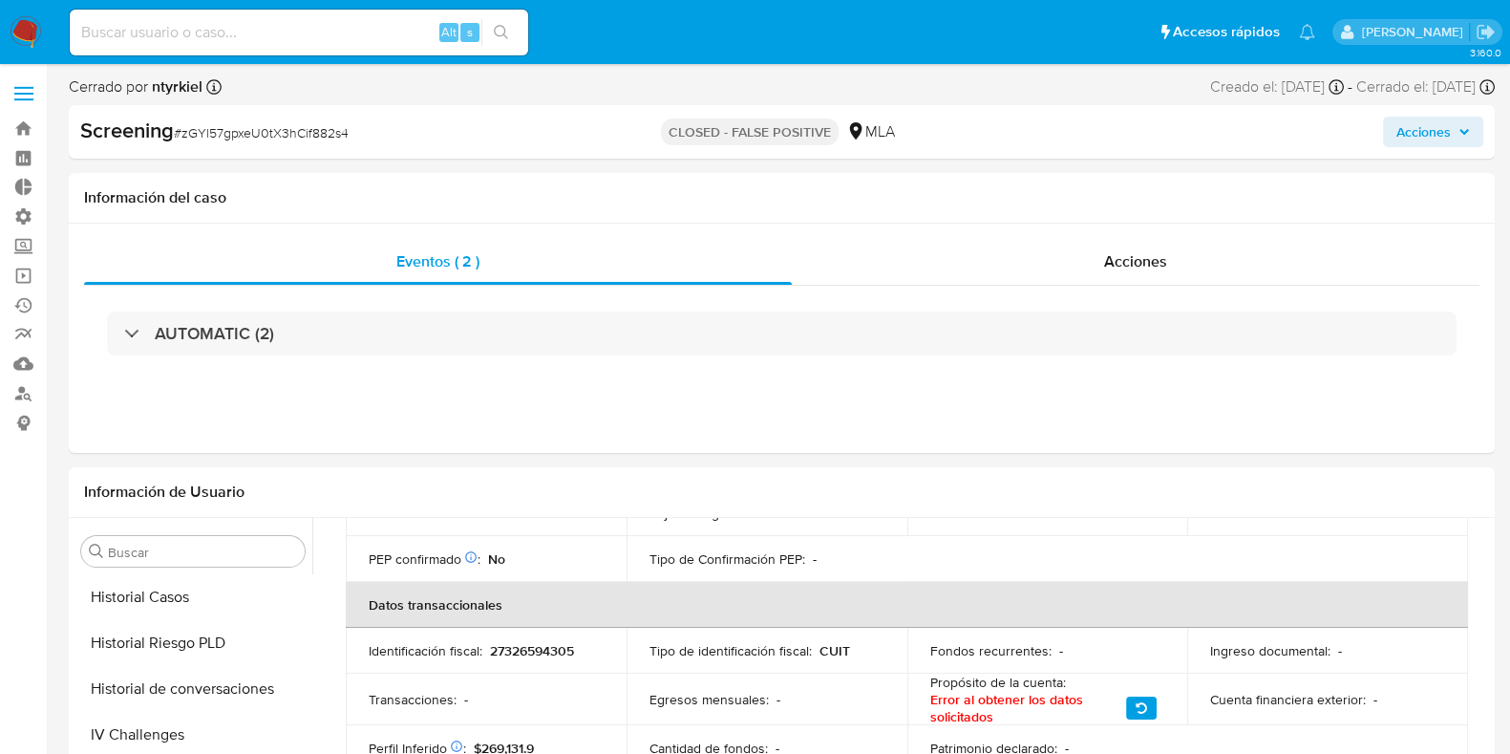
click at [25, 16] on img at bounding box center [26, 32] width 32 height 32
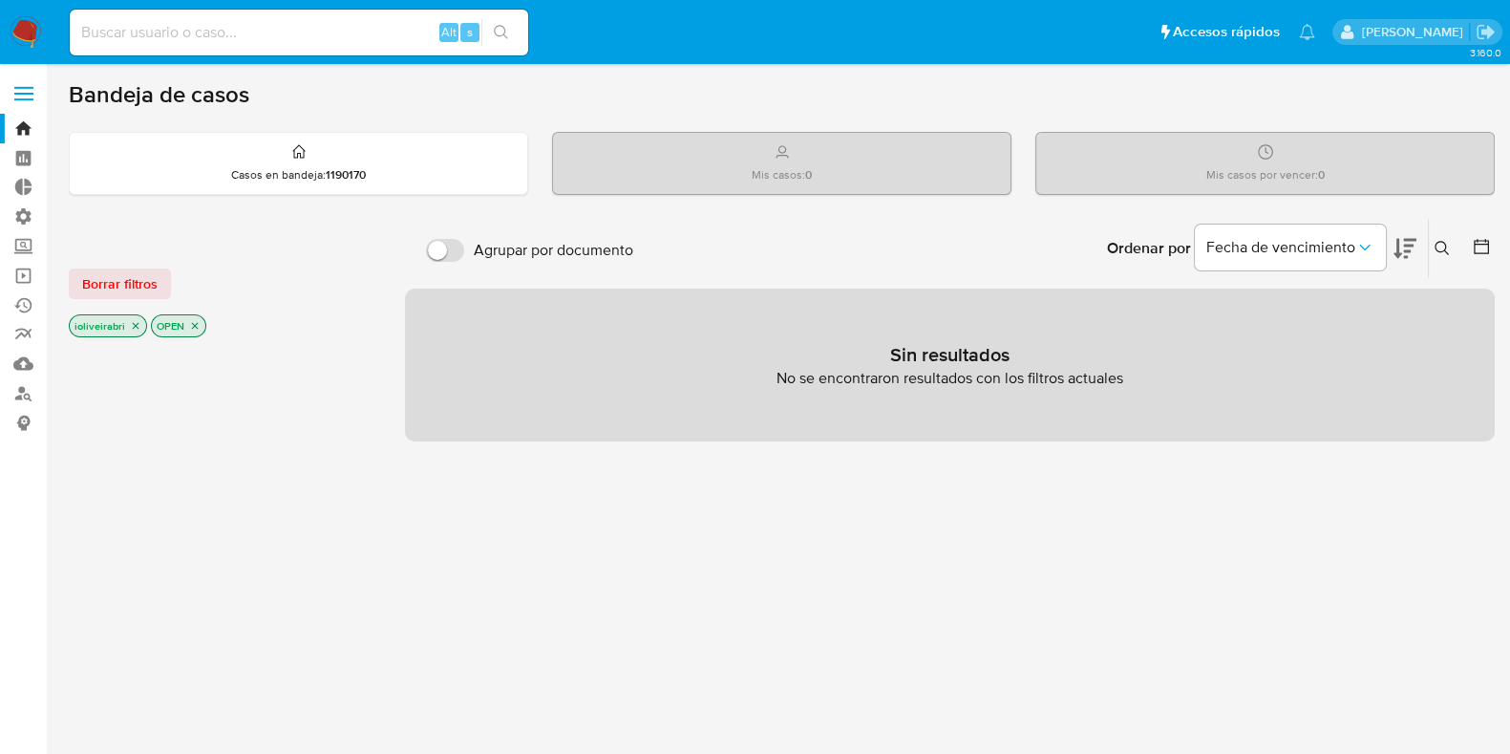
click at [587, 248] on span "Agrupar por documento" at bounding box center [554, 250] width 160 height 19
click at [577, 245] on span "Agrupar por documento" at bounding box center [554, 250] width 160 height 19
click at [464, 245] on input "Agrupar por documento" at bounding box center [445, 250] width 38 height 23
checkbox input "true"
click at [123, 280] on span "Borrar filtros" at bounding box center [119, 283] width 75 height 27
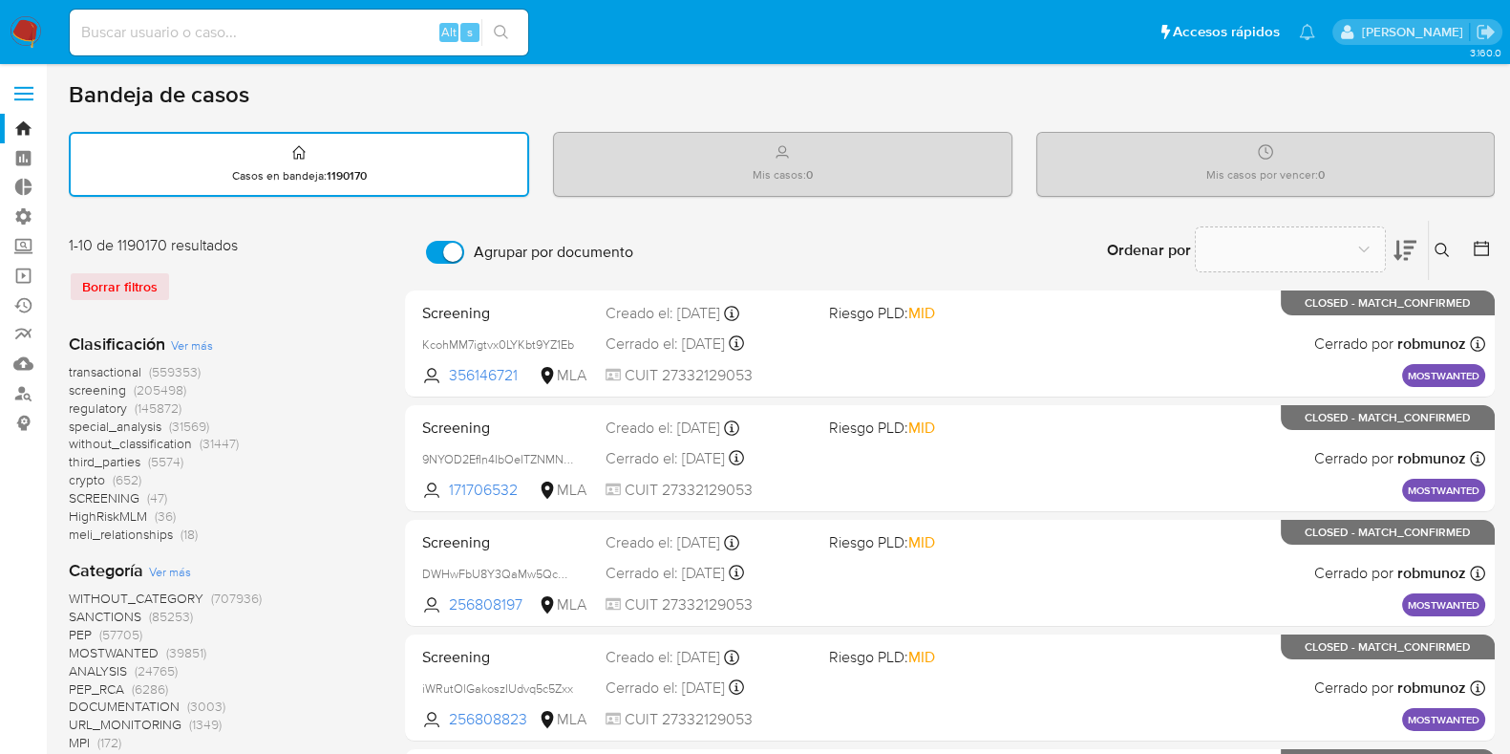
click at [29, 77] on label at bounding box center [24, 94] width 48 height 40
click at [0, 0] on input "checkbox" at bounding box center [0, 0] width 0 height 0
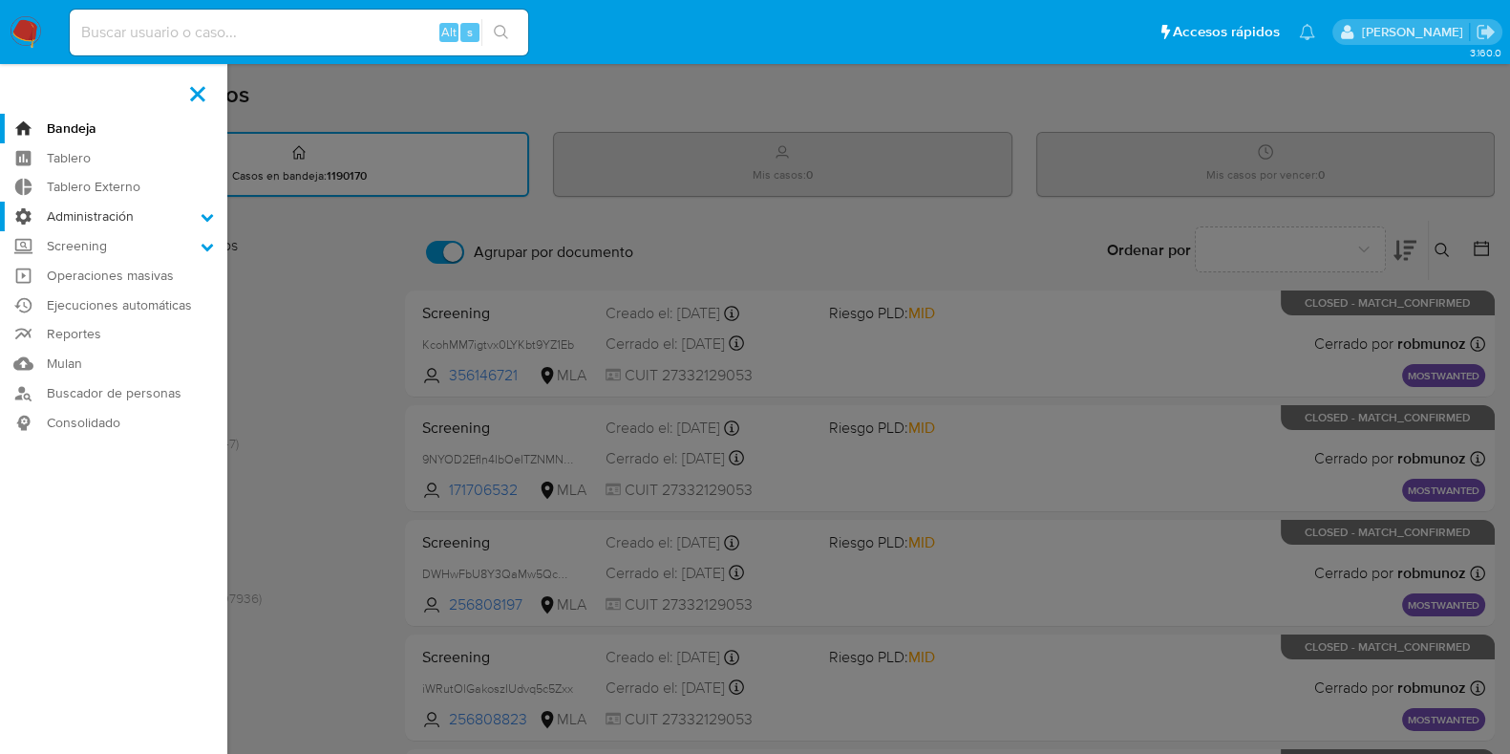
click at [134, 226] on label "Administración" at bounding box center [113, 217] width 227 height 30
click at [0, 0] on input "Administración" at bounding box center [0, 0] width 0 height 0
click at [129, 222] on label "Administración" at bounding box center [113, 217] width 227 height 30
click at [0, 0] on input "Administración" at bounding box center [0, 0] width 0 height 0
click at [96, 264] on label "Screening" at bounding box center [113, 270] width 227 height 30
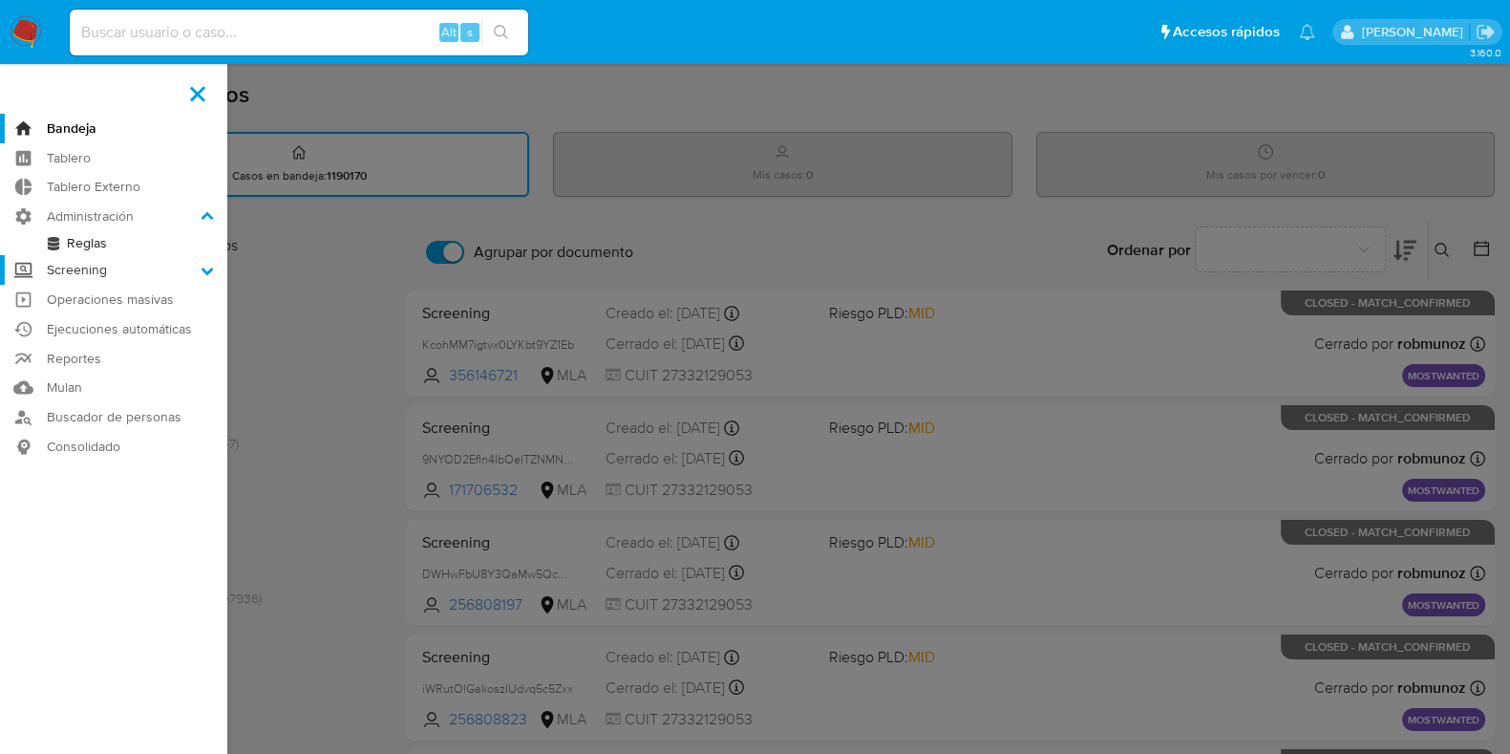
click at [0, 0] on input "Screening" at bounding box center [0, 0] width 0 height 0
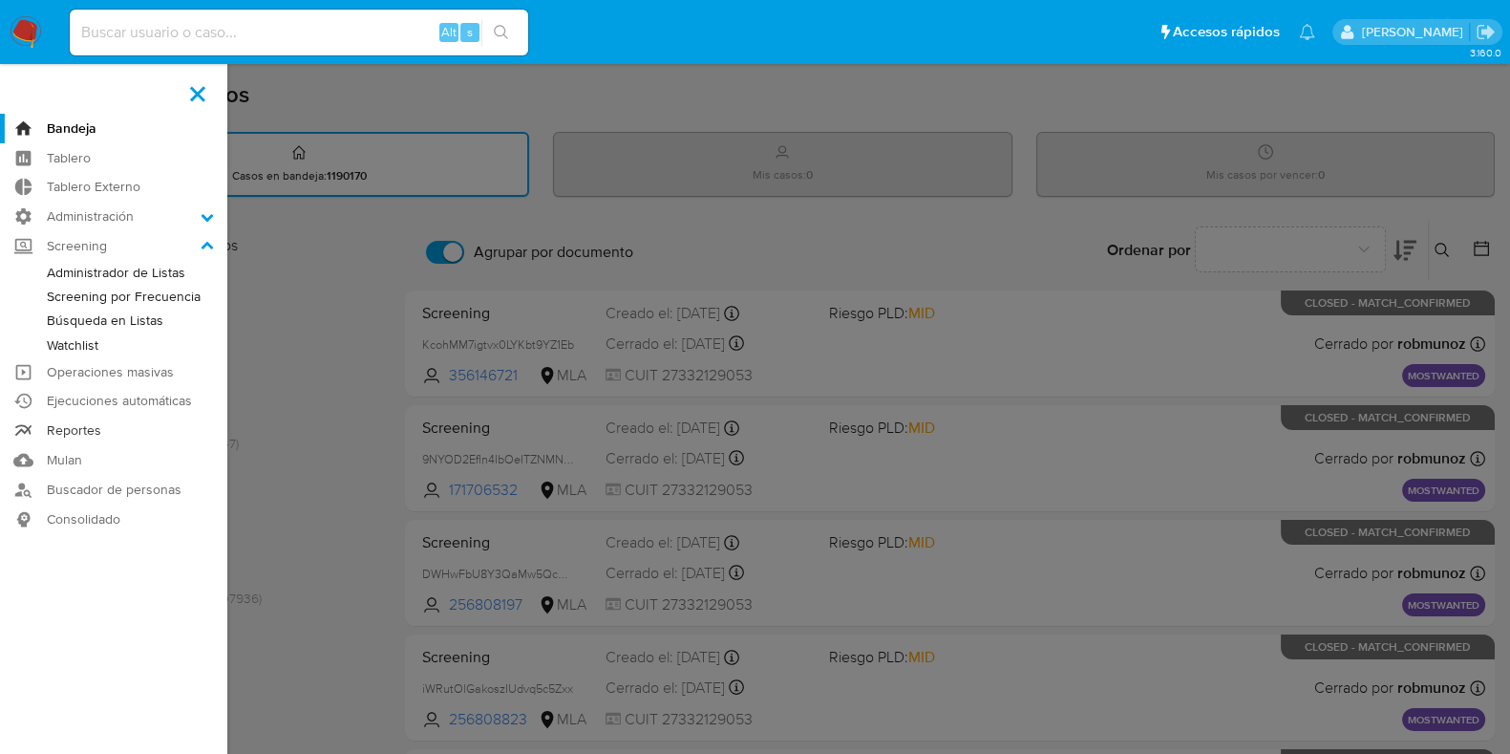
click at [85, 422] on link "Reportes" at bounding box center [113, 431] width 227 height 30
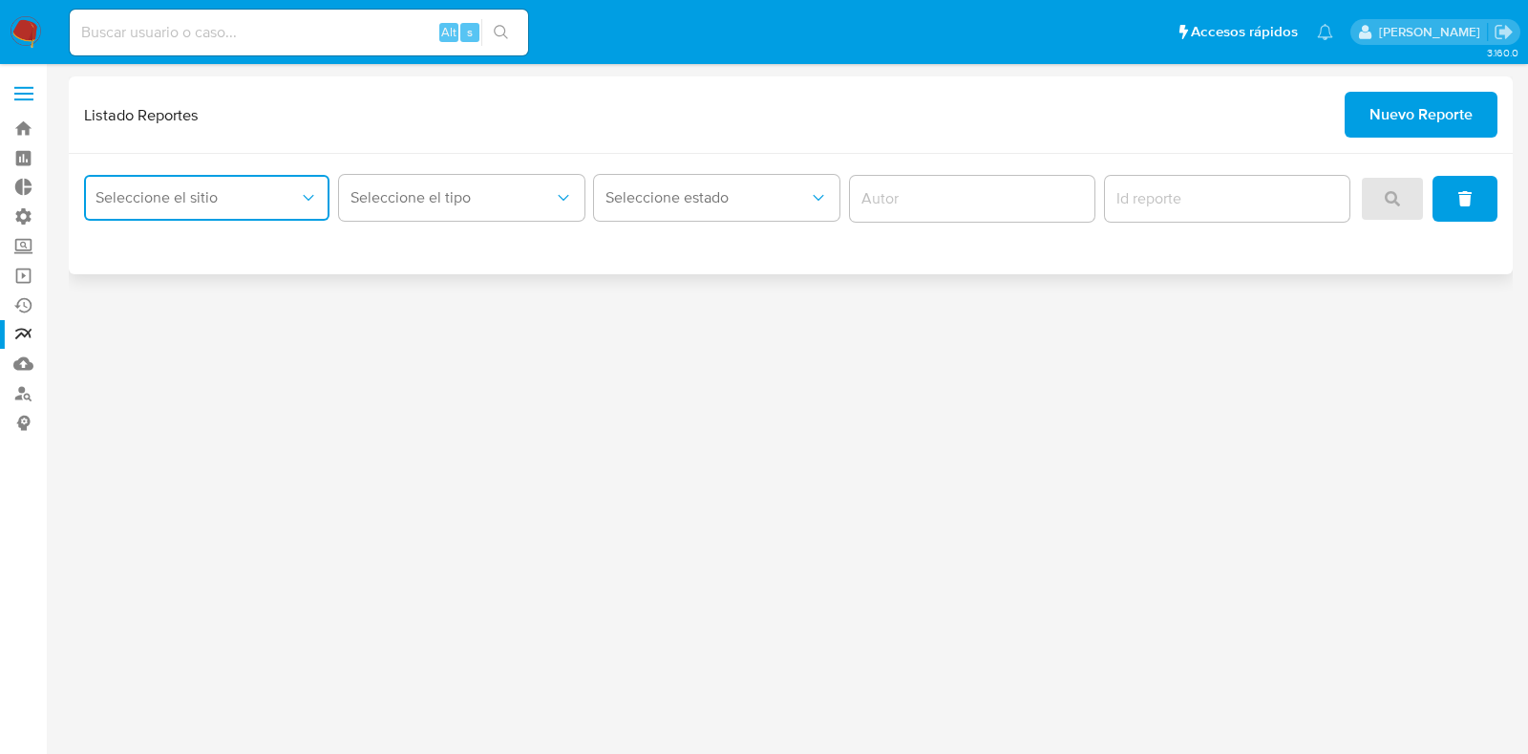
click at [295, 199] on span "Seleccione el sitio" at bounding box center [197, 197] width 203 height 19
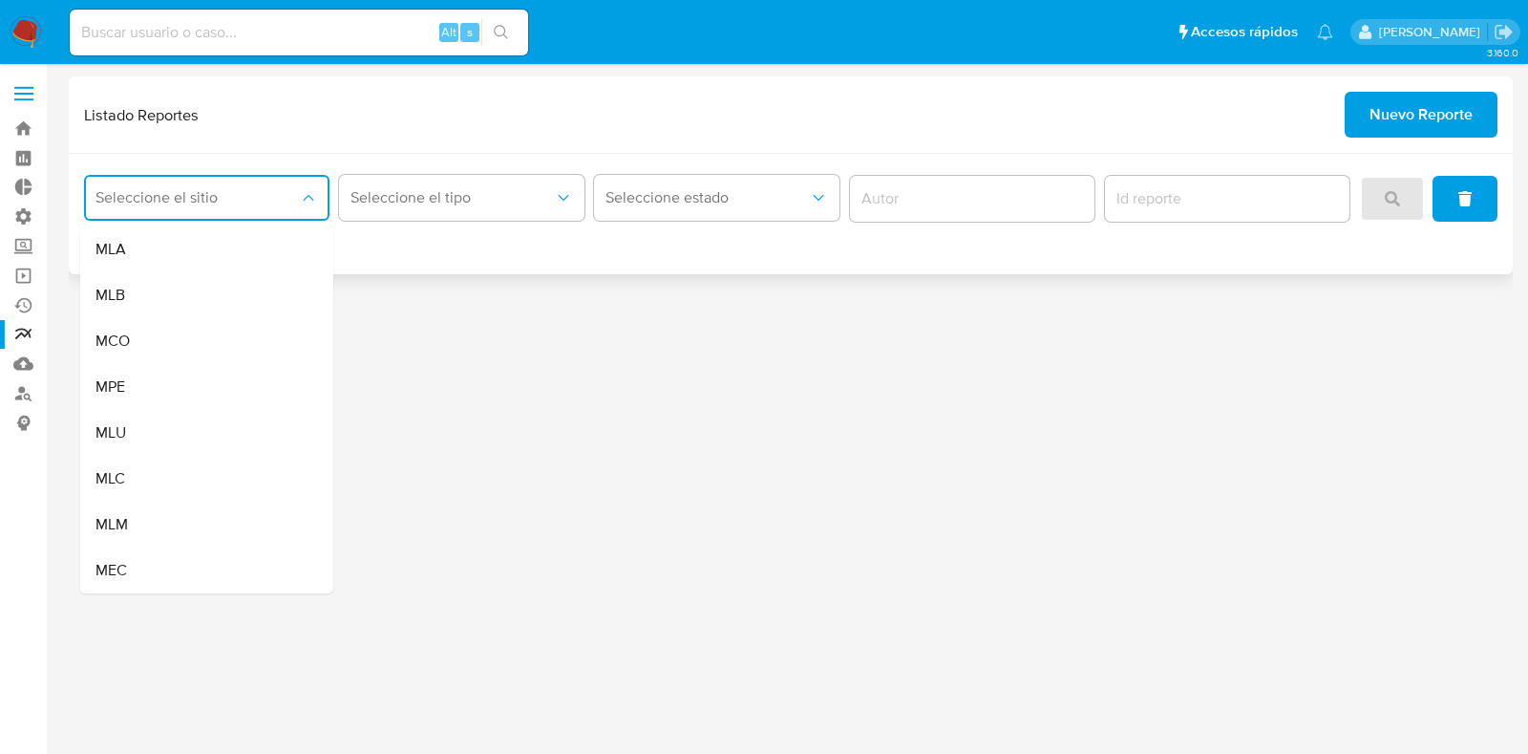
click at [295, 199] on span "Seleccione el sitio" at bounding box center [197, 197] width 203 height 19
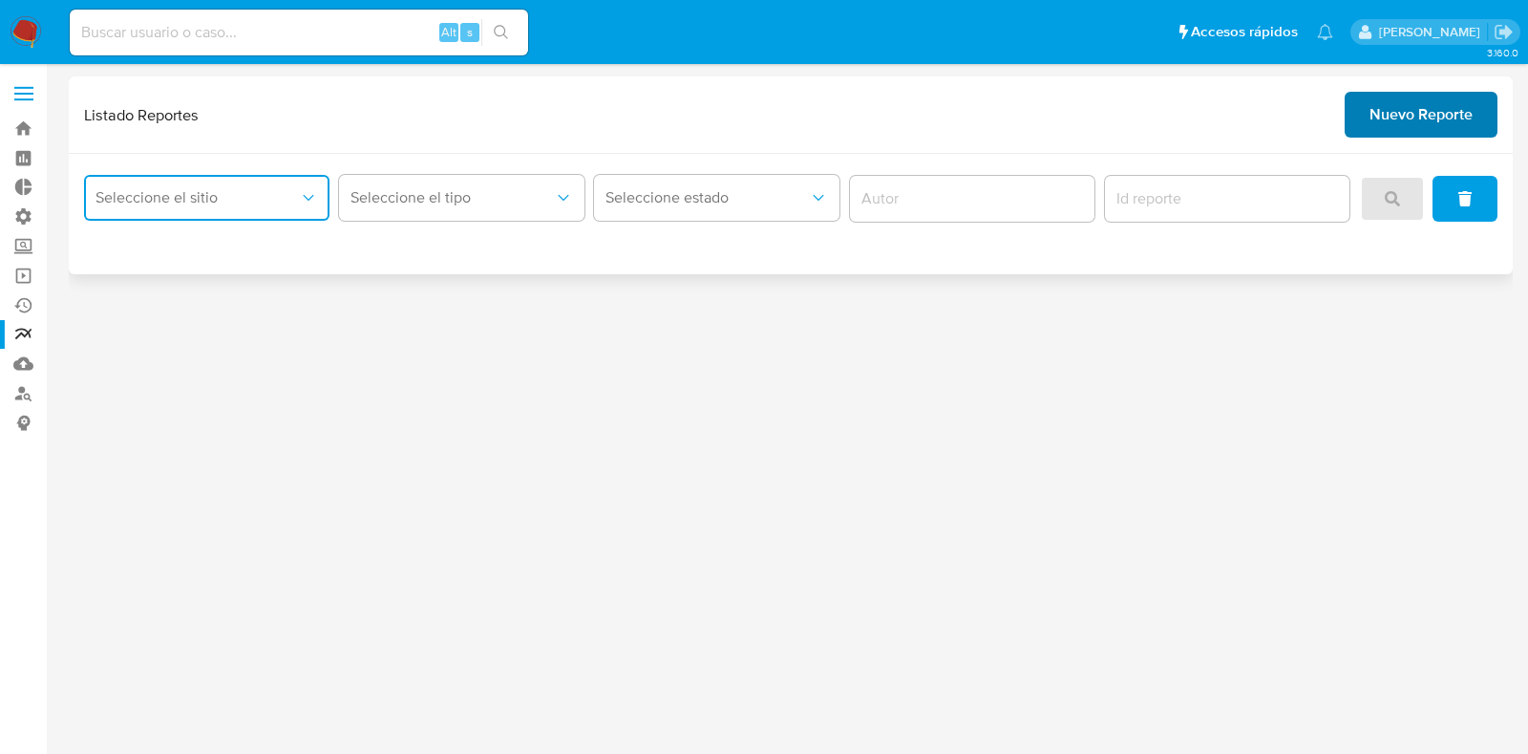
click at [1391, 108] on span "Nuevo Reporte" at bounding box center [1421, 115] width 103 height 42
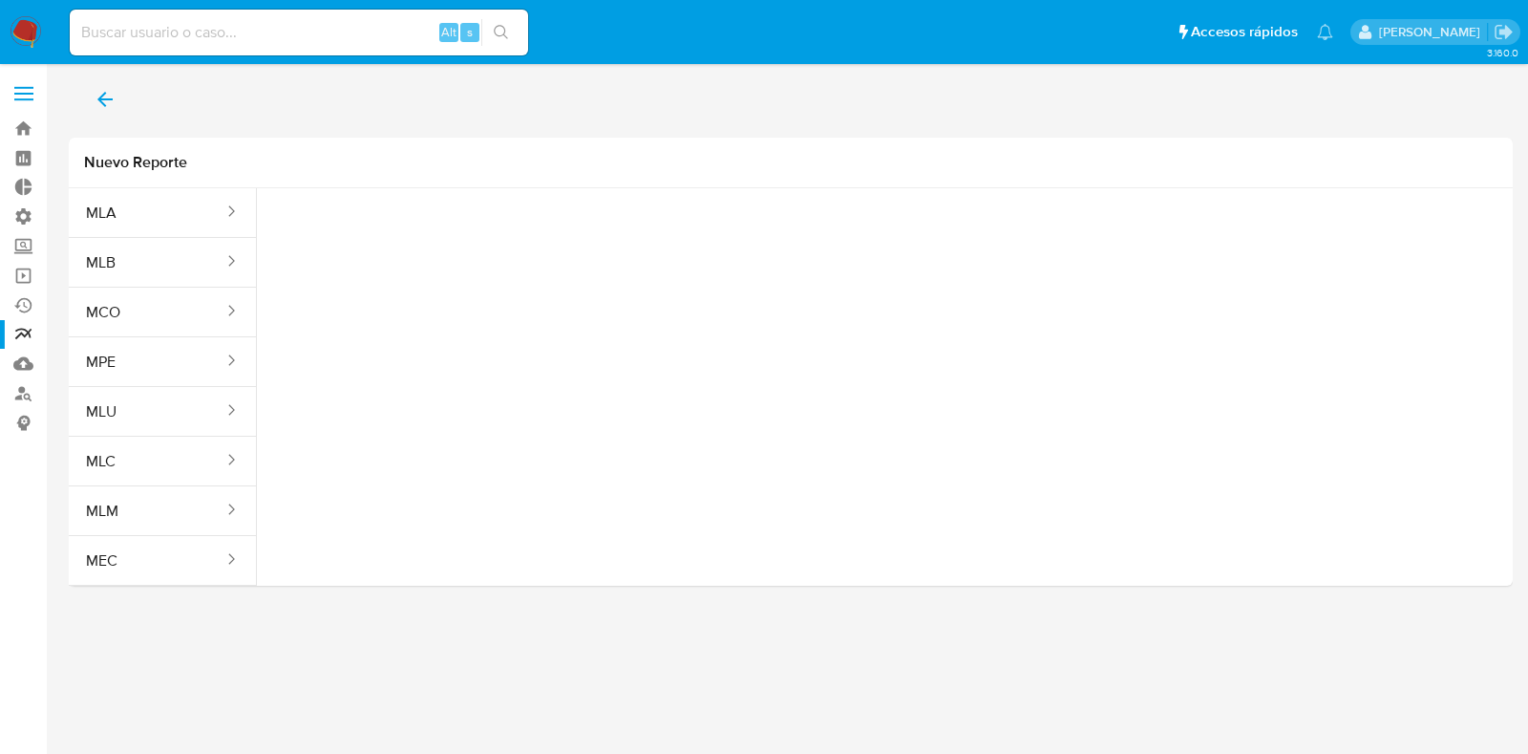
click at [108, 93] on icon "back" at bounding box center [105, 99] width 23 height 23
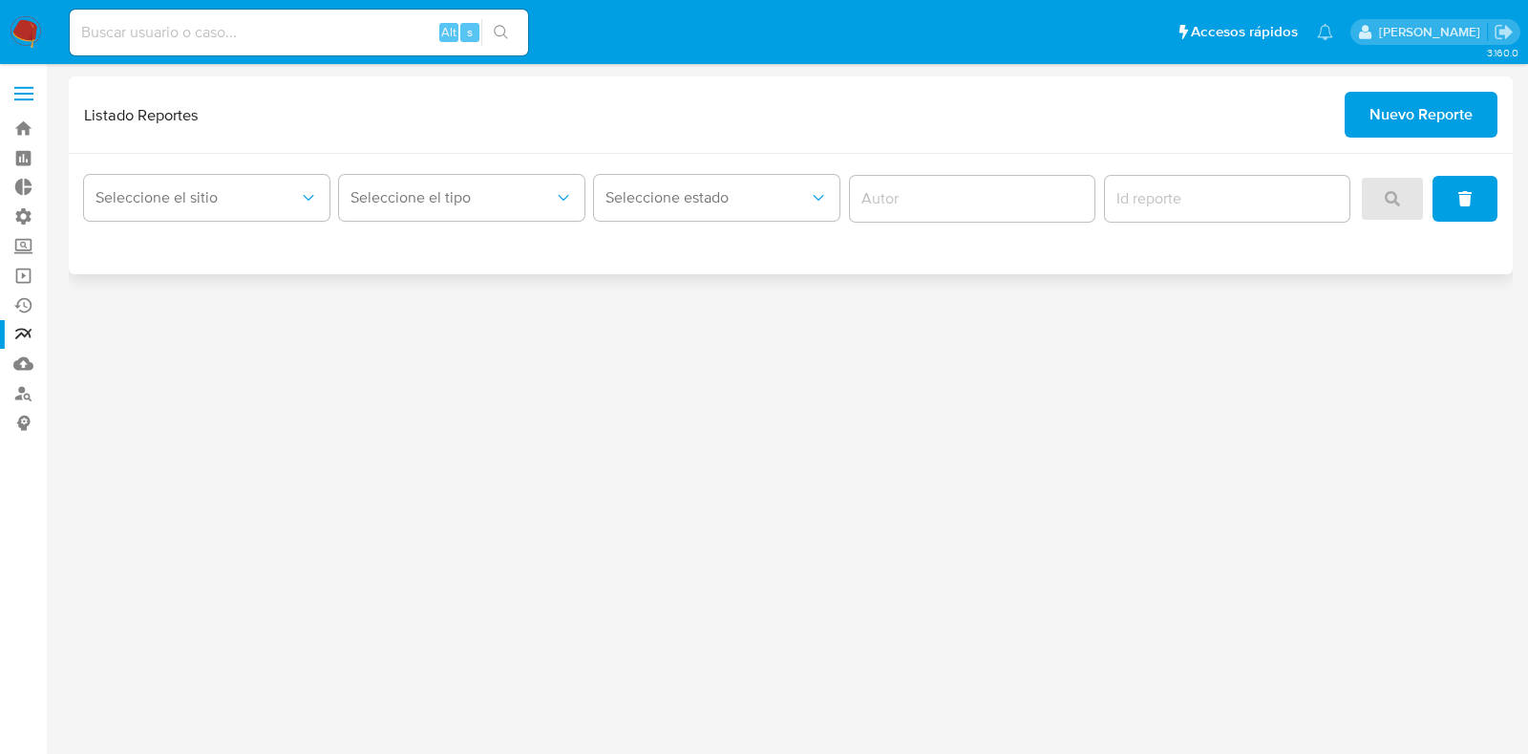
click at [1128, 200] on input "report-id" at bounding box center [1227, 198] width 245 height 25
click at [669, 196] on span "Seleccione estado" at bounding box center [707, 197] width 203 height 19
click at [24, 364] on link "Mulan" at bounding box center [113, 364] width 227 height 30
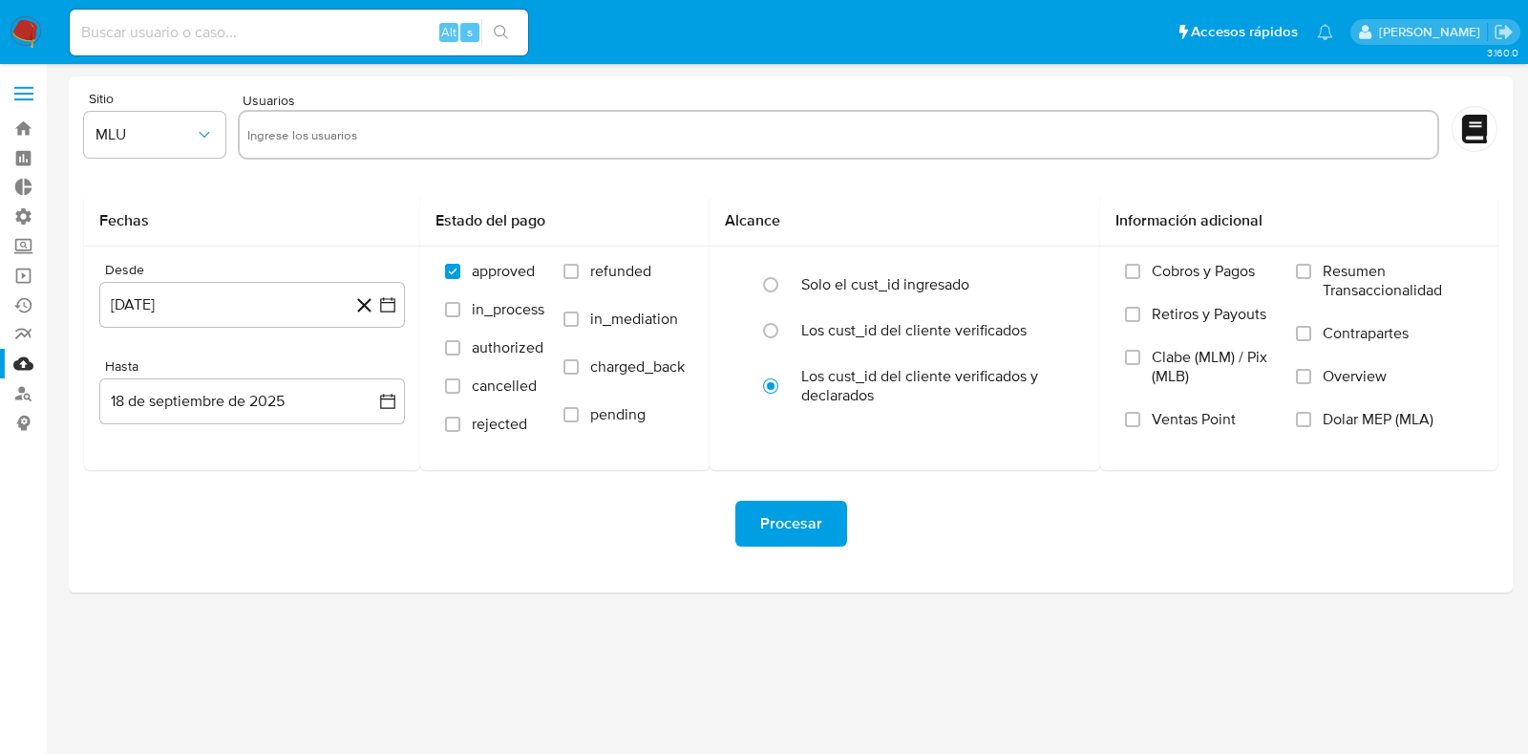
click at [1480, 145] on div at bounding box center [1475, 129] width 46 height 46
click at [32, 398] on link "Buscador de personas" at bounding box center [113, 393] width 227 height 30
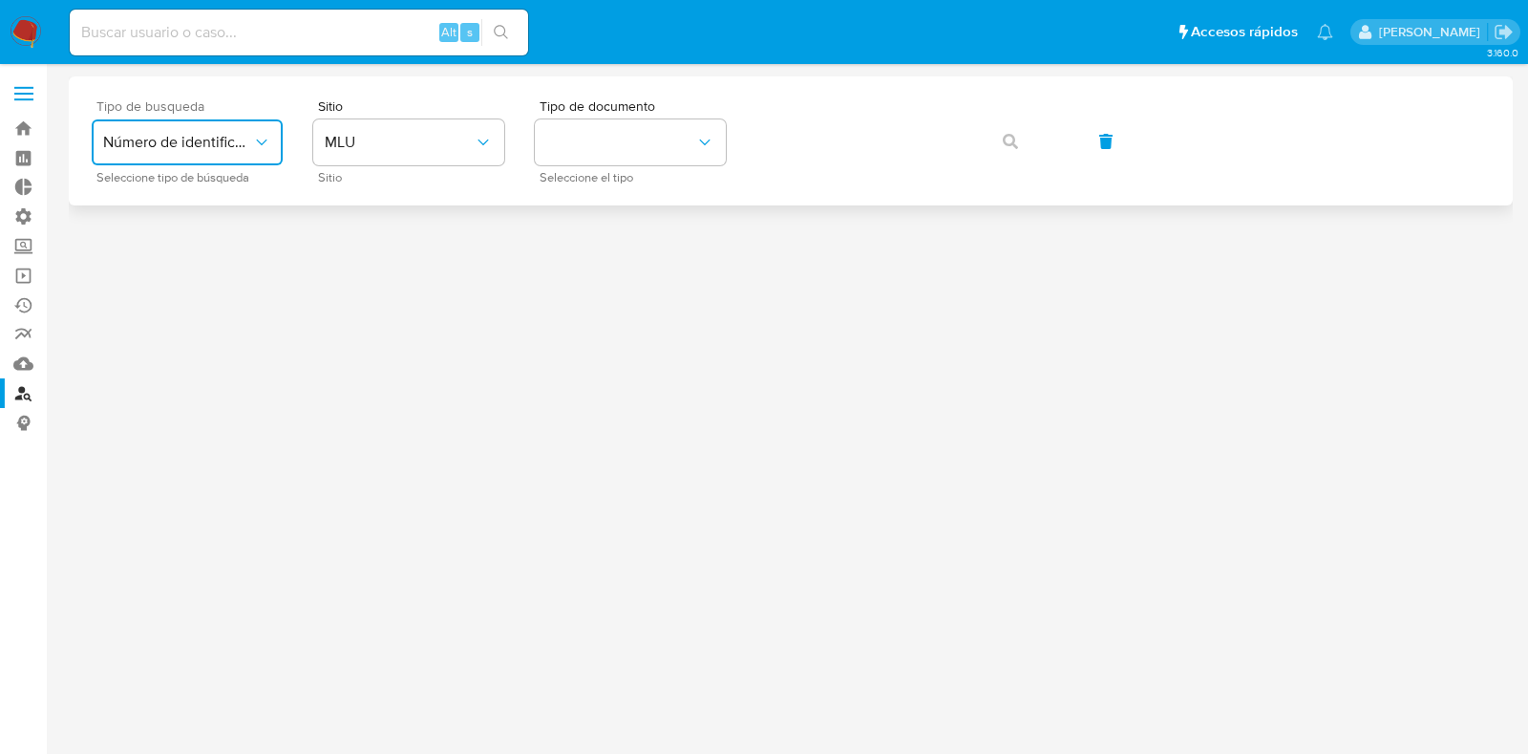
click at [203, 146] on span "Número de identificación" at bounding box center [177, 142] width 149 height 19
click at [217, 231] on div "Número de identificación" at bounding box center [181, 203] width 157 height 65
click at [14, 418] on link "Consolidado" at bounding box center [113, 423] width 227 height 30
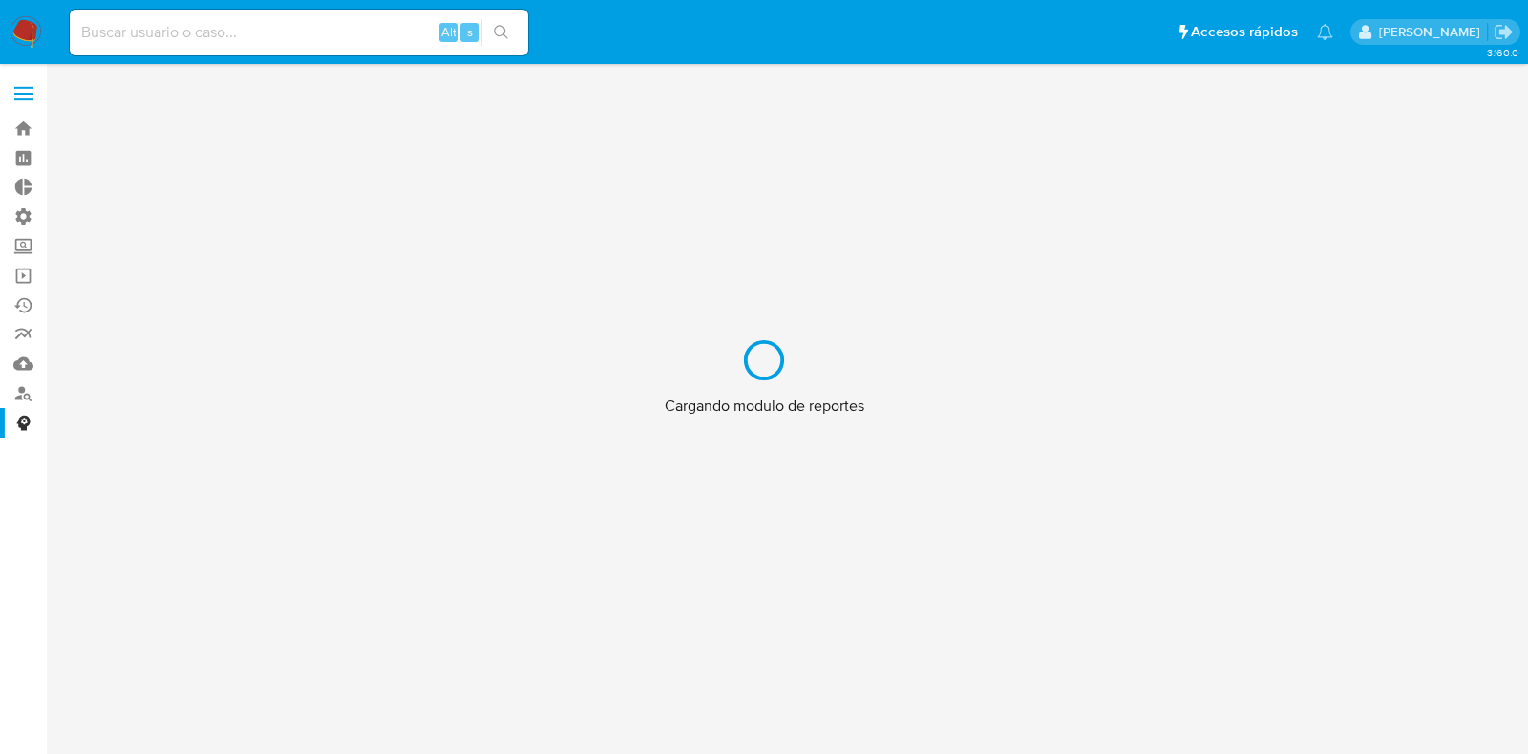
click at [29, 88] on div "Cargando modulo de reportes" at bounding box center [764, 377] width 1528 height 754
click at [24, 95] on div "Cargando modulo de reportes" at bounding box center [764, 377] width 1528 height 754
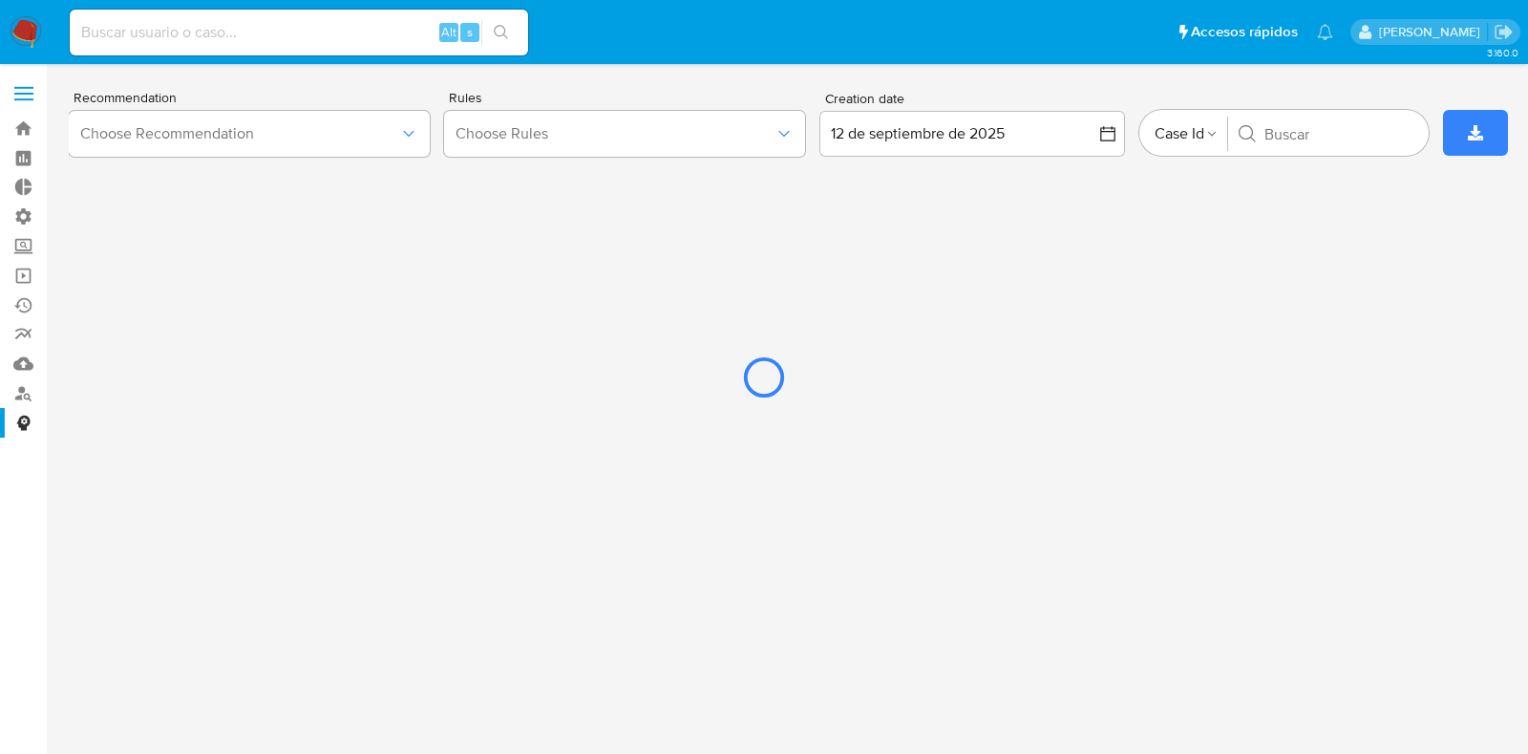
click at [22, 97] on div at bounding box center [764, 377] width 1528 height 754
click at [311, 129] on div at bounding box center [764, 377] width 1528 height 754
click at [393, 147] on div at bounding box center [764, 377] width 1528 height 754
click at [405, 128] on div at bounding box center [764, 377] width 1528 height 754
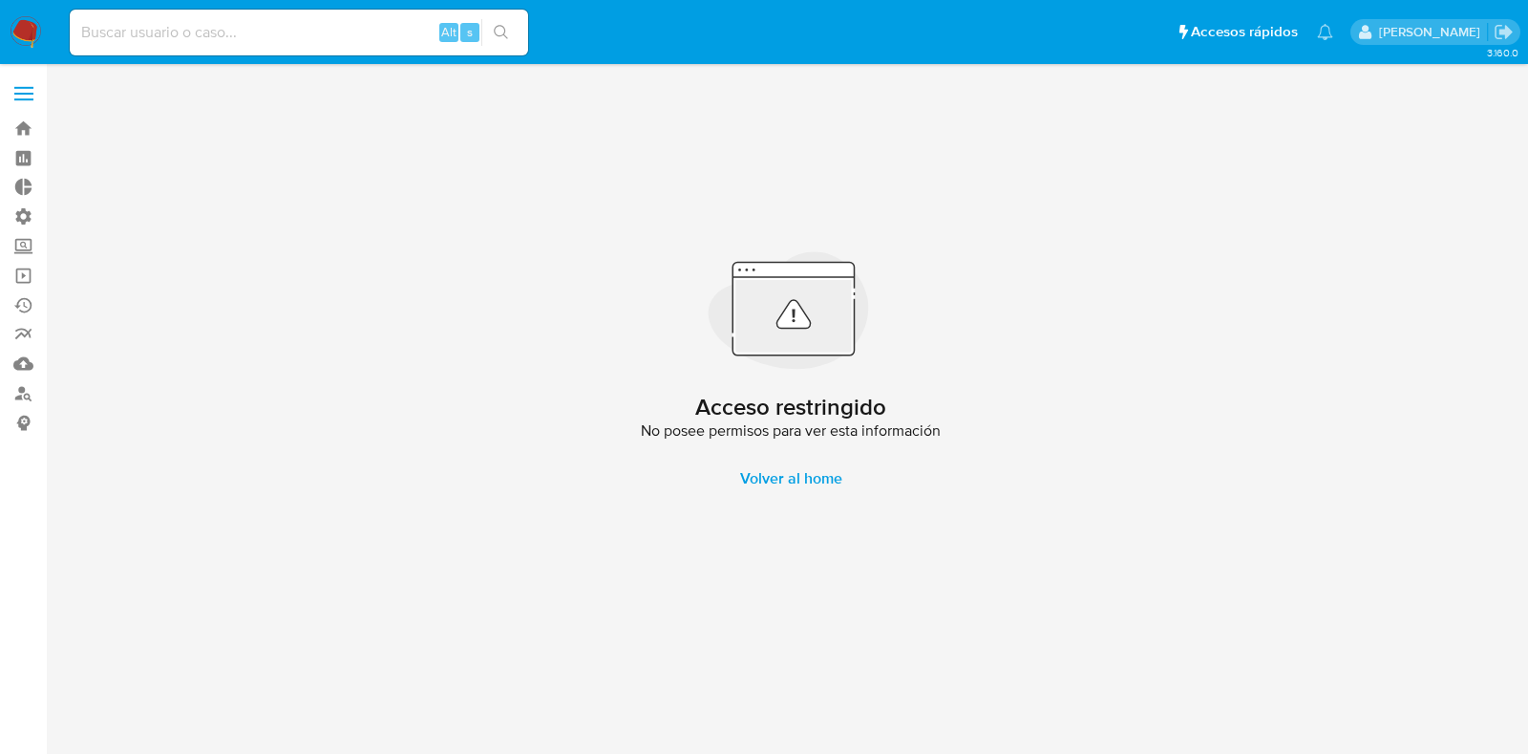
click at [198, 40] on input at bounding box center [299, 32] width 459 height 25
type input "Igor"
click at [29, 121] on link "Bandeja" at bounding box center [113, 129] width 227 height 30
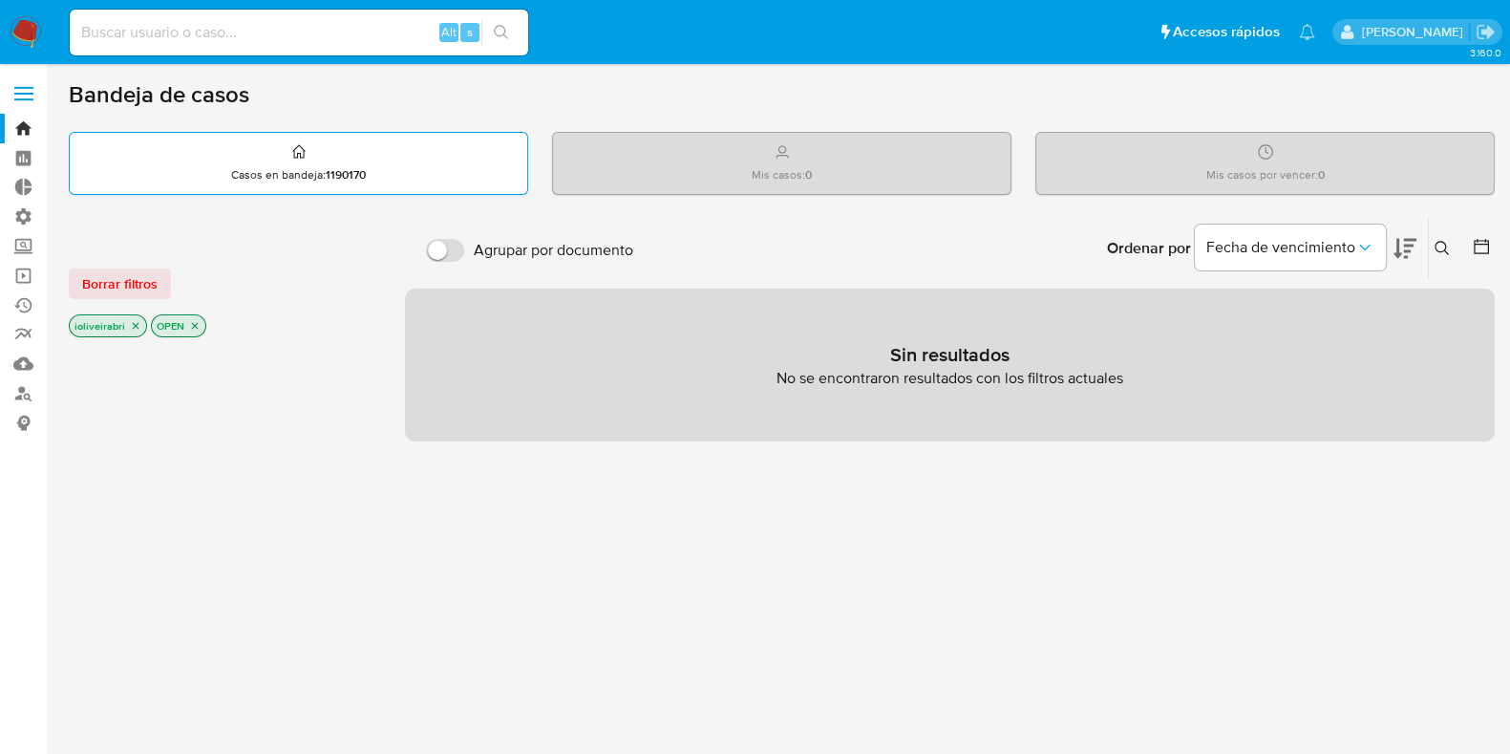
click at [291, 154] on icon at bounding box center [298, 151] width 15 height 23
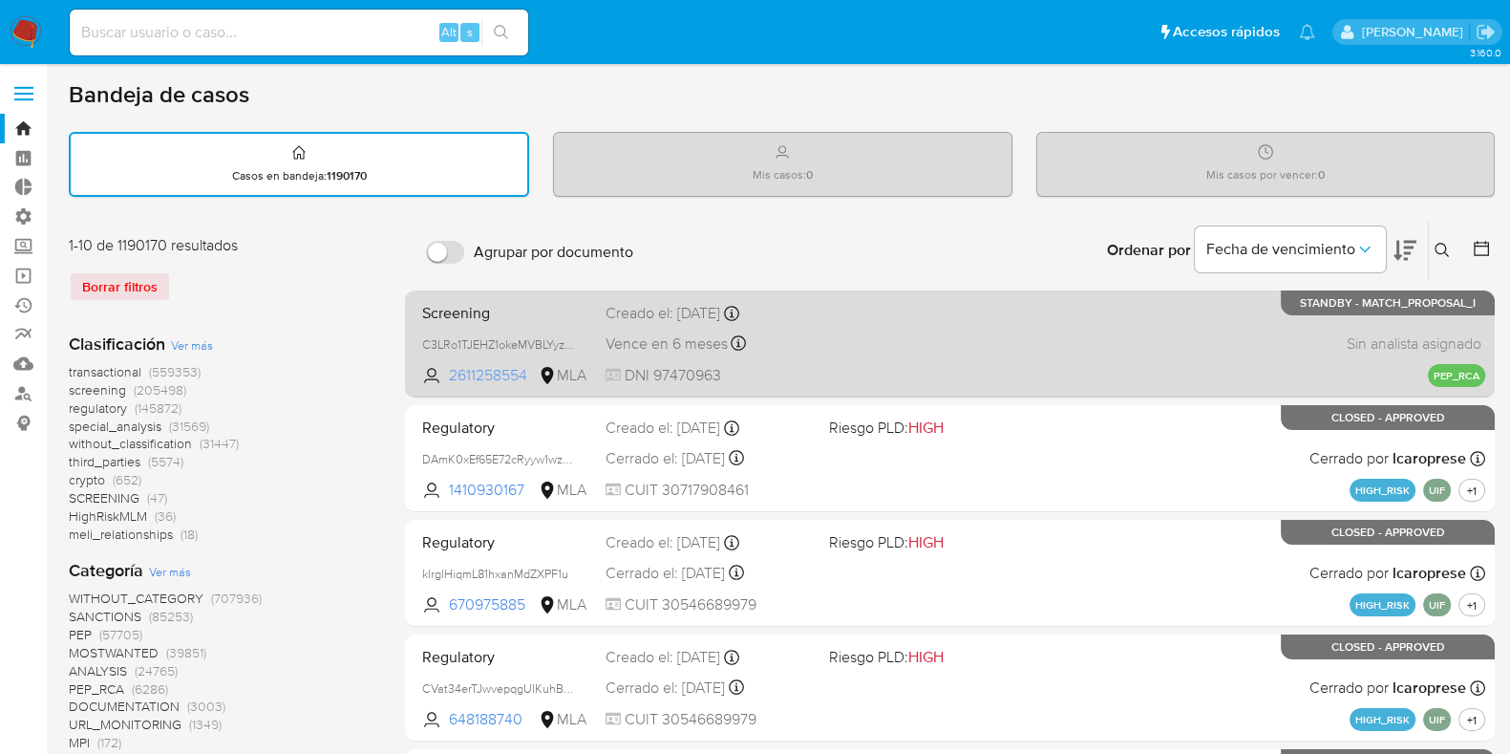
click at [503, 374] on span "2611258554" at bounding box center [492, 375] width 86 height 21
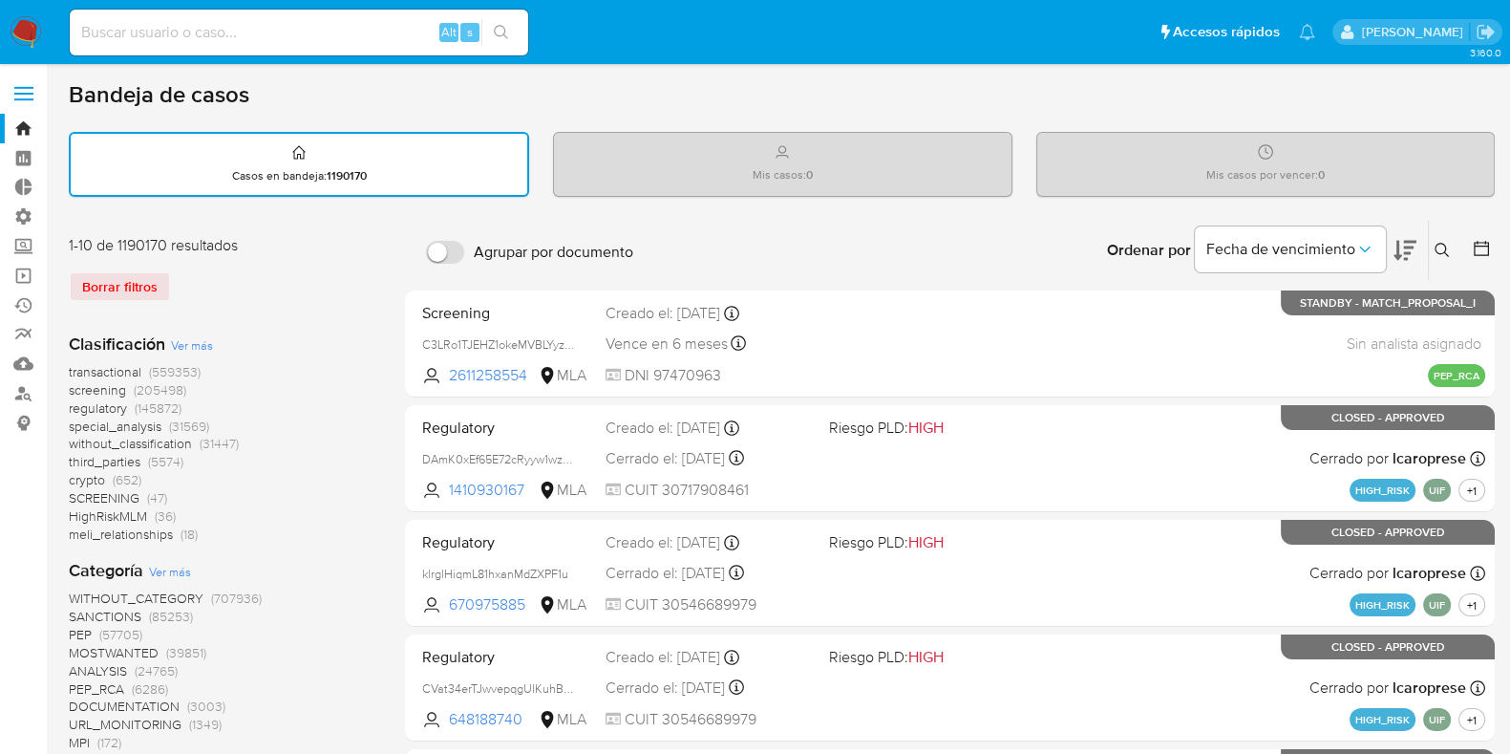
click at [228, 31] on input at bounding box center [299, 32] width 459 height 25
paste input "2611258554"
type input "2611258554"
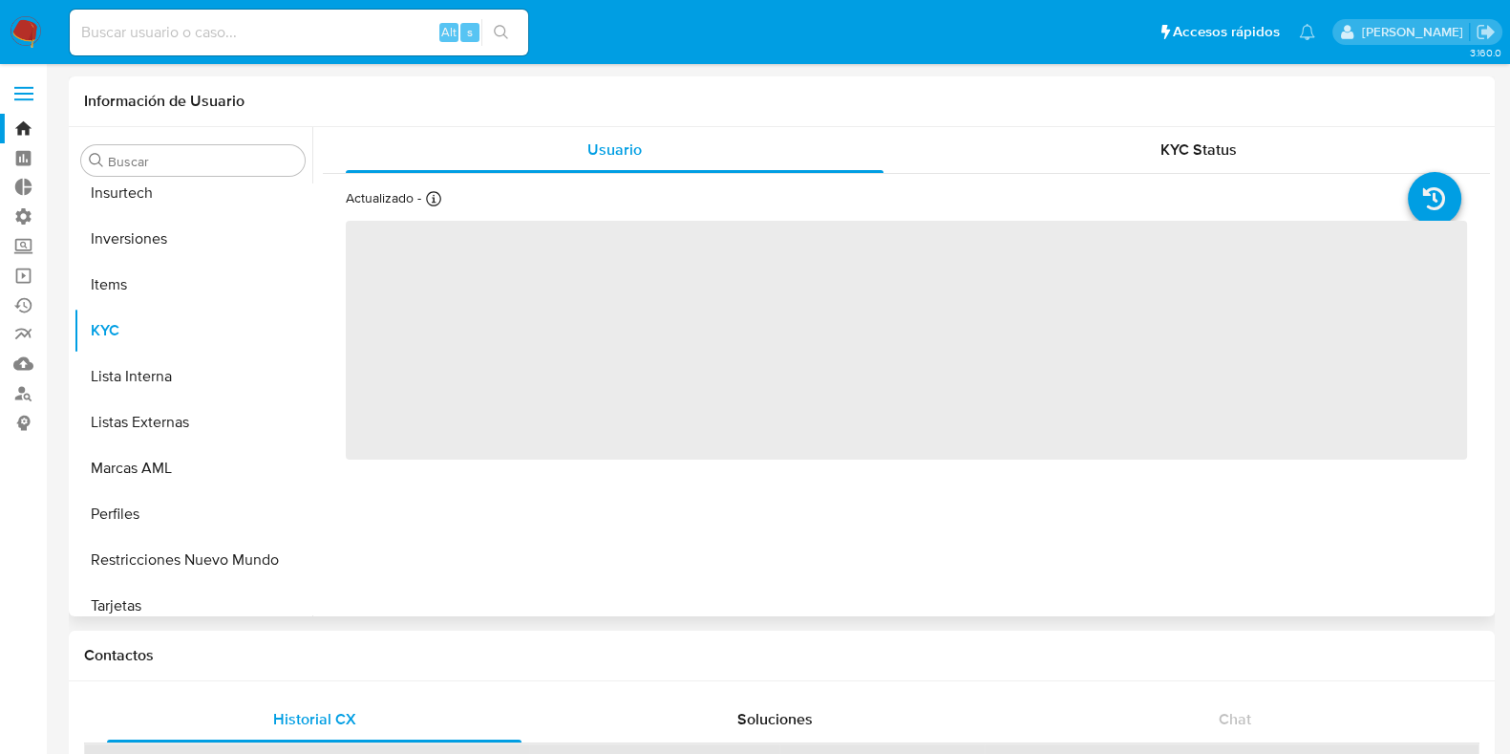
scroll to position [853, 0]
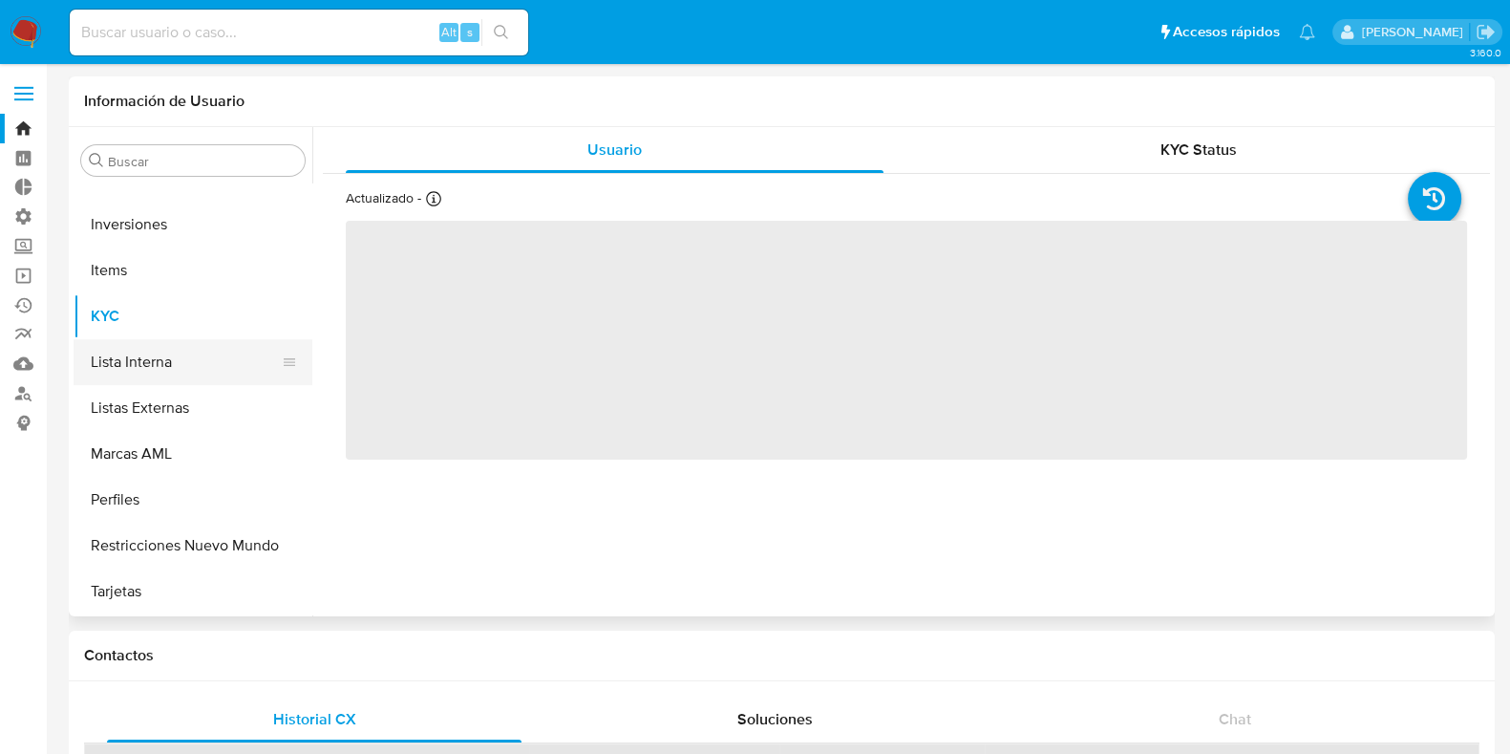
select select "10"
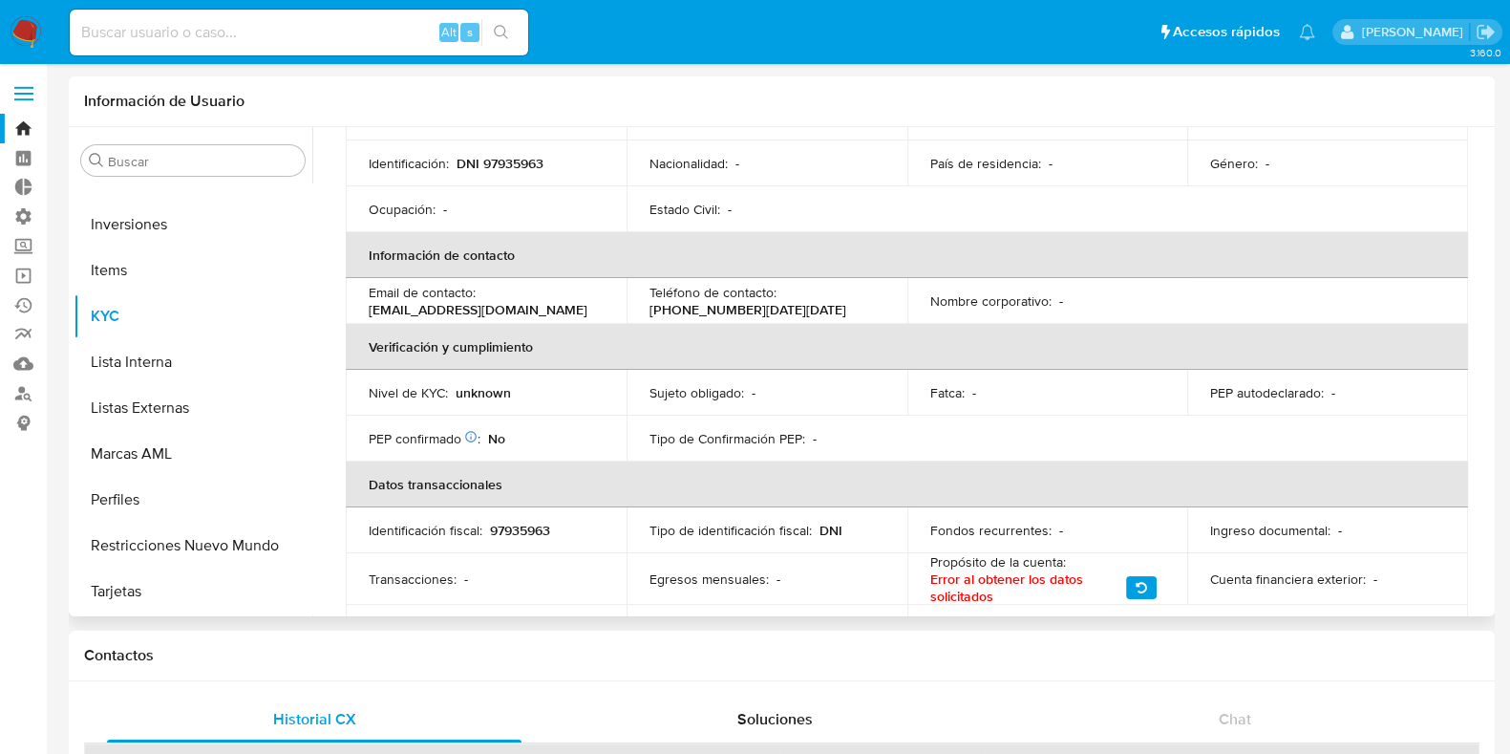
scroll to position [326, 0]
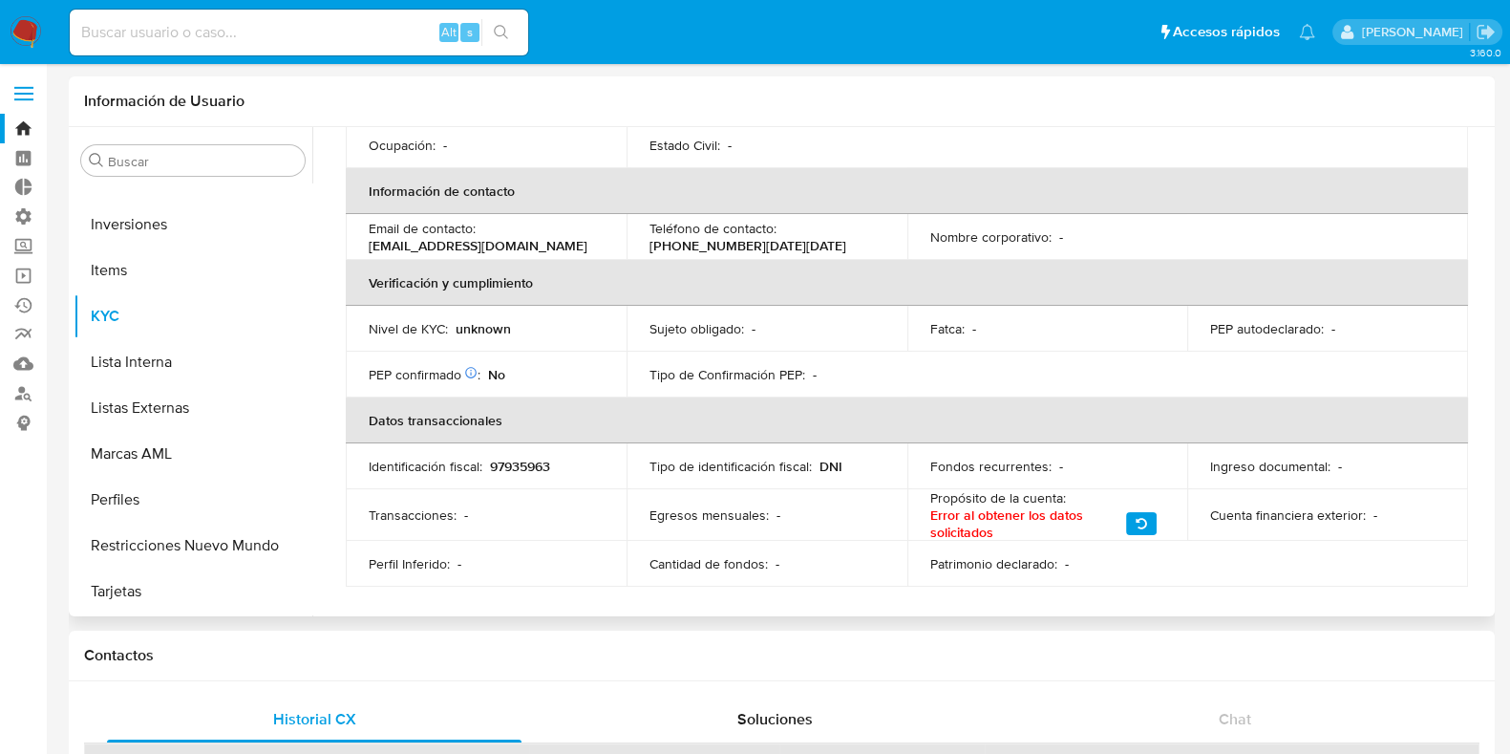
click at [1113, 525] on span "Error al obtener los datos solicitados" at bounding box center [1024, 523] width 189 height 34
click at [1129, 523] on button "button" at bounding box center [1141, 523] width 31 height 23
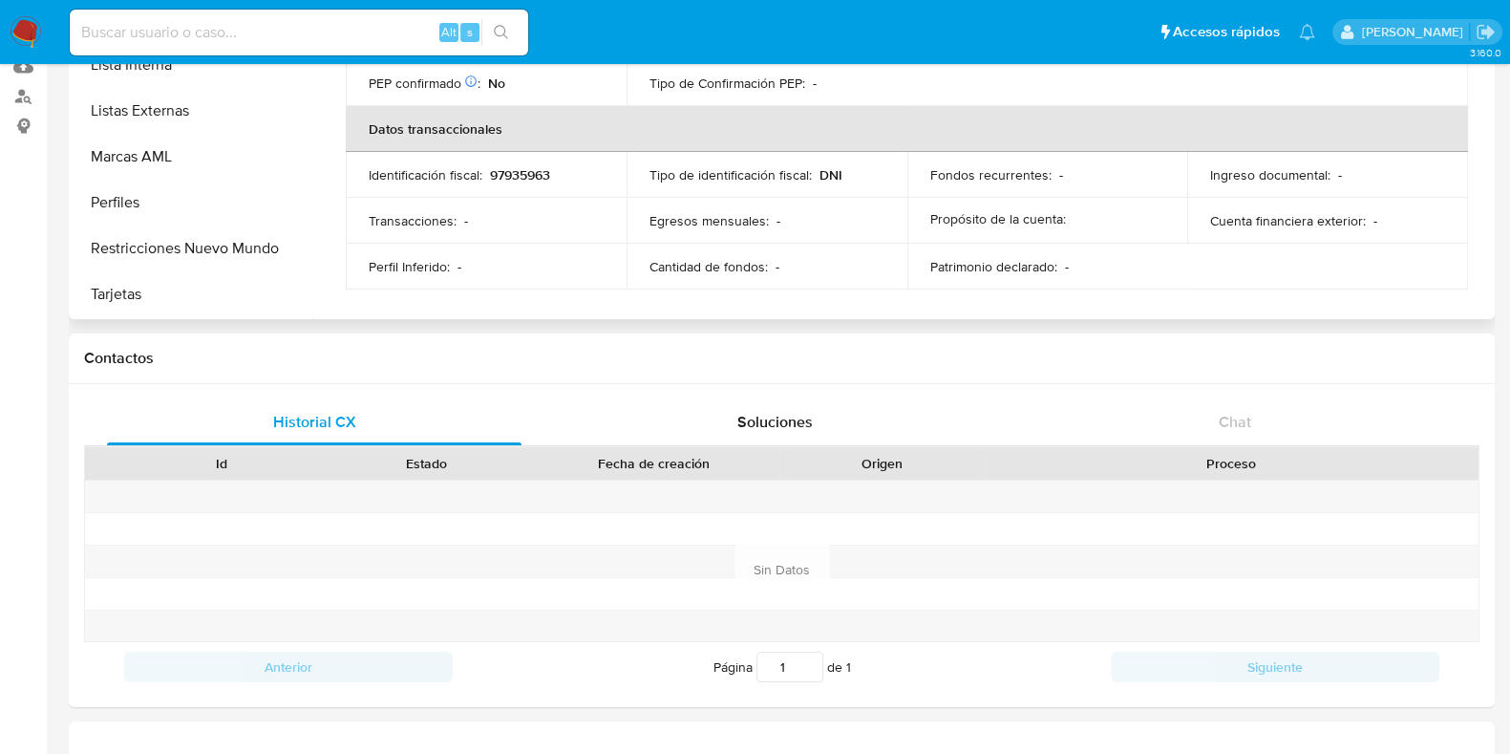
scroll to position [597, 0]
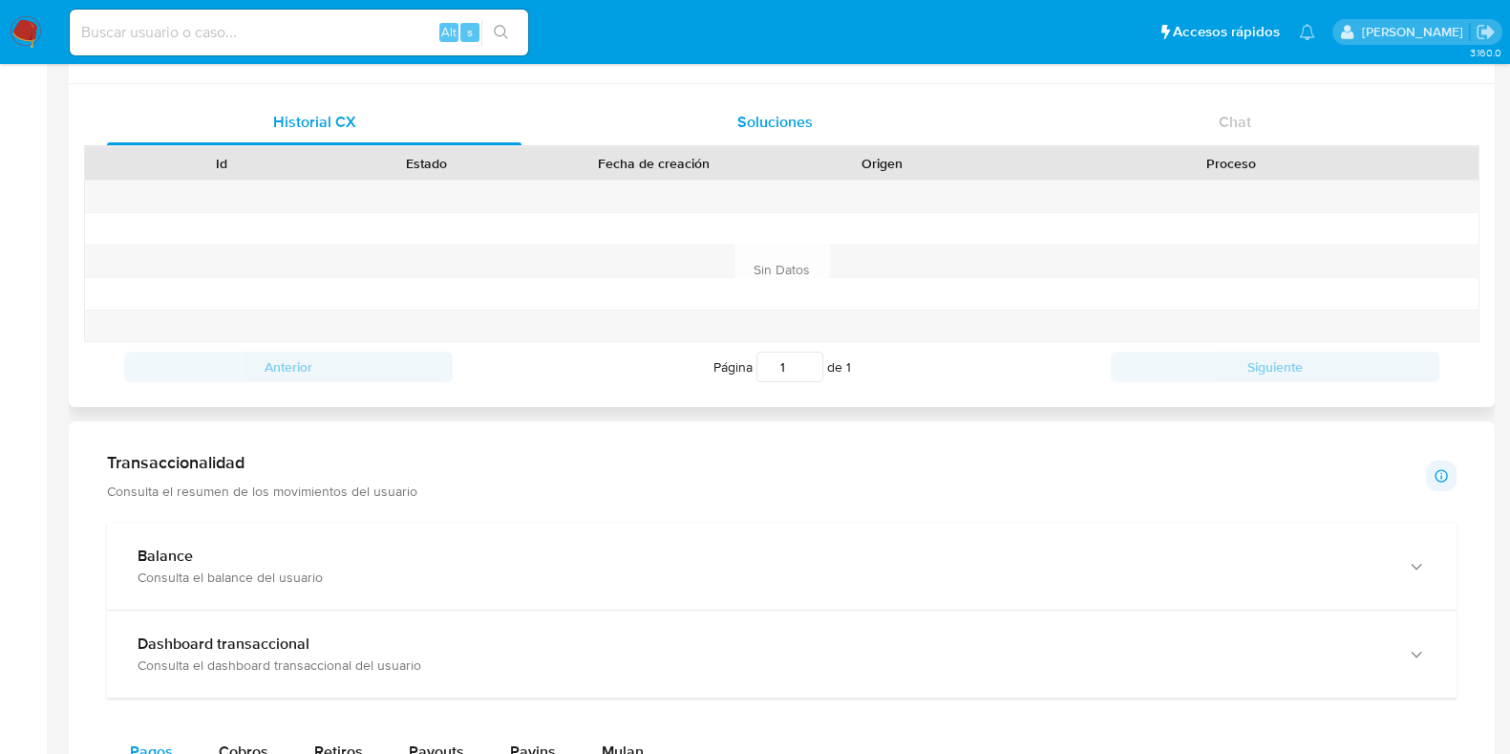
click at [805, 121] on span "Soluciones" at bounding box center [774, 122] width 75 height 22
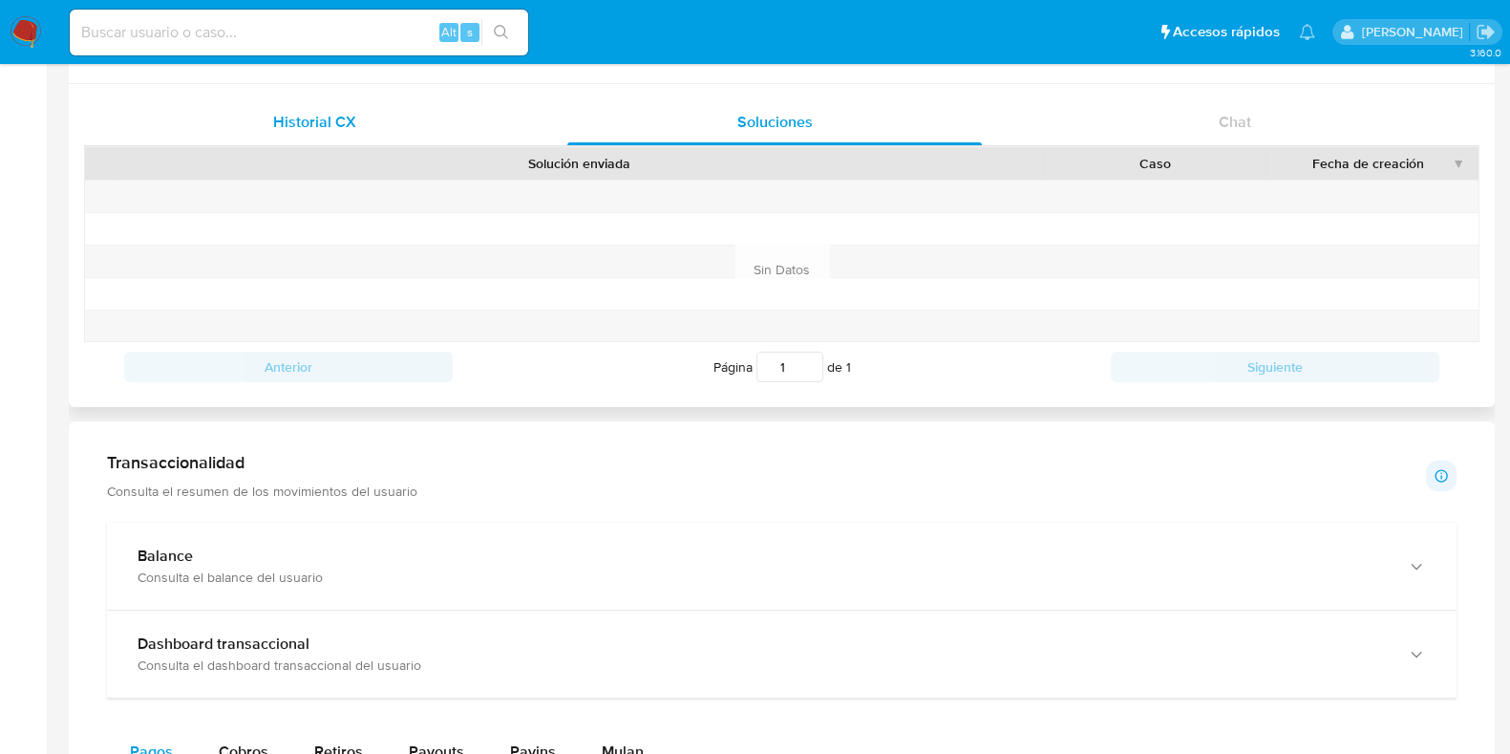
click at [416, 117] on div "Historial CX" at bounding box center [314, 122] width 415 height 46
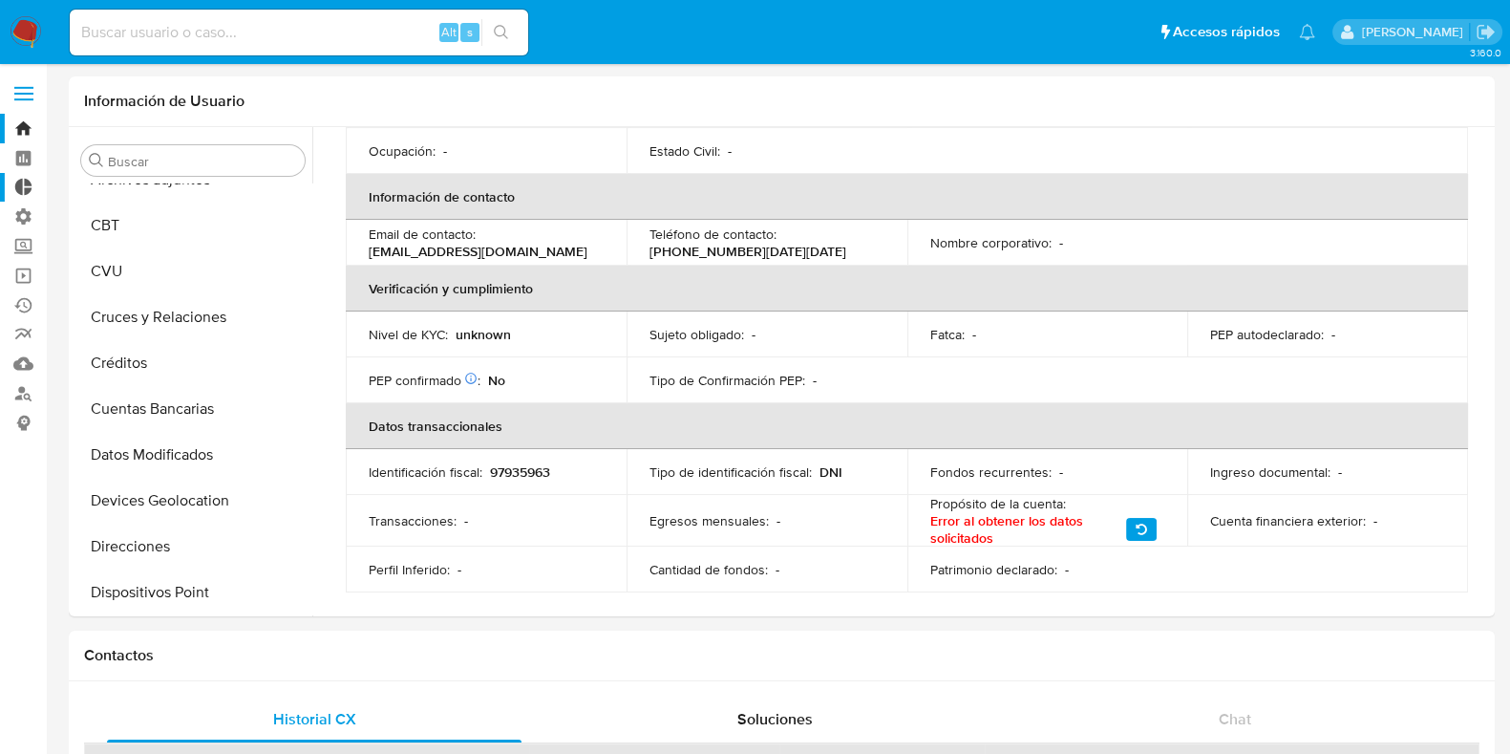
scroll to position [0, 0]
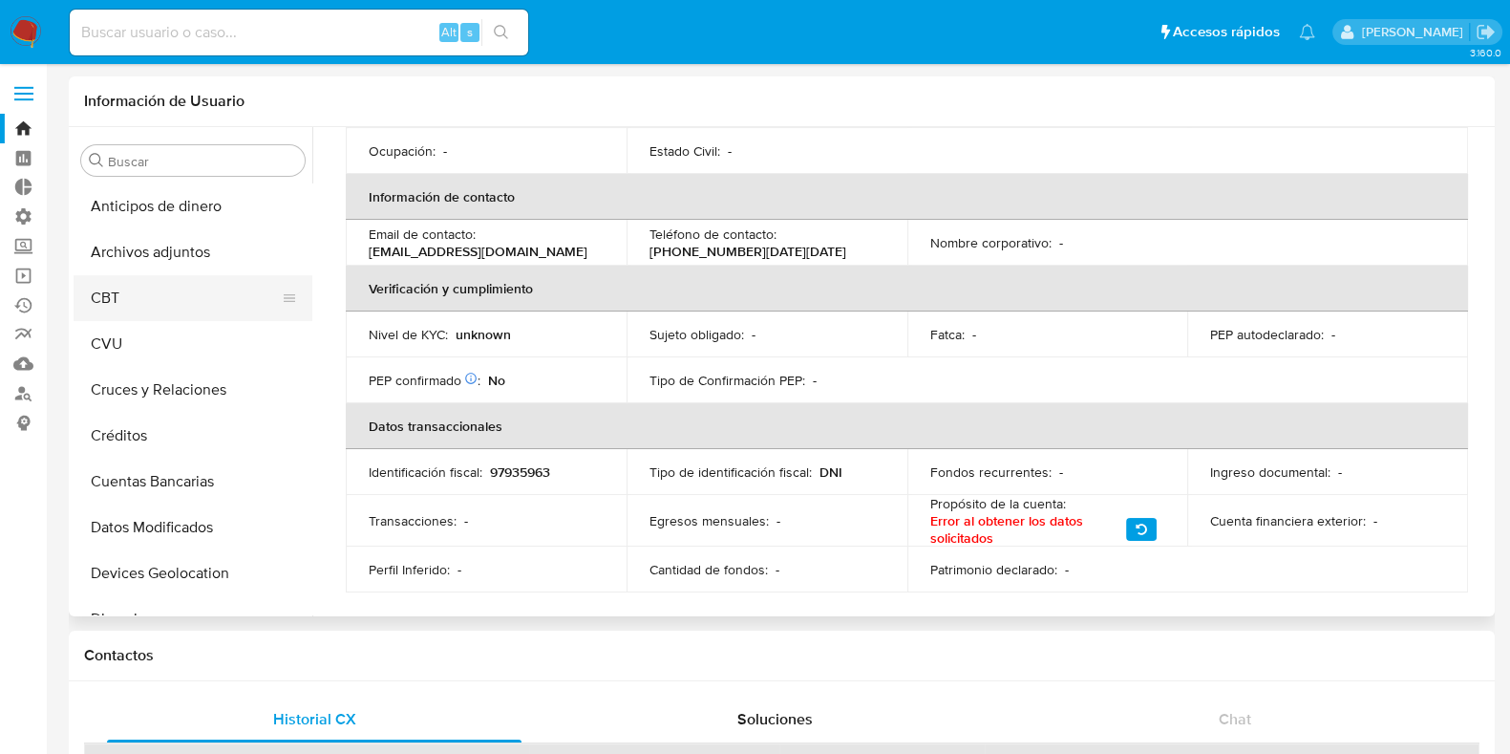
click at [127, 299] on button "CBT" at bounding box center [186, 298] width 224 height 46
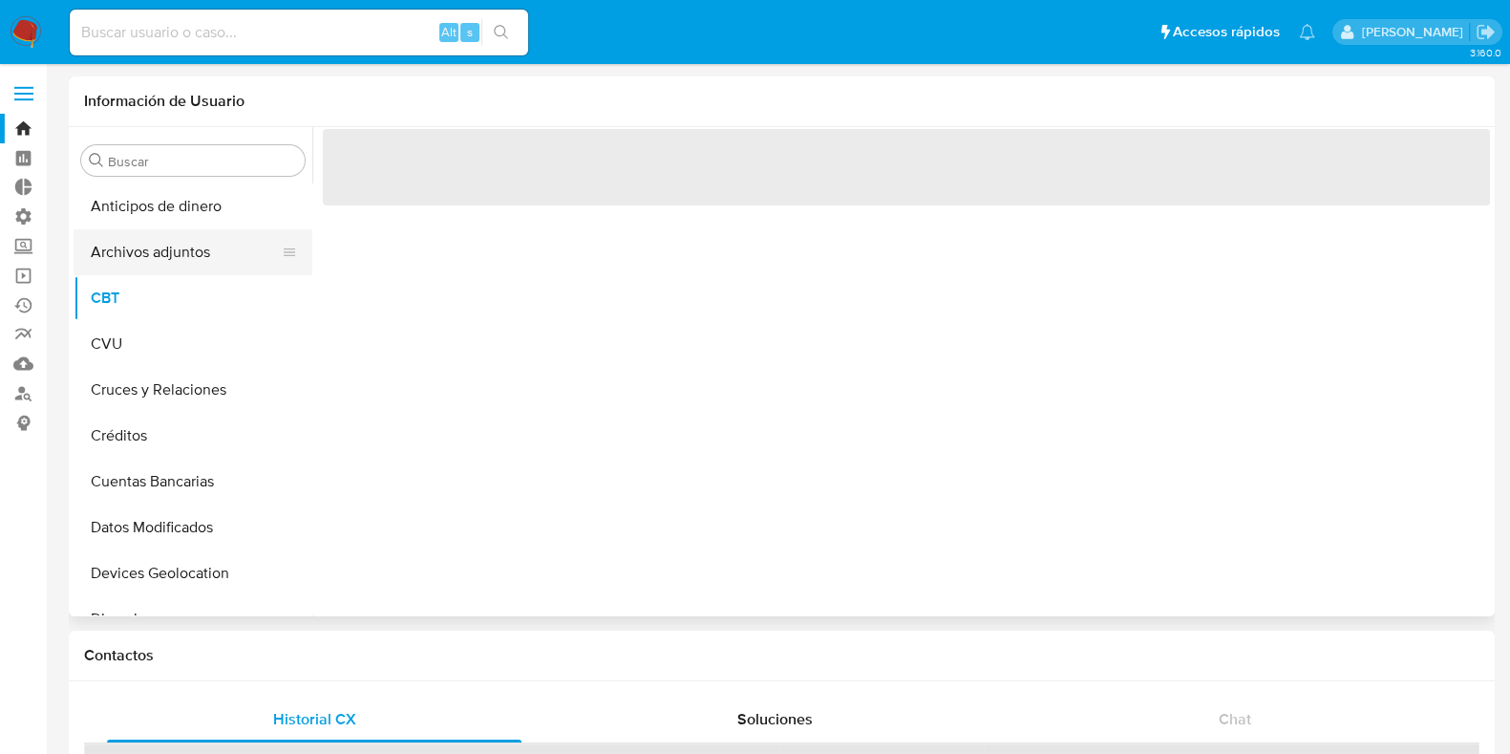
click at [216, 245] on button "Archivos adjuntos" at bounding box center [186, 252] width 224 height 46
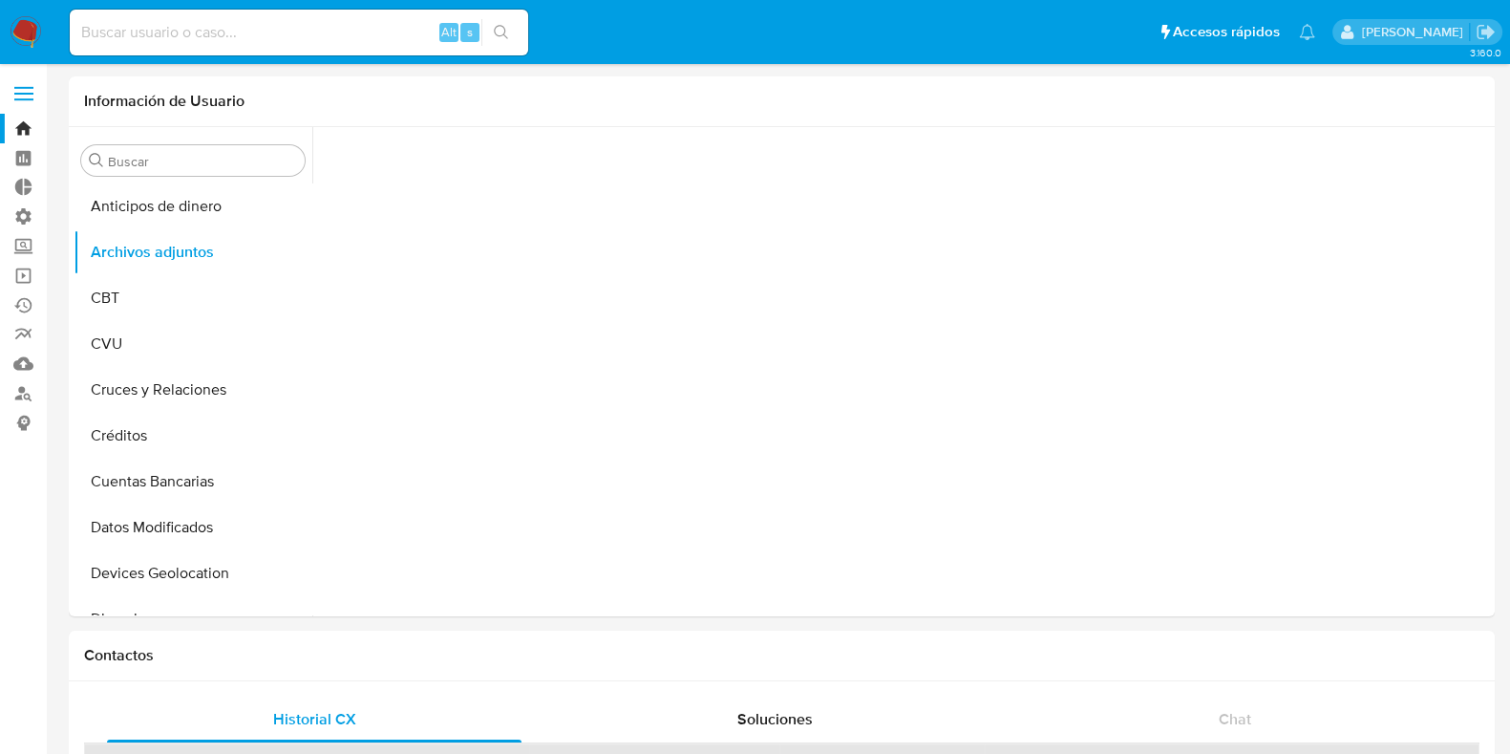
click at [17, 93] on span at bounding box center [23, 94] width 19 height 3
click at [0, 0] on input "checkbox" at bounding box center [0, 0] width 0 height 0
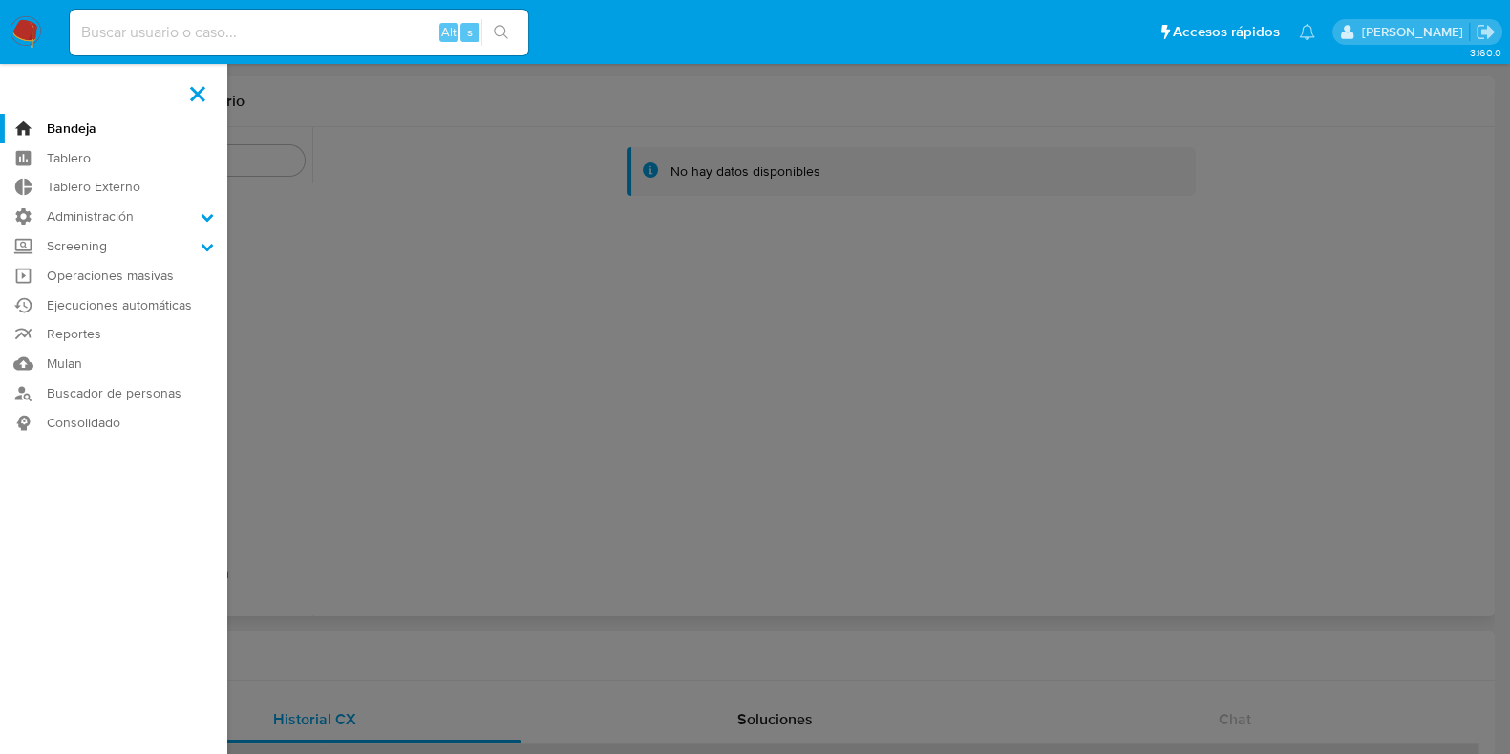
click at [194, 85] on label at bounding box center [198, 94] width 48 height 40
click at [0, 0] on input "checkbox" at bounding box center [0, 0] width 0 height 0
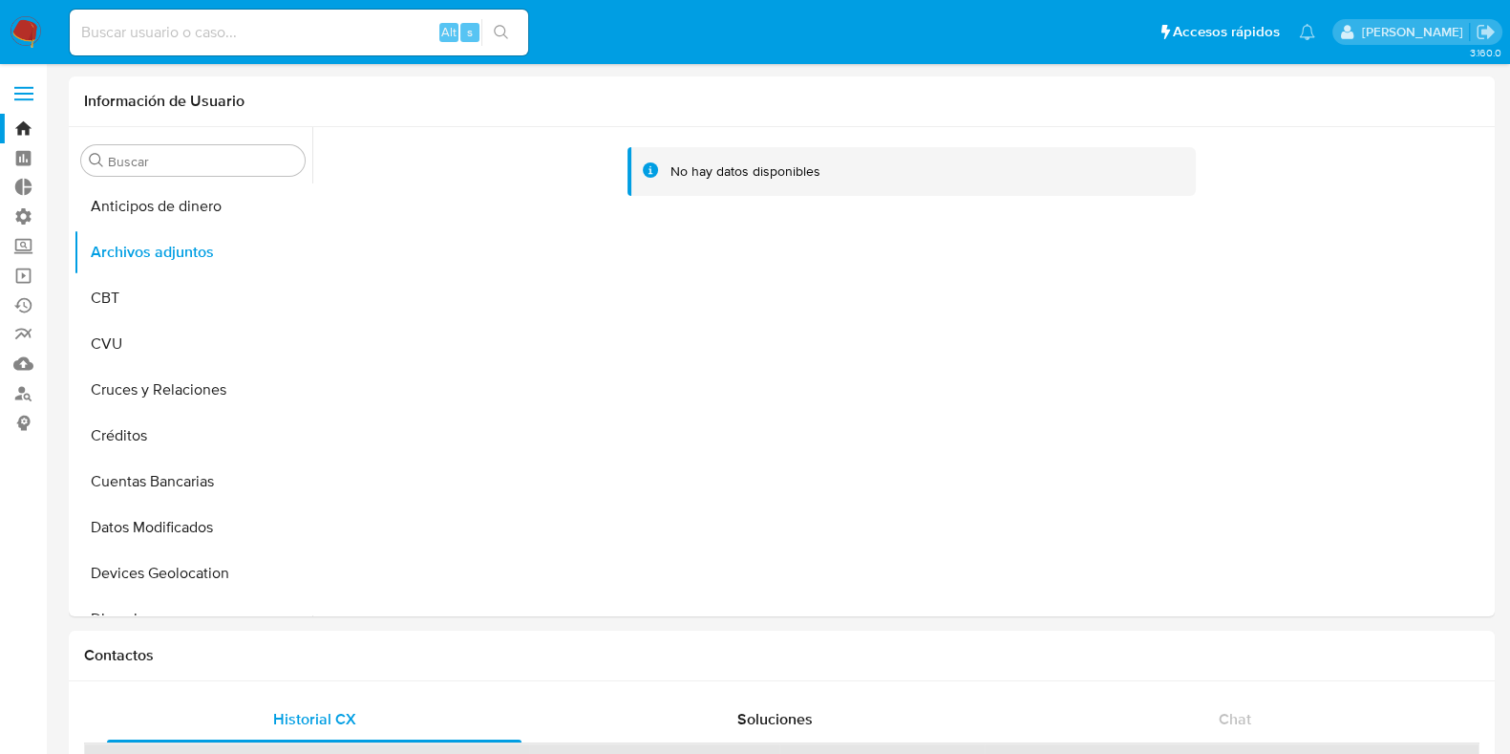
click at [30, 94] on label at bounding box center [24, 94] width 48 height 40
click at [0, 0] on input "checkbox" at bounding box center [0, 0] width 0 height 0
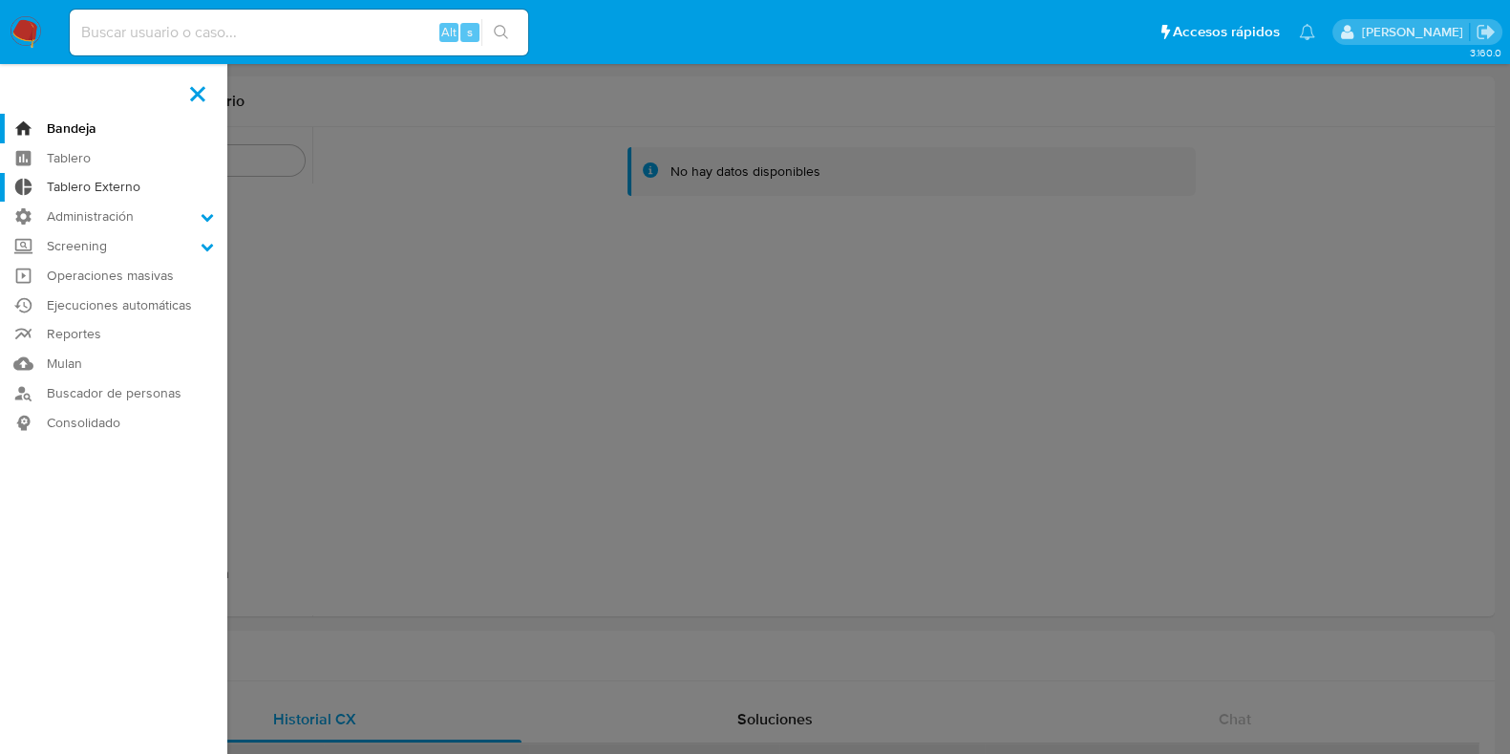
click at [86, 184] on link "Tablero Externo" at bounding box center [113, 188] width 227 height 30
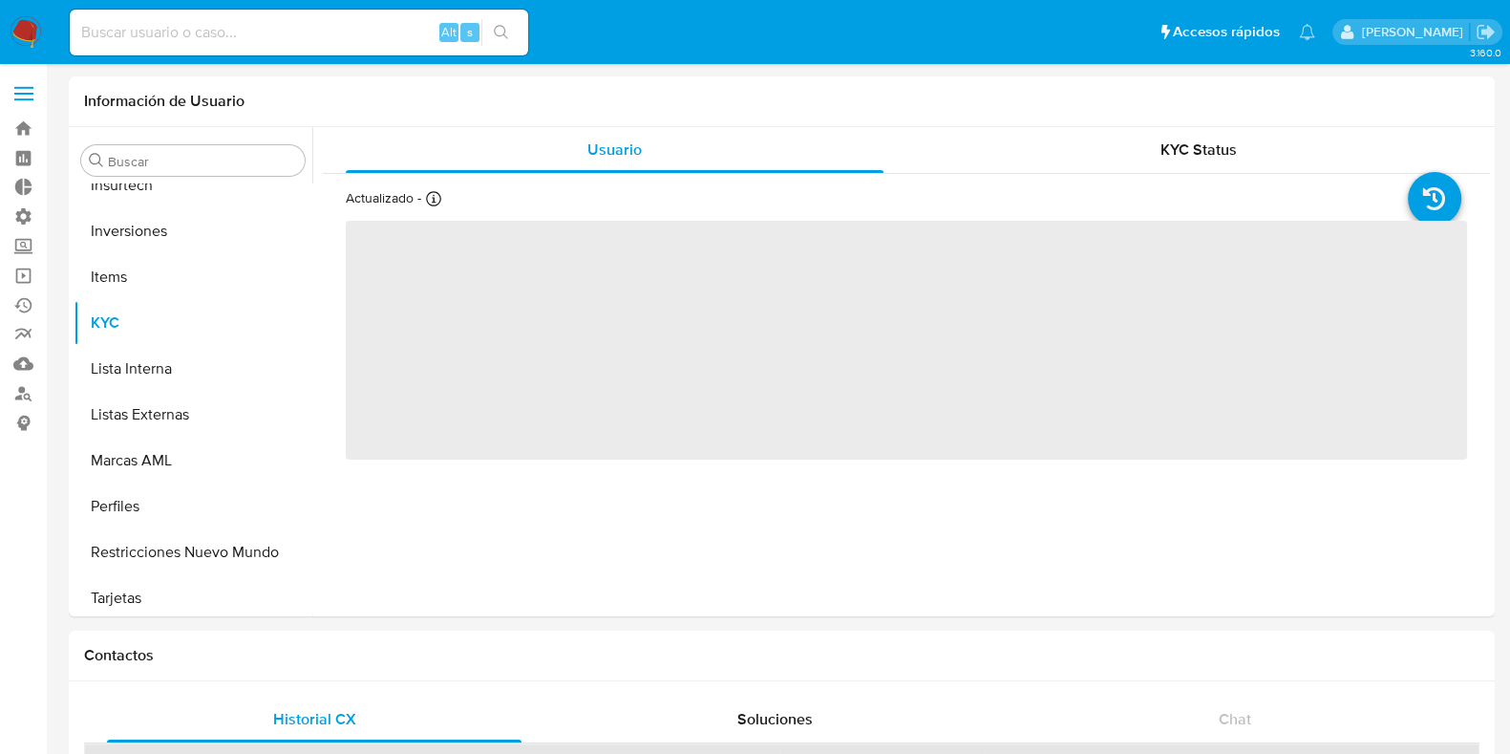
scroll to position [853, 0]
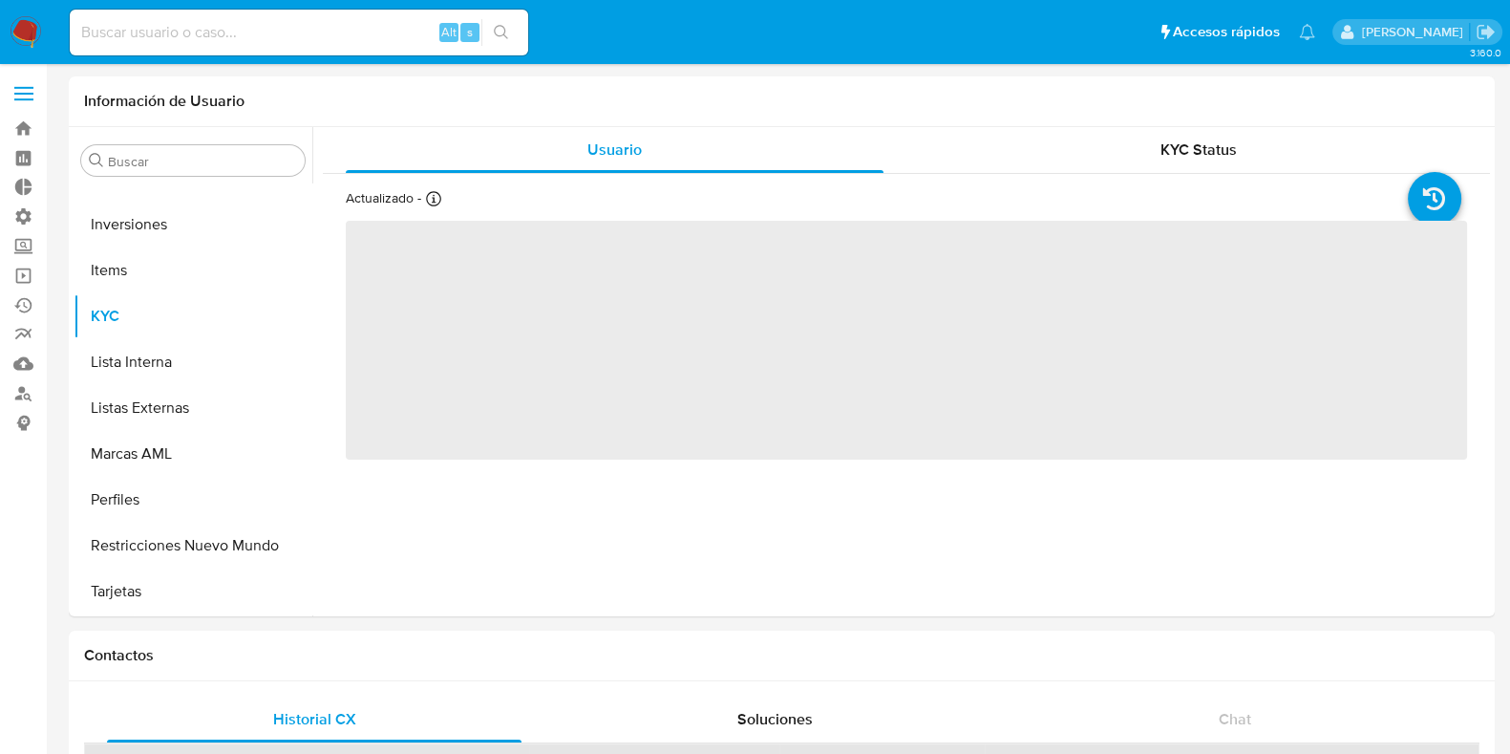
select select "10"
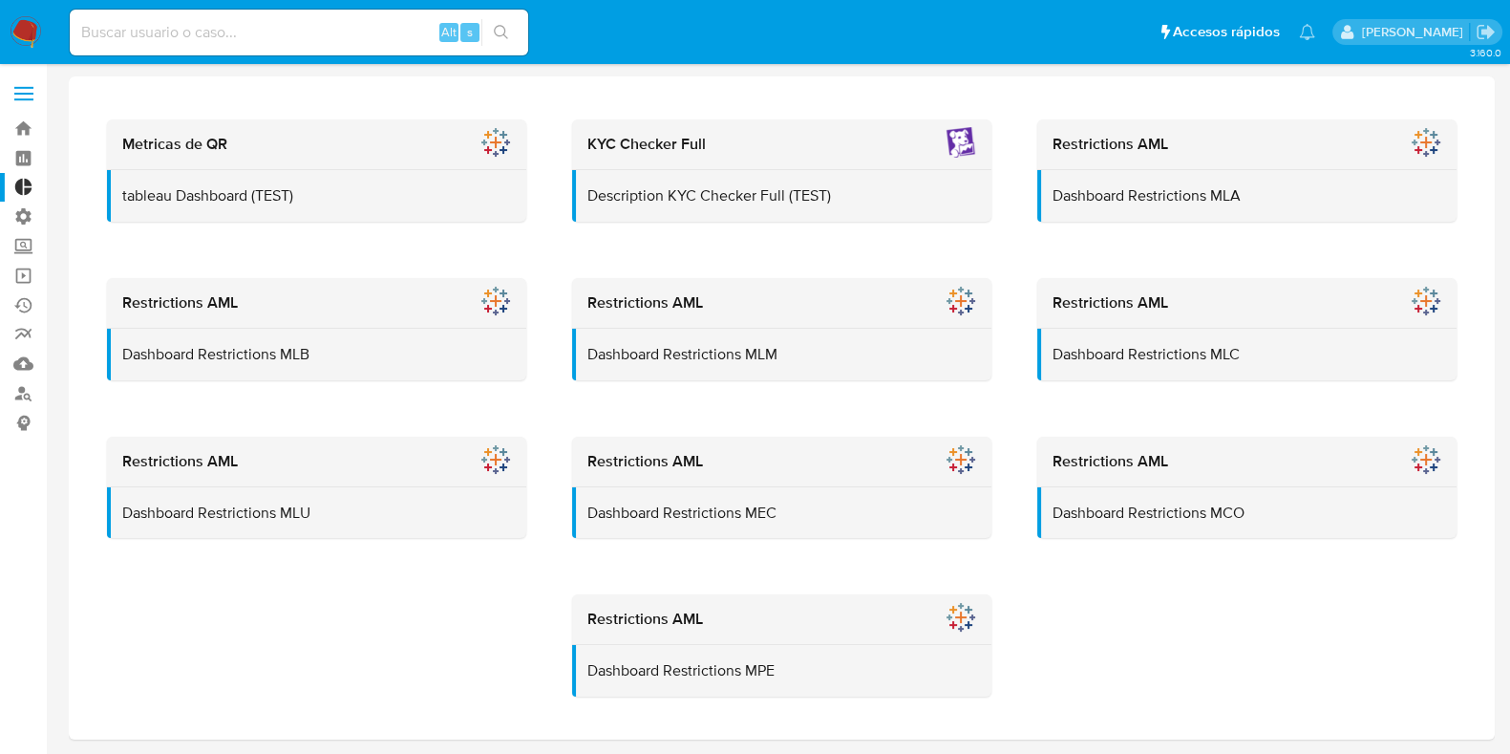
click at [34, 88] on label at bounding box center [24, 94] width 48 height 40
click at [0, 0] on input "checkbox" at bounding box center [0, 0] width 0 height 0
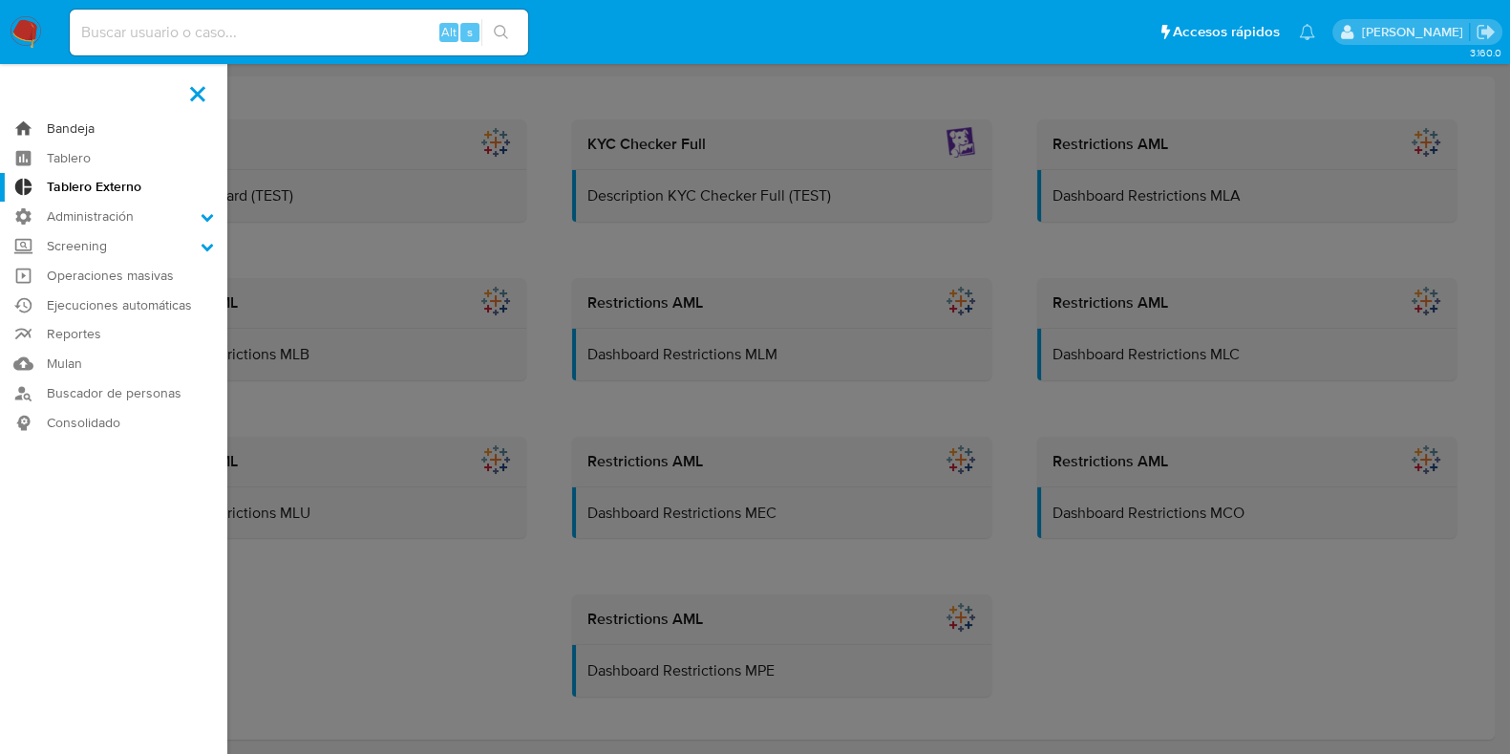
click at [38, 127] on link "Bandeja" at bounding box center [113, 129] width 227 height 30
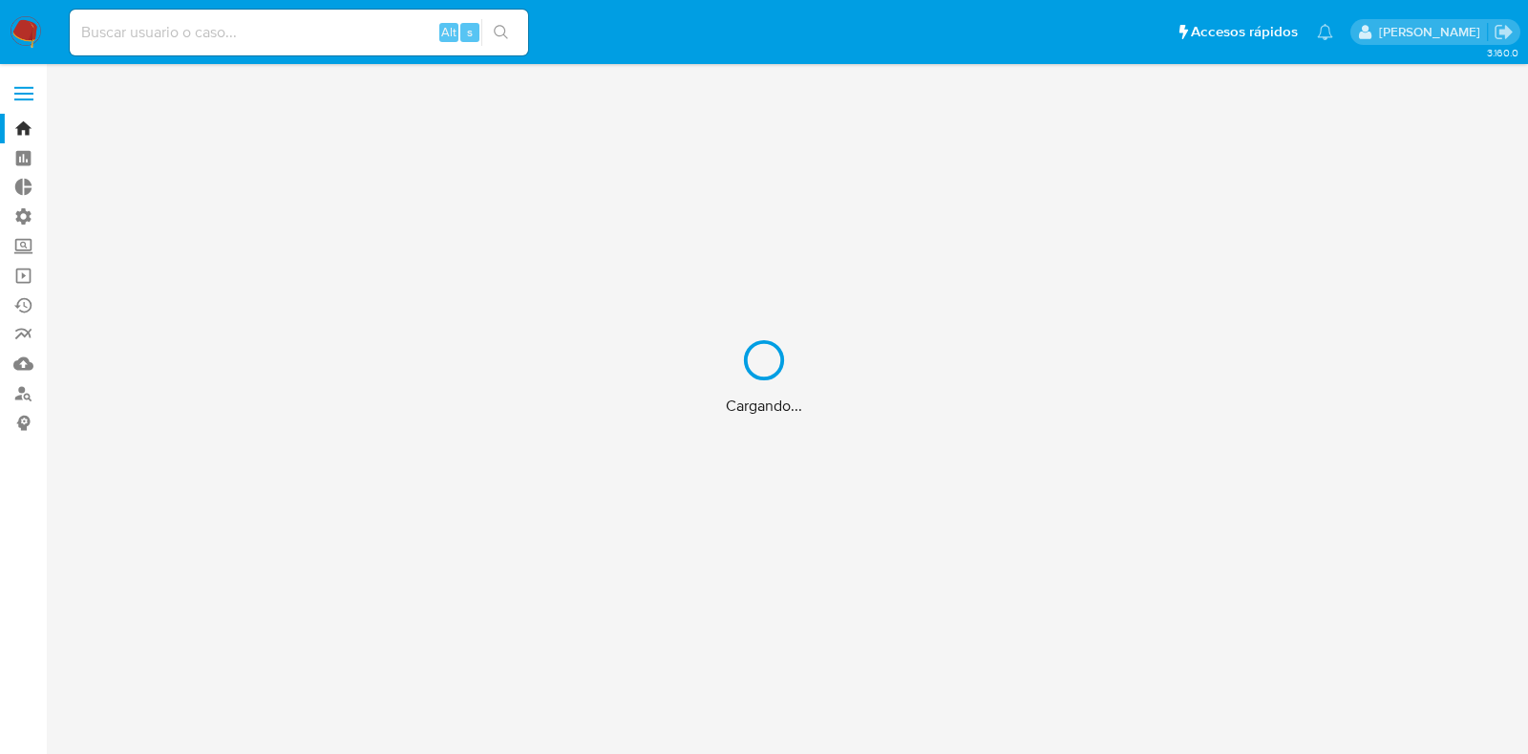
click at [29, 107] on div "Cargando..." at bounding box center [764, 377] width 1528 height 754
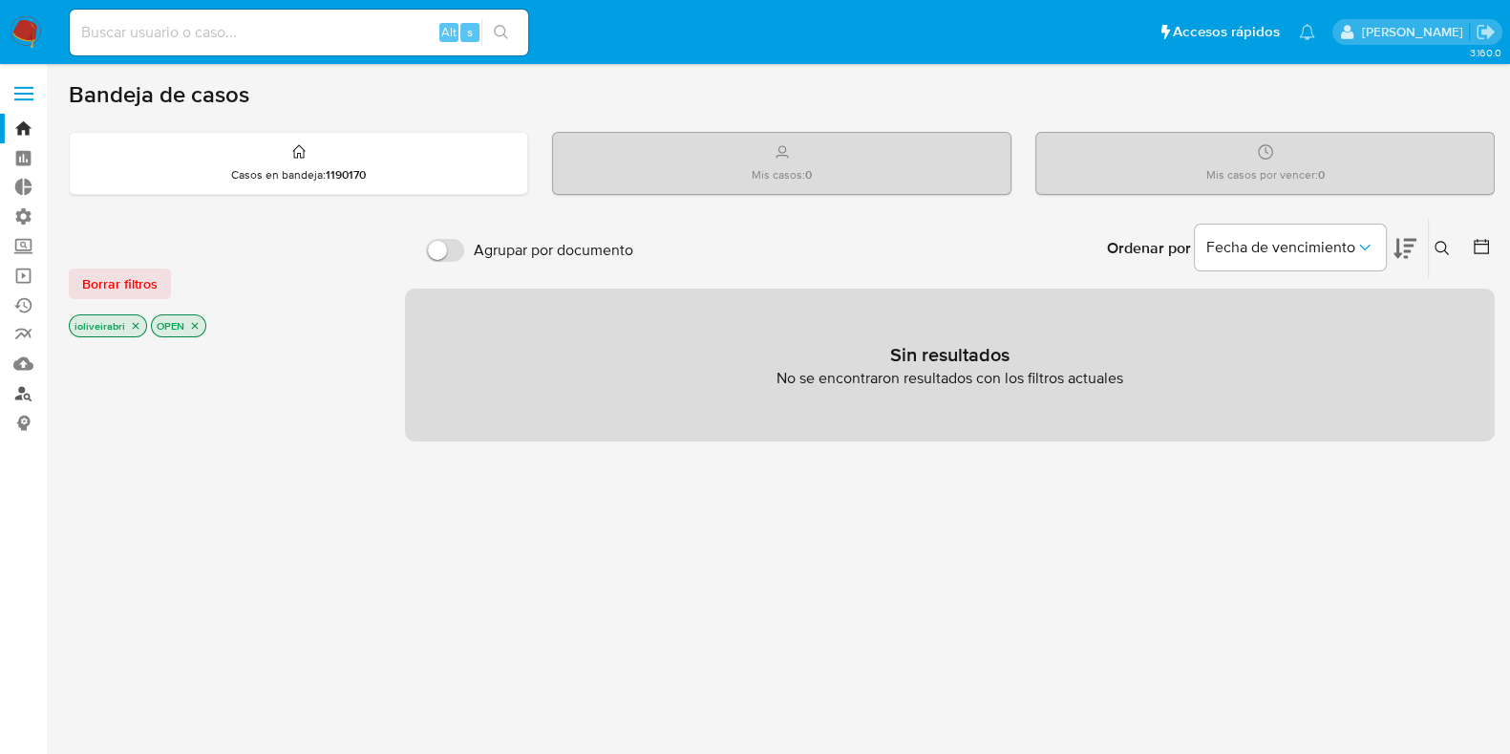
click at [19, 387] on link "Buscador de personas" at bounding box center [113, 393] width 227 height 30
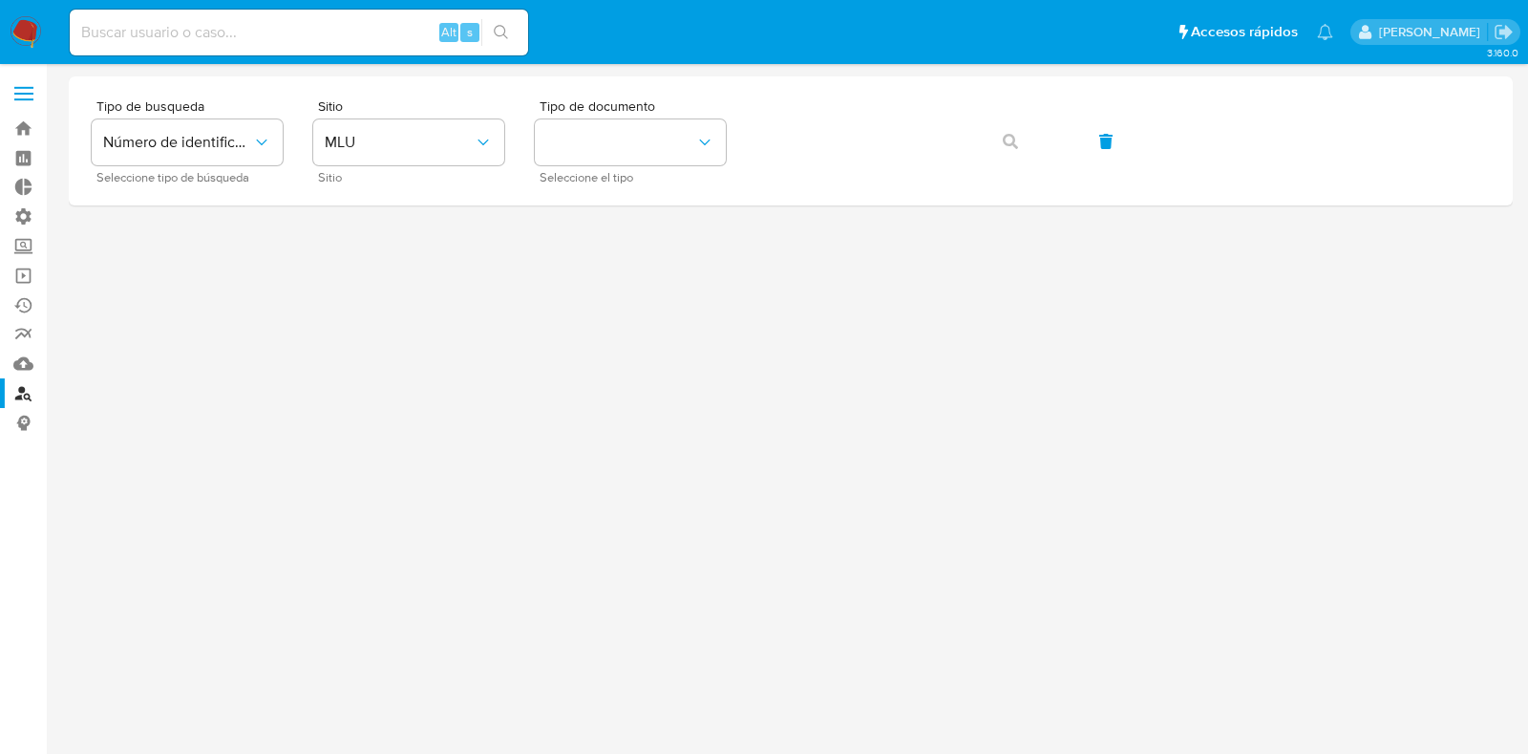
click at [25, 77] on label at bounding box center [24, 94] width 48 height 40
click at [0, 0] on input "checkbox" at bounding box center [0, 0] width 0 height 0
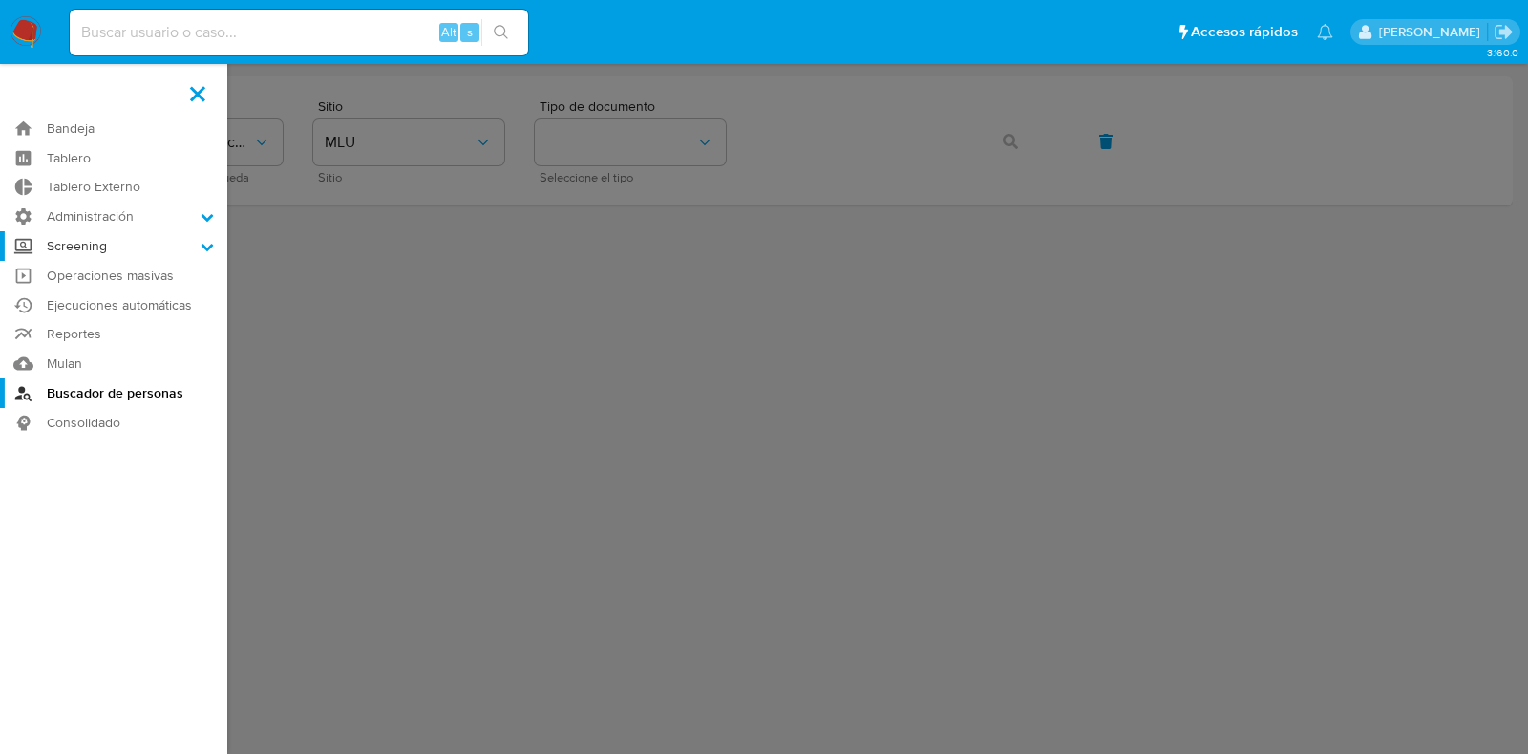
click at [79, 241] on label "Screening" at bounding box center [113, 246] width 227 height 30
click at [0, 0] on input "Screening" at bounding box center [0, 0] width 0 height 0
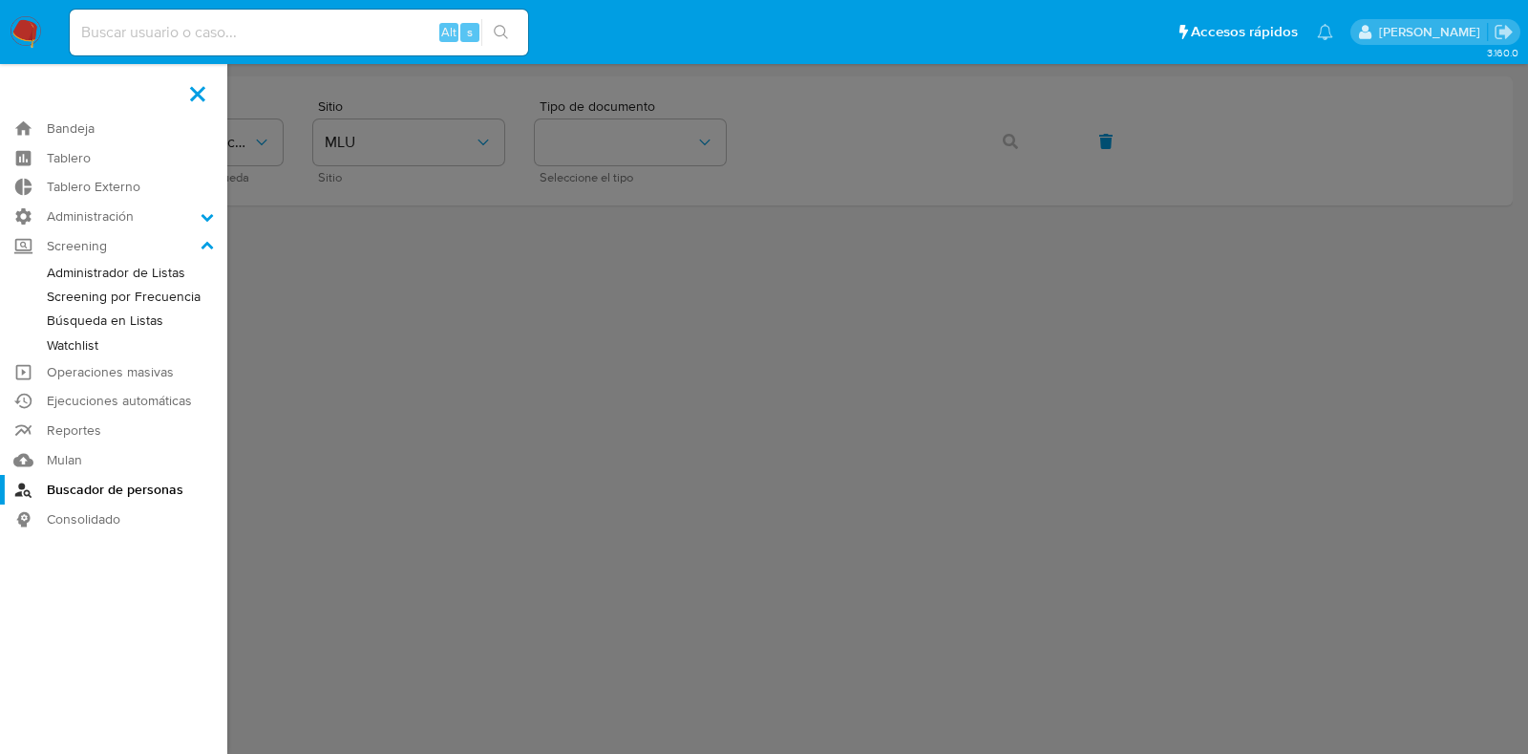
click at [513, 308] on label at bounding box center [764, 377] width 1528 height 754
click at [0, 0] on input "checkbox" at bounding box center [0, 0] width 0 height 0
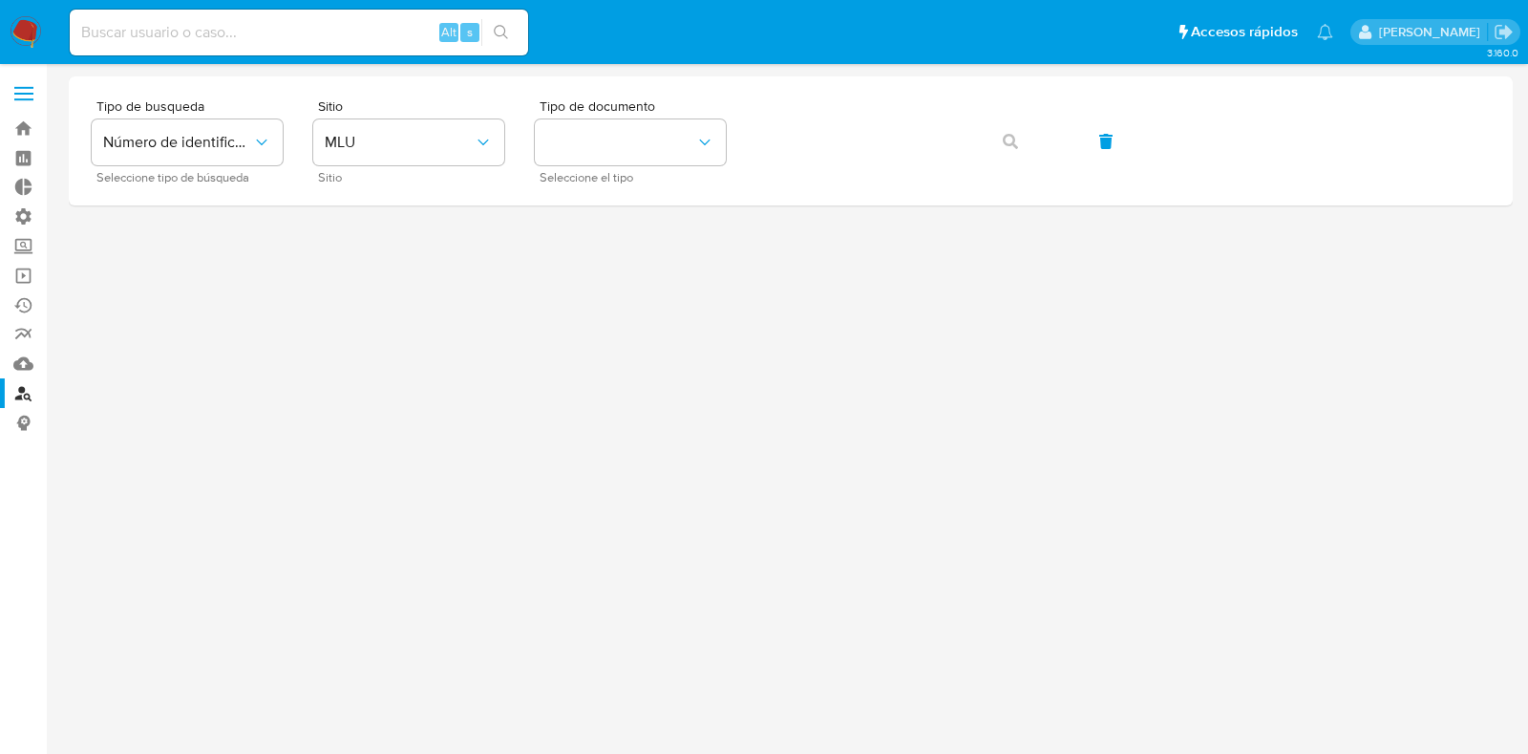
click at [20, 22] on img at bounding box center [26, 32] width 32 height 32
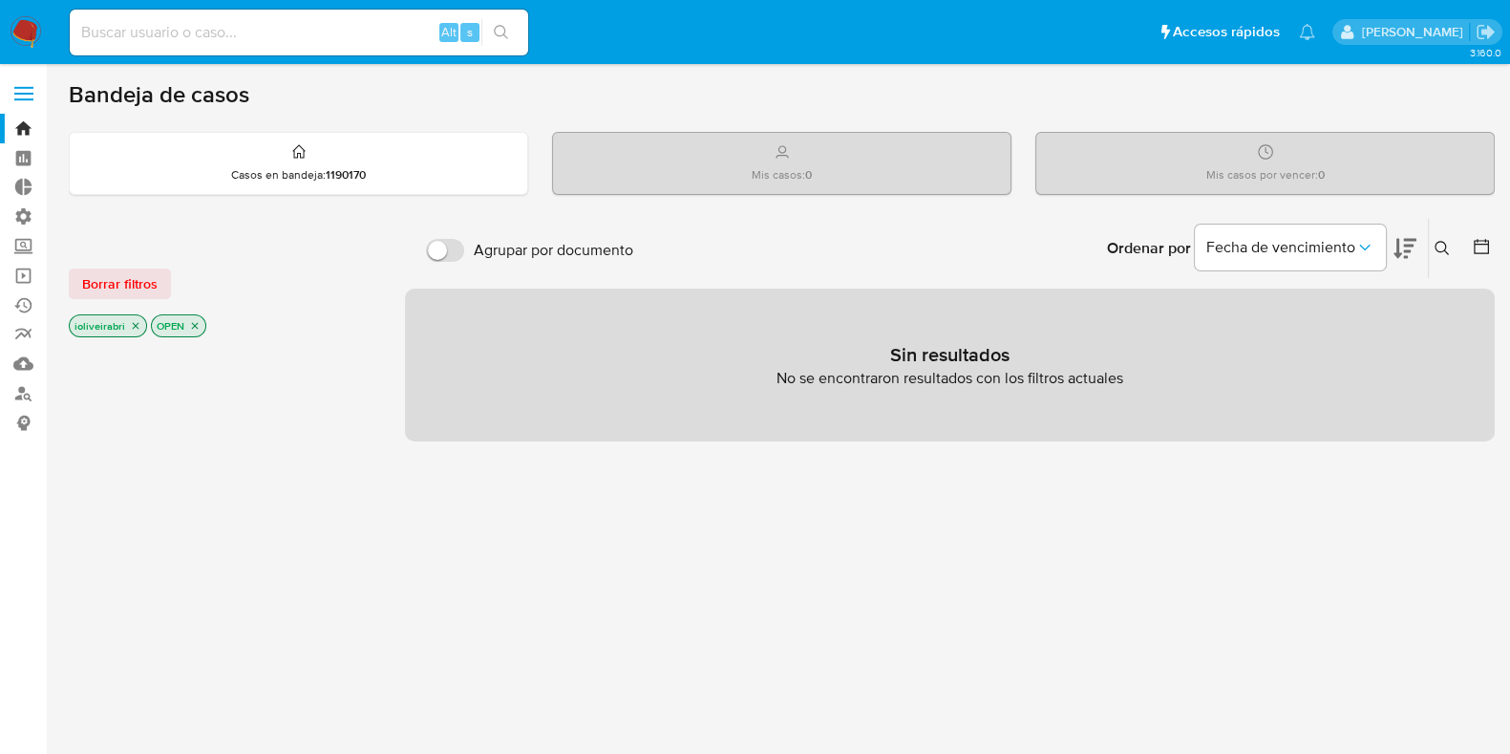
click at [322, 14] on div "Alt s" at bounding box center [299, 33] width 459 height 46
click at [323, 35] on input at bounding box center [299, 32] width 459 height 25
click at [23, 150] on link "Tablero" at bounding box center [113, 158] width 227 height 30
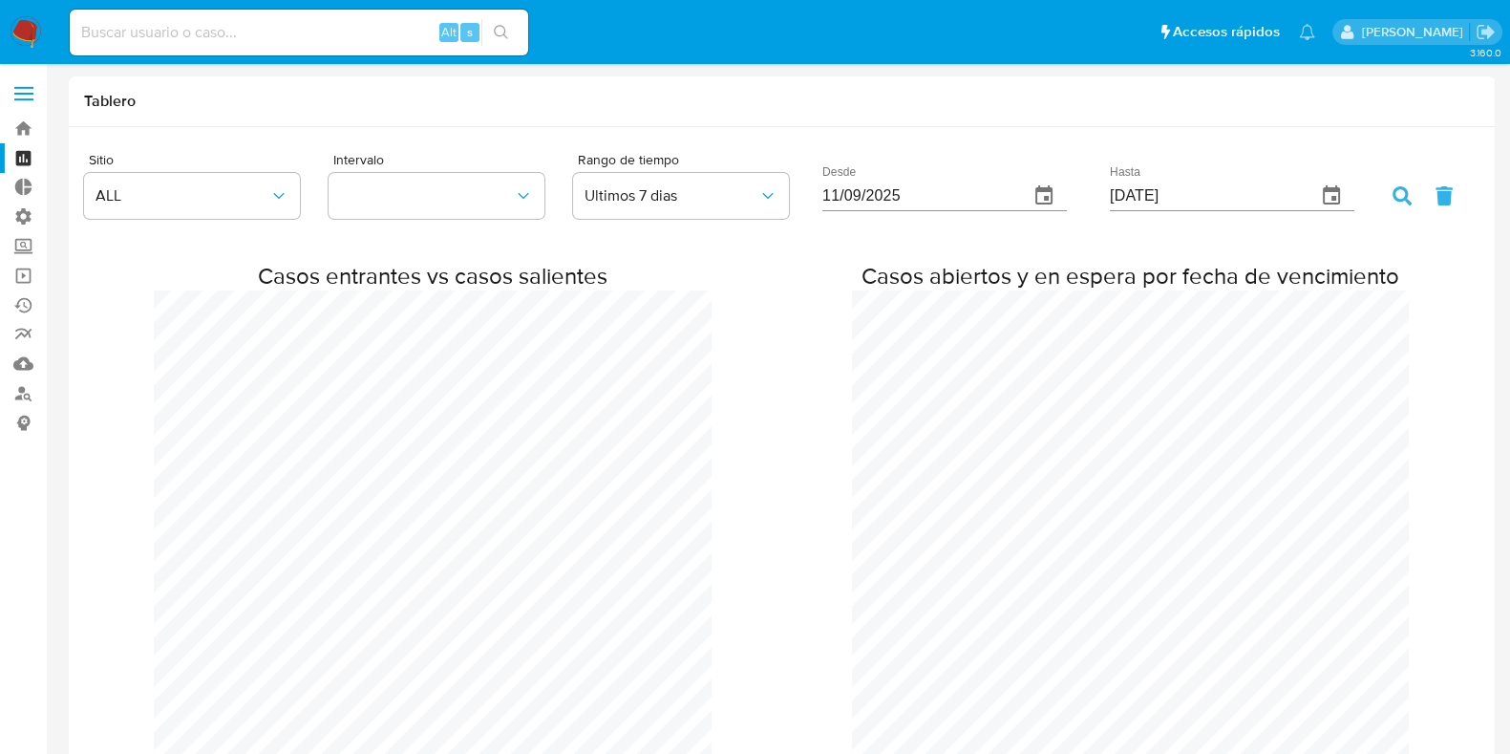
scroll to position [1558, 1509]
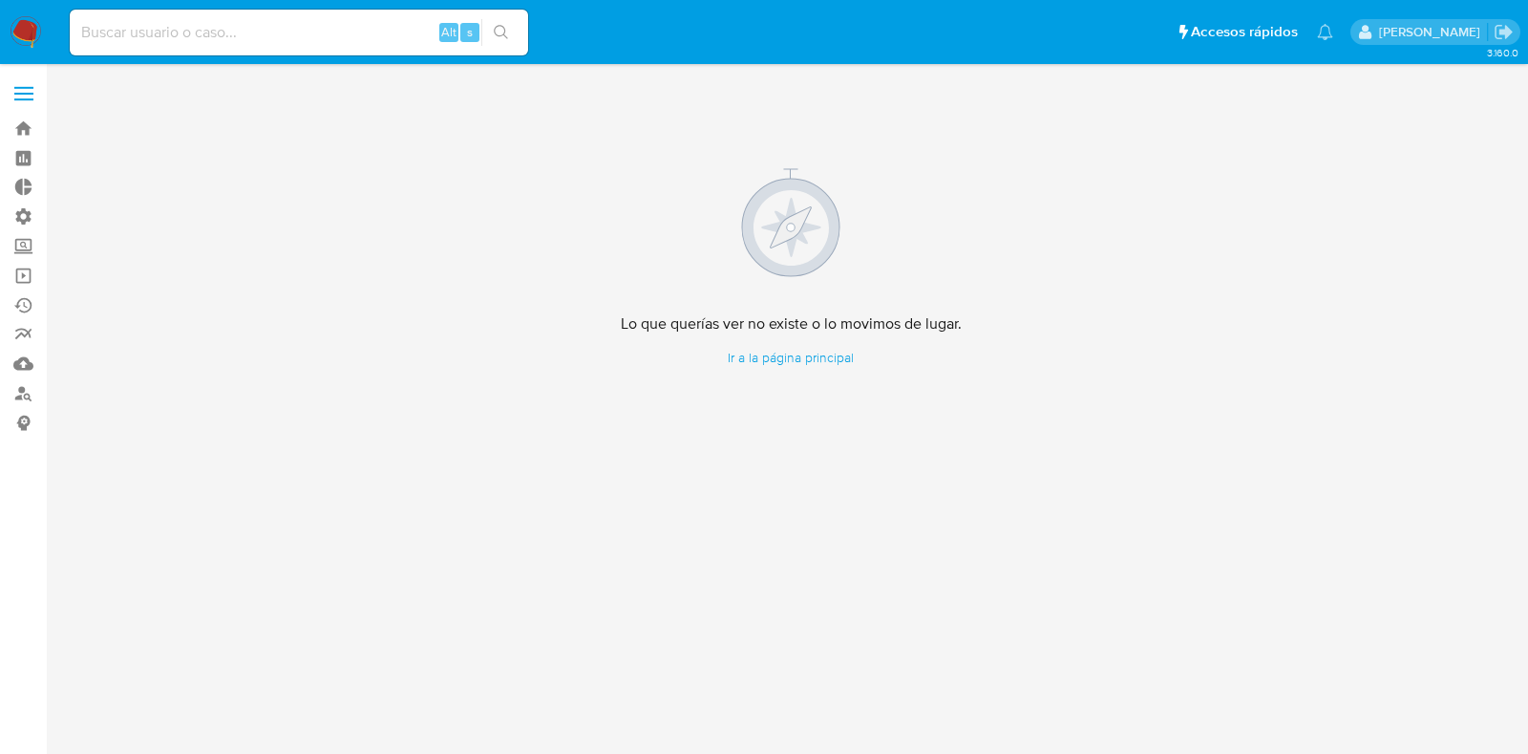
click at [29, 90] on label at bounding box center [24, 94] width 48 height 40
click at [0, 0] on input "checkbox" at bounding box center [0, 0] width 0 height 0
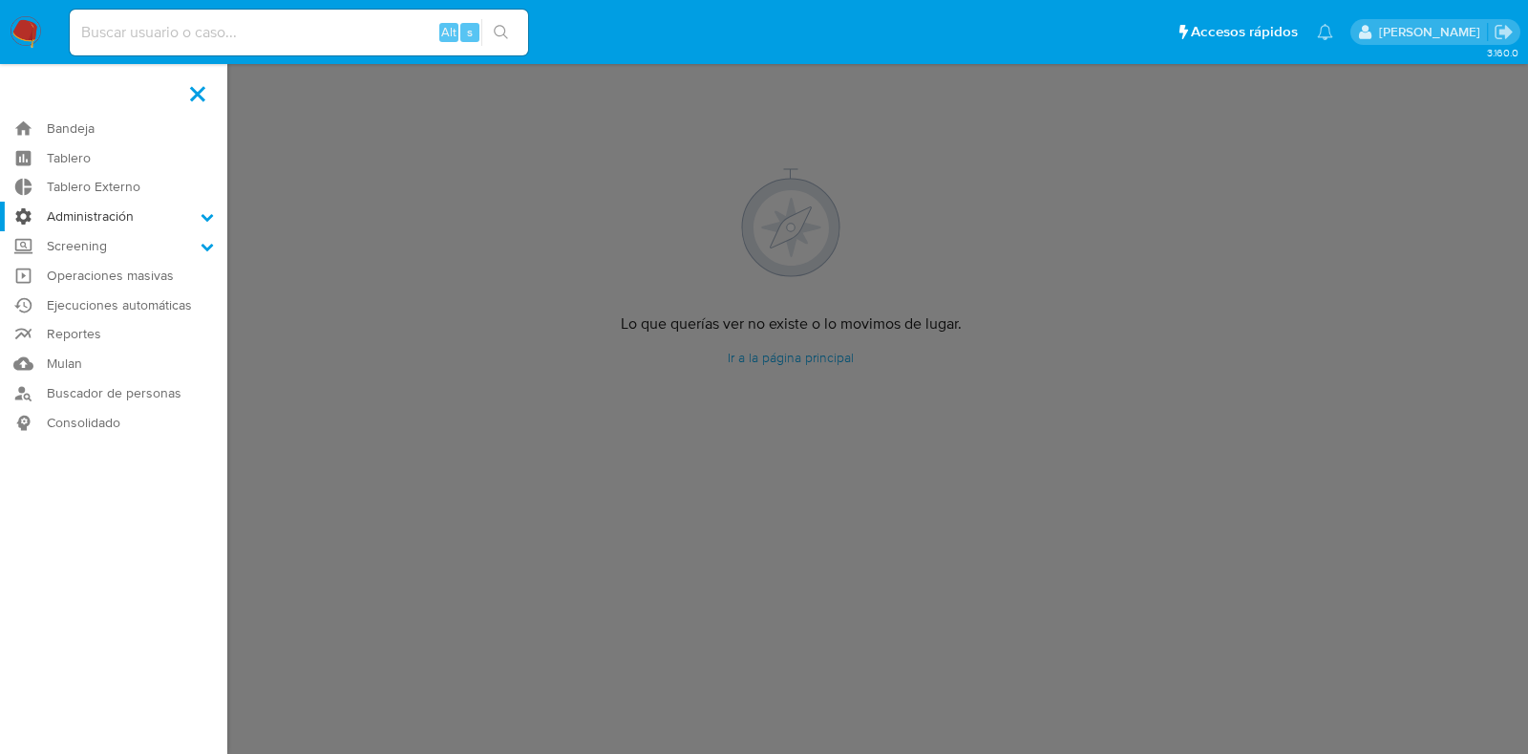
click at [100, 220] on label "Administración" at bounding box center [113, 217] width 227 height 30
click at [0, 0] on input "Administración" at bounding box center [0, 0] width 0 height 0
click at [108, 236] on link "Reglas" at bounding box center [113, 243] width 227 height 24
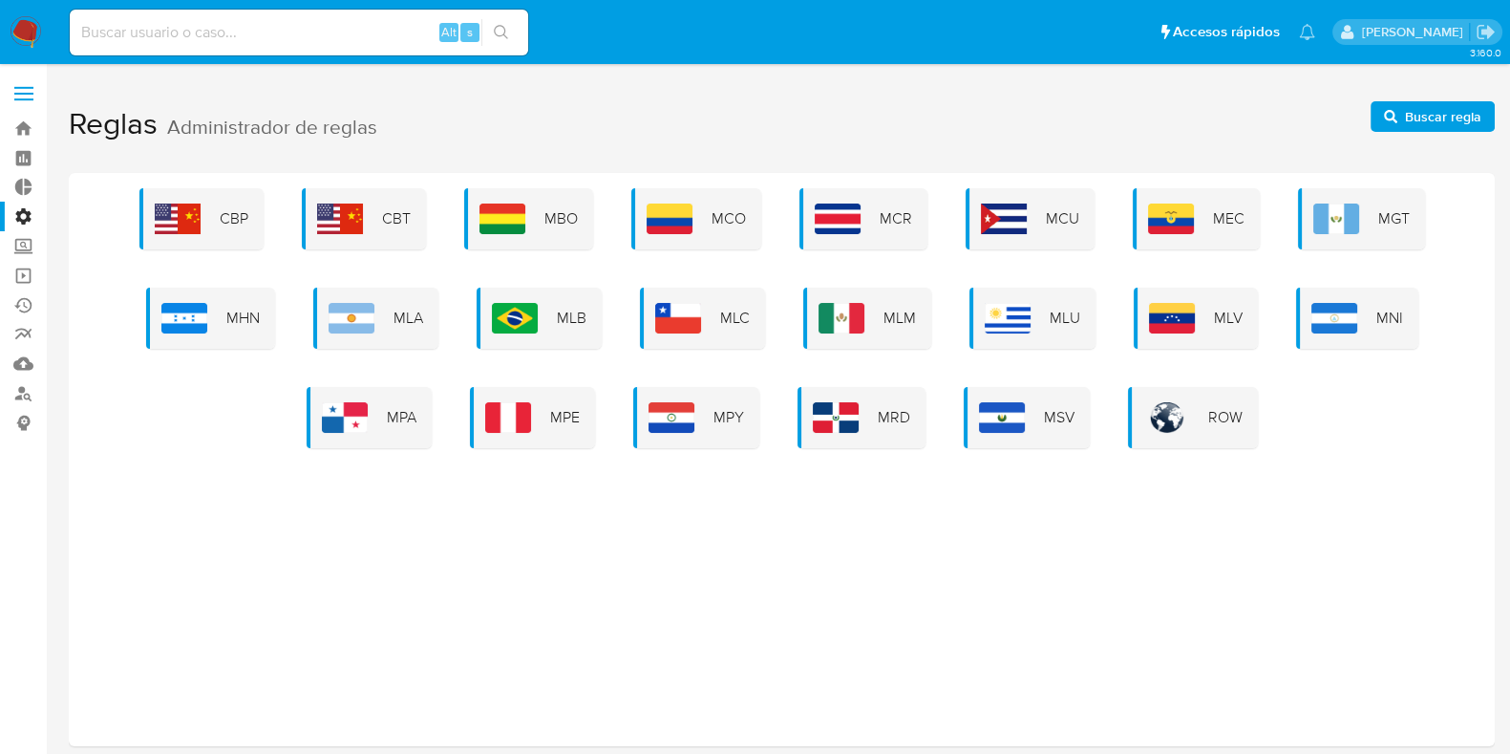
click at [1436, 116] on span "Buscar regla" at bounding box center [1443, 116] width 76 height 31
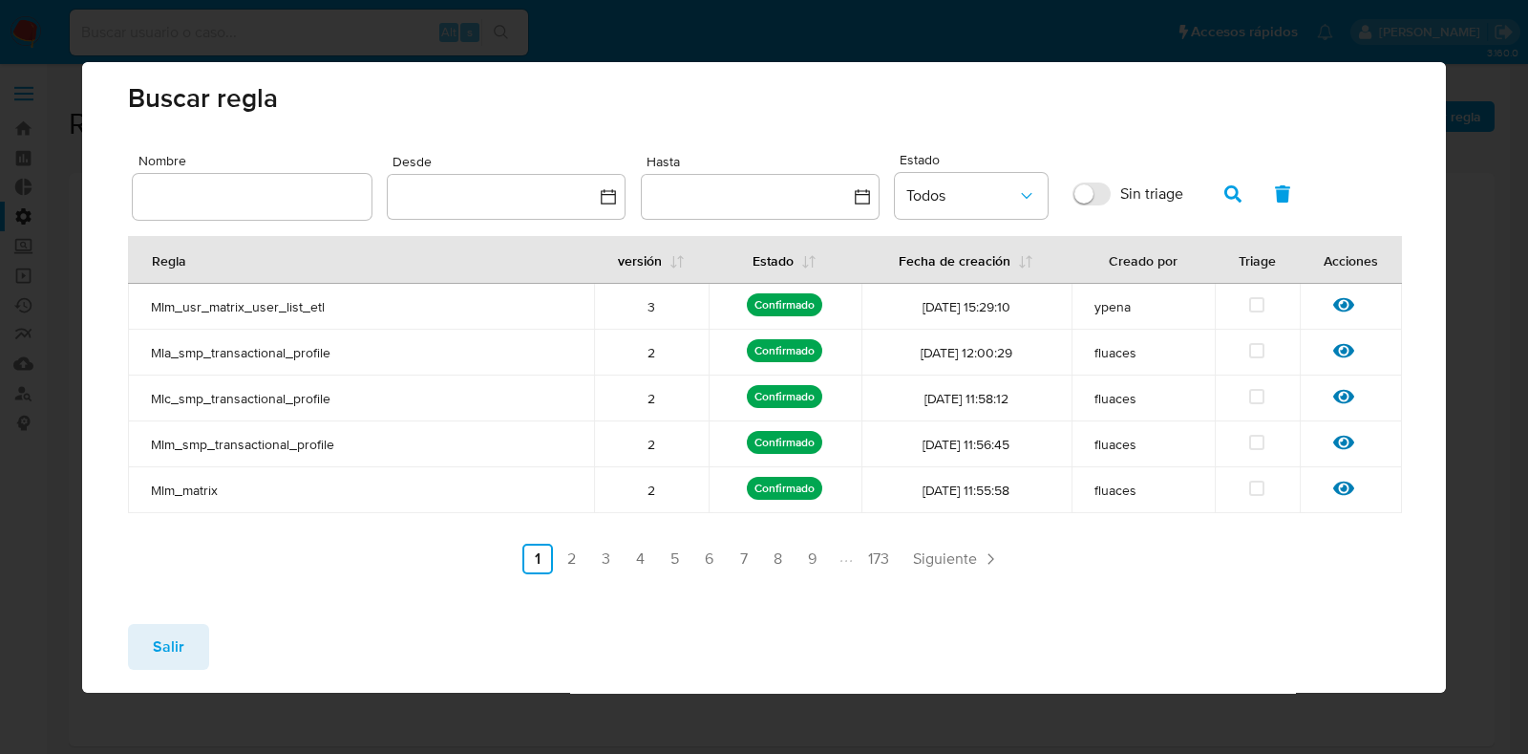
click at [573, 9] on div "Buscar regla Nombre Desde Hasta Estado Todos Sin triage Resultados 5 Regla vers…" at bounding box center [764, 377] width 1528 height 754
drag, startPoint x: 162, startPoint y: 655, endPoint x: 142, endPoint y: 275, distance: 380.7
click at [162, 656] on span "Salir" at bounding box center [169, 647] width 32 height 42
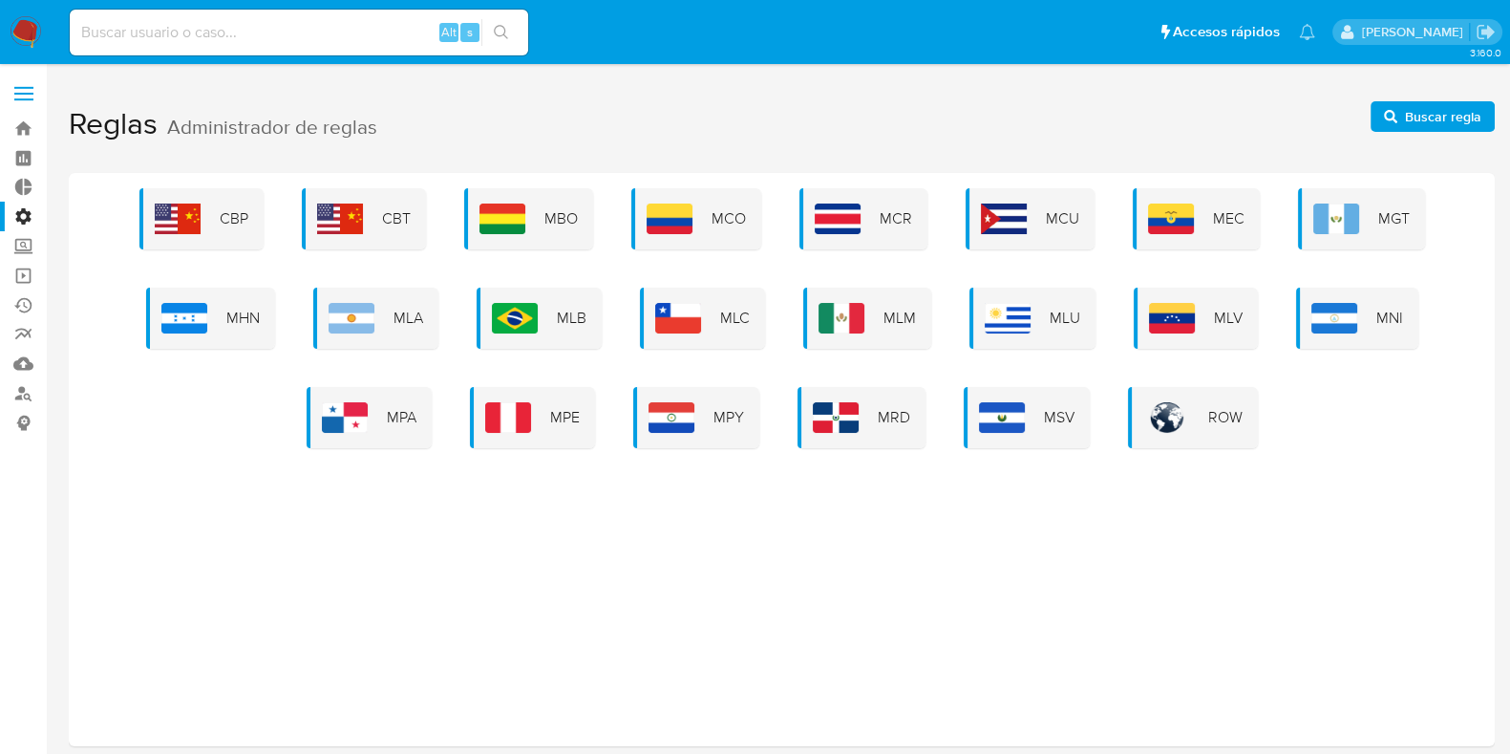
click at [19, 93] on span at bounding box center [23, 94] width 19 height 3
click at [0, 0] on input "checkbox" at bounding box center [0, 0] width 0 height 0
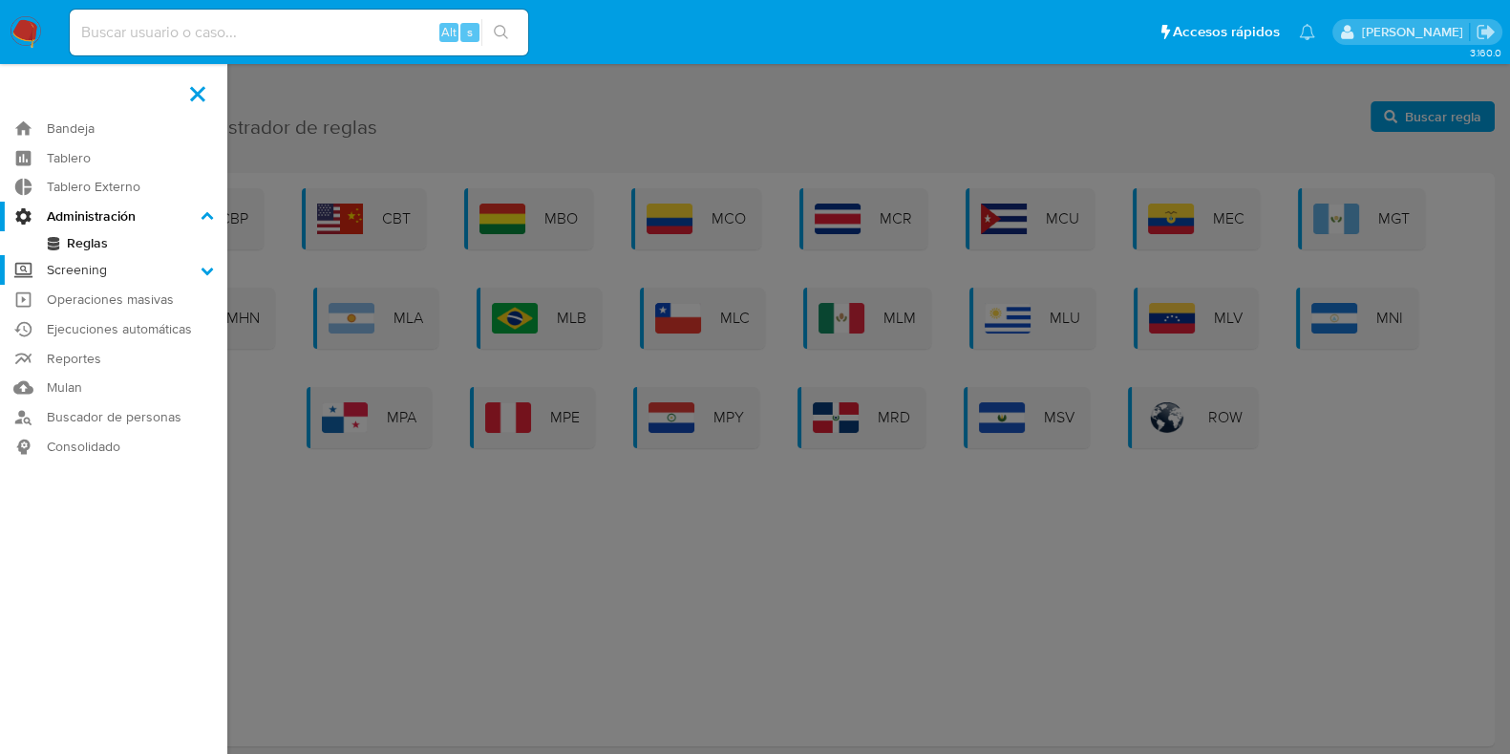
click at [95, 269] on label "Screening" at bounding box center [113, 270] width 227 height 30
click at [0, 0] on input "Screening" at bounding box center [0, 0] width 0 height 0
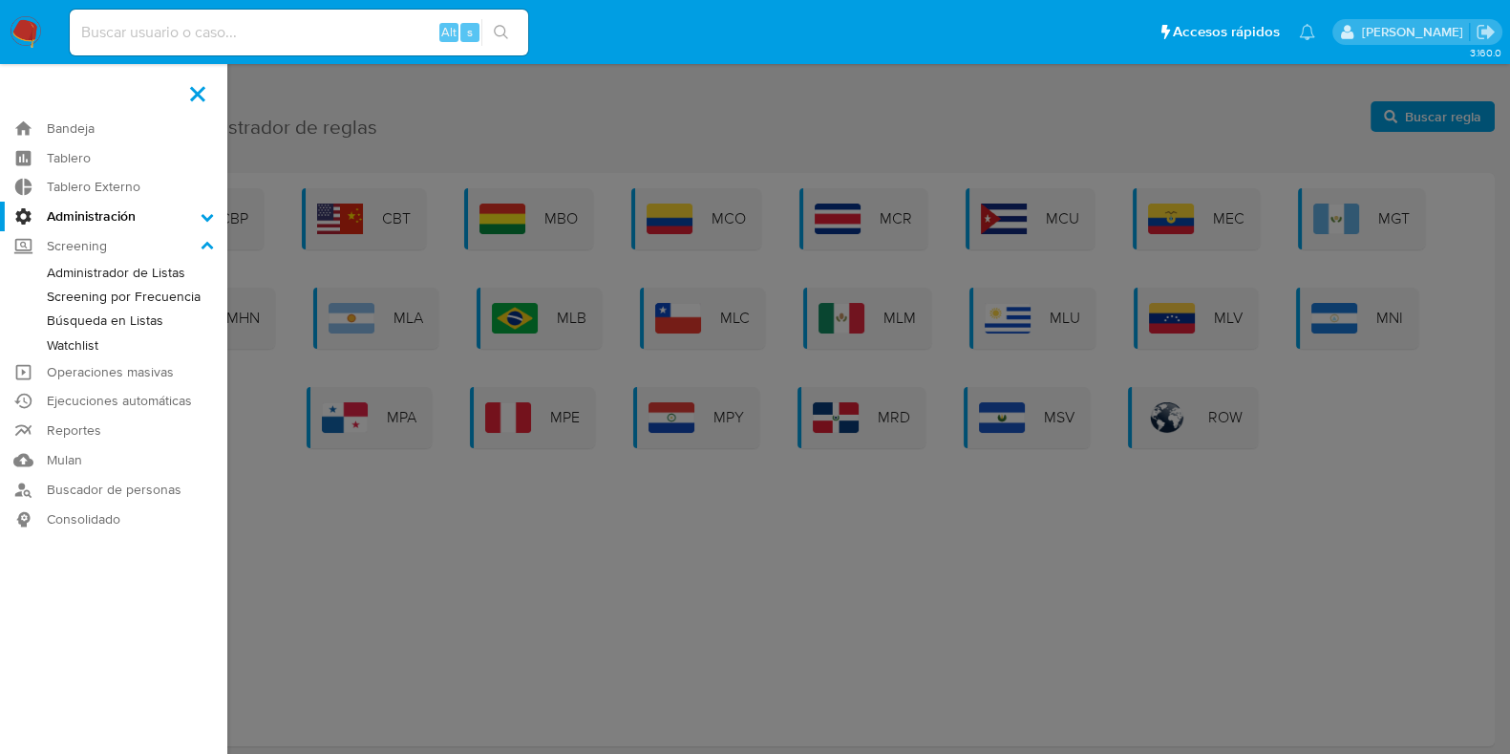
click at [110, 262] on link "Administrador de Listas" at bounding box center [113, 273] width 227 height 24
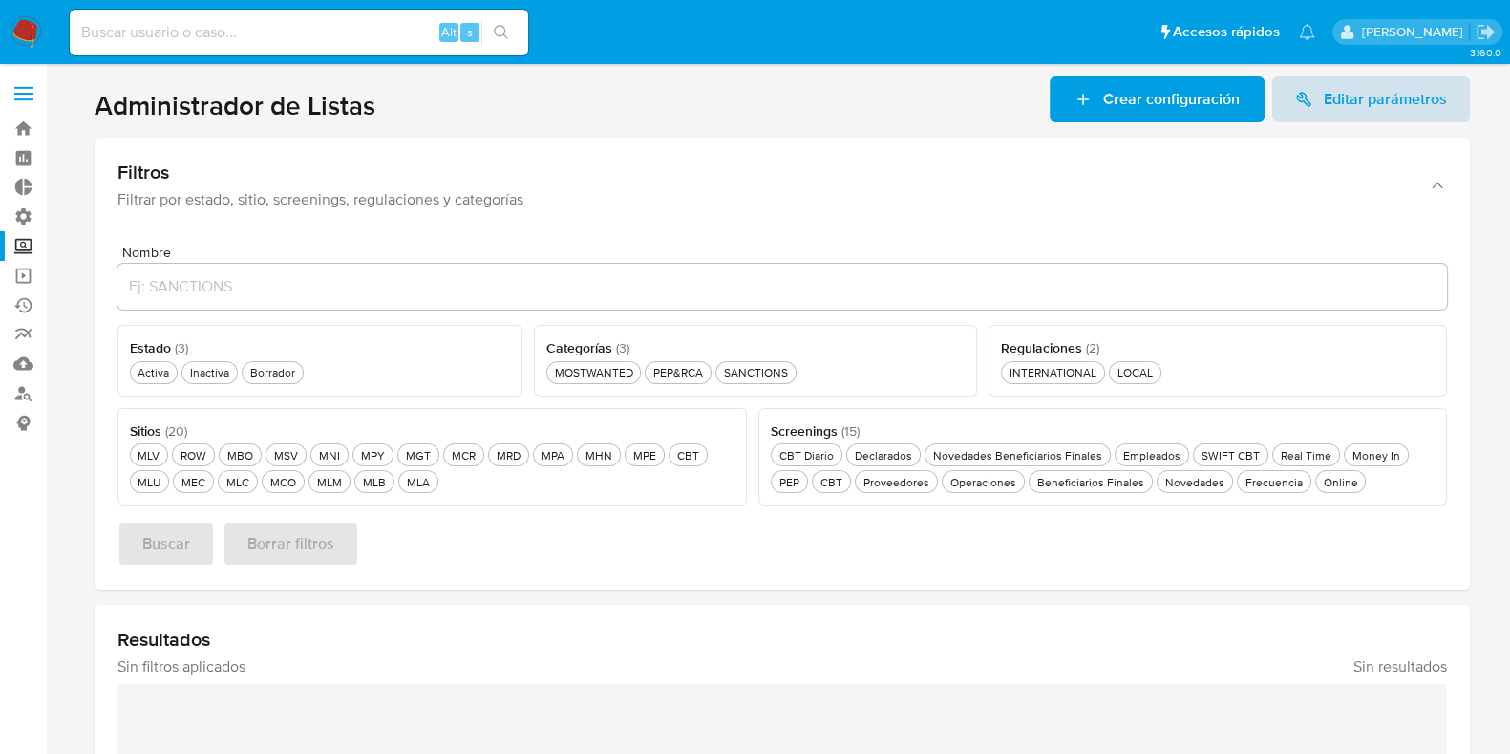
click at [1312, 106] on icon at bounding box center [1303, 99] width 17 height 17
click at [32, 120] on link "Bandeja" at bounding box center [113, 129] width 227 height 30
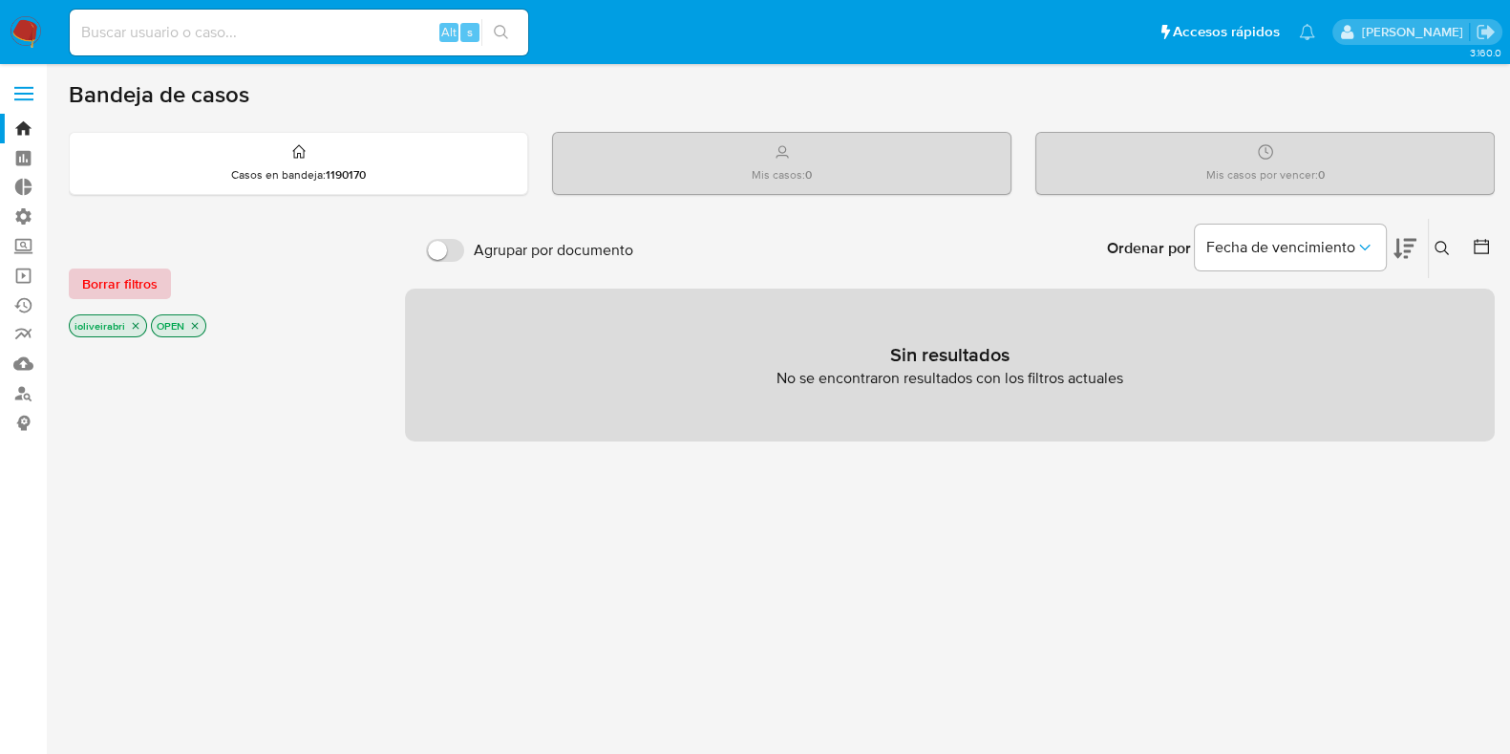
click at [118, 280] on span "Borrar filtros" at bounding box center [119, 283] width 75 height 27
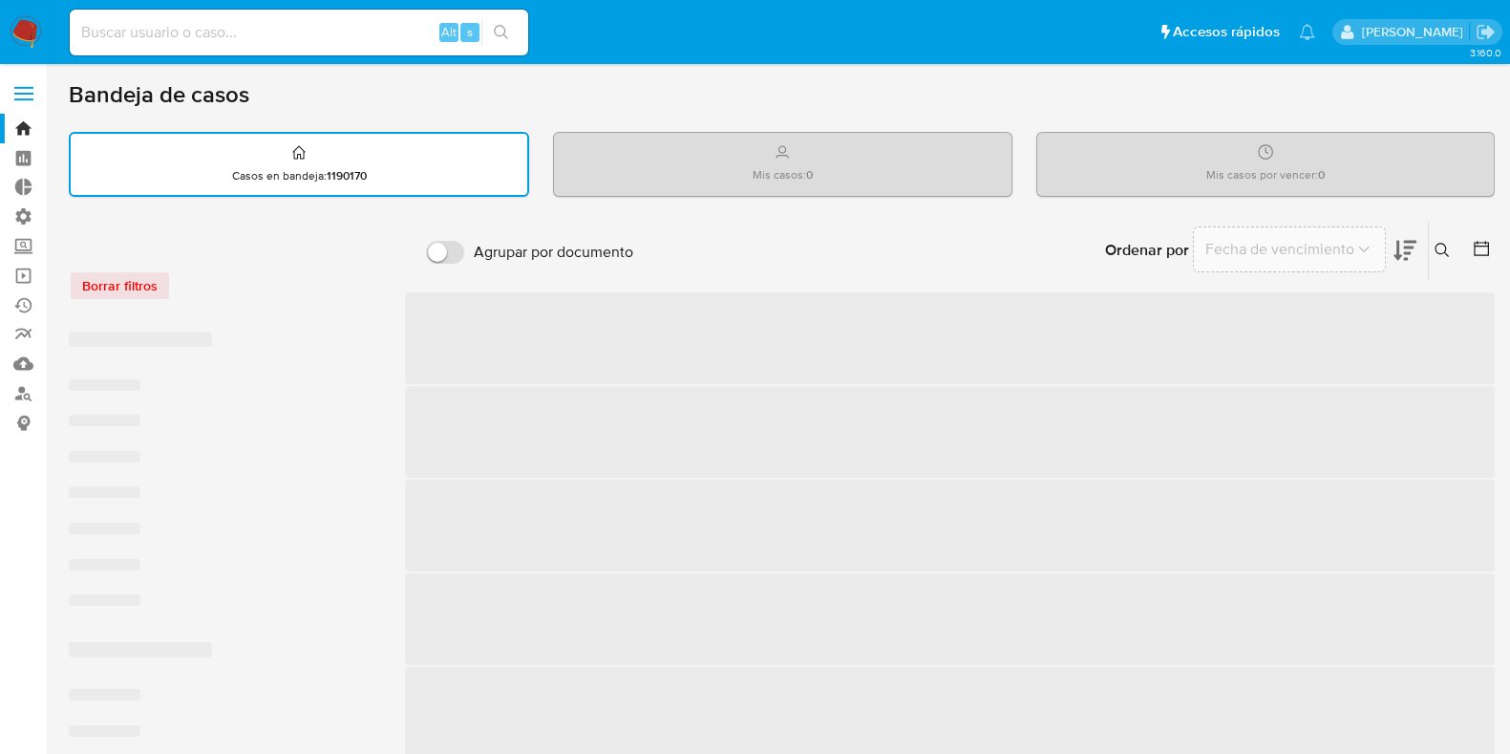
scroll to position [118, 0]
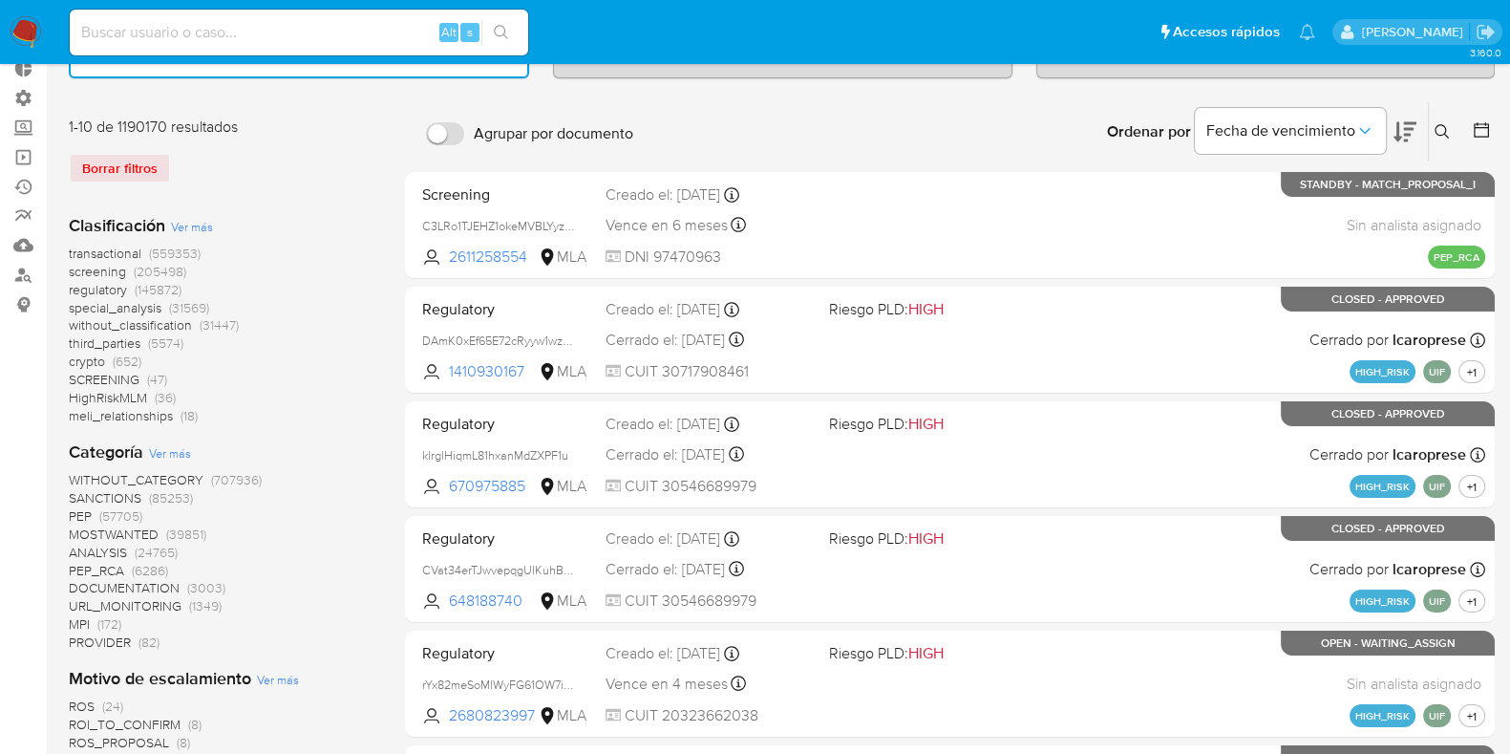
click at [120, 262] on span "screening" at bounding box center [97, 271] width 57 height 19
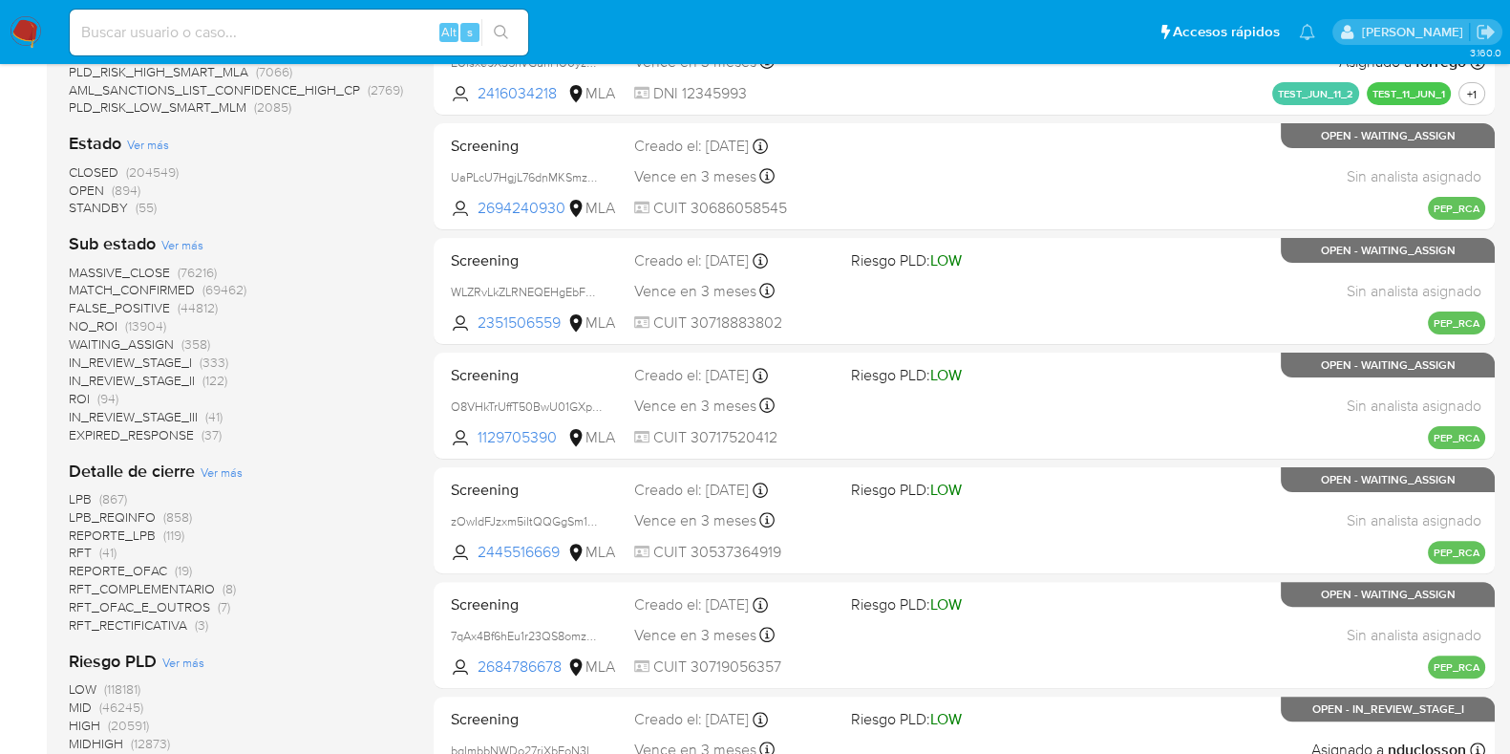
scroll to position [716, 0]
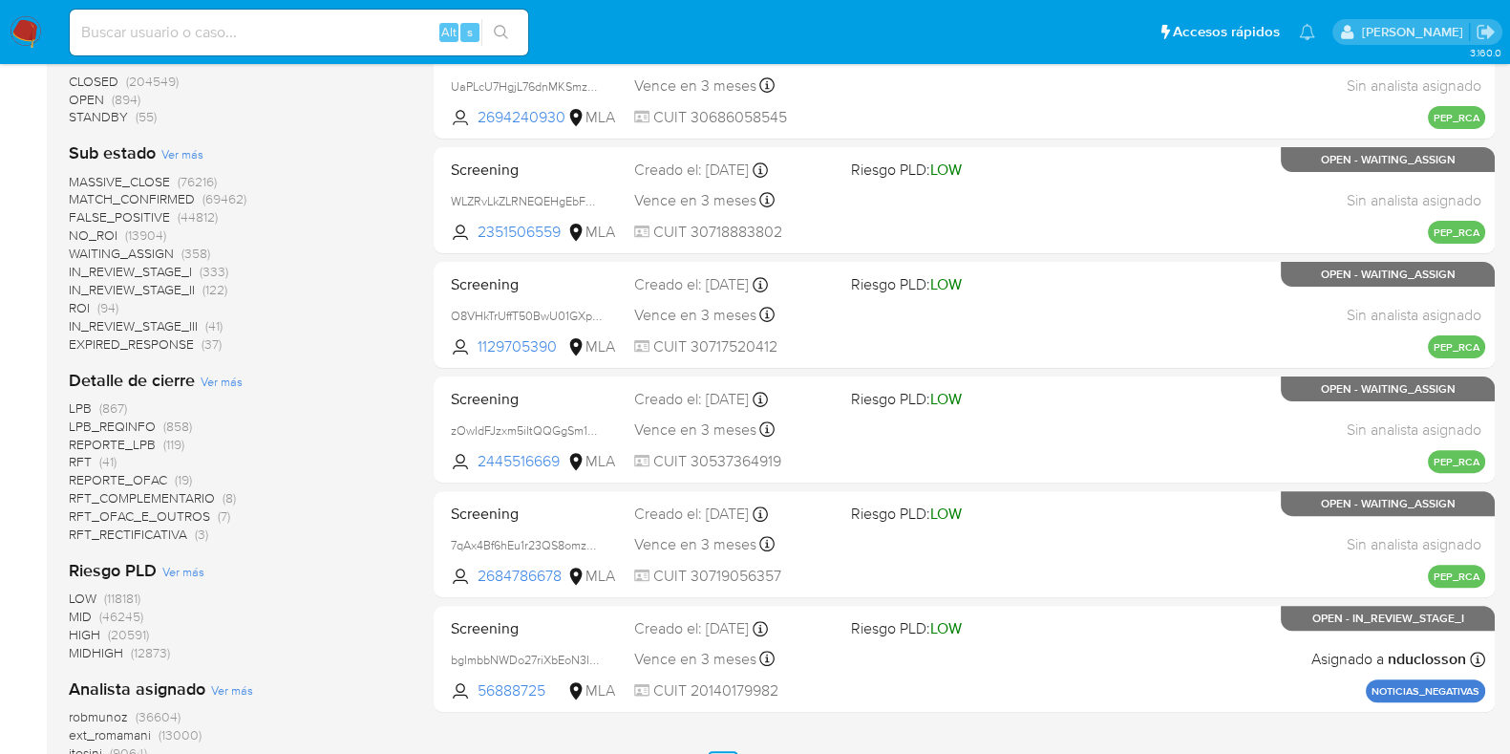
click at [125, 82] on span "CLOSED (204549)" at bounding box center [124, 82] width 110 height 18
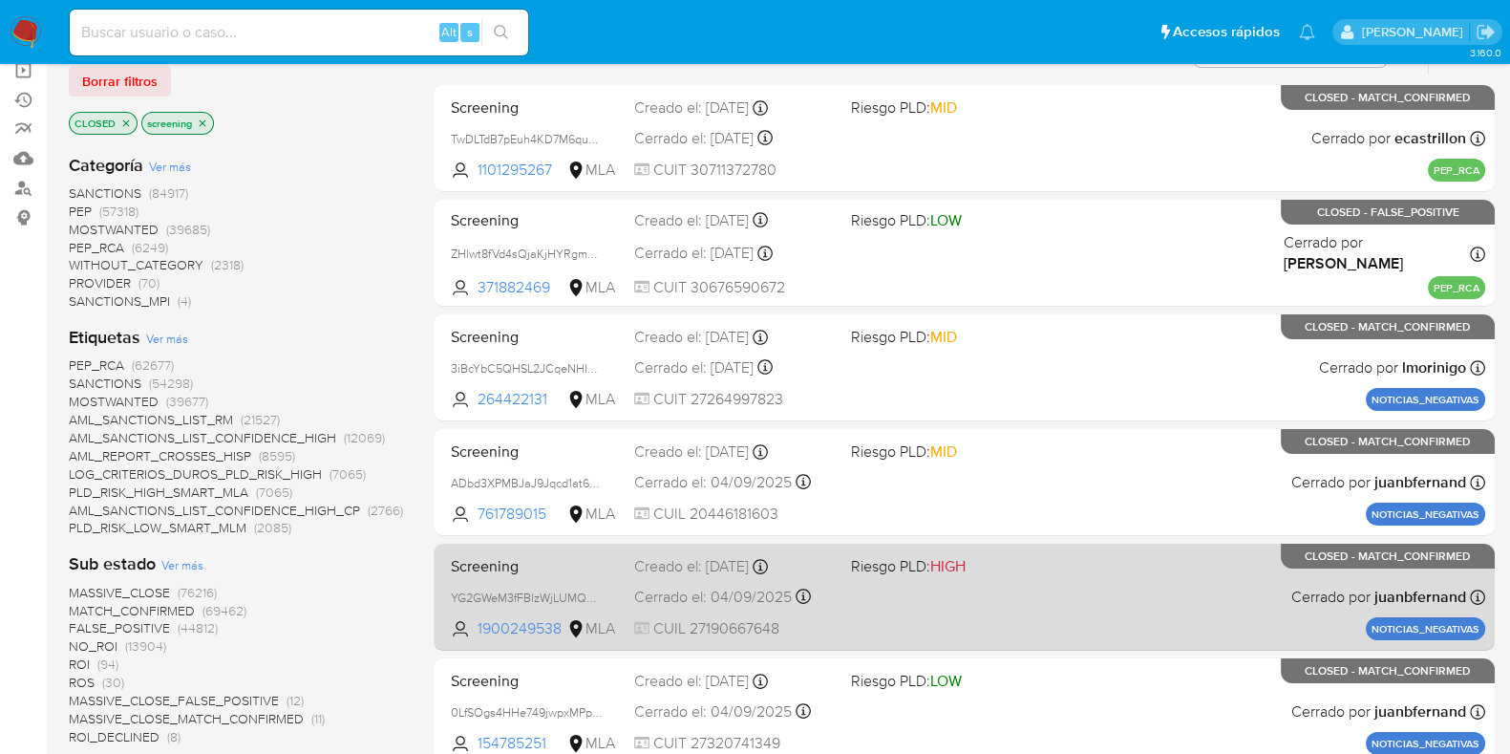
scroll to position [118, 0]
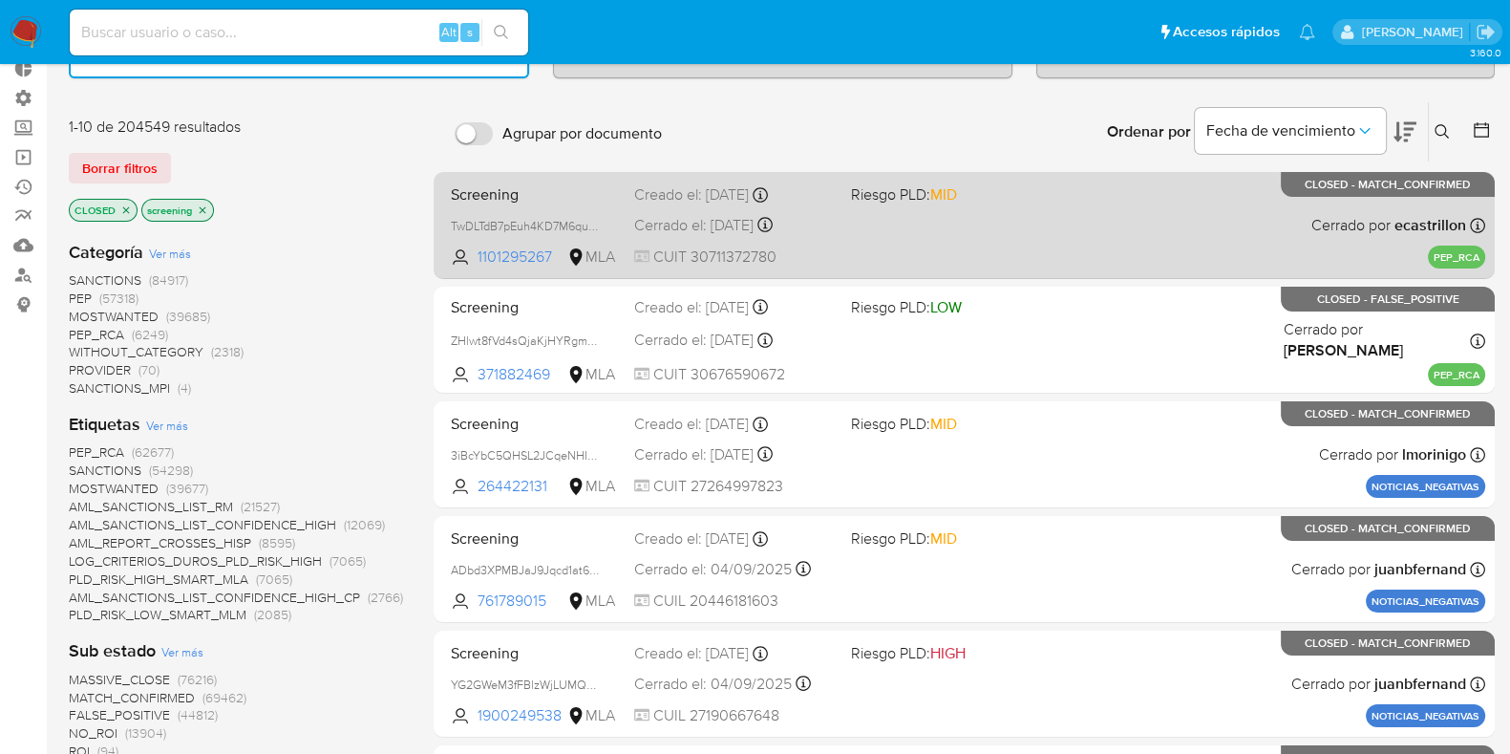
click at [926, 241] on div "Screening TwDLTdB7pEuh4KD7M6qu08NB 1101295267 MLA Riesgo PLD: MID Creado el: 25…" at bounding box center [964, 225] width 1042 height 96
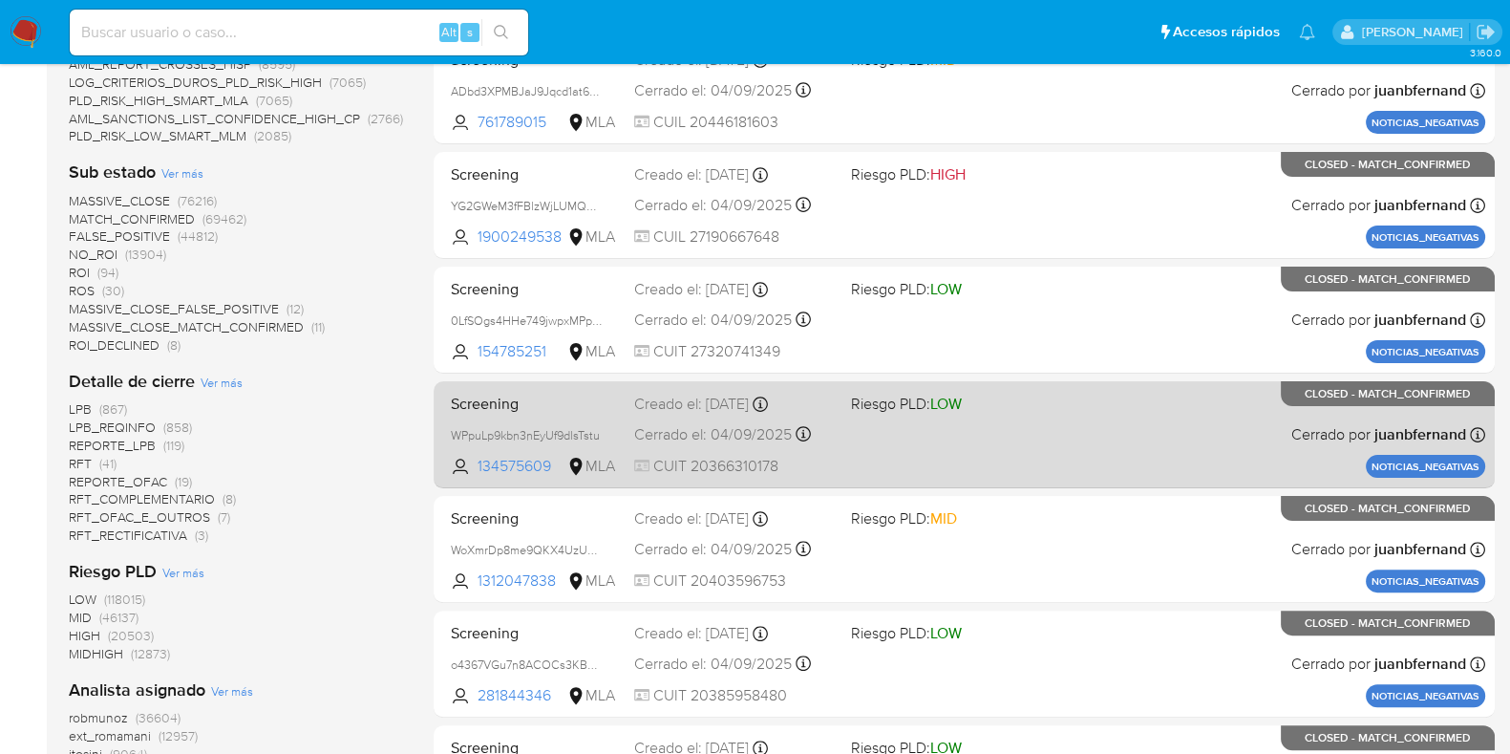
scroll to position [716, 0]
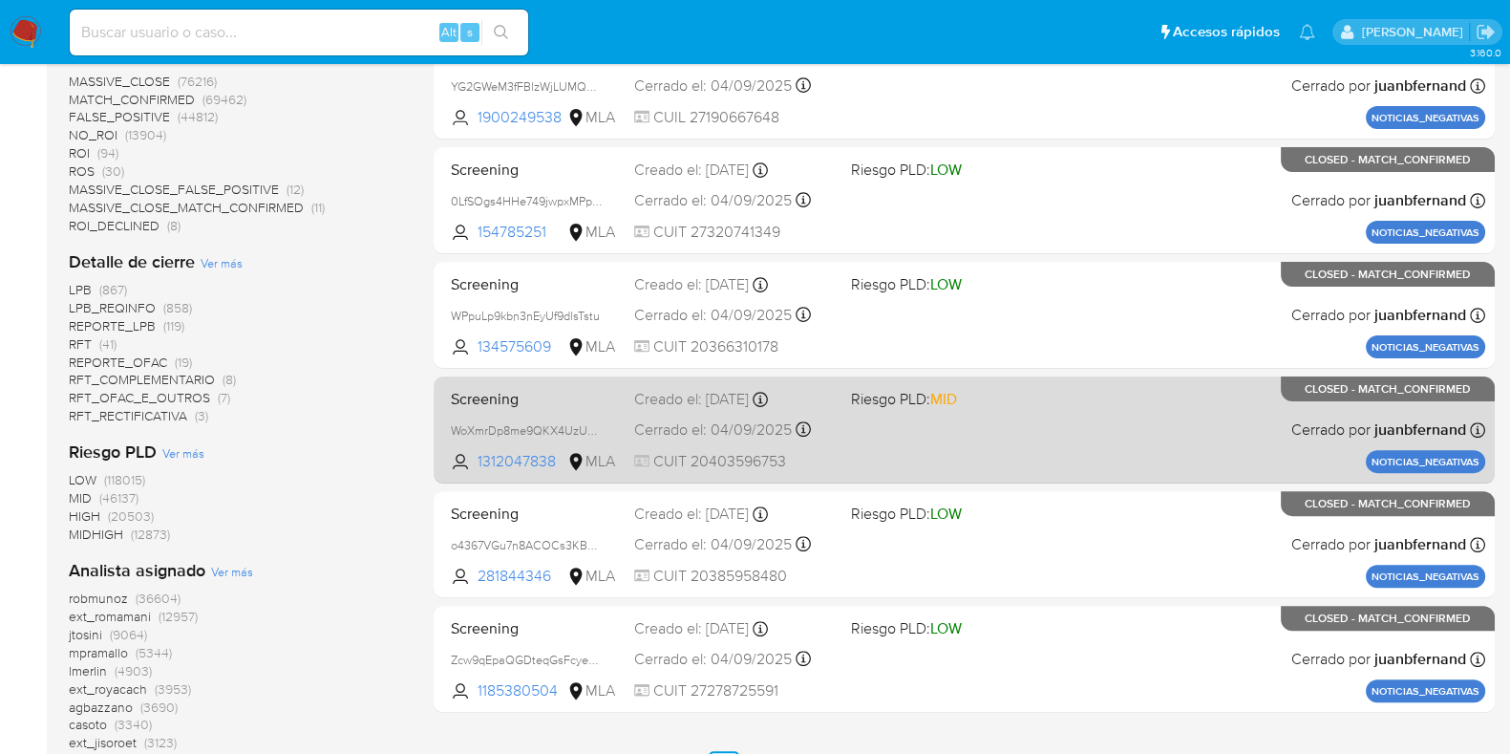
click at [970, 419] on div "Screening WoXmrDp8me9QKX4UzUDoW46s 1312047838 MLA Riesgo PLD: MID Creado el: 18…" at bounding box center [964, 429] width 1042 height 96
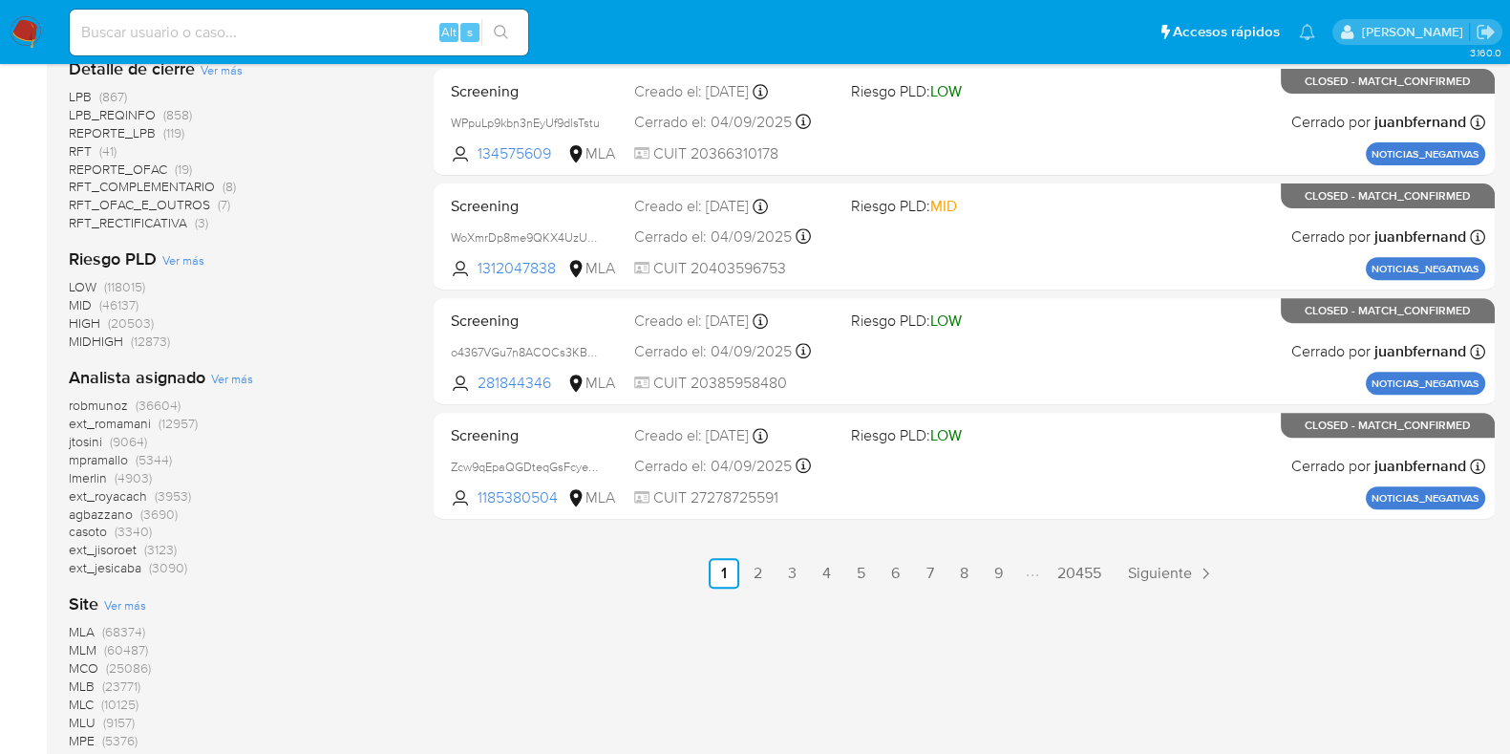
scroll to position [1130, 0]
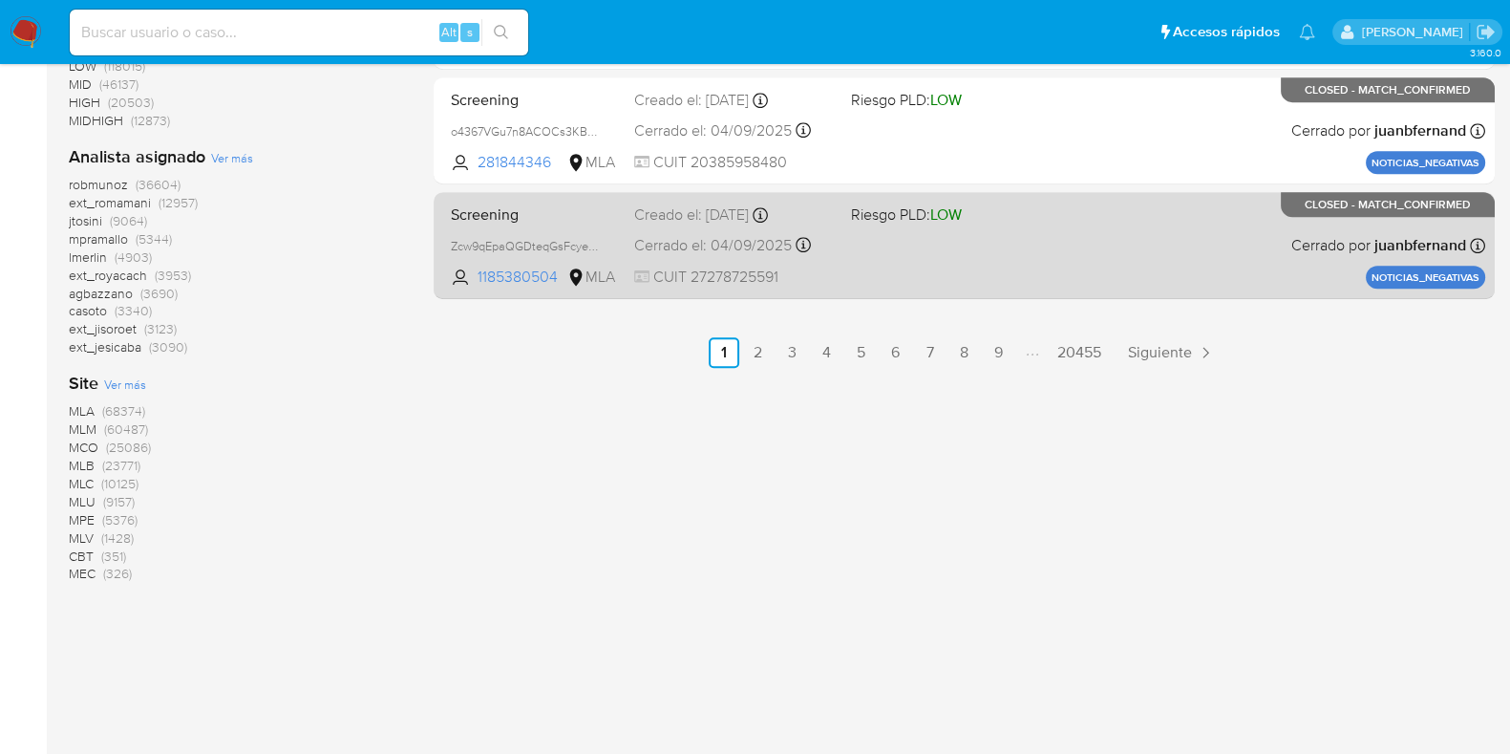
click at [965, 246] on div "Screening Zcw9qEpaQGDteqGsFcyeXABQ 1185380504 MLA Riesgo PLD: LOW Creado el: 18…" at bounding box center [964, 245] width 1042 height 96
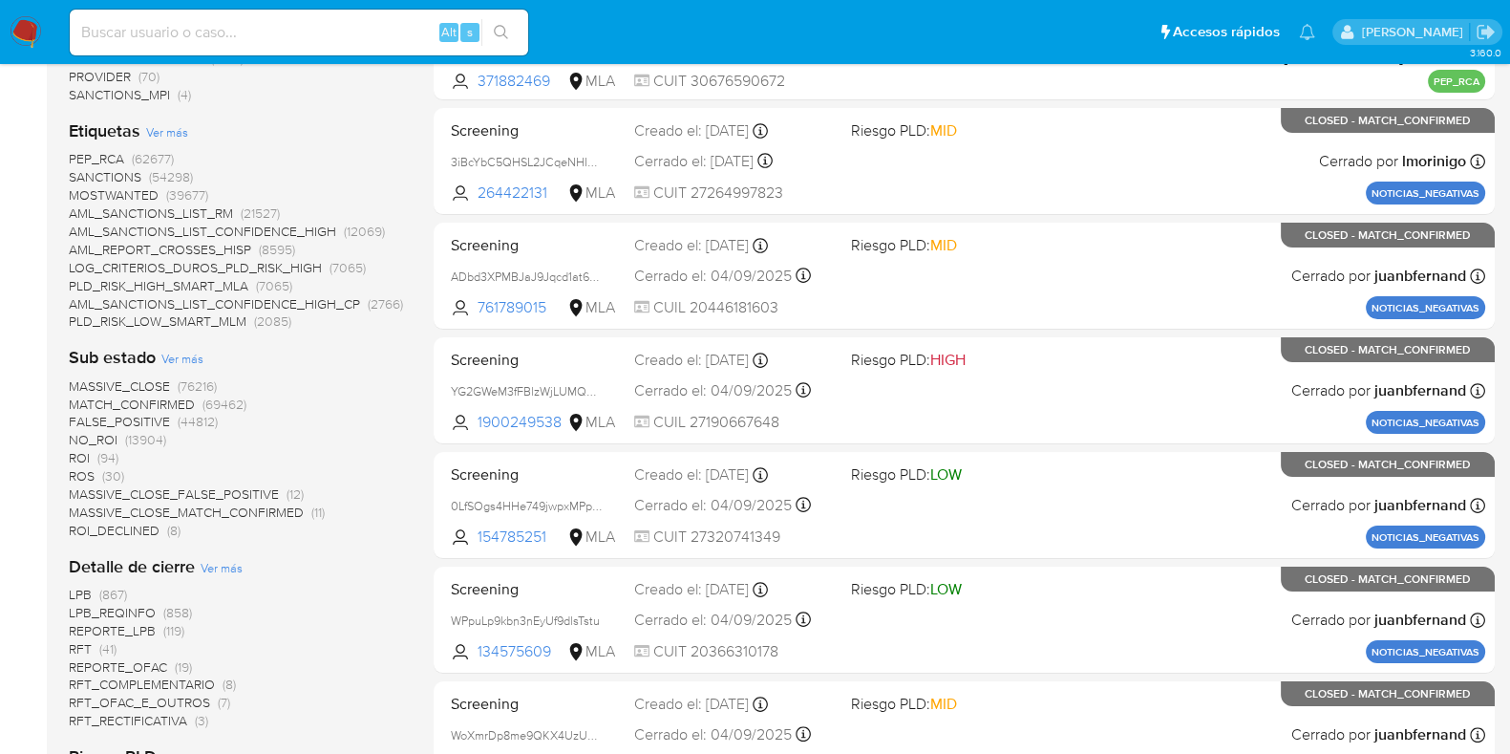
scroll to position [414, 0]
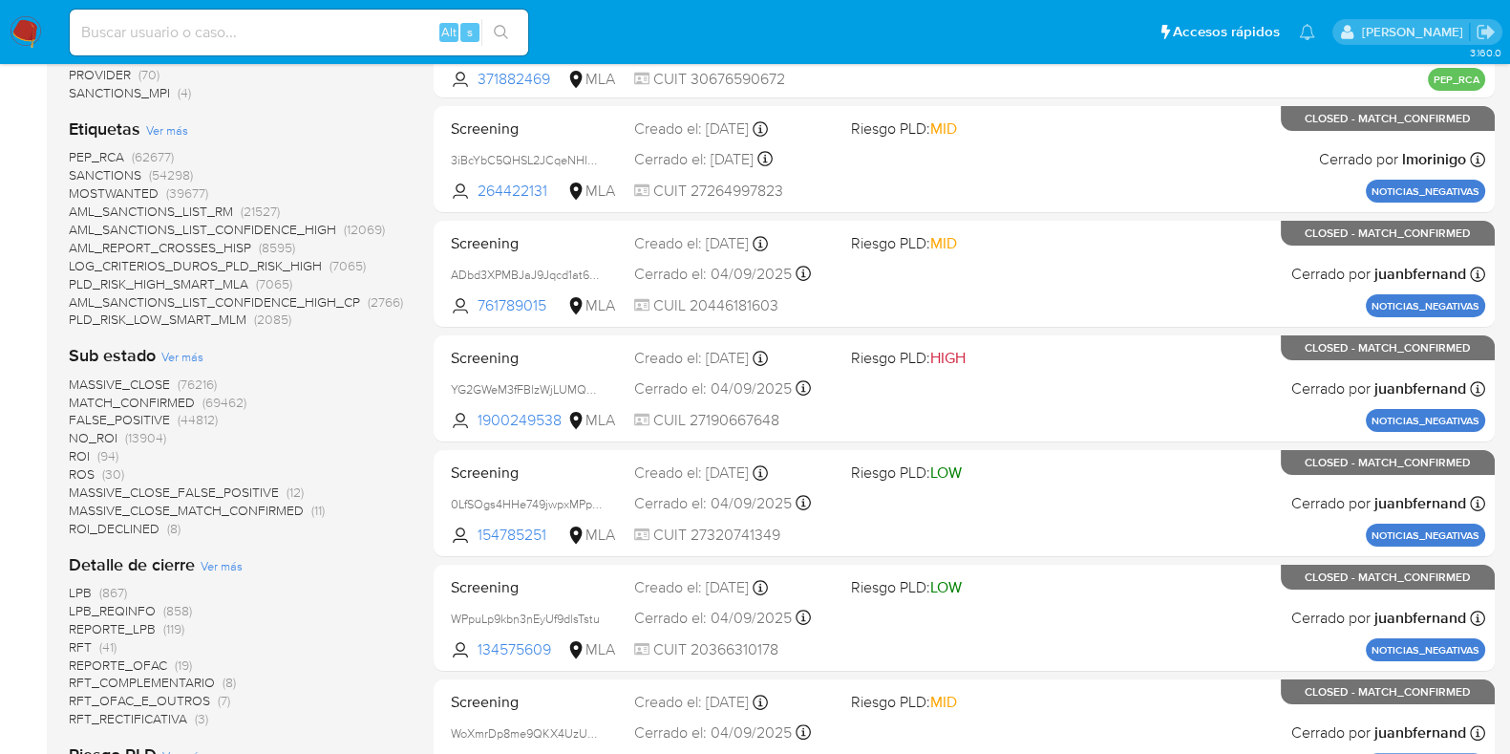
click at [217, 396] on span "(69462)" at bounding box center [225, 402] width 44 height 19
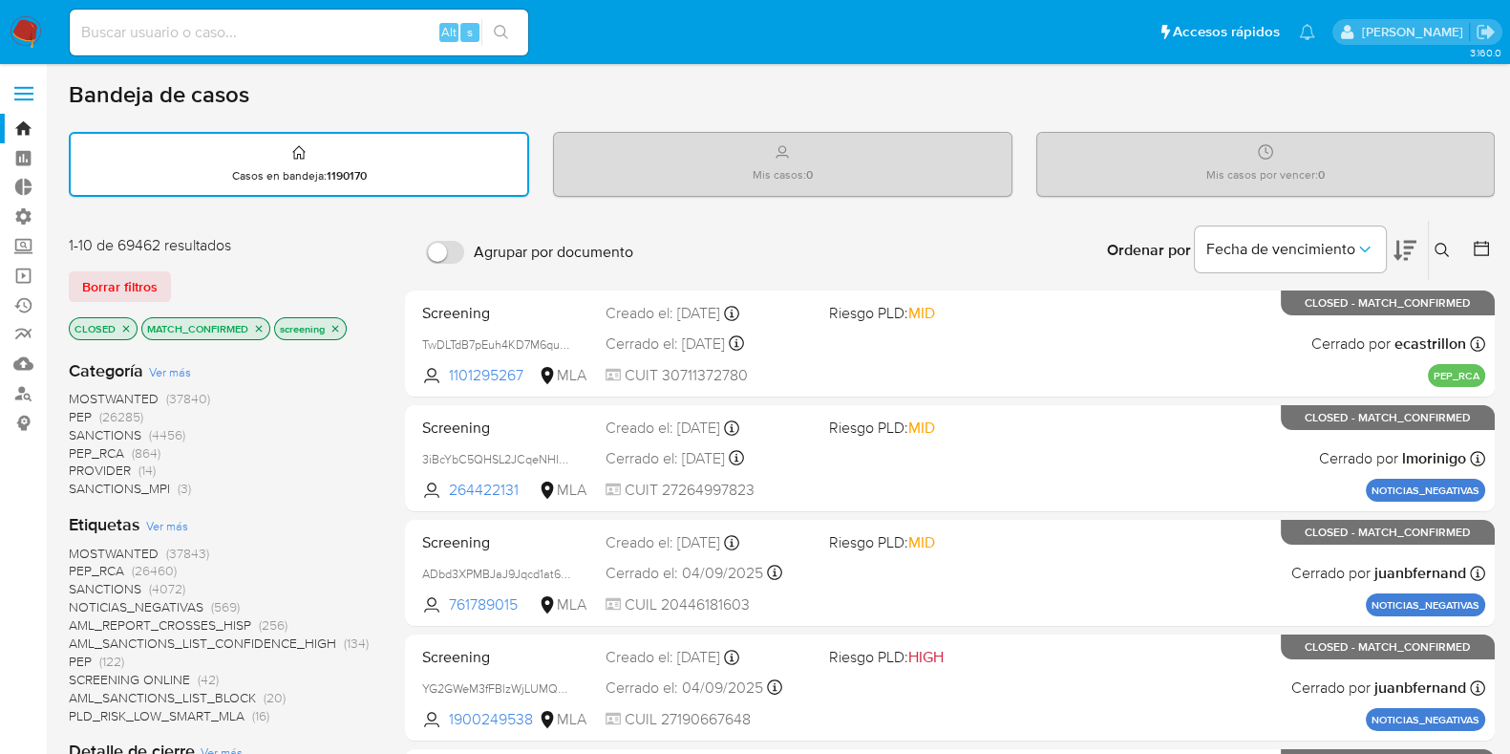
click at [139, 428] on span "SANCTIONS" at bounding box center [105, 434] width 73 height 19
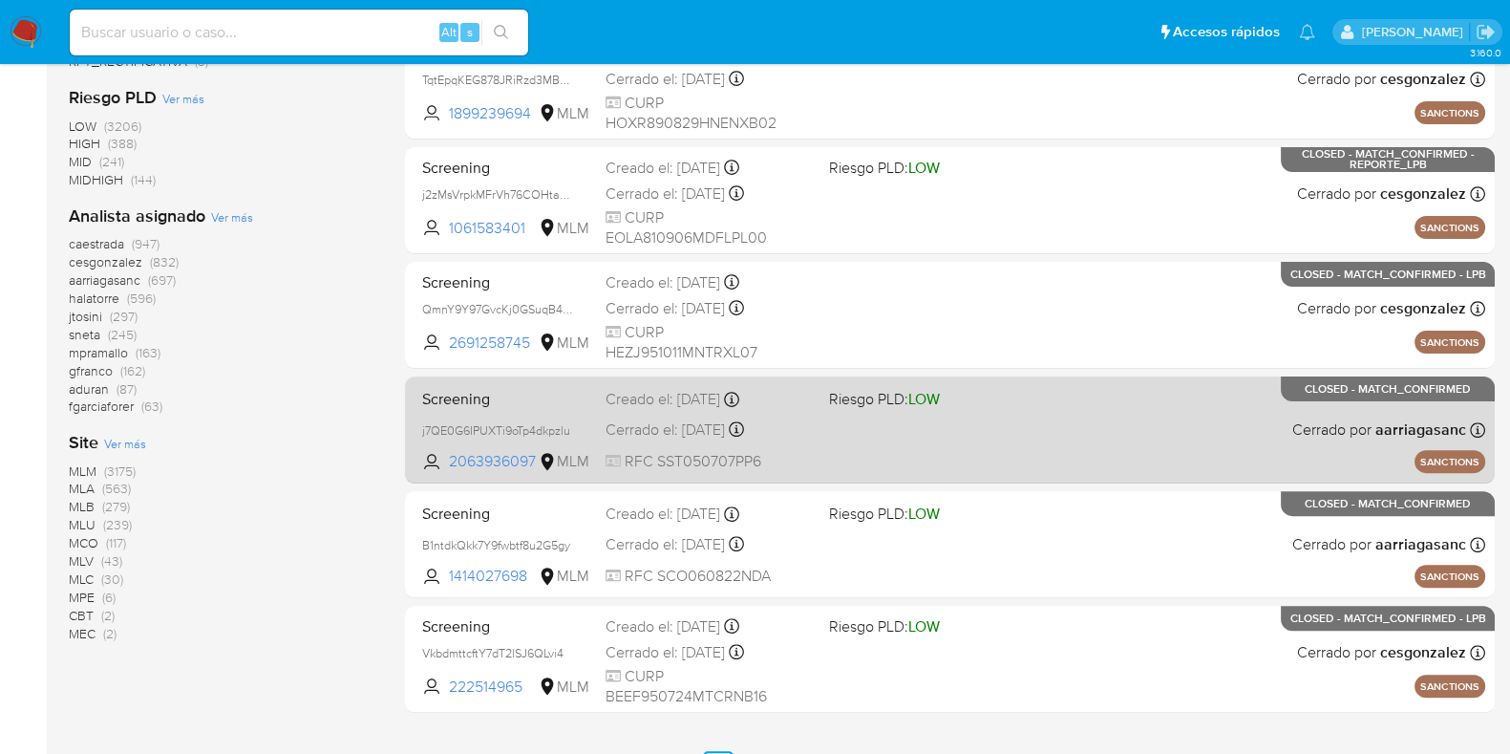
scroll to position [822, 0]
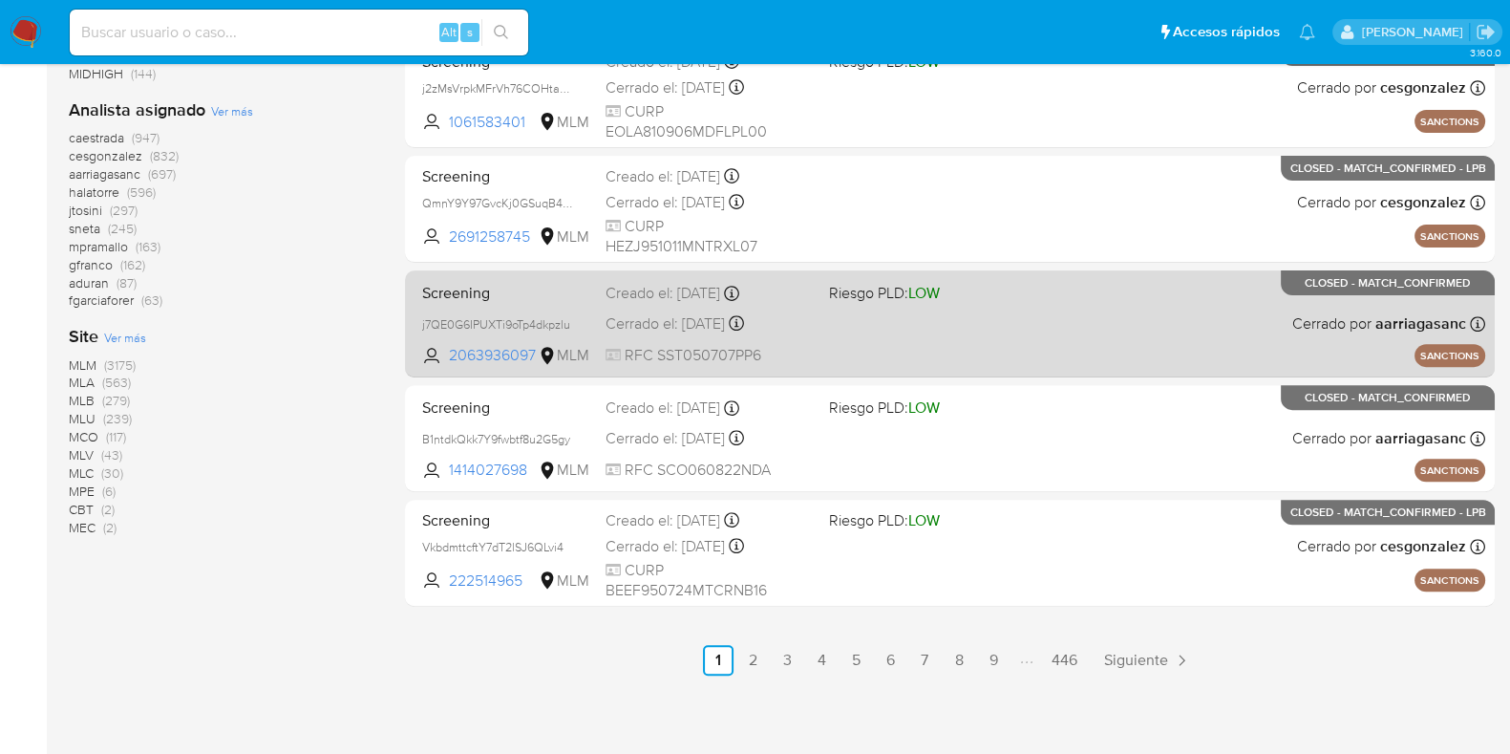
click at [973, 336] on div "Screening j7QE0G6IPUXTi9oTp4dkpzlu 2063936097 MLM Riesgo PLD: LOW Creado el: 17…" at bounding box center [950, 323] width 1071 height 96
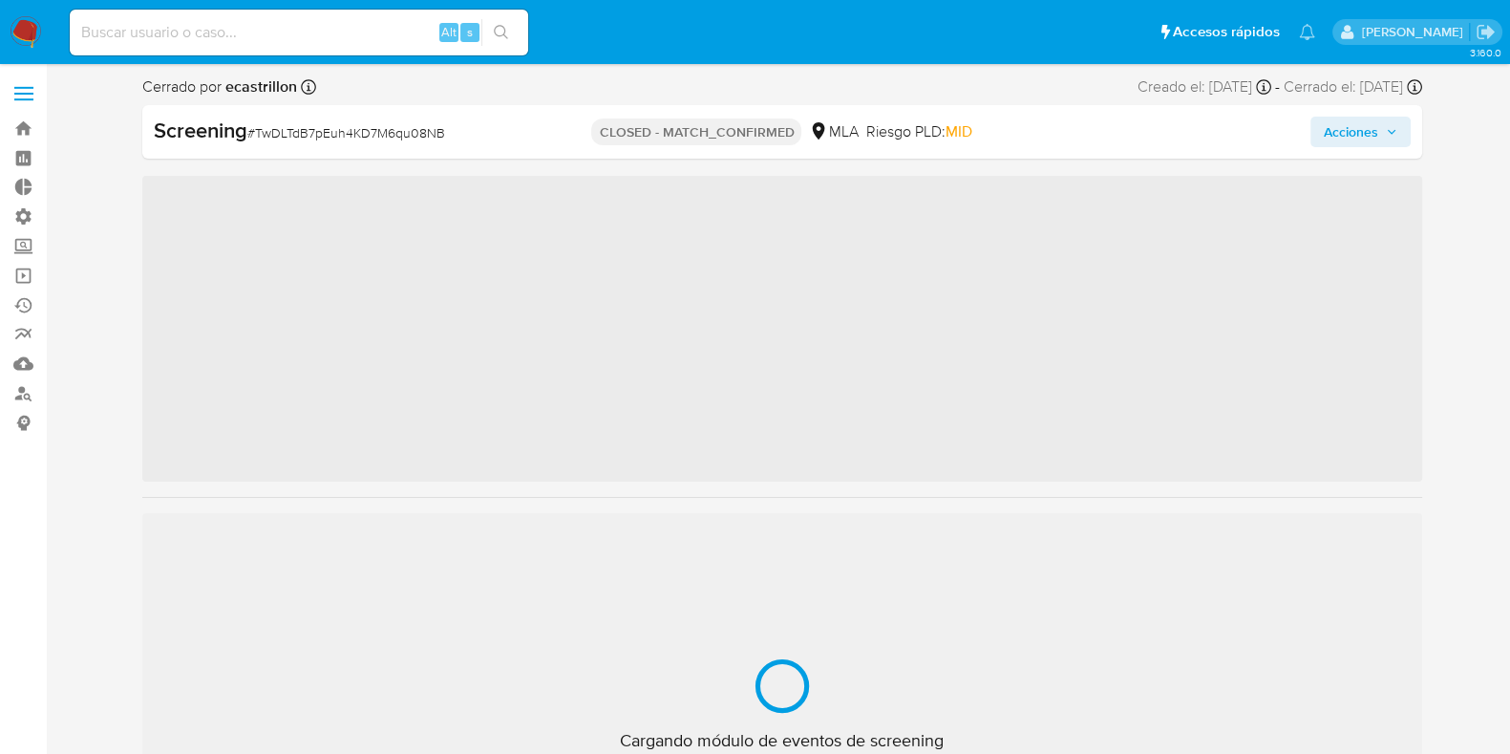
scroll to position [852, 0]
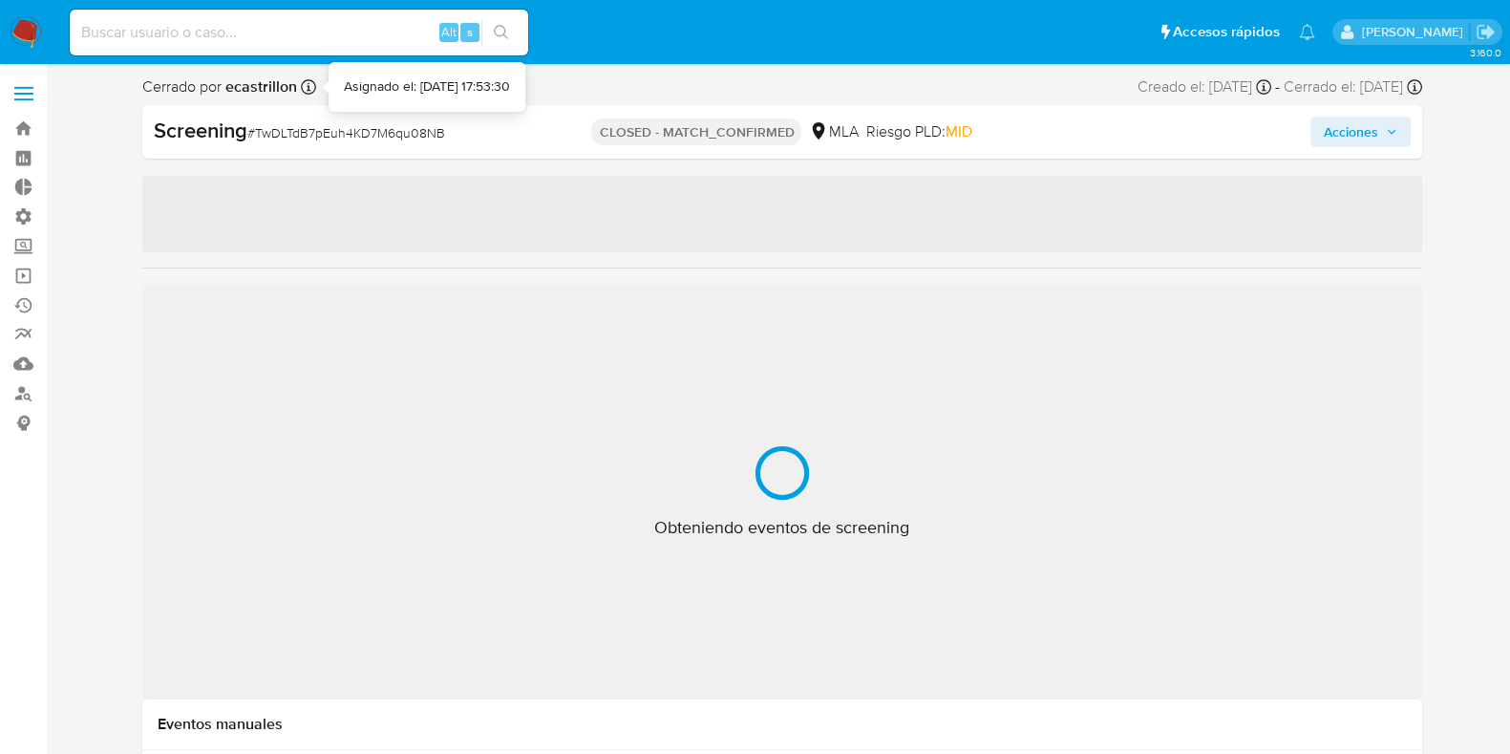
select select "10"
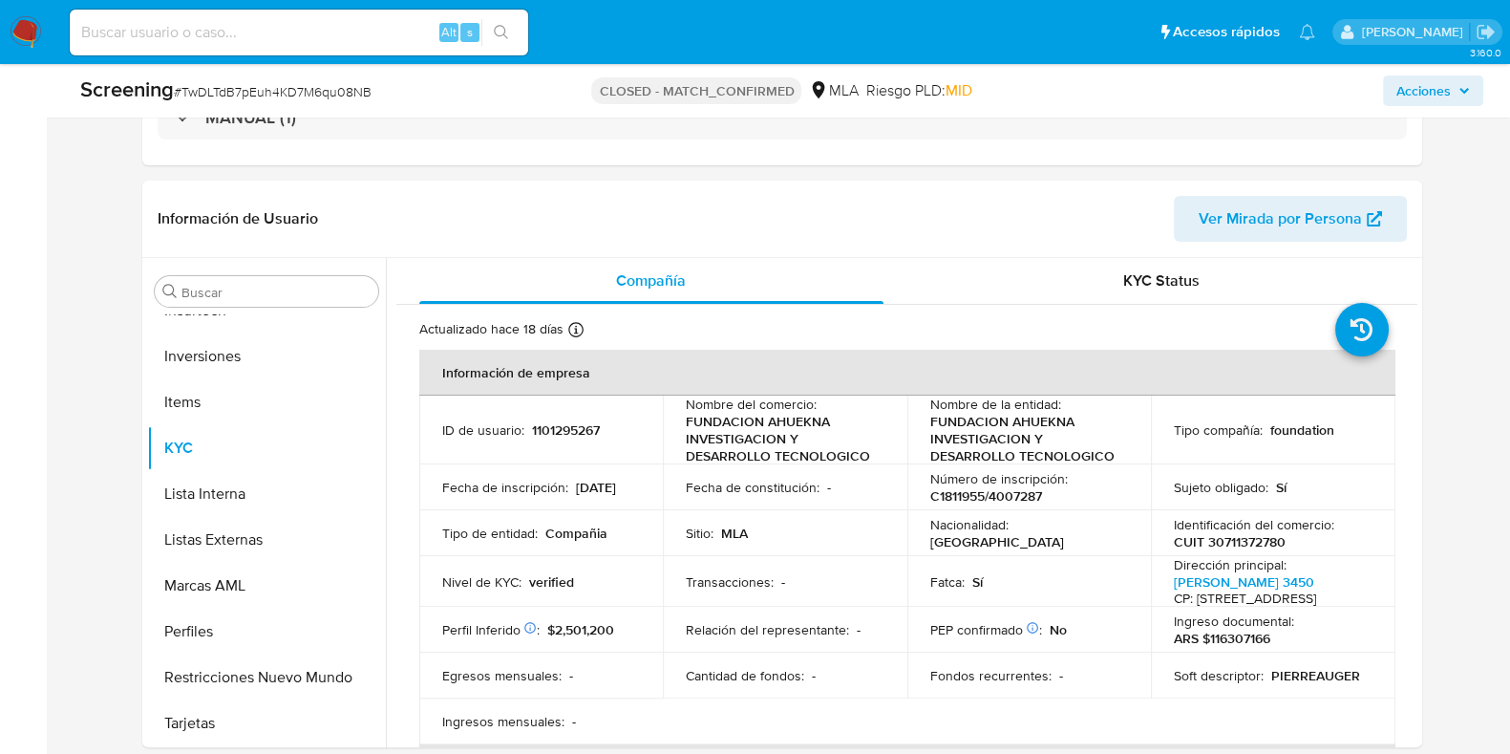
scroll to position [479, 0]
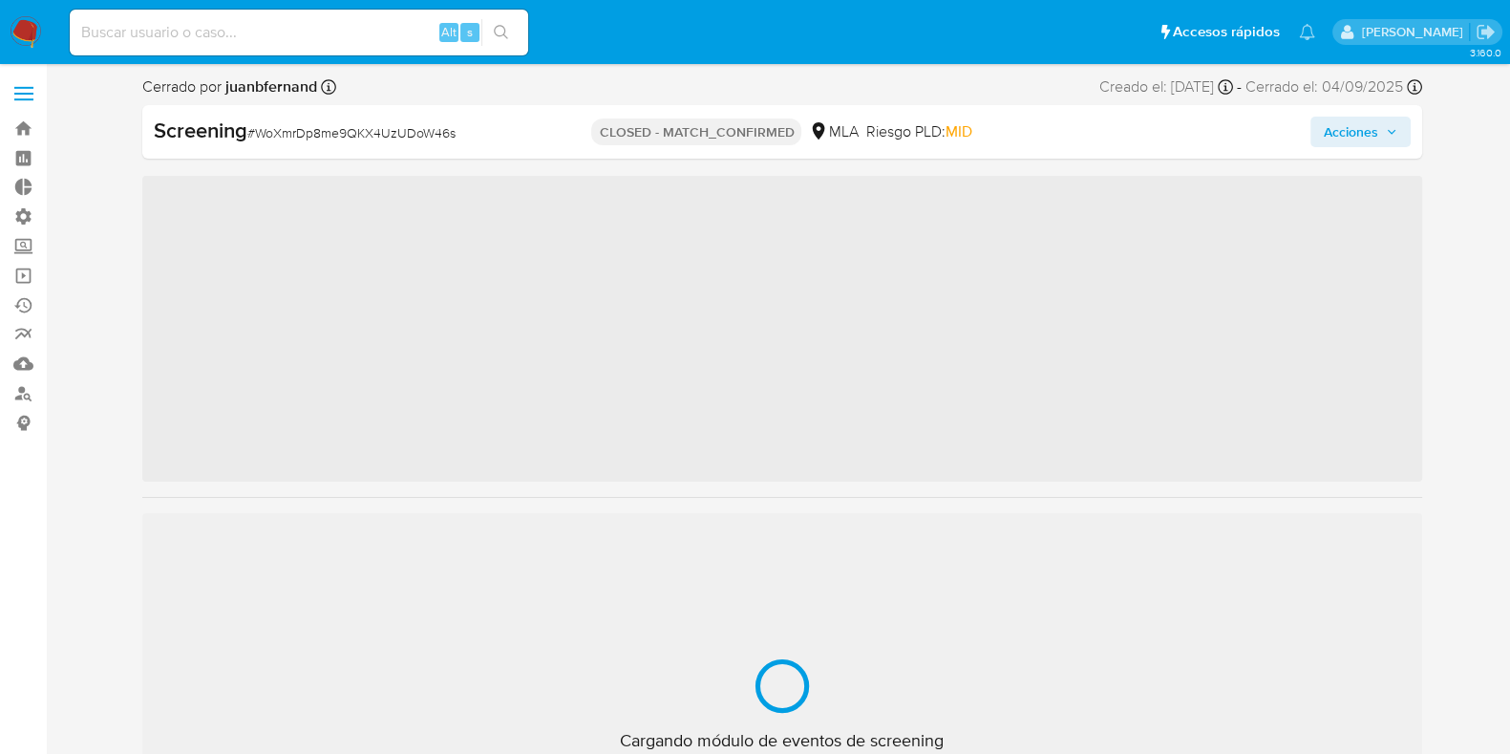
scroll to position [852, 0]
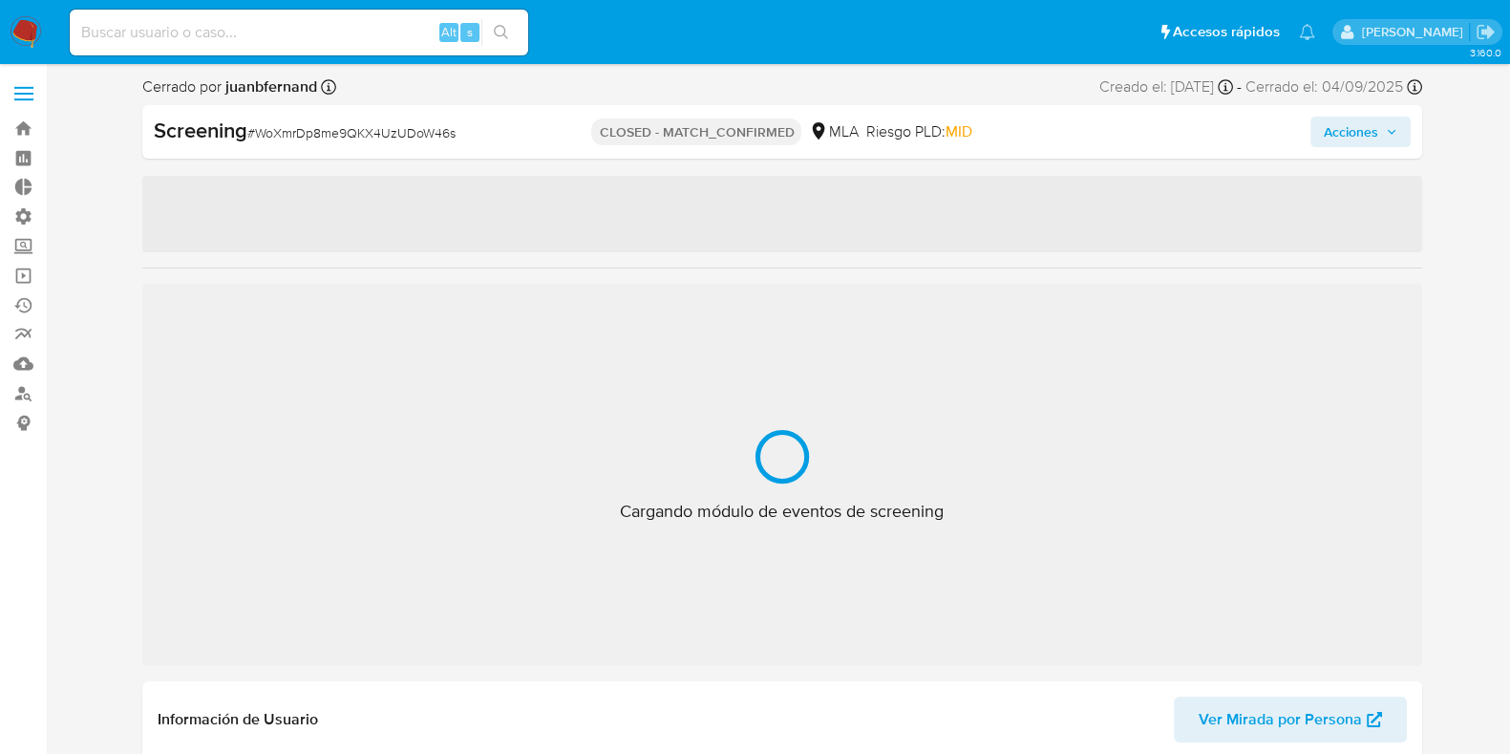
select select "10"
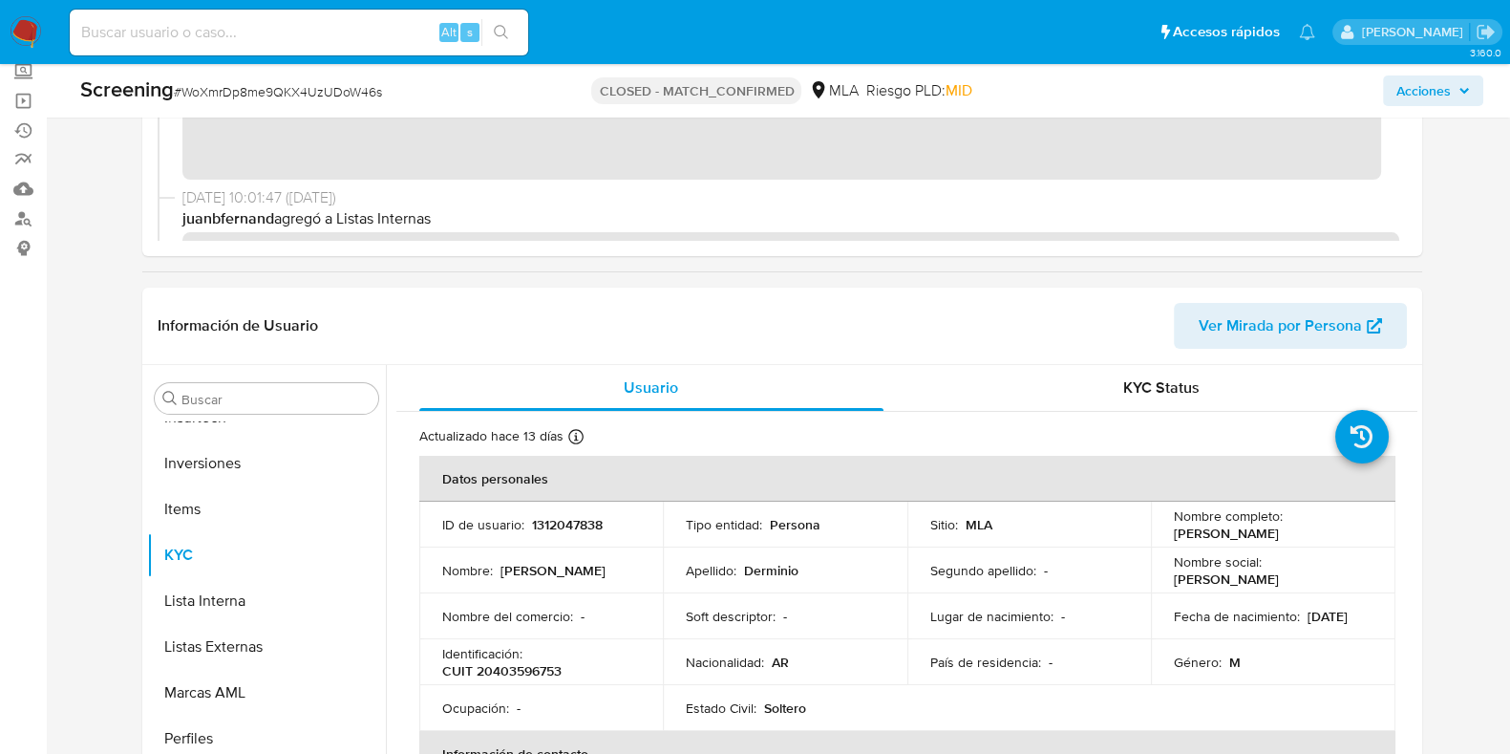
scroll to position [0, 0]
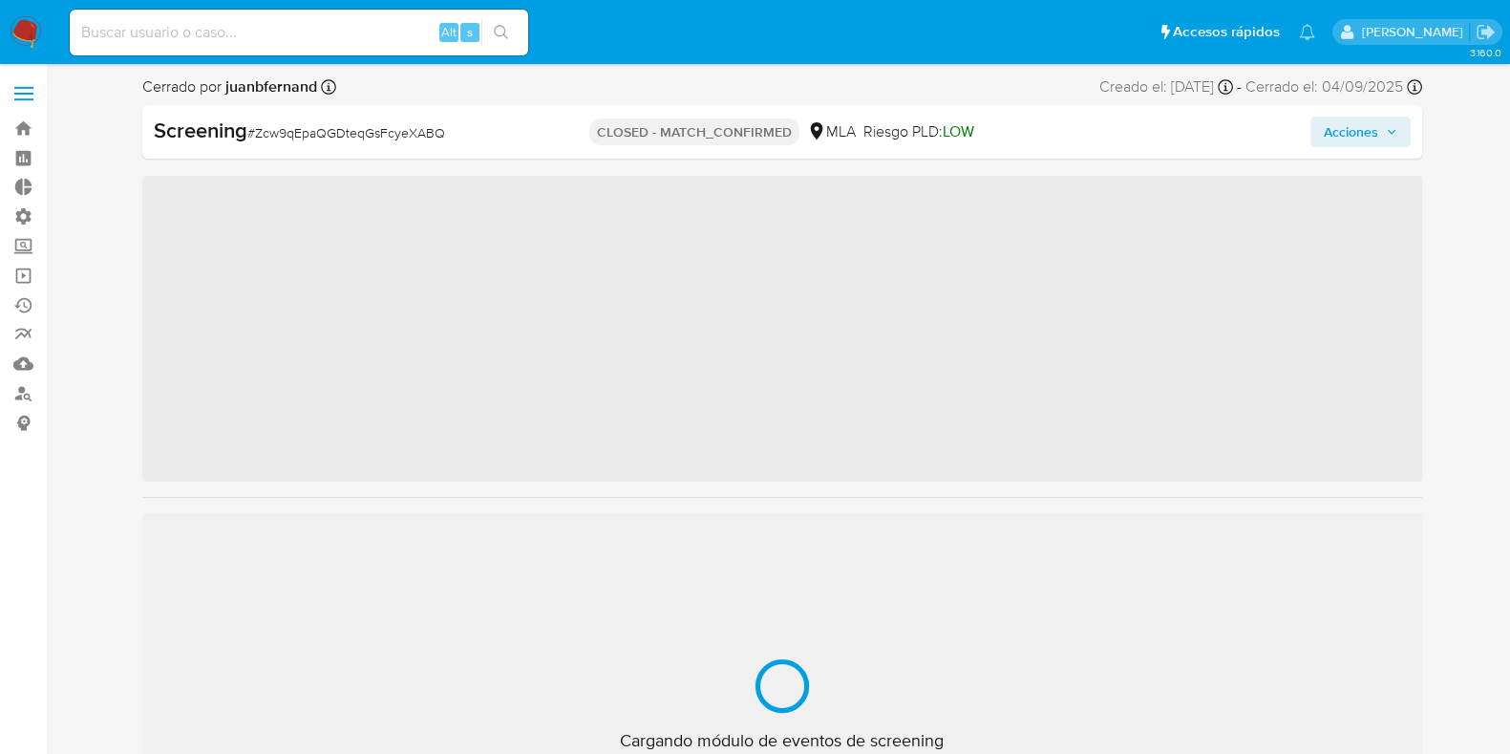
scroll to position [852, 0]
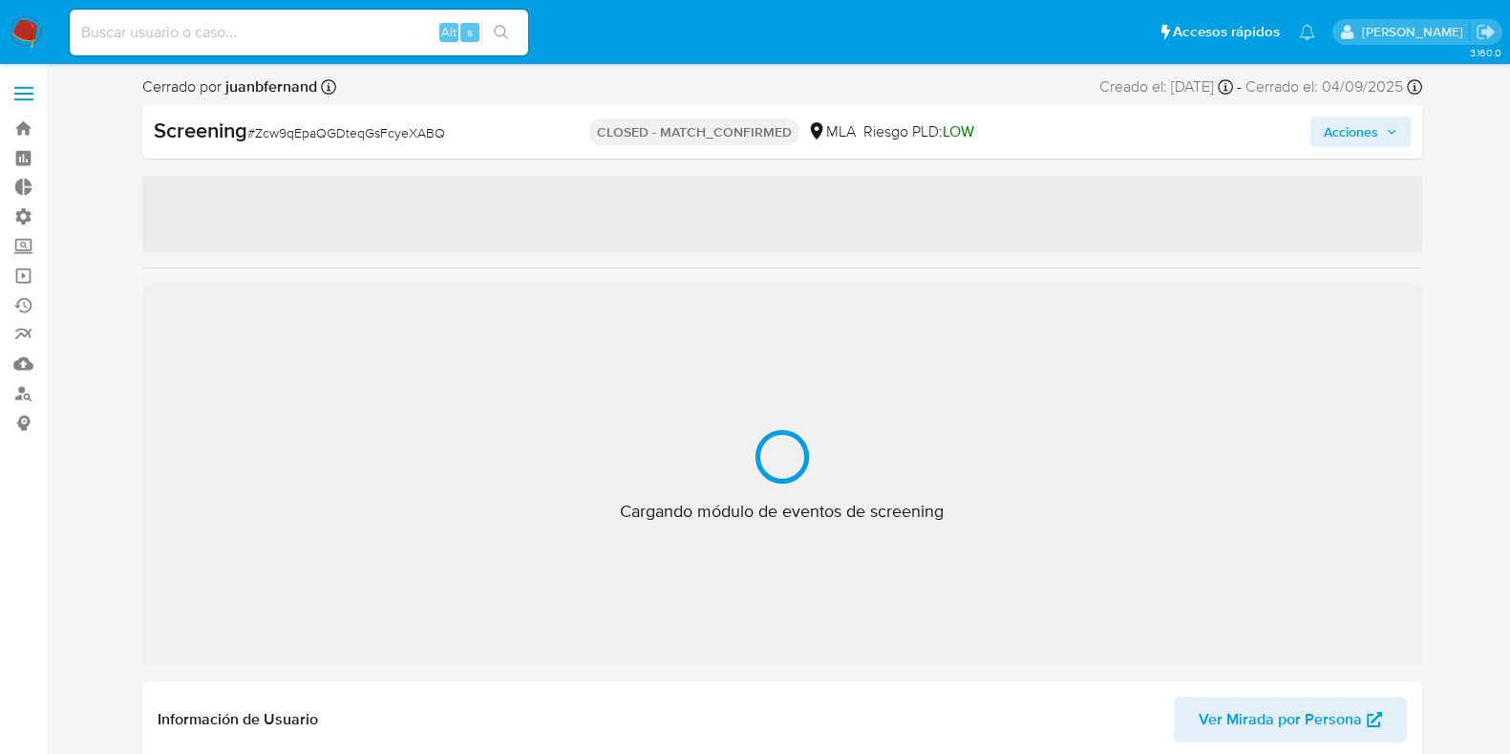
select select "10"
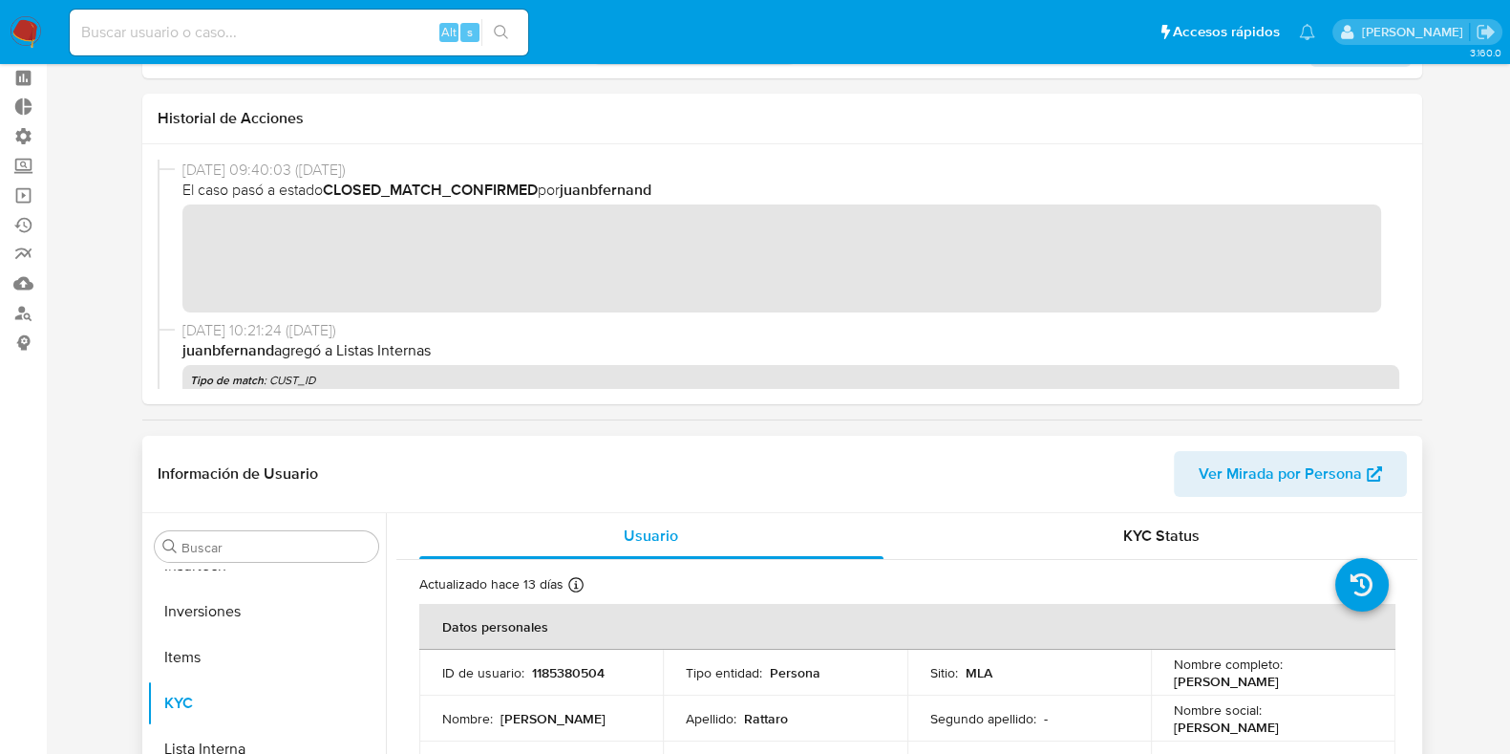
scroll to position [0, 0]
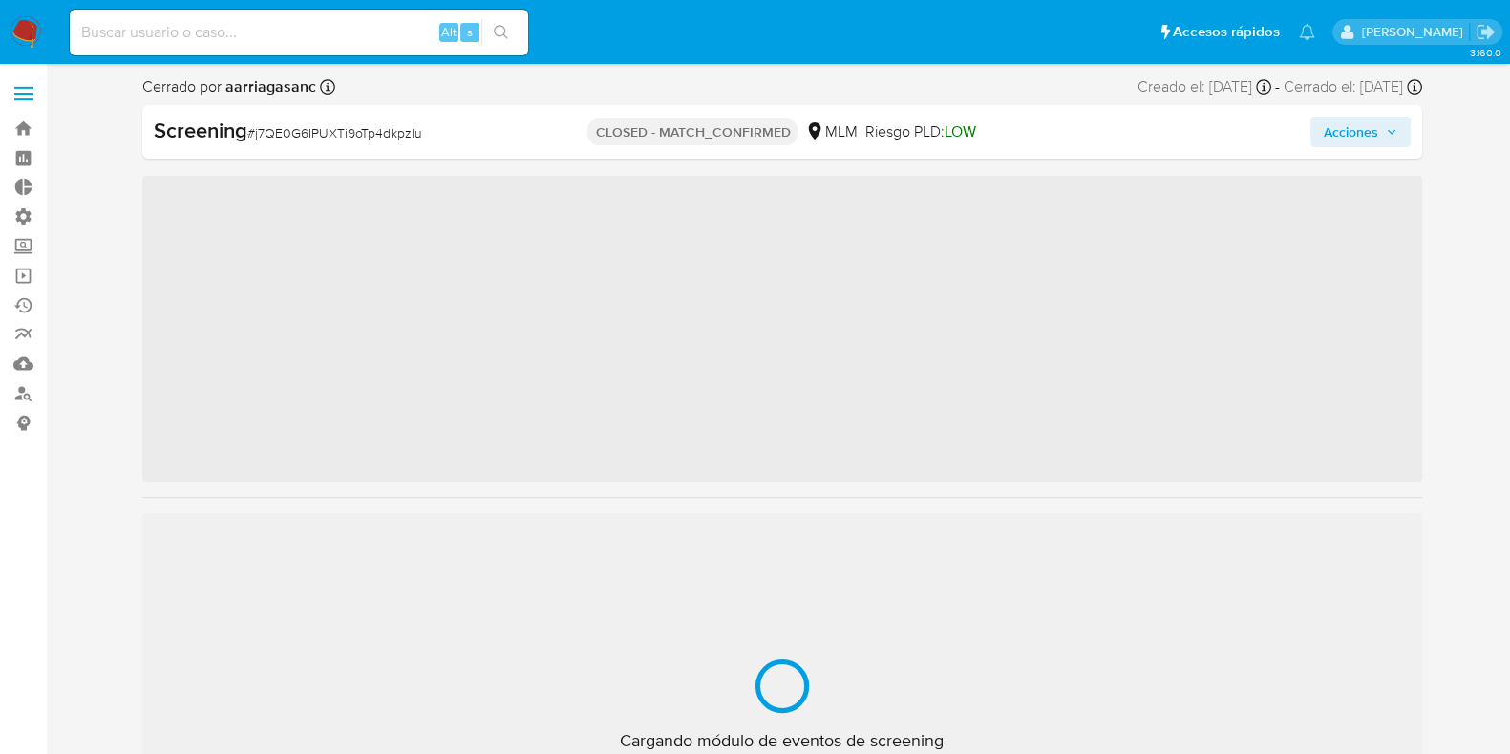
scroll to position [760, 0]
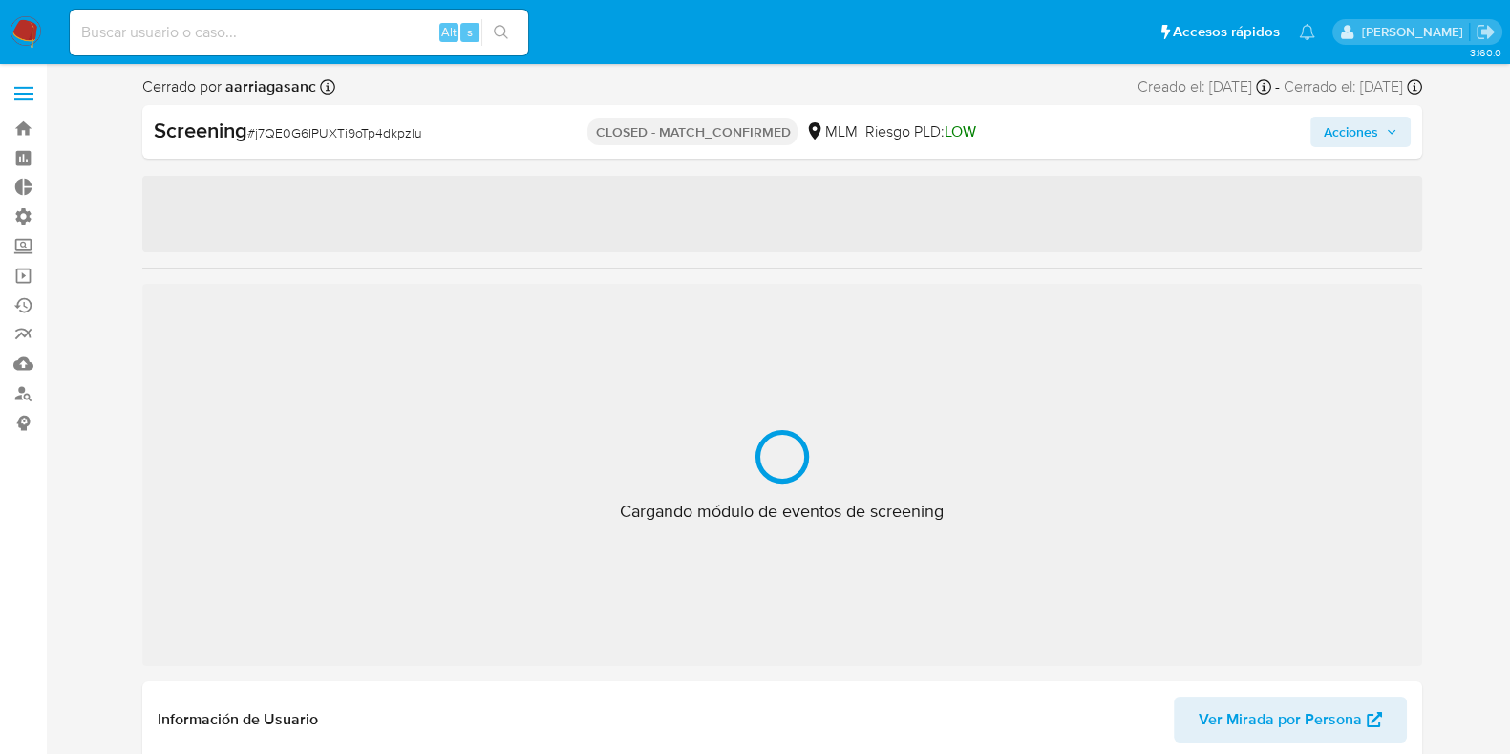
select select "10"
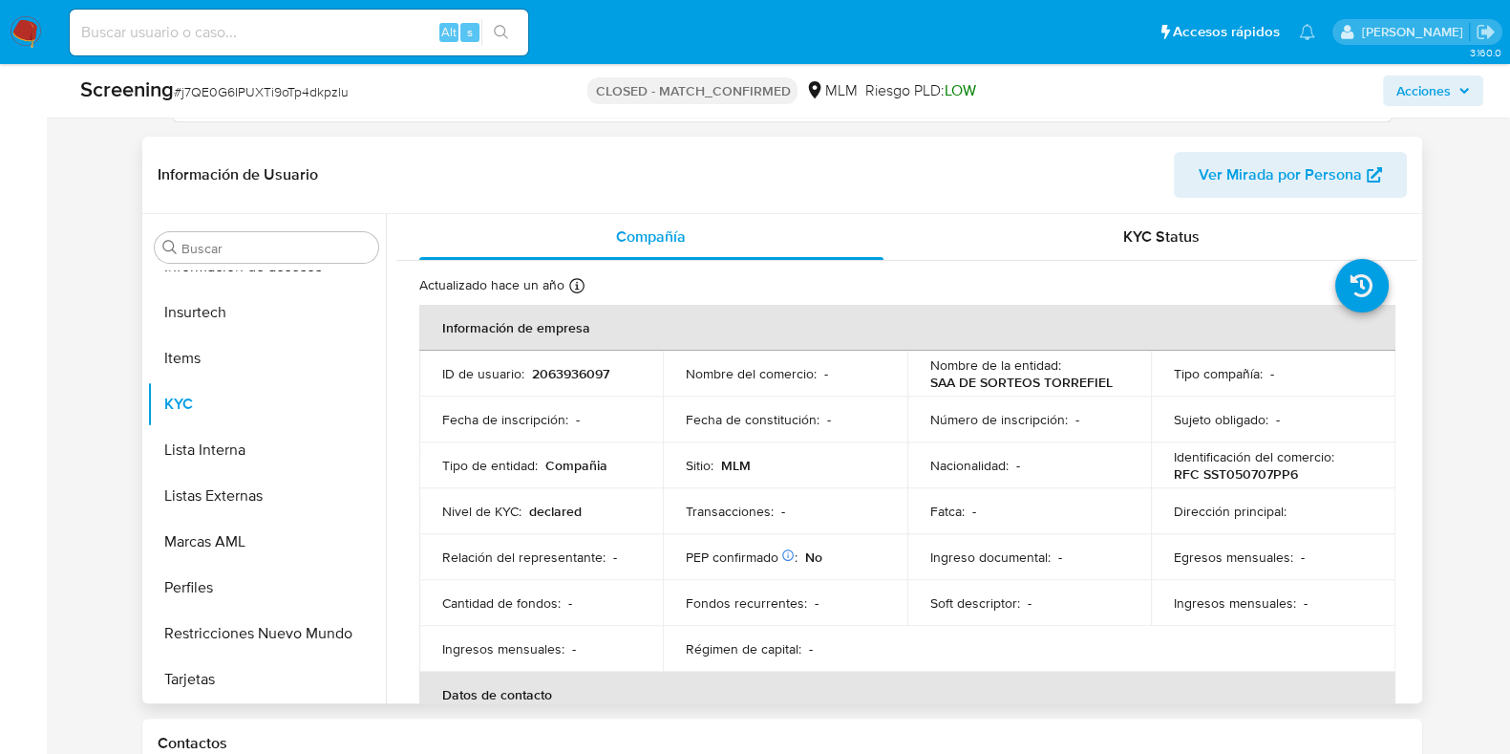
scroll to position [716, 0]
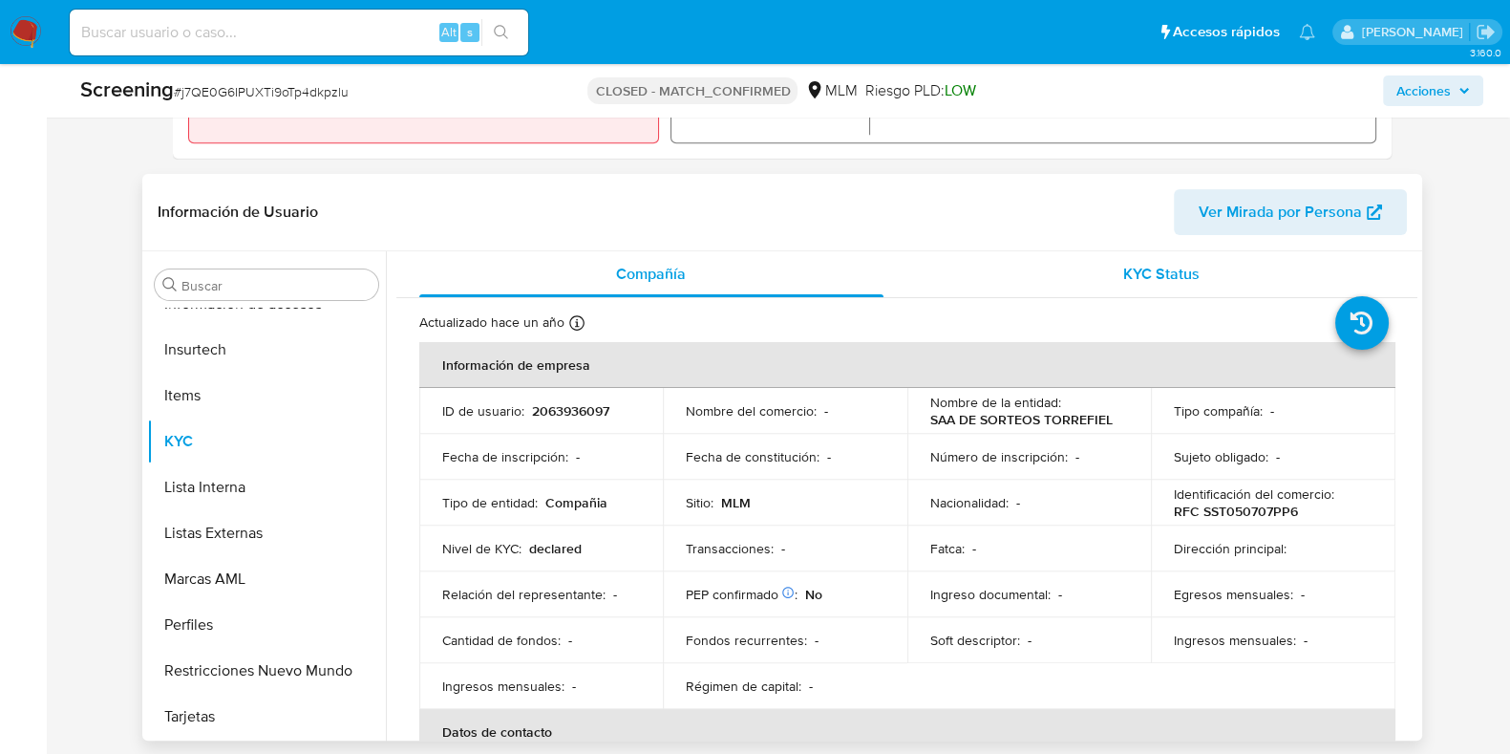
click at [1234, 269] on div "KYC Status" at bounding box center [1161, 274] width 465 height 46
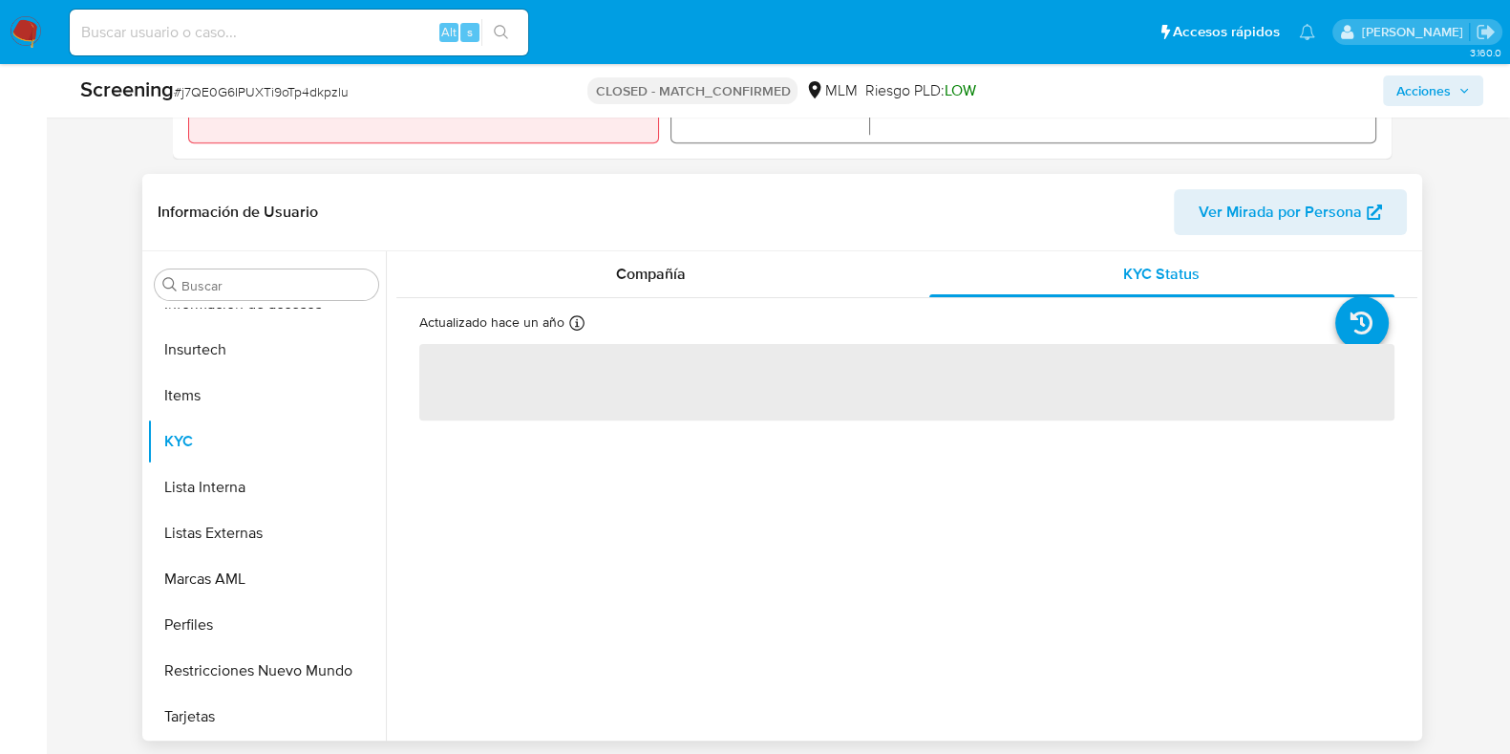
click at [788, 249] on div "Información de Usuario Ver Mirada por Persona Buscar Anticipos de dinero Archiv…" at bounding box center [782, 457] width 1280 height 566
click at [1351, 321] on icon at bounding box center [1361, 322] width 53 height 53
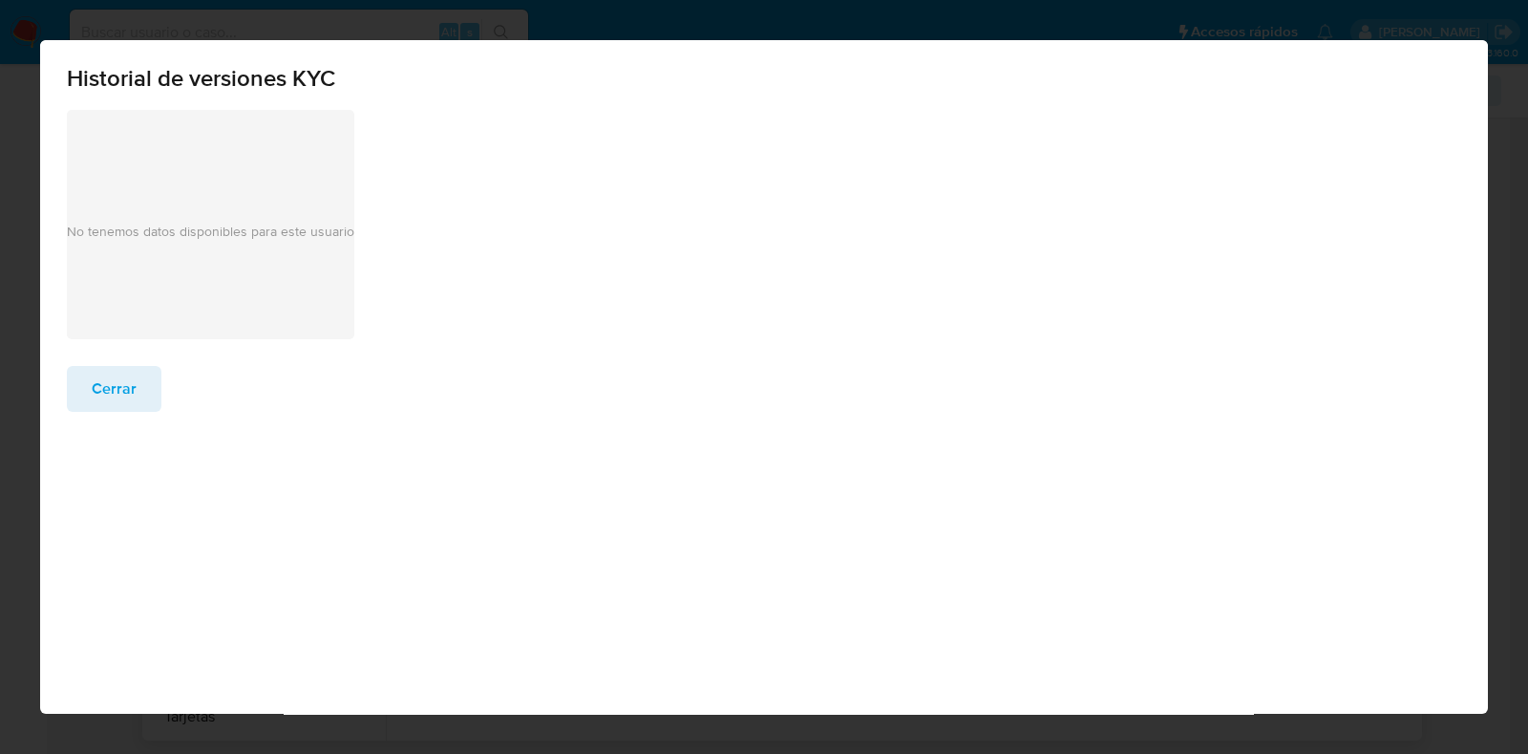
click at [151, 384] on button "Cerrar" at bounding box center [114, 389] width 95 height 46
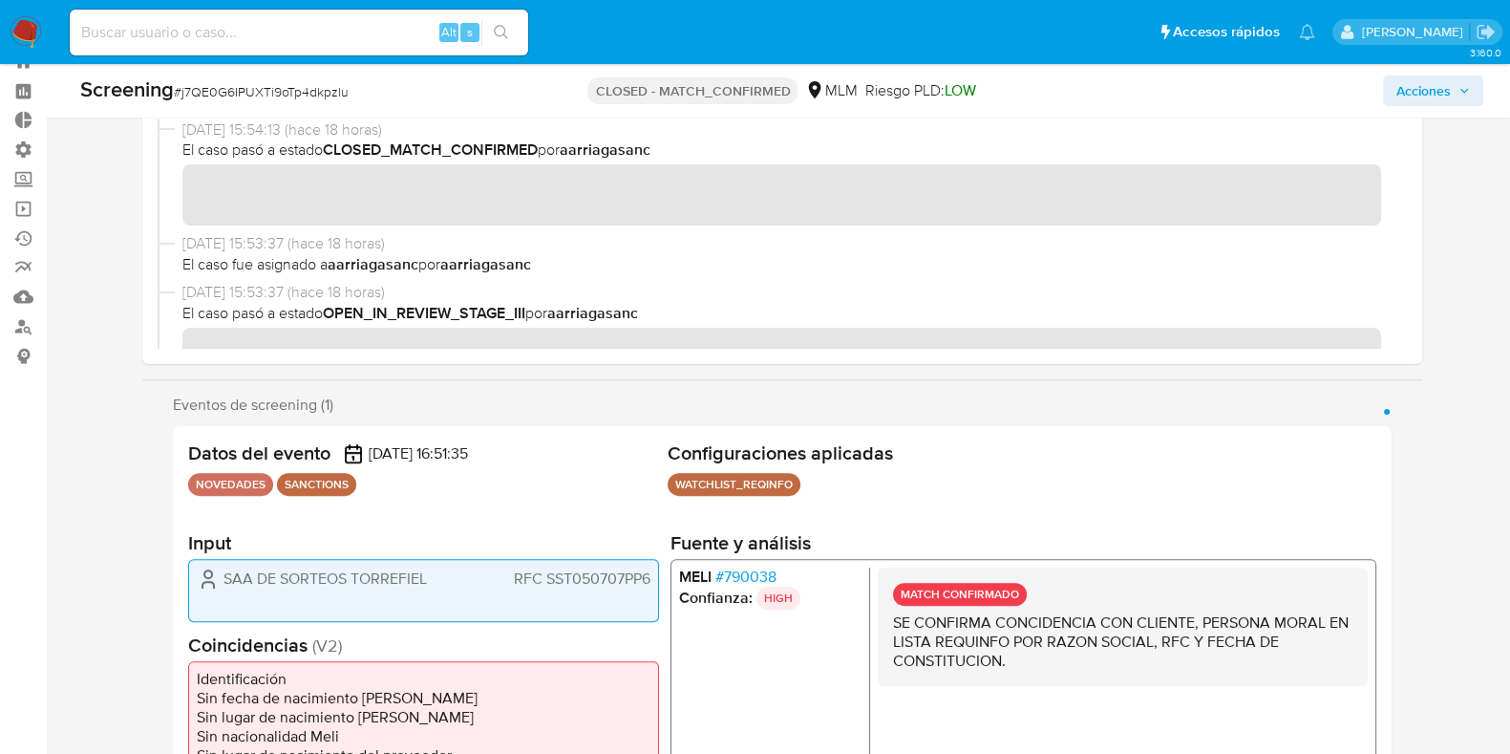
scroll to position [0, 0]
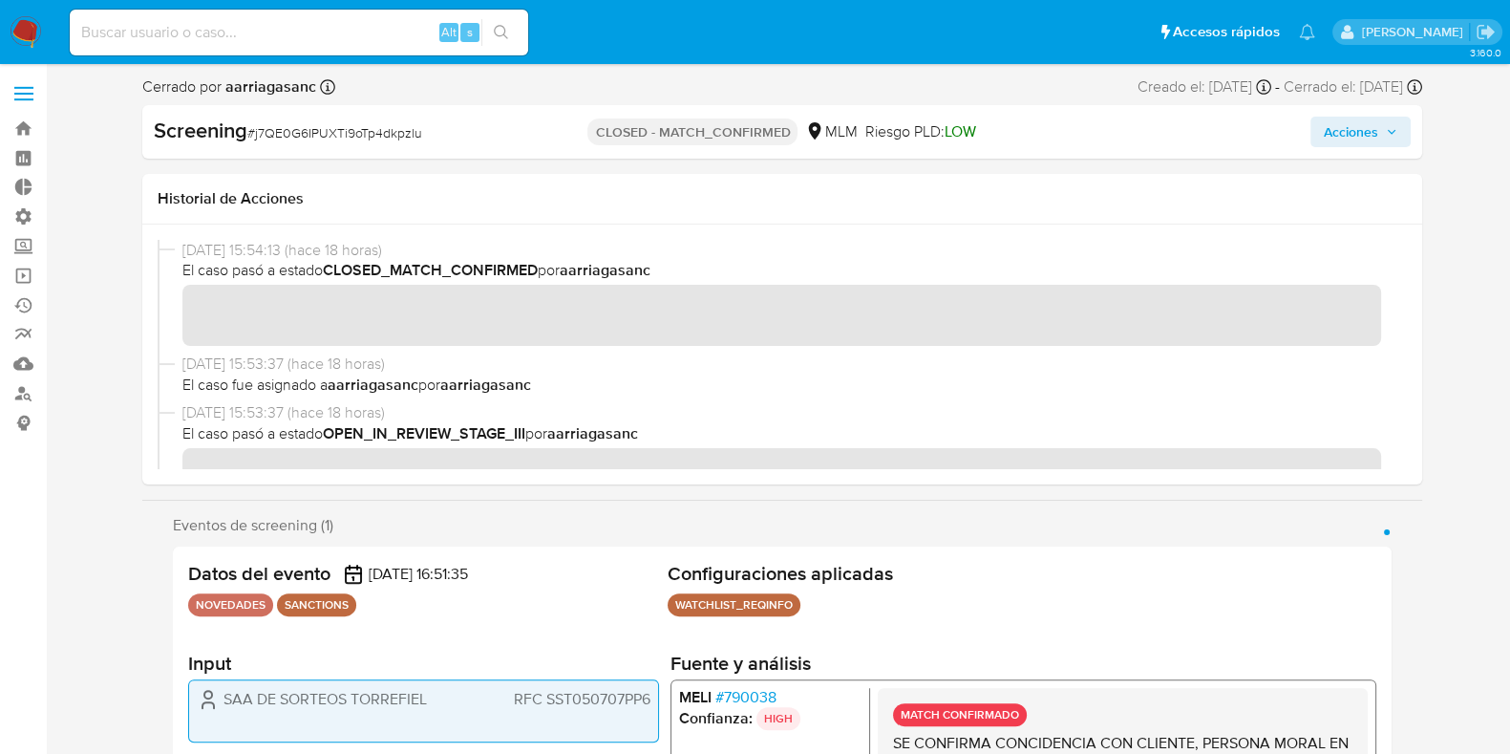
click at [1352, 128] on span "Acciones" at bounding box center [1351, 132] width 54 height 31
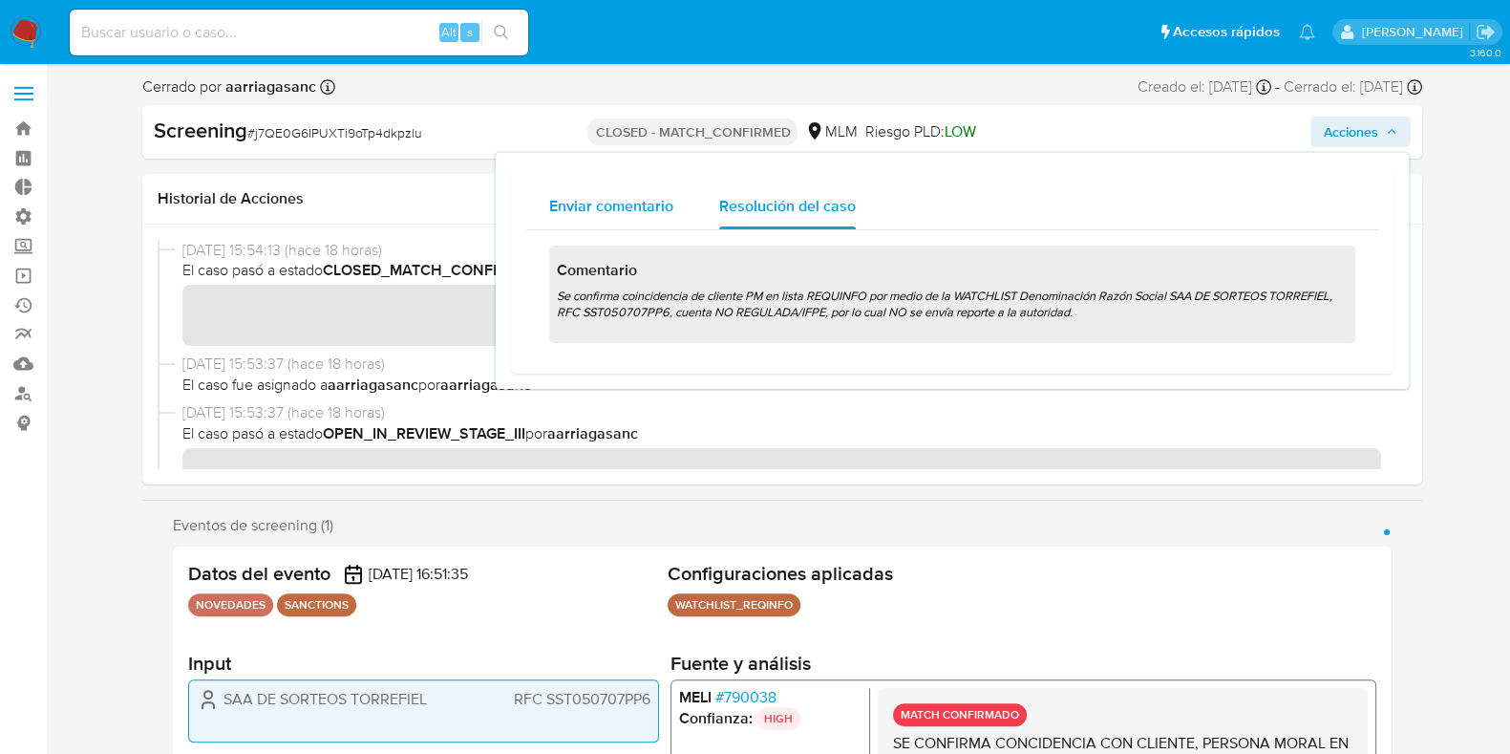
click at [623, 205] on span "Enviar comentario" at bounding box center [611, 206] width 124 height 22
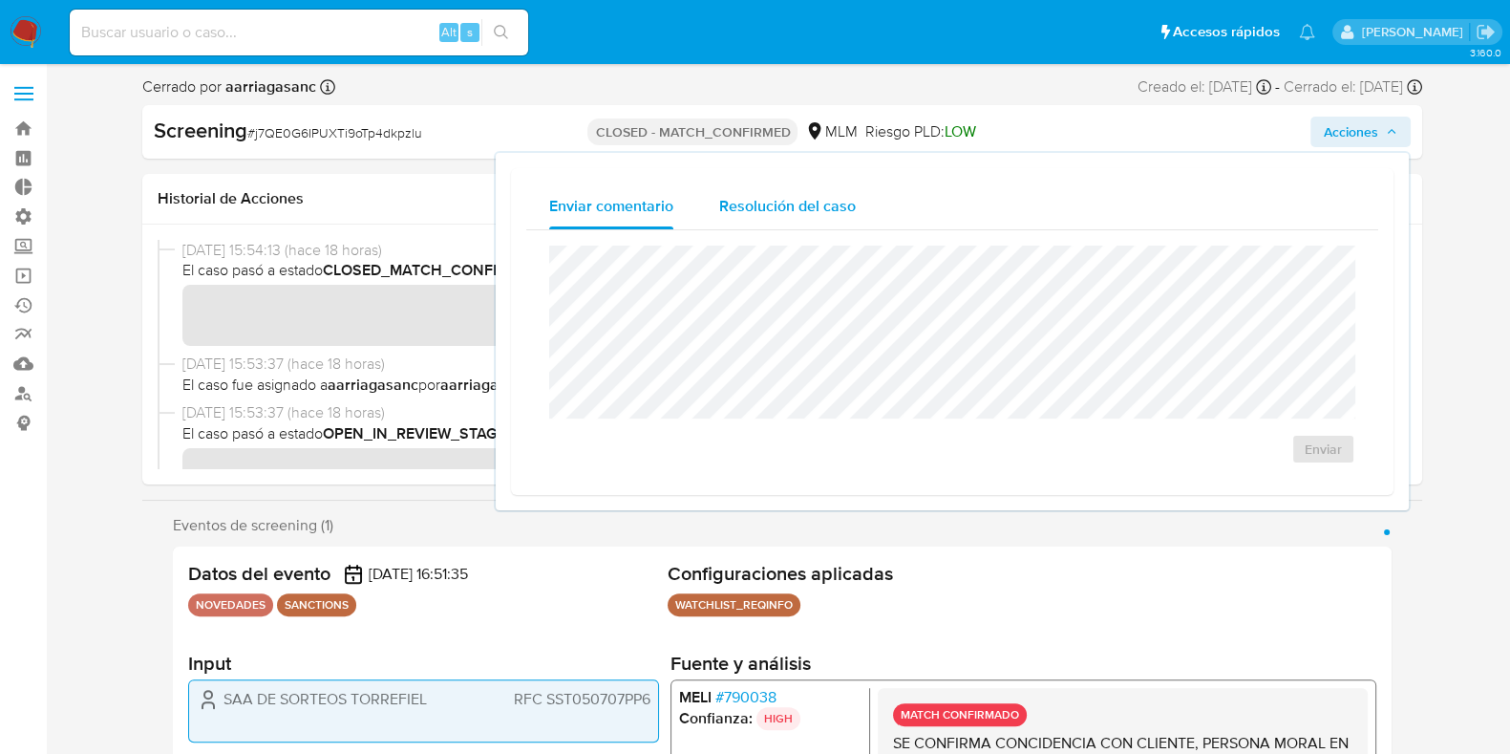
click at [808, 214] on span "Resolución del caso" at bounding box center [787, 206] width 137 height 22
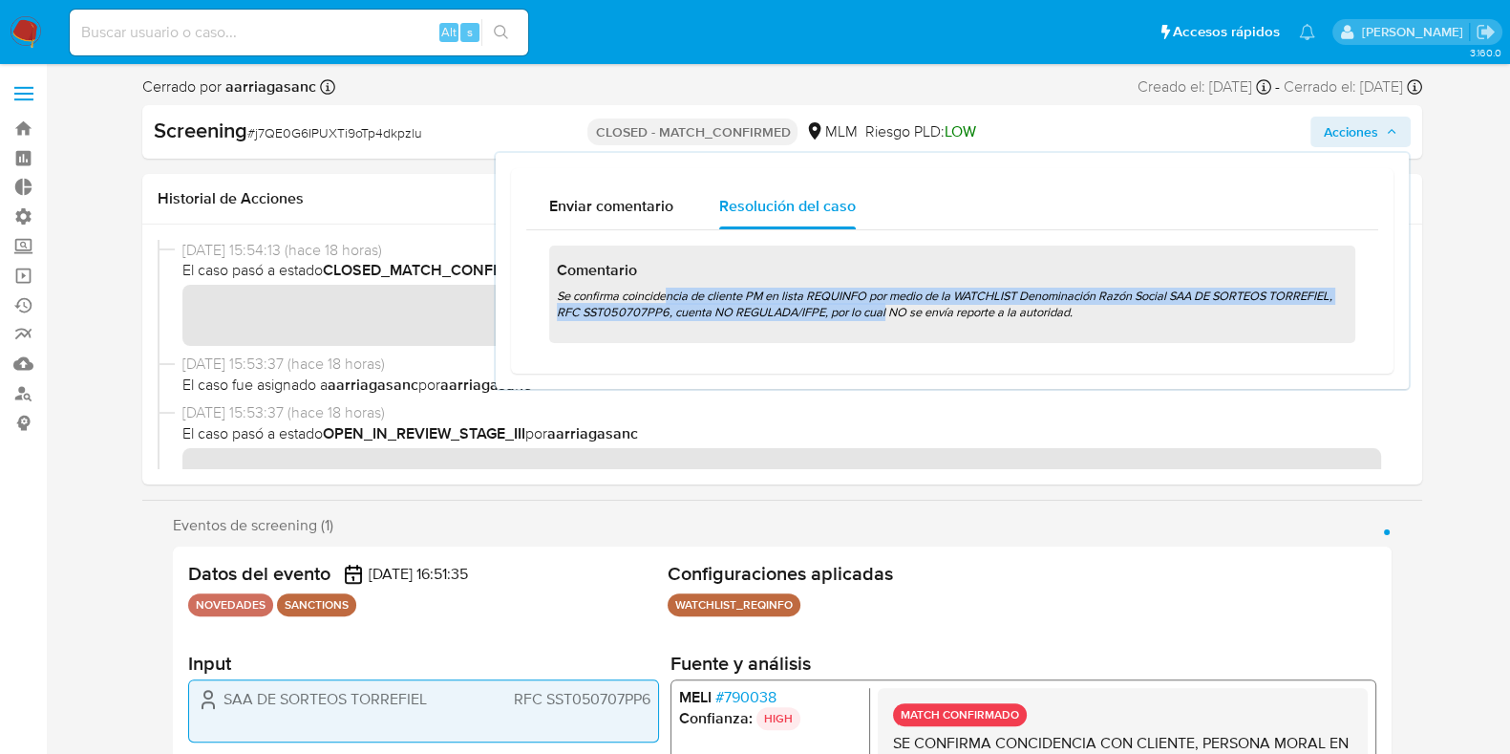
drag, startPoint x: 702, startPoint y: 293, endPoint x: 999, endPoint y: 342, distance: 301.1
click at [907, 314] on div "Comentario Se confirma coincidencia de cliente PM en lista REQUINFO por medio d…" at bounding box center [952, 294] width 806 height 98
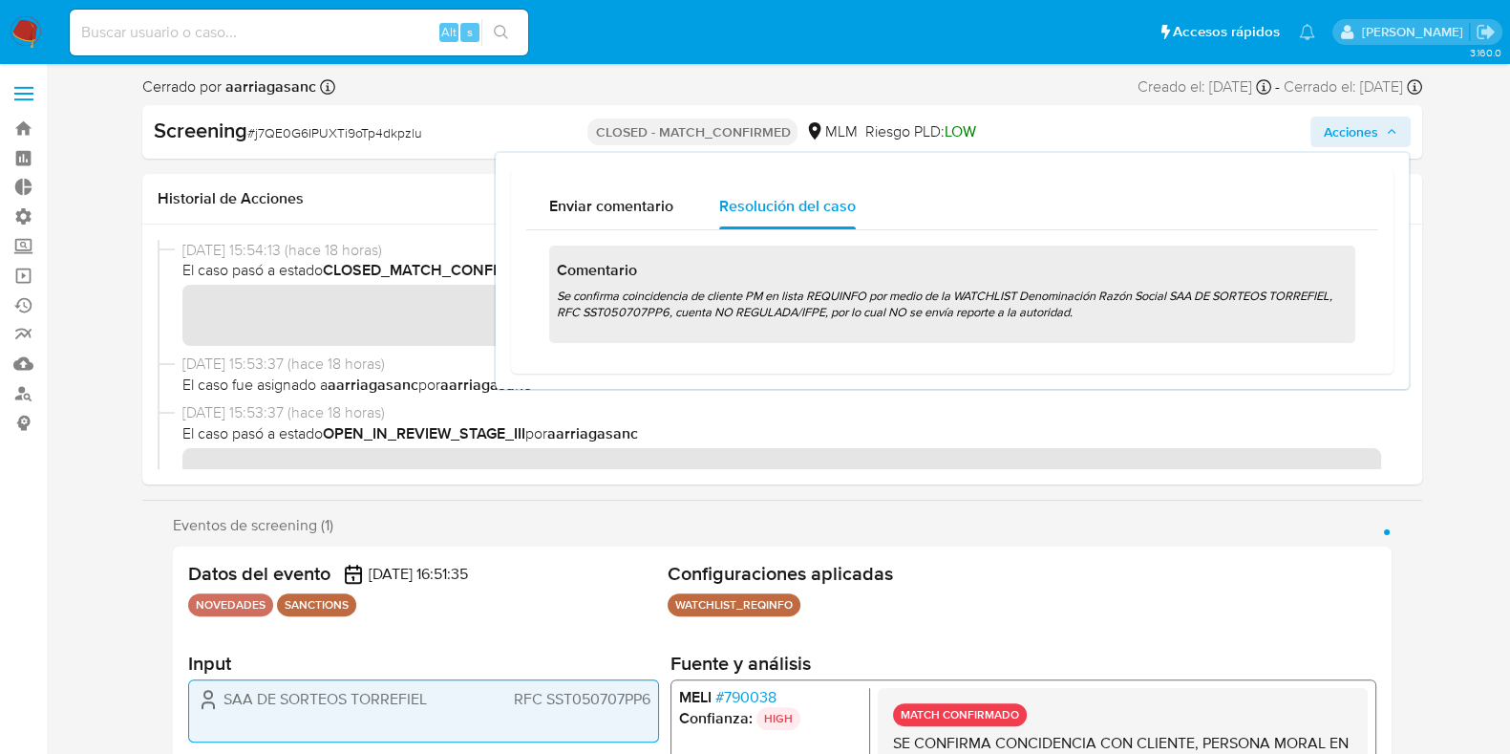
click at [501, 16] on div "Alt s" at bounding box center [299, 33] width 459 height 46
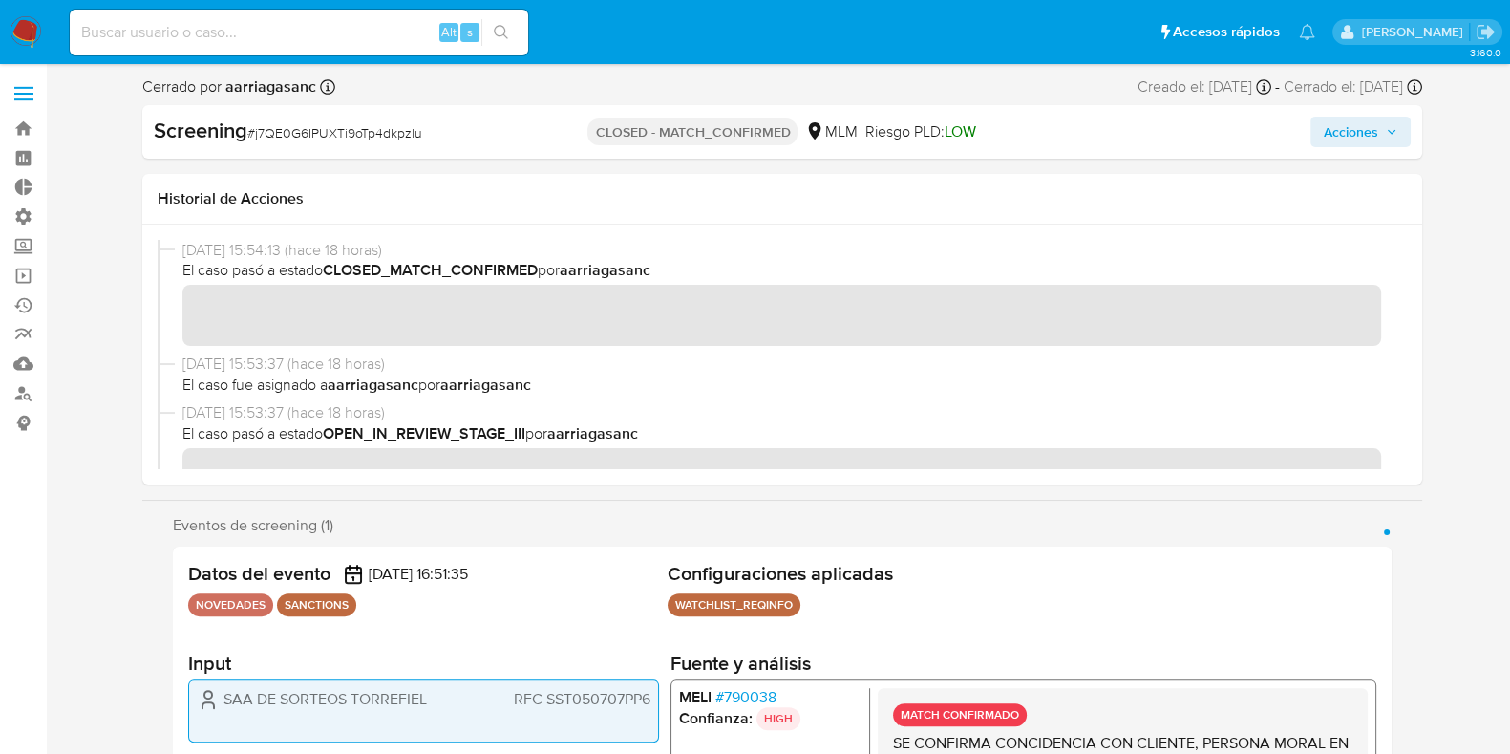
click at [508, 31] on icon "search-icon" at bounding box center [501, 32] width 15 height 15
click at [351, 42] on input at bounding box center [299, 32] width 459 height 25
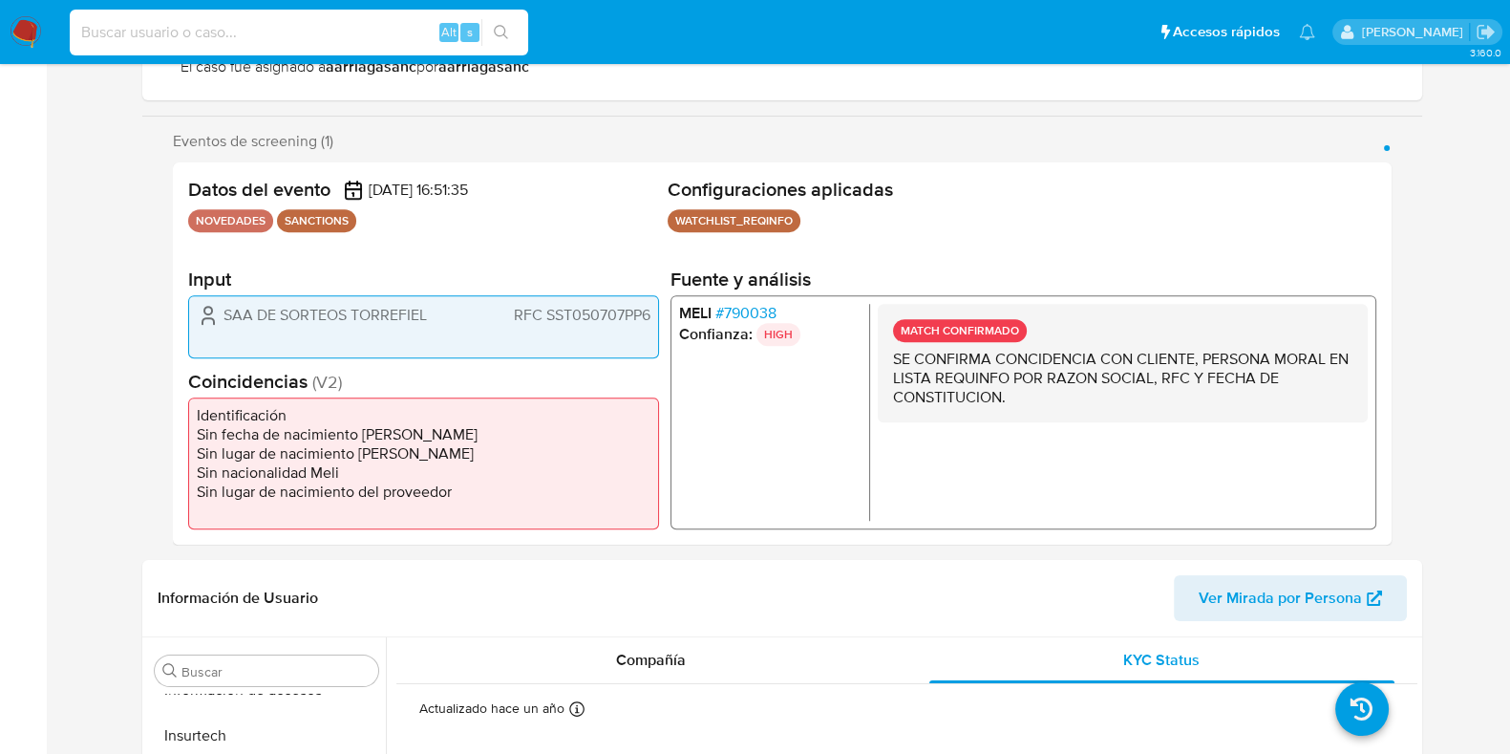
scroll to position [597, 0]
